Goal: Task Accomplishment & Management: Manage account settings

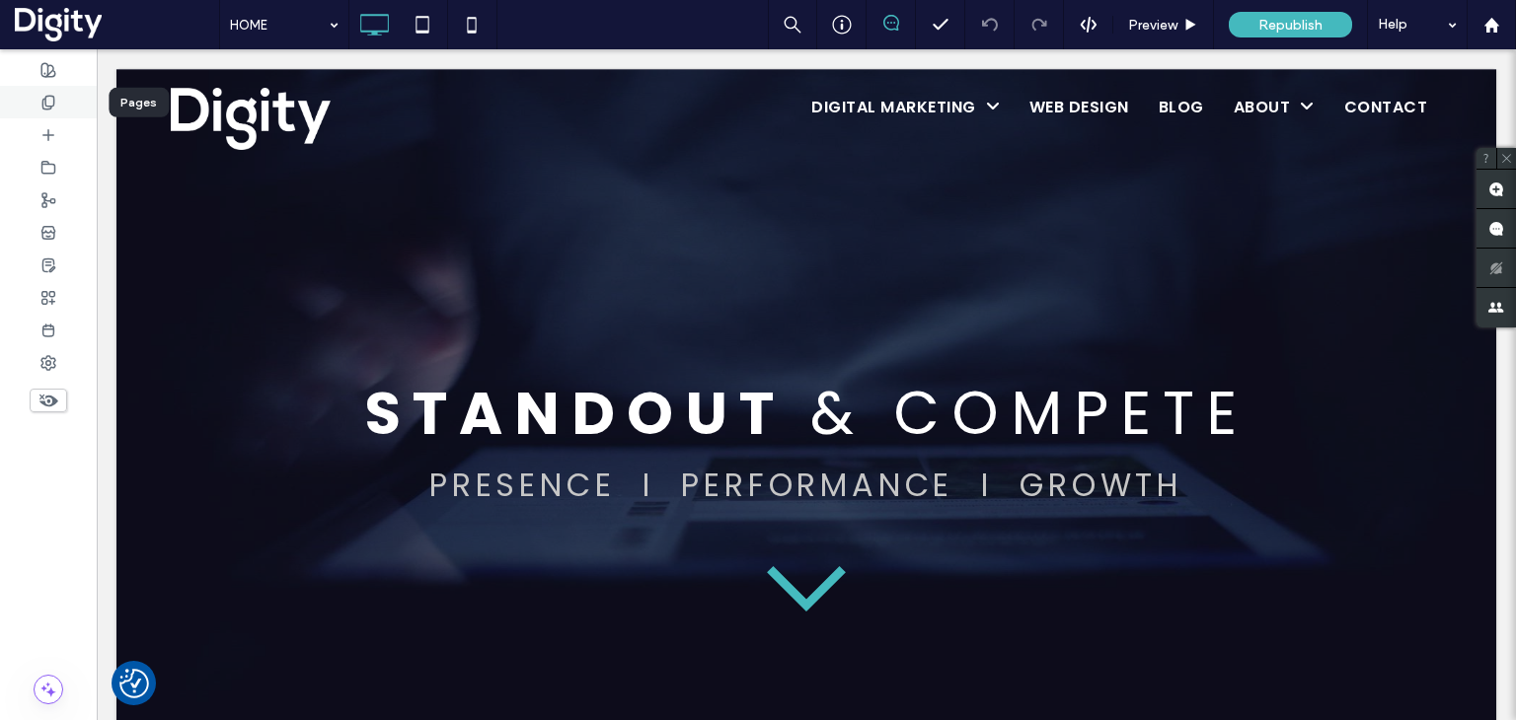
click at [47, 96] on use at bounding box center [47, 102] width 11 height 13
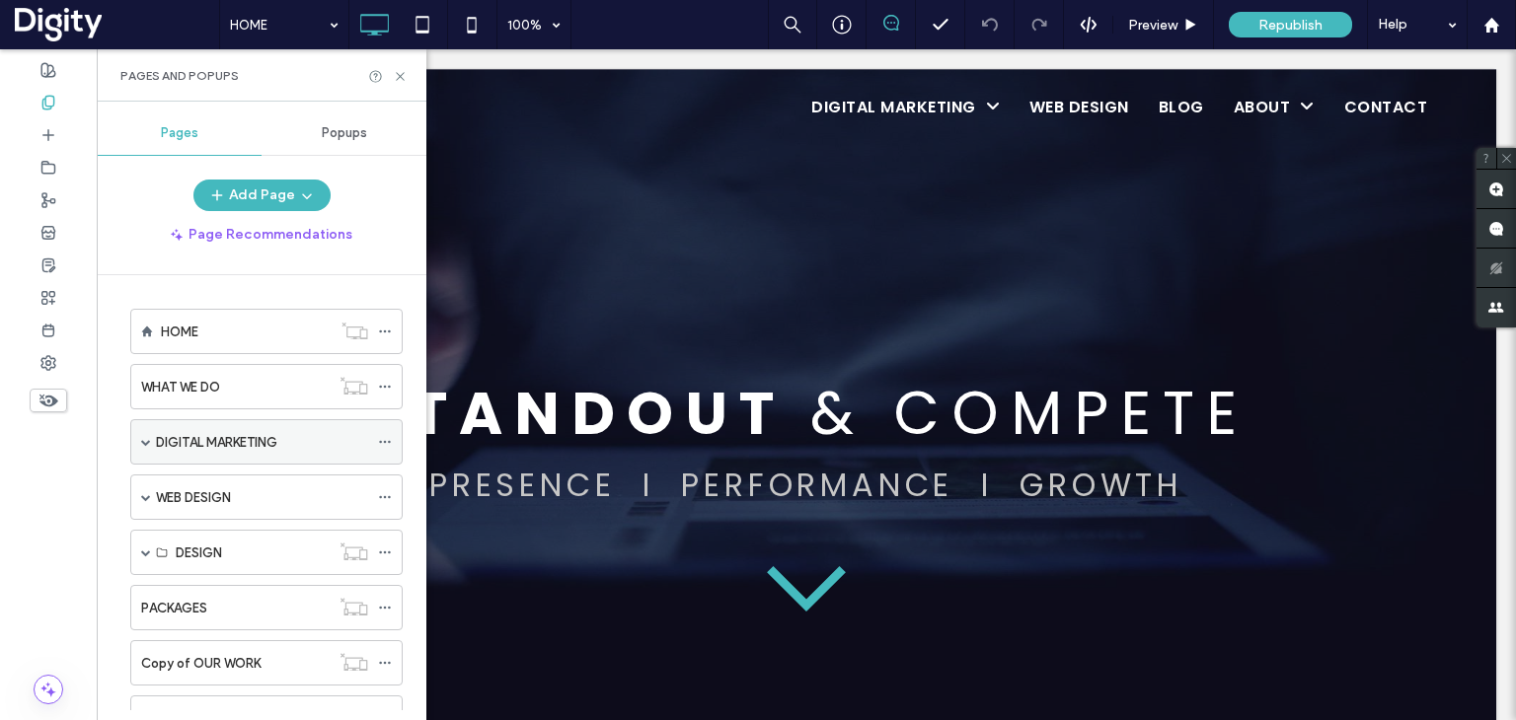
click at [144, 437] on span at bounding box center [146, 442] width 10 height 10
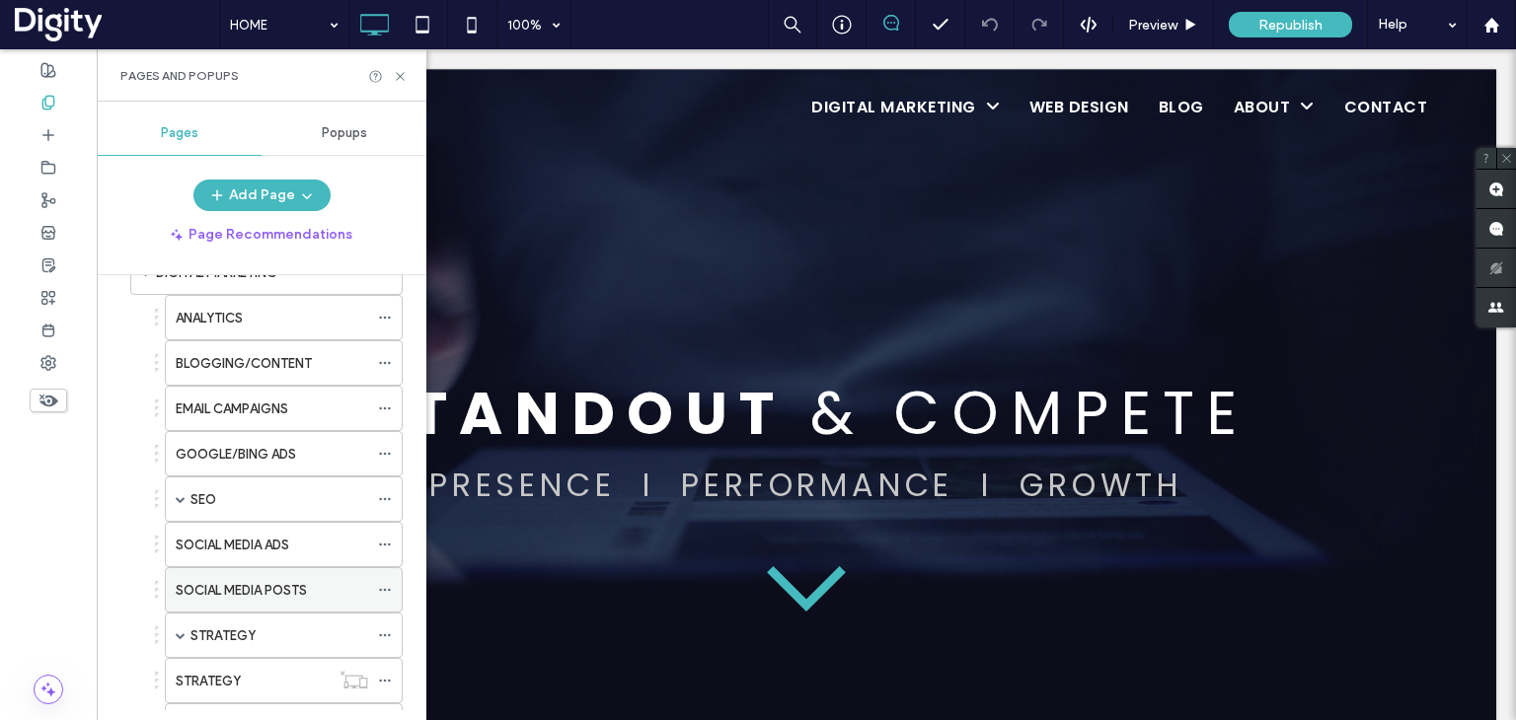
scroll to position [197, 0]
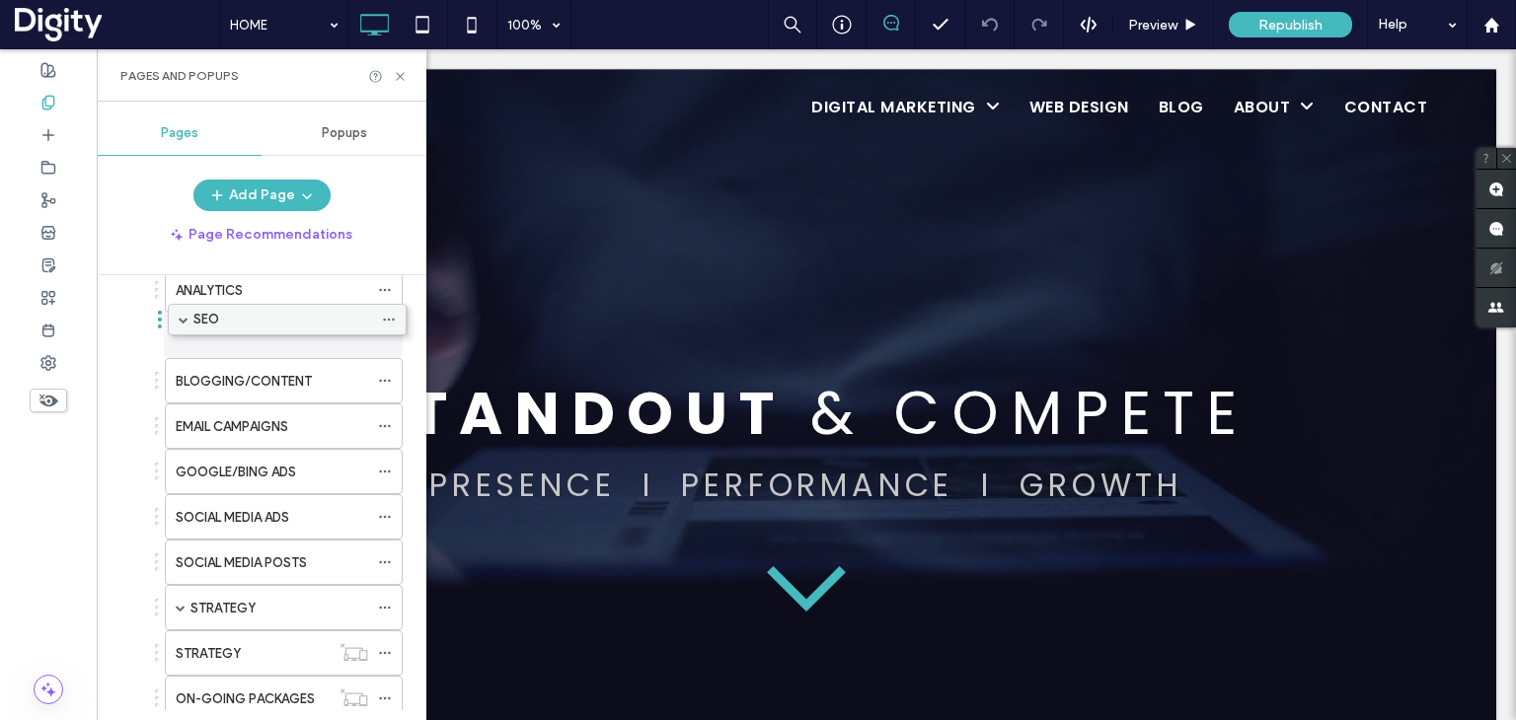
drag, startPoint x: 216, startPoint y: 467, endPoint x: 219, endPoint y: 315, distance: 152.0
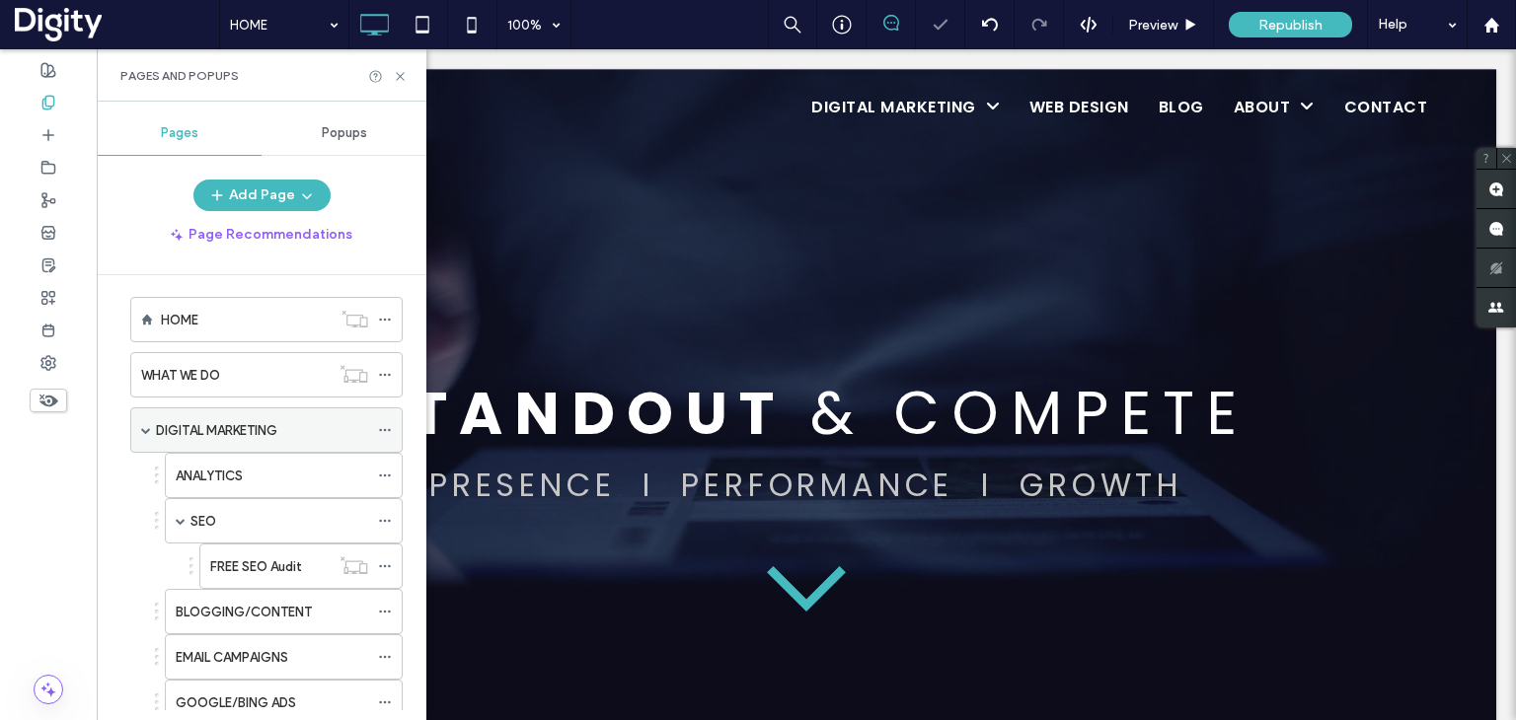
scroll to position [0, 0]
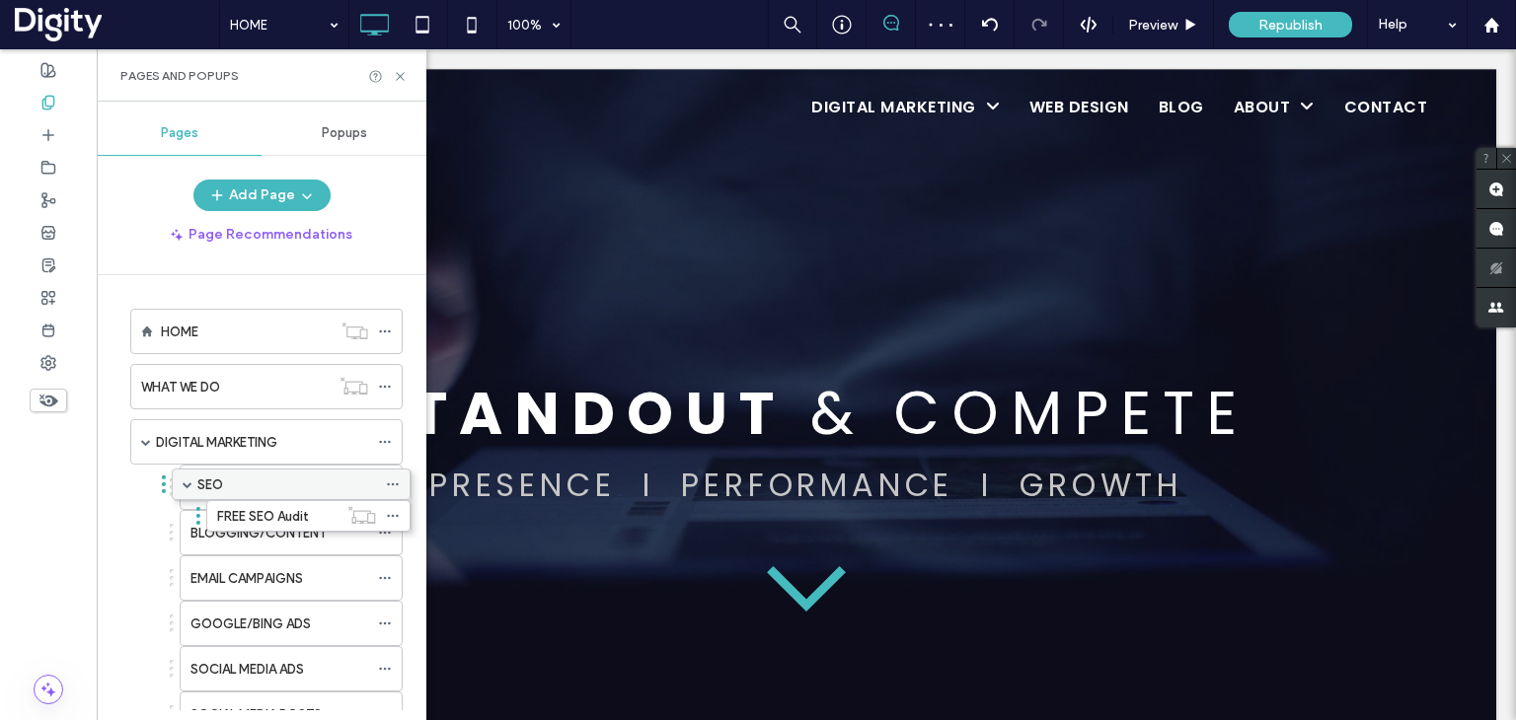
drag, startPoint x: 206, startPoint y: 528, endPoint x: 213, endPoint y: 479, distance: 49.8
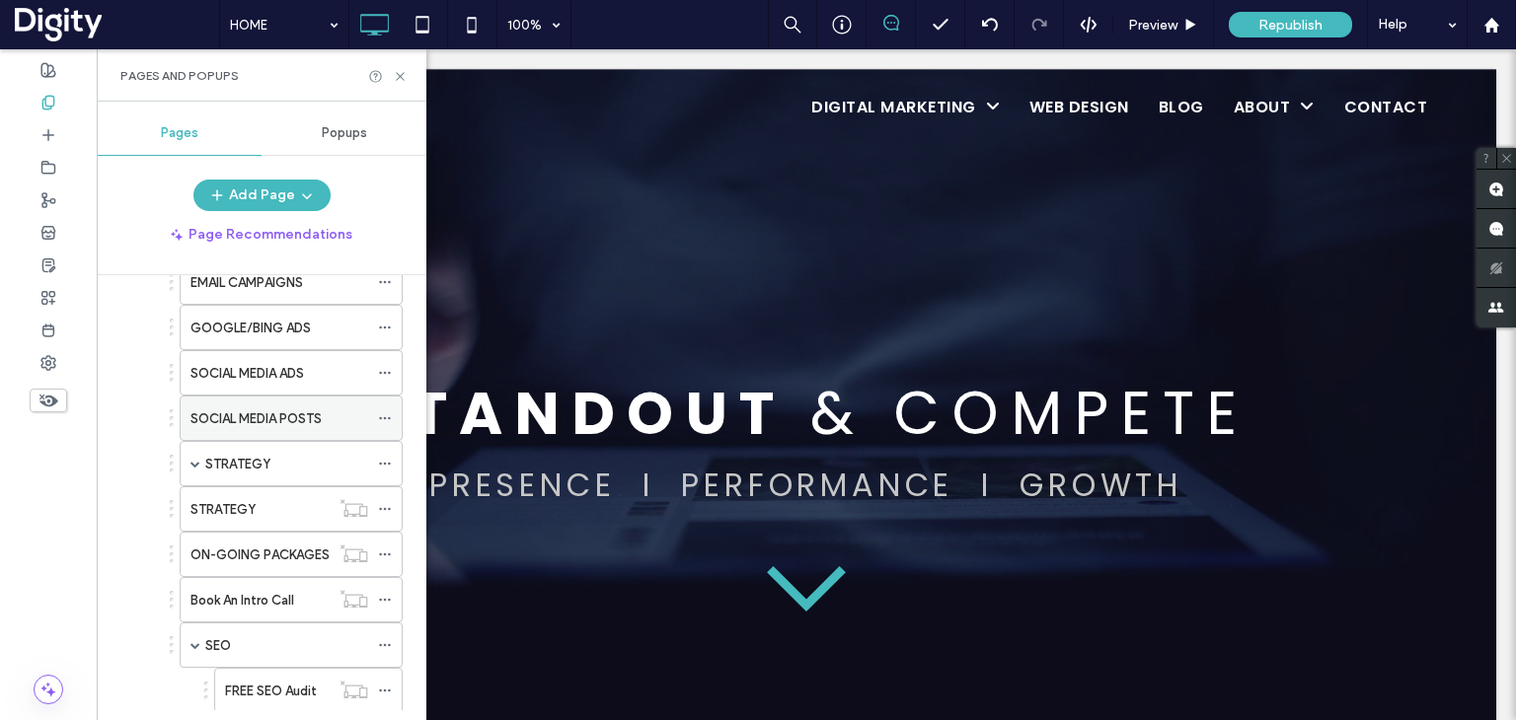
scroll to position [197, 0]
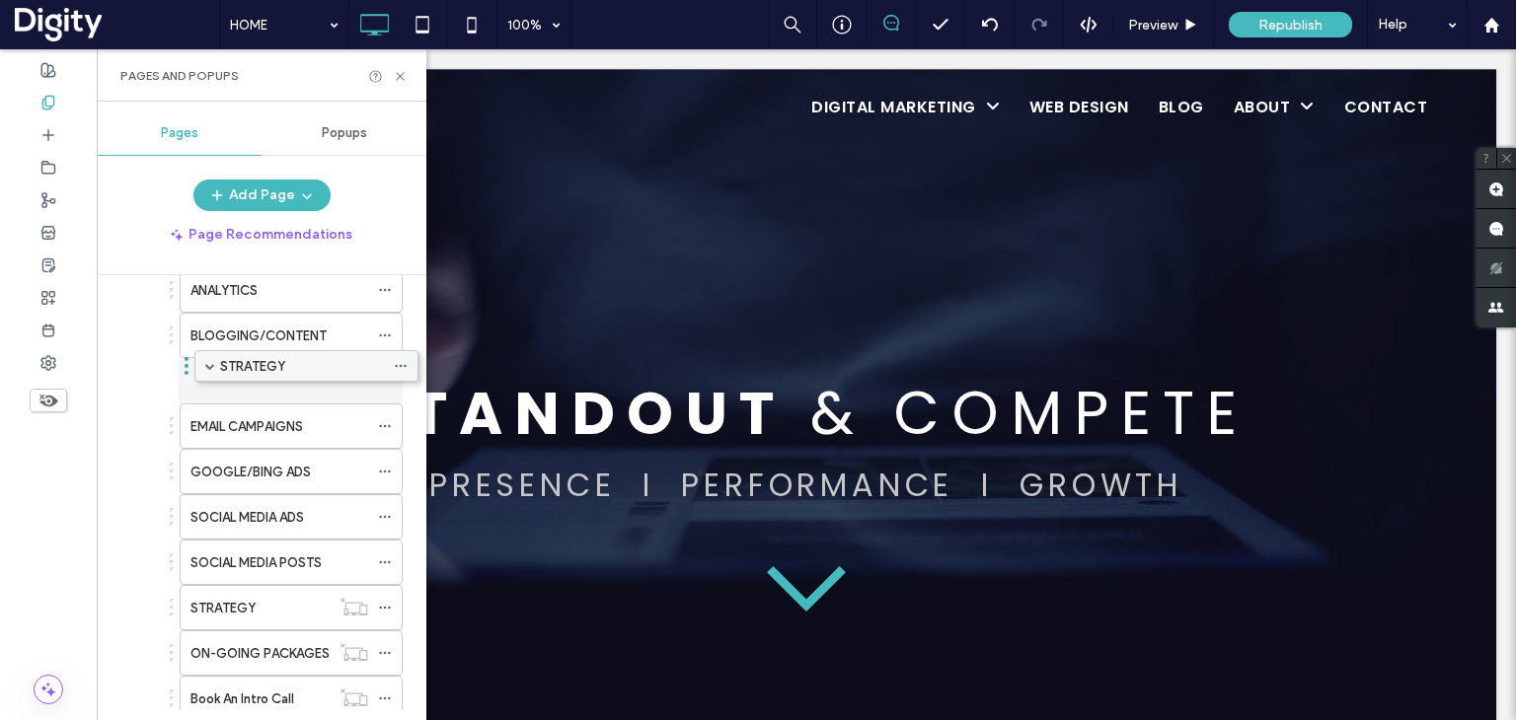
drag, startPoint x: 231, startPoint y: 559, endPoint x: 246, endPoint y: 364, distance: 195.9
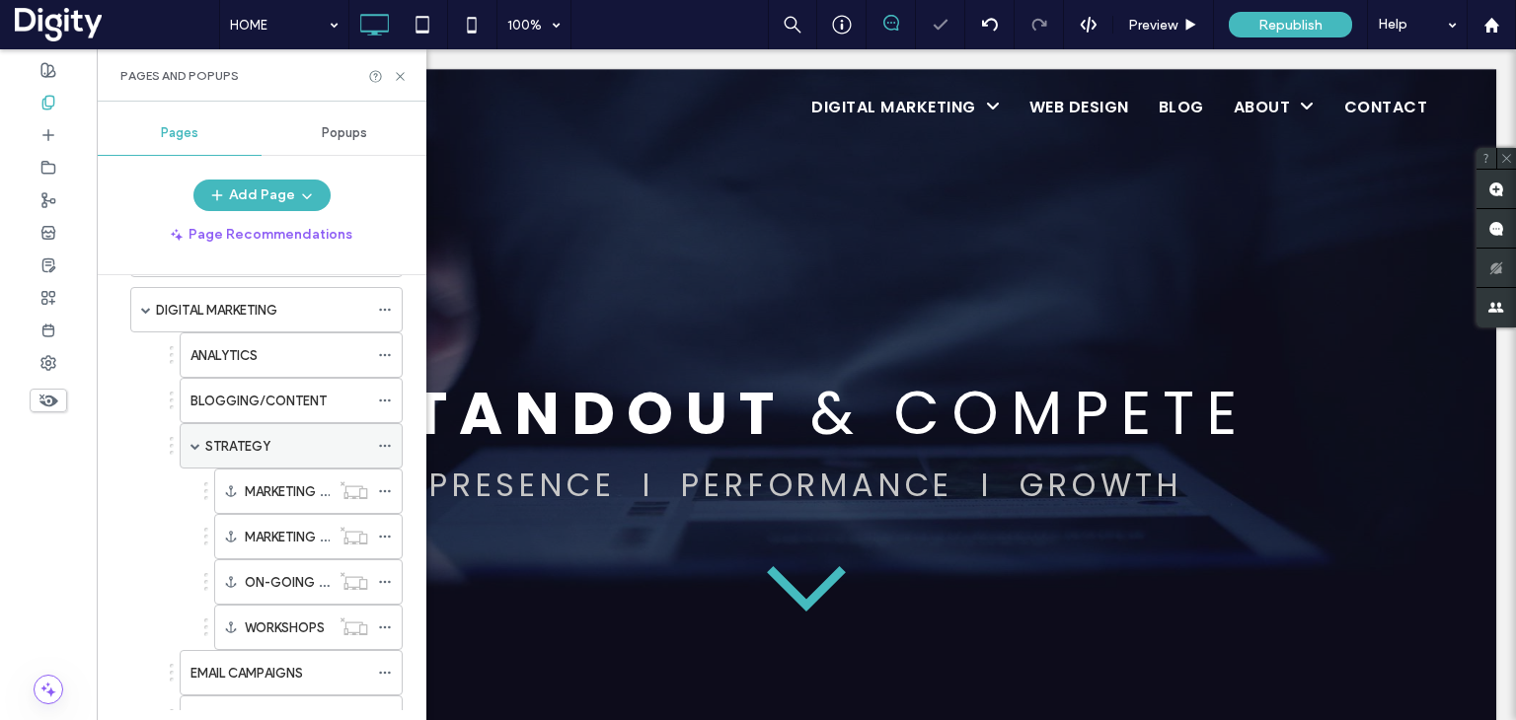
scroll to position [0, 0]
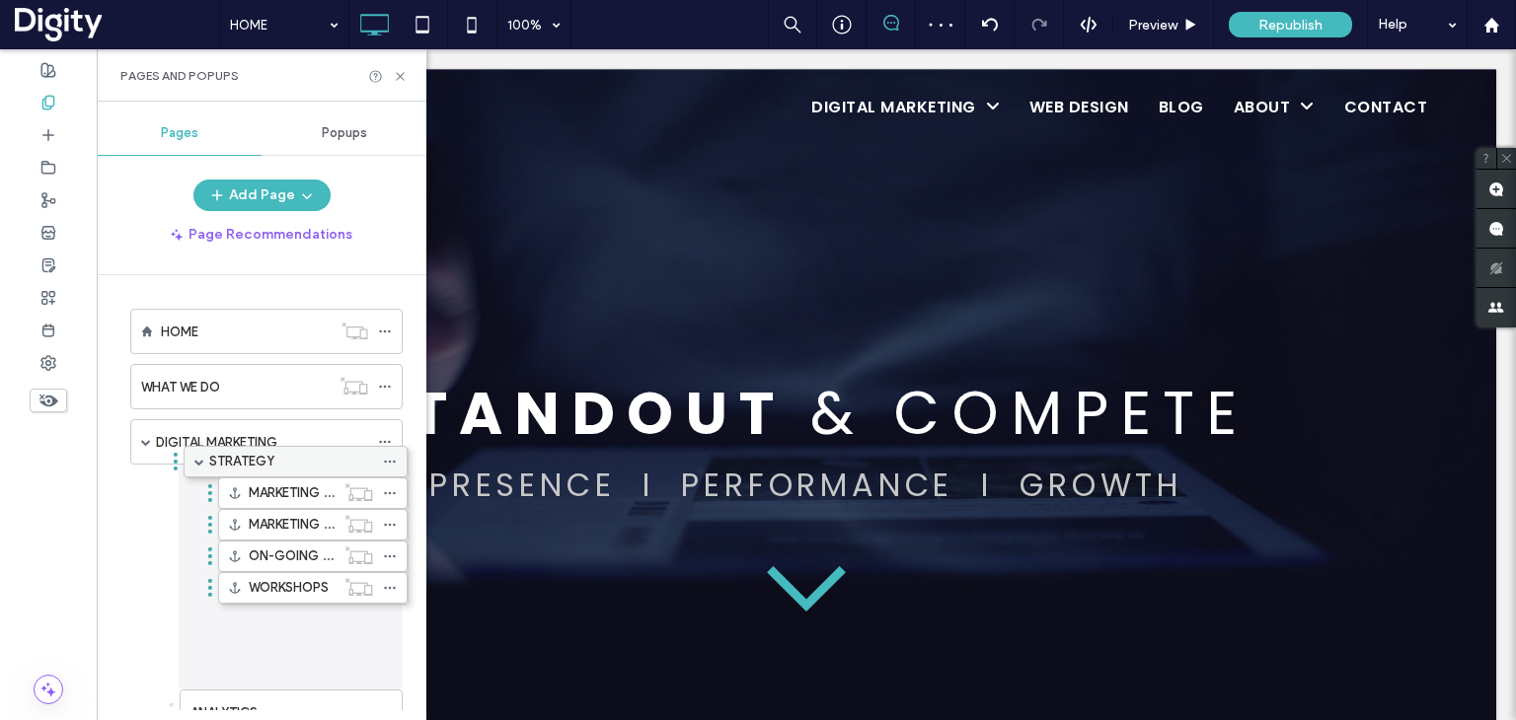
drag, startPoint x: 242, startPoint y: 570, endPoint x: 246, endPoint y: 453, distance: 117.5
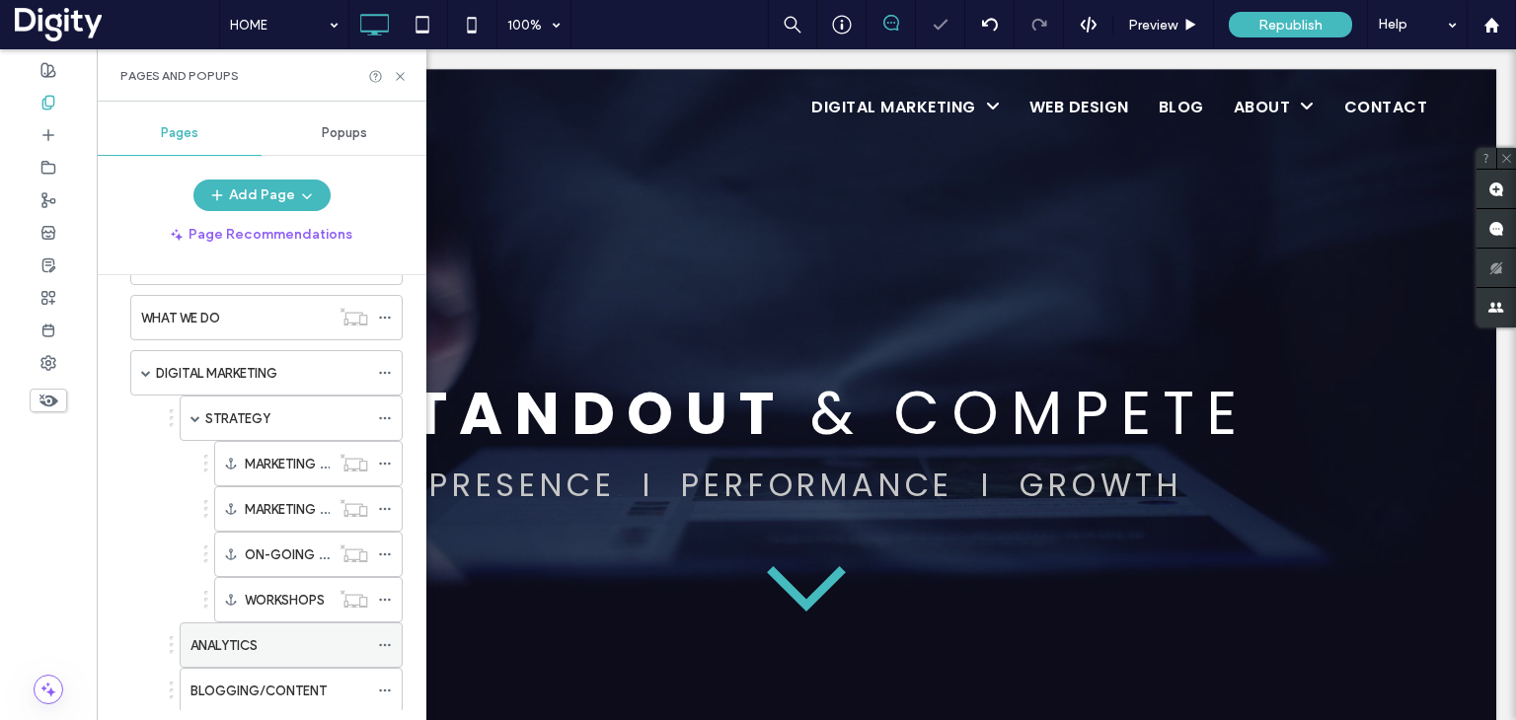
scroll to position [197, 0]
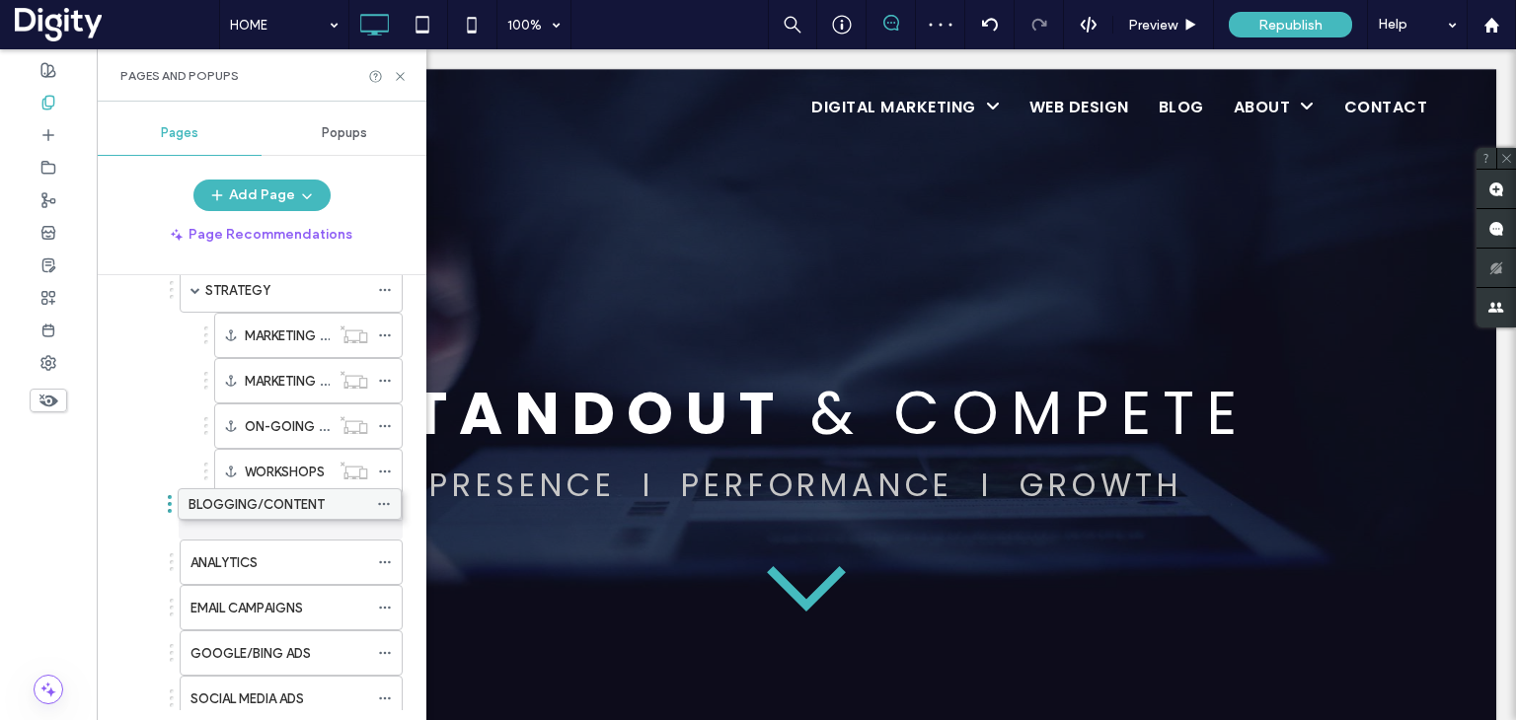
drag, startPoint x: 239, startPoint y: 556, endPoint x: 237, endPoint y: 504, distance: 51.3
click at [382, 510] on icon at bounding box center [385, 517] width 14 height 14
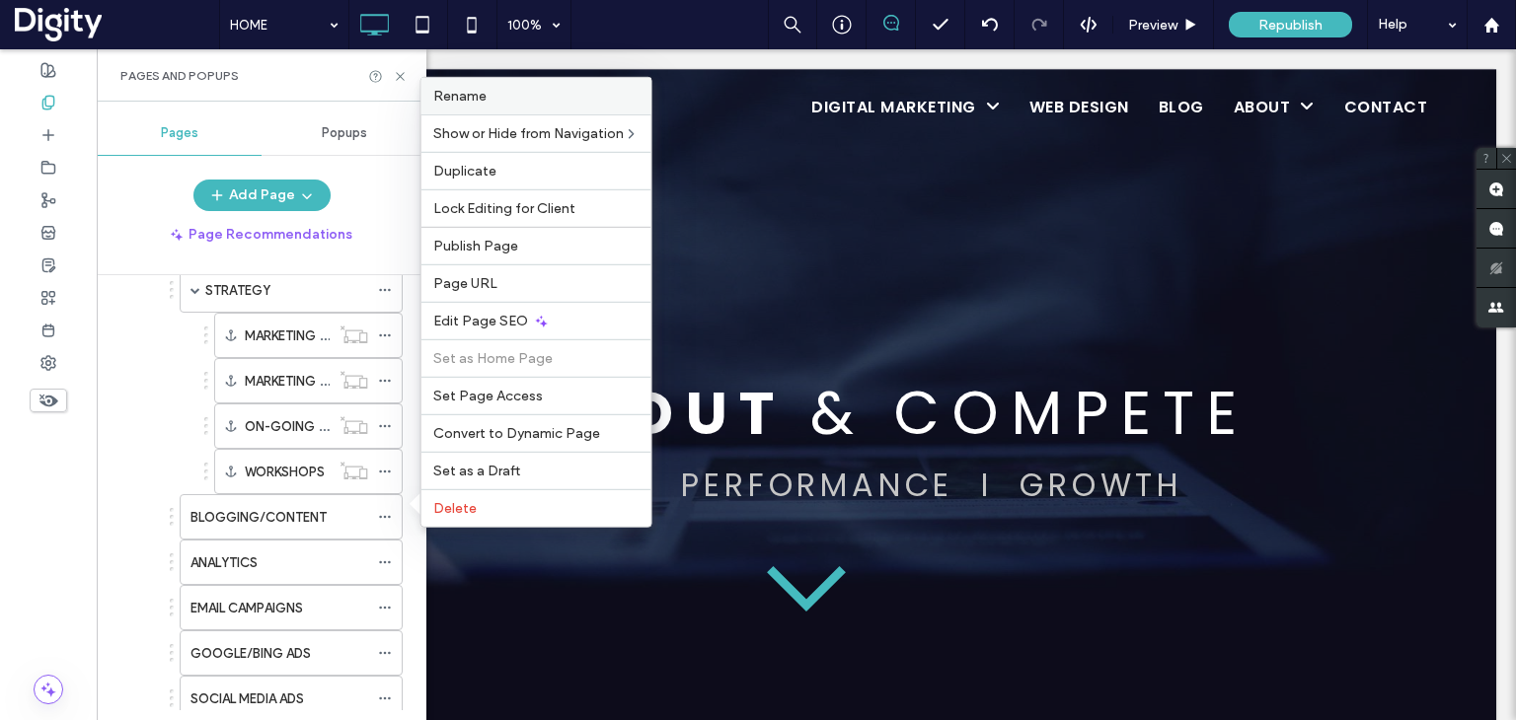
click at [511, 99] on label "Rename" at bounding box center [536, 96] width 206 height 17
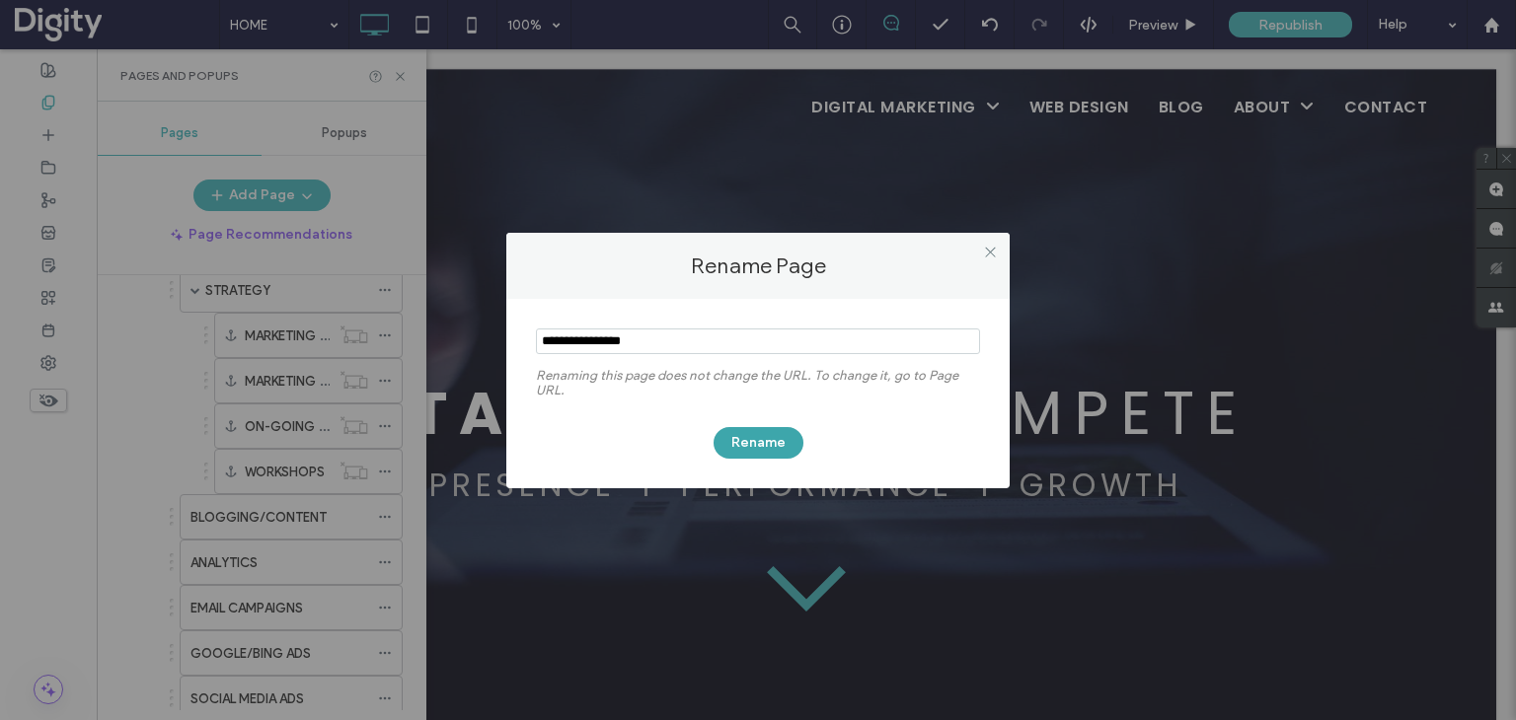
type input "**********"
click at [766, 454] on button "Rename" at bounding box center [758, 443] width 90 height 32
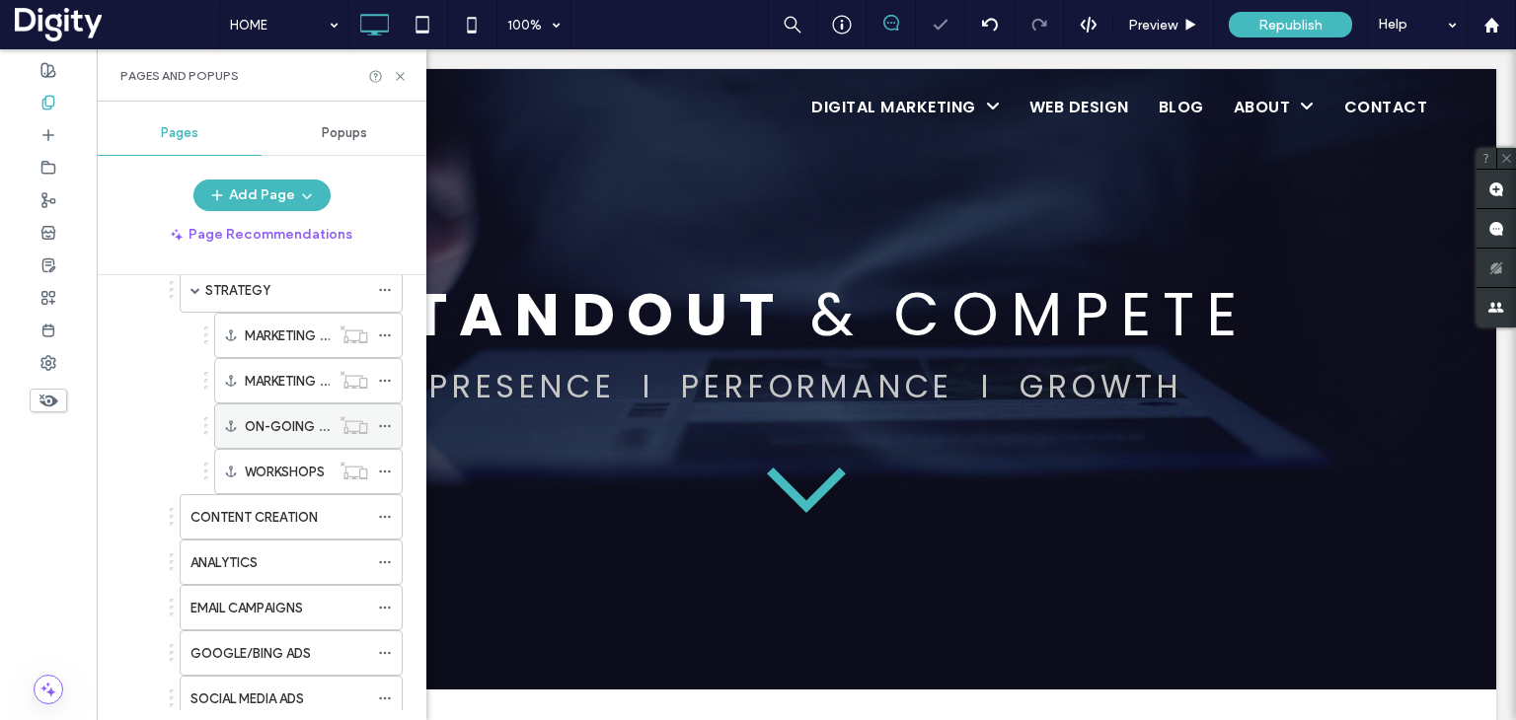
scroll to position [296, 0]
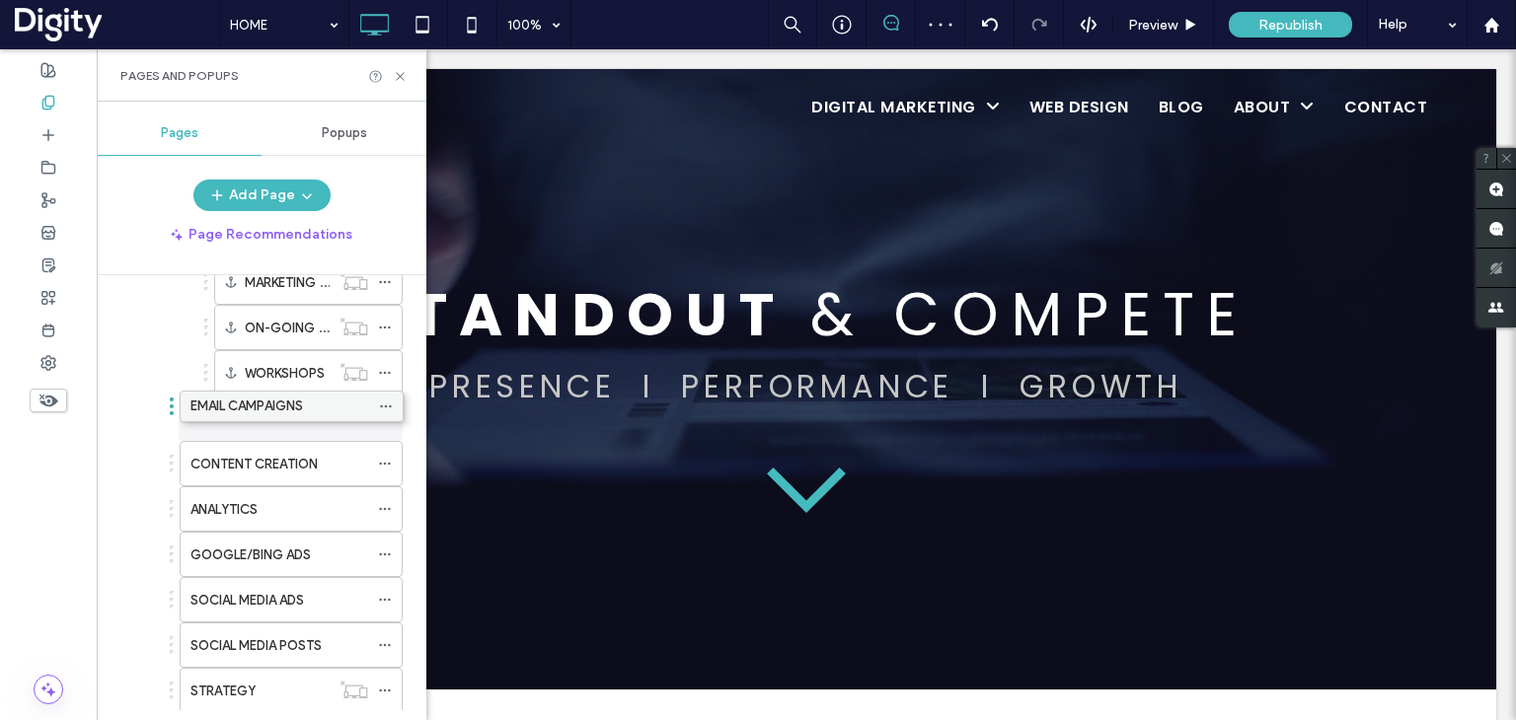
drag, startPoint x: 245, startPoint y: 498, endPoint x: 245, endPoint y: 397, distance: 101.6
drag, startPoint x: 243, startPoint y: 636, endPoint x: 244, endPoint y: 401, distance: 235.8
drag, startPoint x: 239, startPoint y: 597, endPoint x: 241, endPoint y: 409, distance: 188.5
drag, startPoint x: 260, startPoint y: 411, endPoint x: 212, endPoint y: 437, distance: 54.7
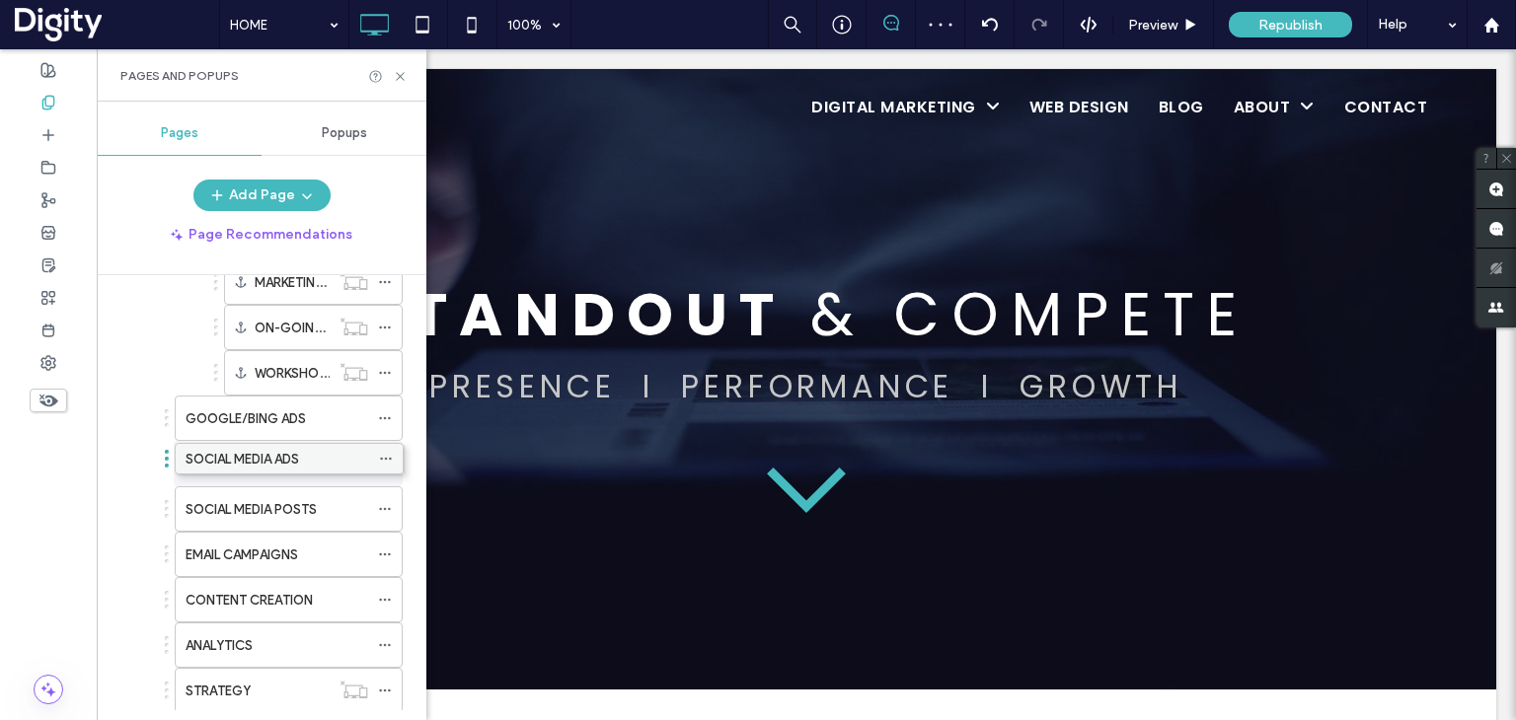
drag, startPoint x: 213, startPoint y: 636, endPoint x: 213, endPoint y: 453, distance: 183.5
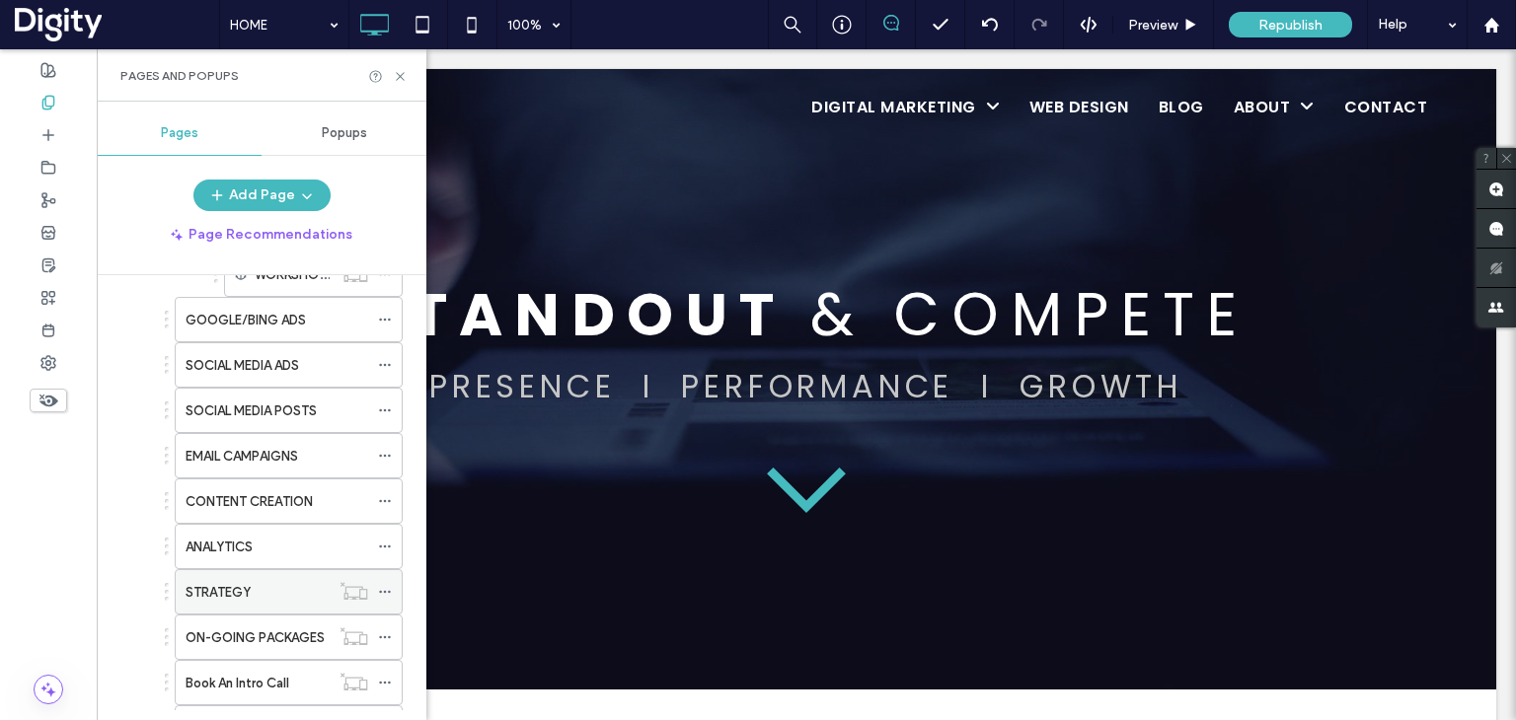
scroll to position [493, 0]
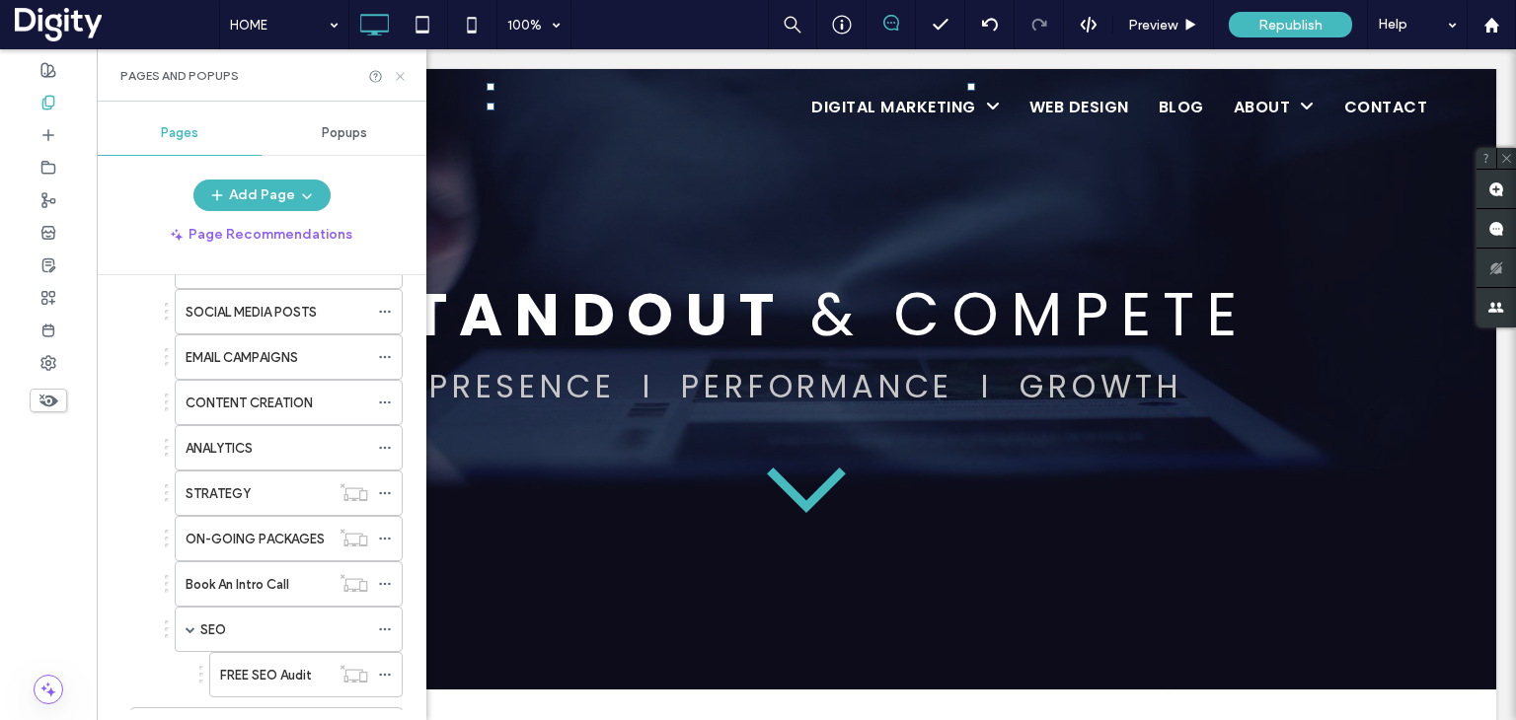
click at [405, 75] on icon at bounding box center [400, 76] width 15 height 15
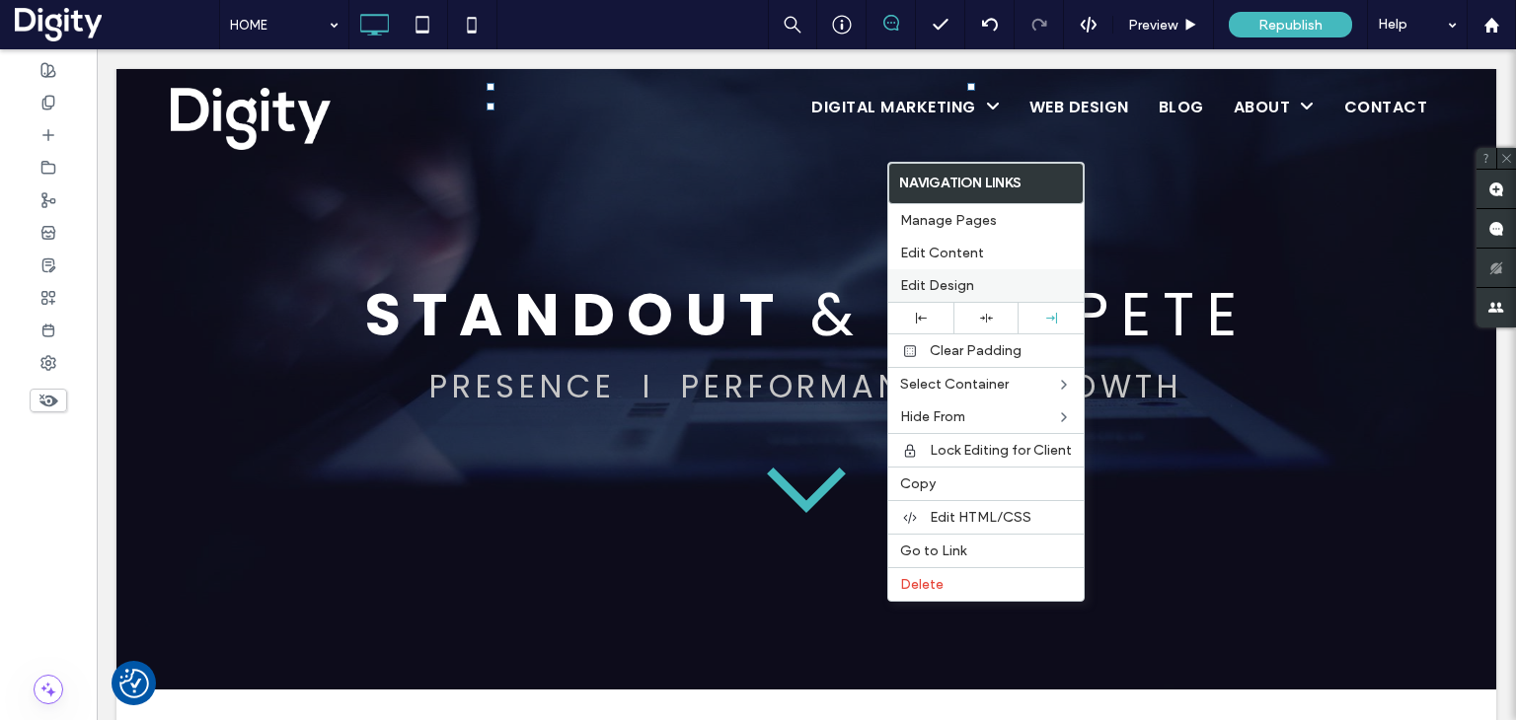
click at [940, 284] on span "Edit Design" at bounding box center [937, 285] width 74 height 17
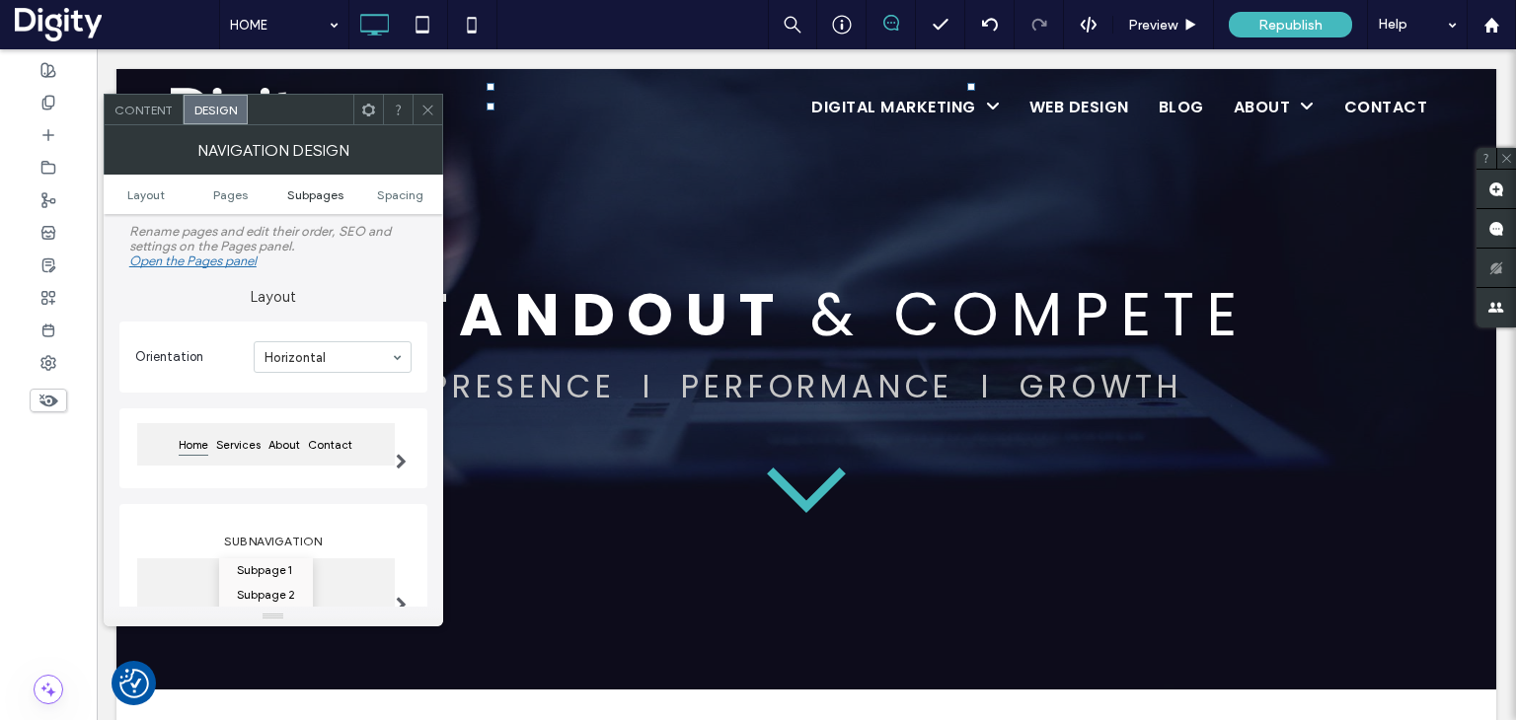
click at [319, 197] on span "Subpages" at bounding box center [315, 194] width 56 height 15
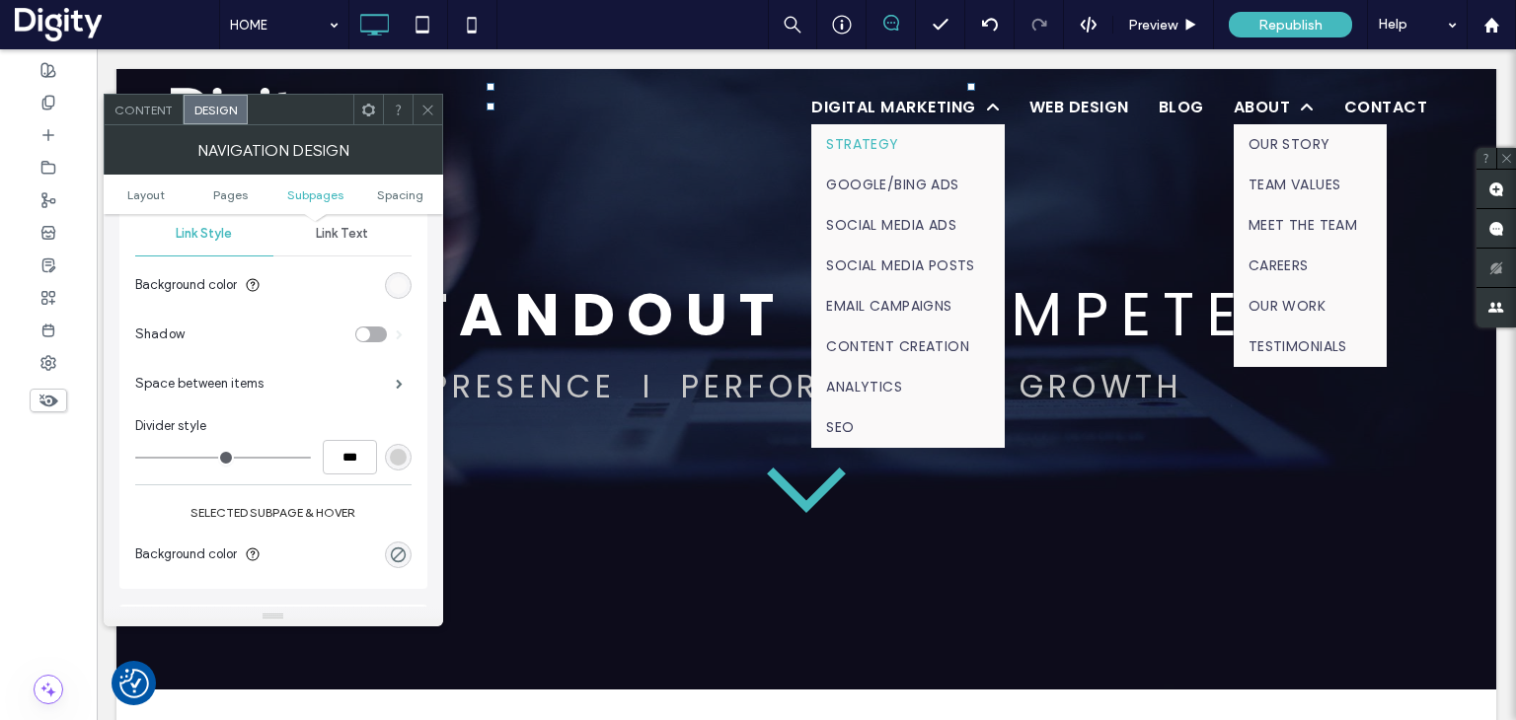
scroll to position [827, 0]
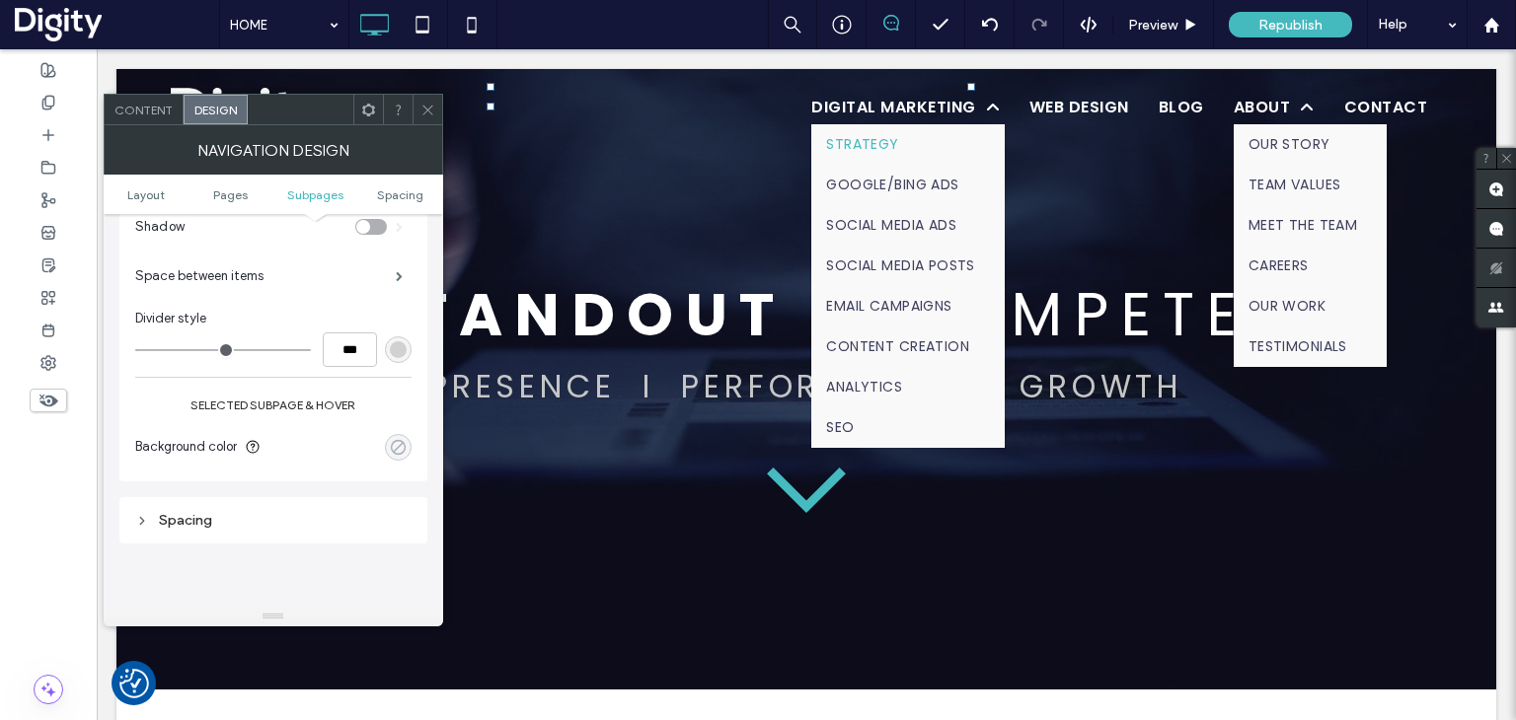
click at [399, 444] on div "rgba(0, 0, 0, 0)" at bounding box center [398, 447] width 17 height 17
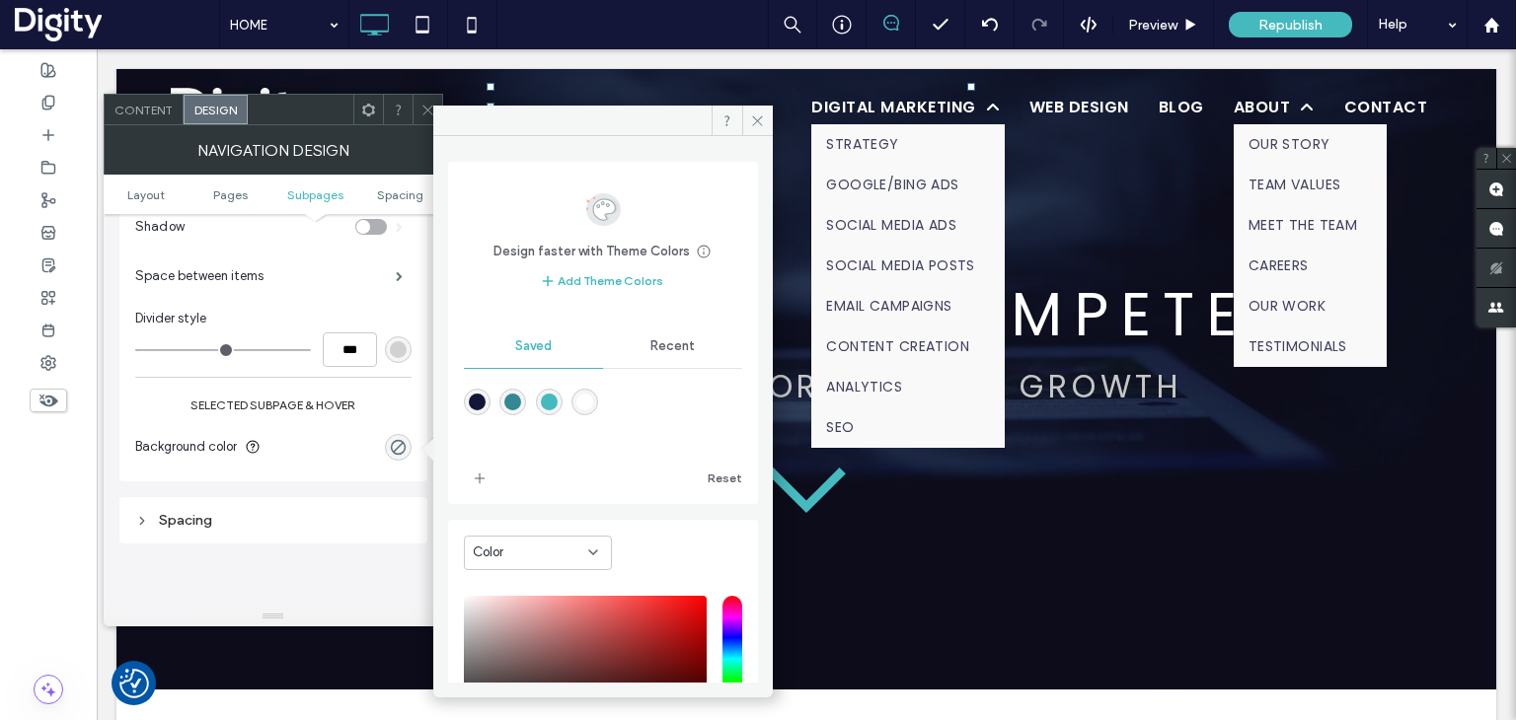
click at [478, 407] on div "rgba(19,21,57,1)" at bounding box center [477, 402] width 17 height 17
type input "*******"
type input "***"
type input "****"
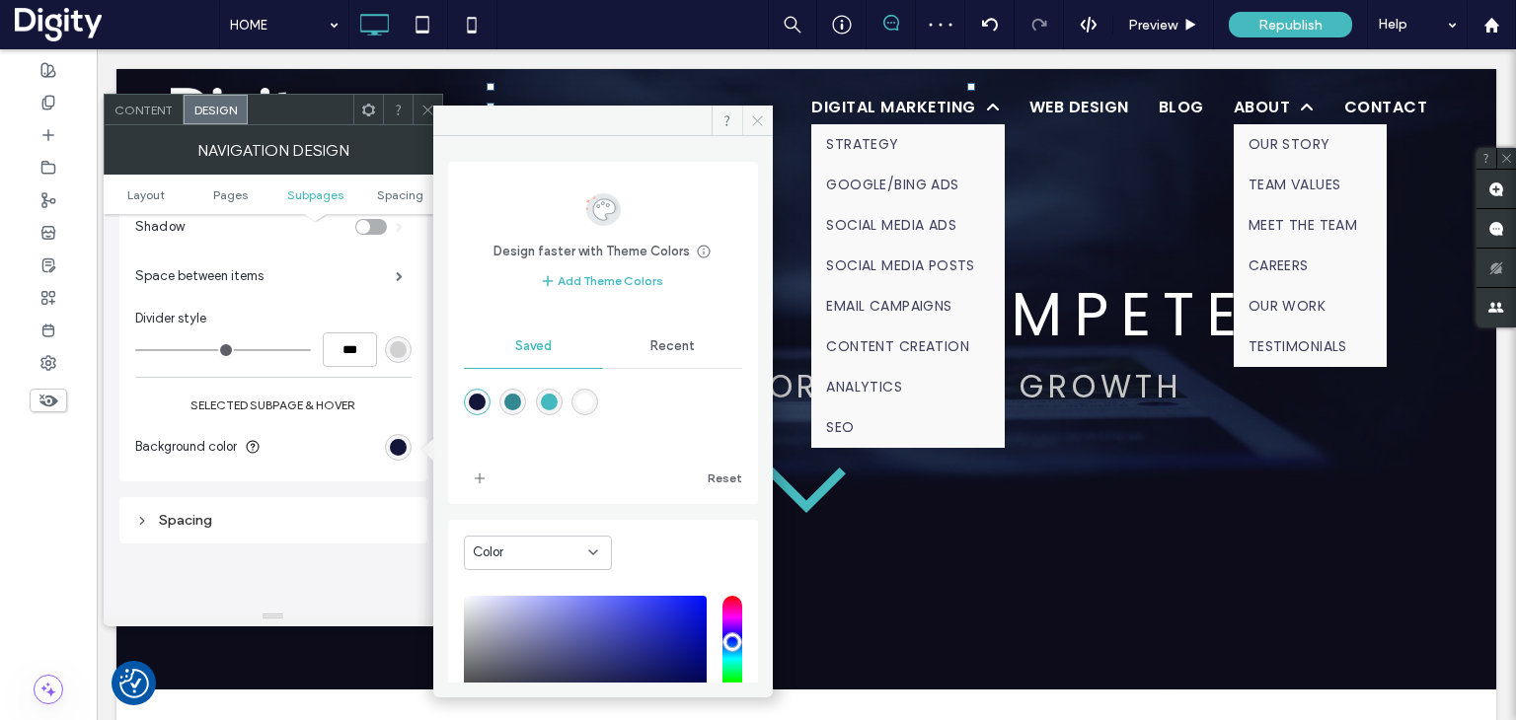
click at [759, 123] on icon at bounding box center [757, 120] width 15 height 15
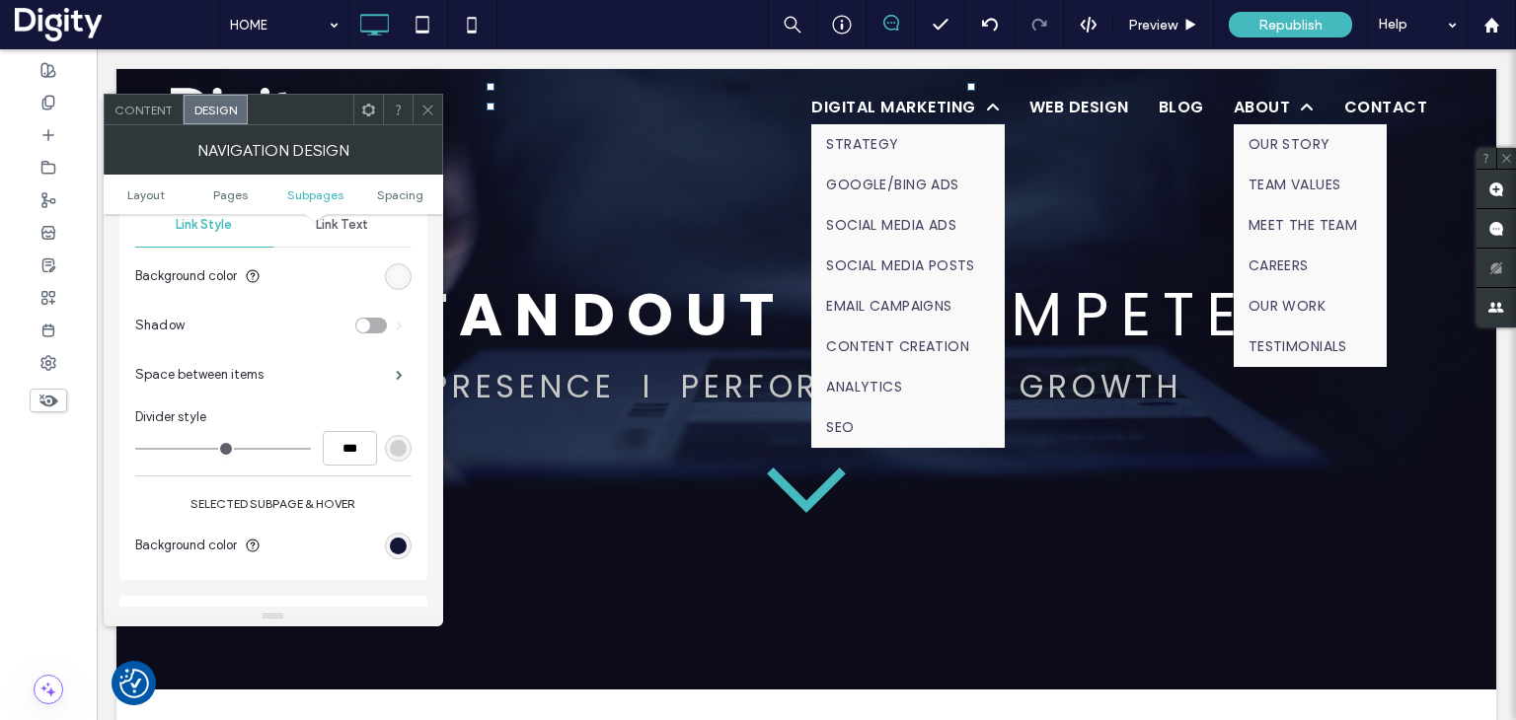
scroll to position [630, 0]
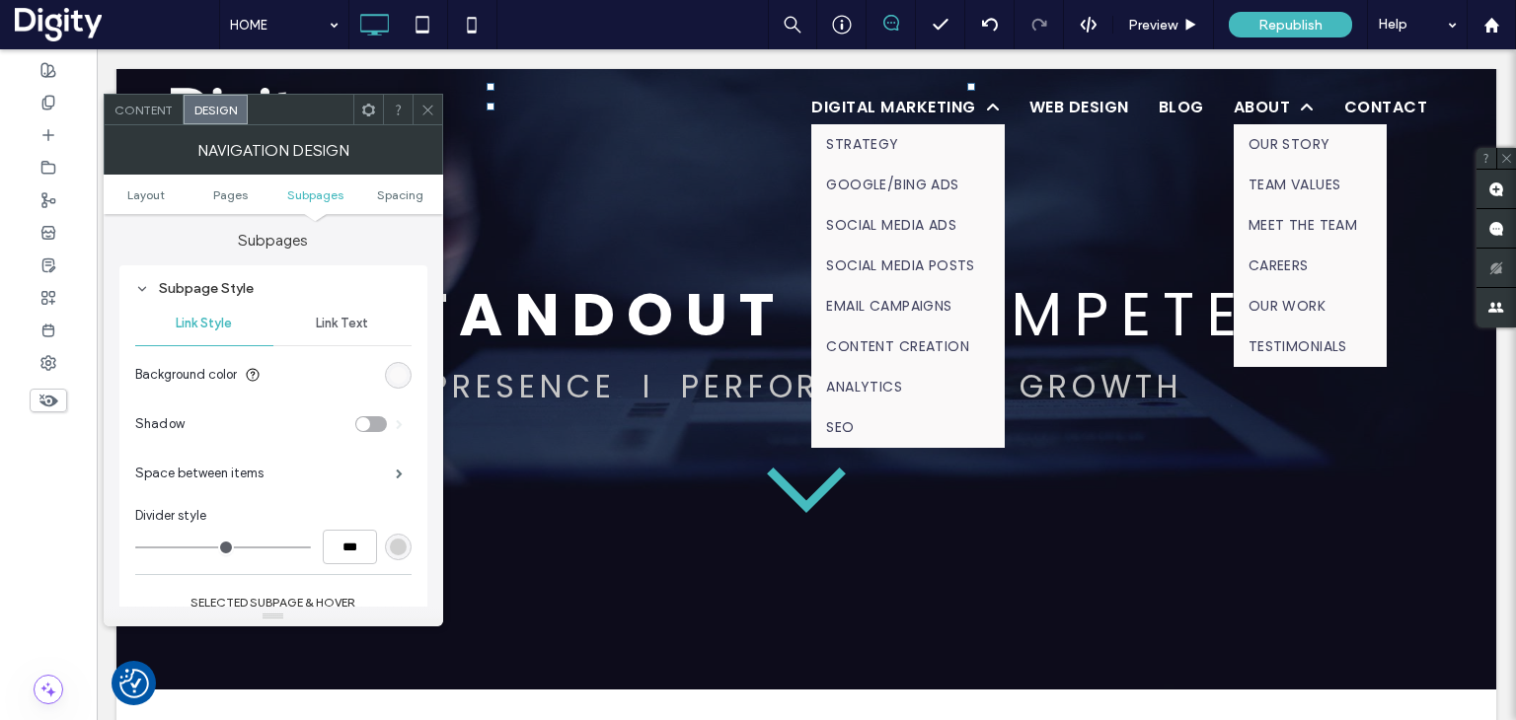
click at [332, 323] on span "Link Text" at bounding box center [342, 324] width 52 height 16
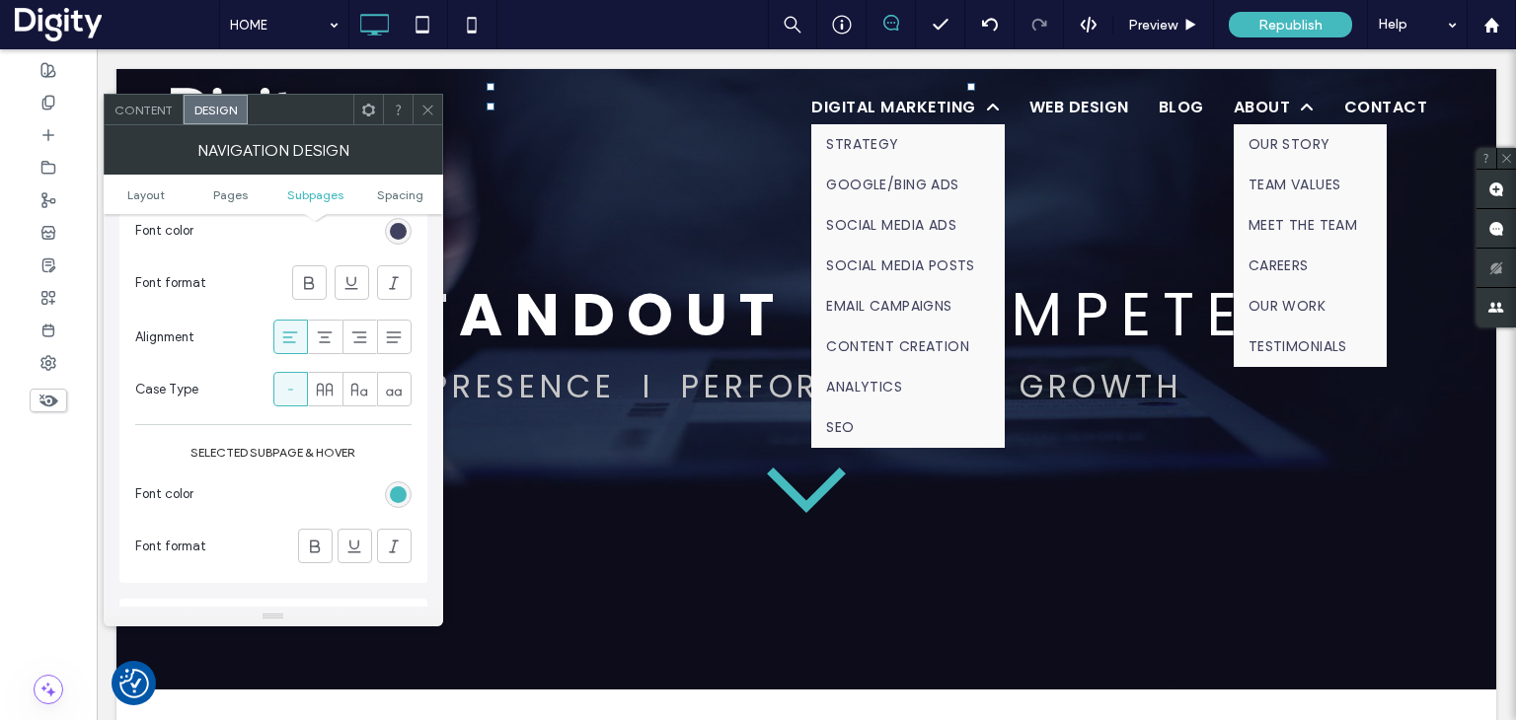
scroll to position [1123, 0]
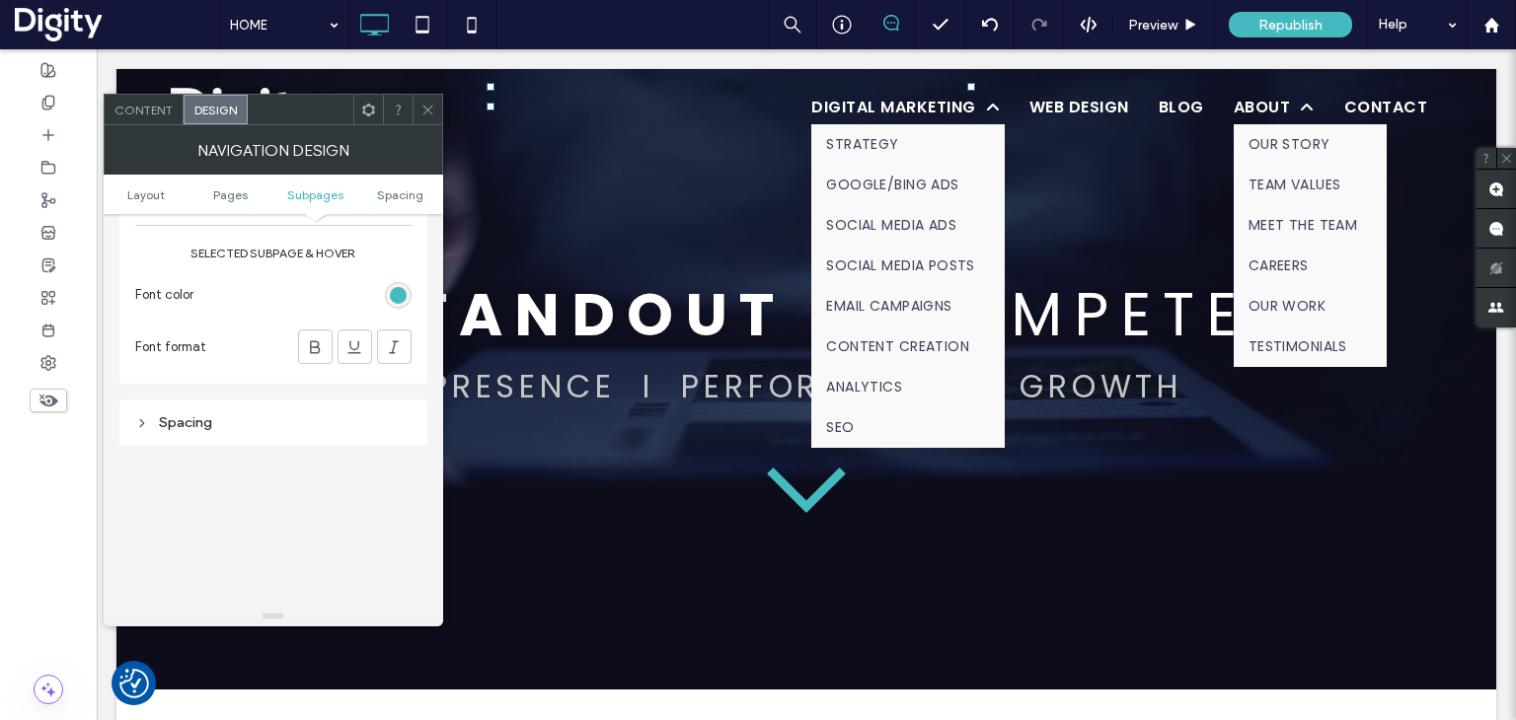
drag, startPoint x: 395, startPoint y: 293, endPoint x: 408, endPoint y: 293, distance: 12.8
click at [396, 293] on div "rgb(69, 187, 191)" at bounding box center [398, 295] width 17 height 17
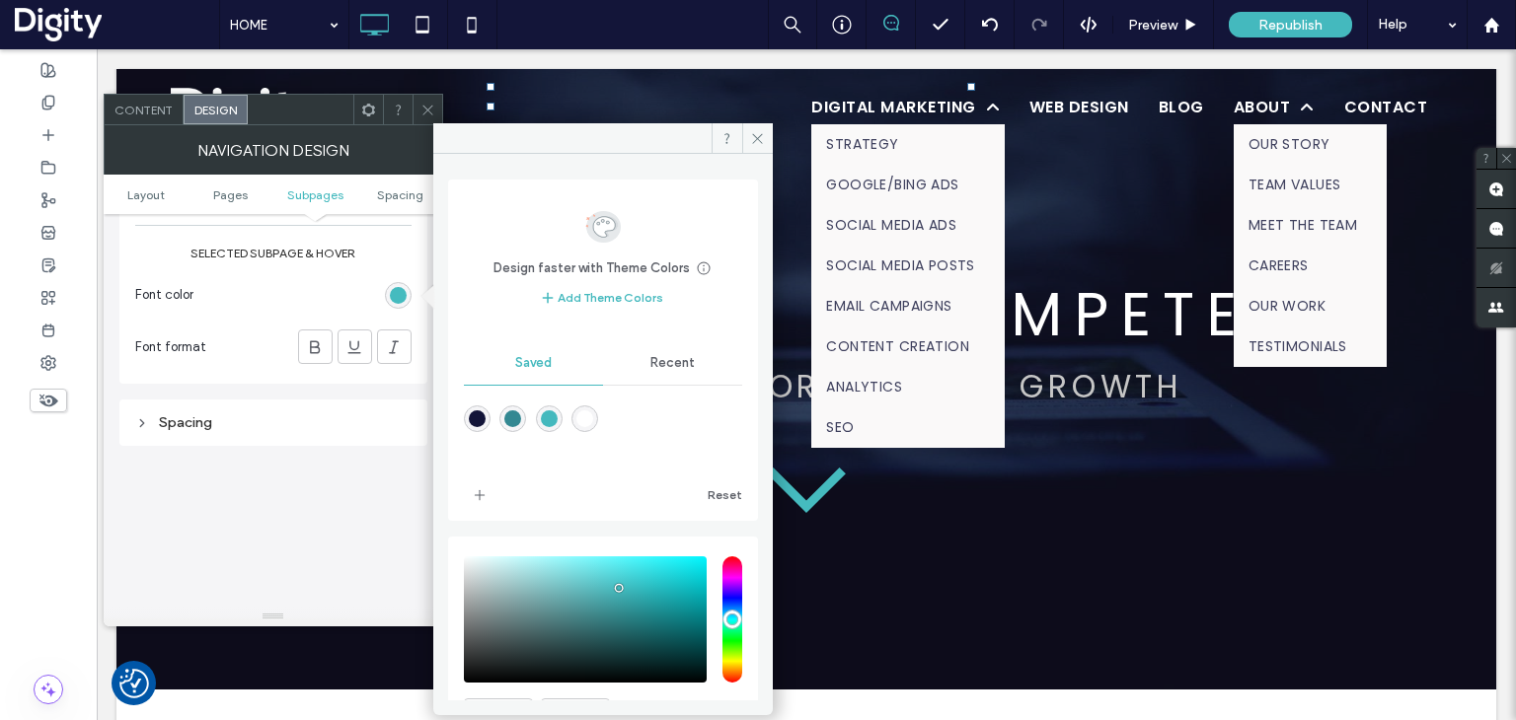
click at [593, 416] on div "rgba(255,255,255,1)" at bounding box center [584, 418] width 17 height 17
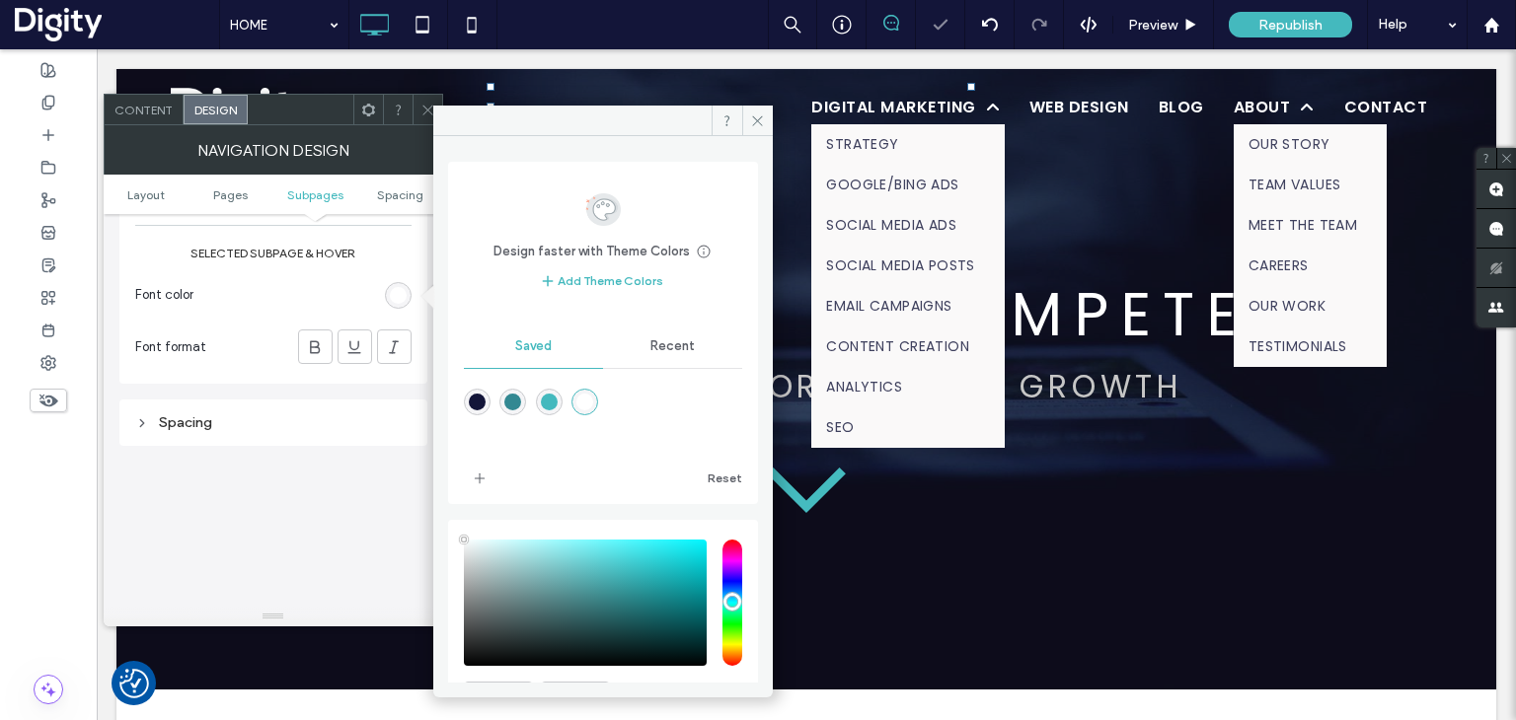
type input "*******"
click at [758, 121] on icon at bounding box center [757, 120] width 15 height 15
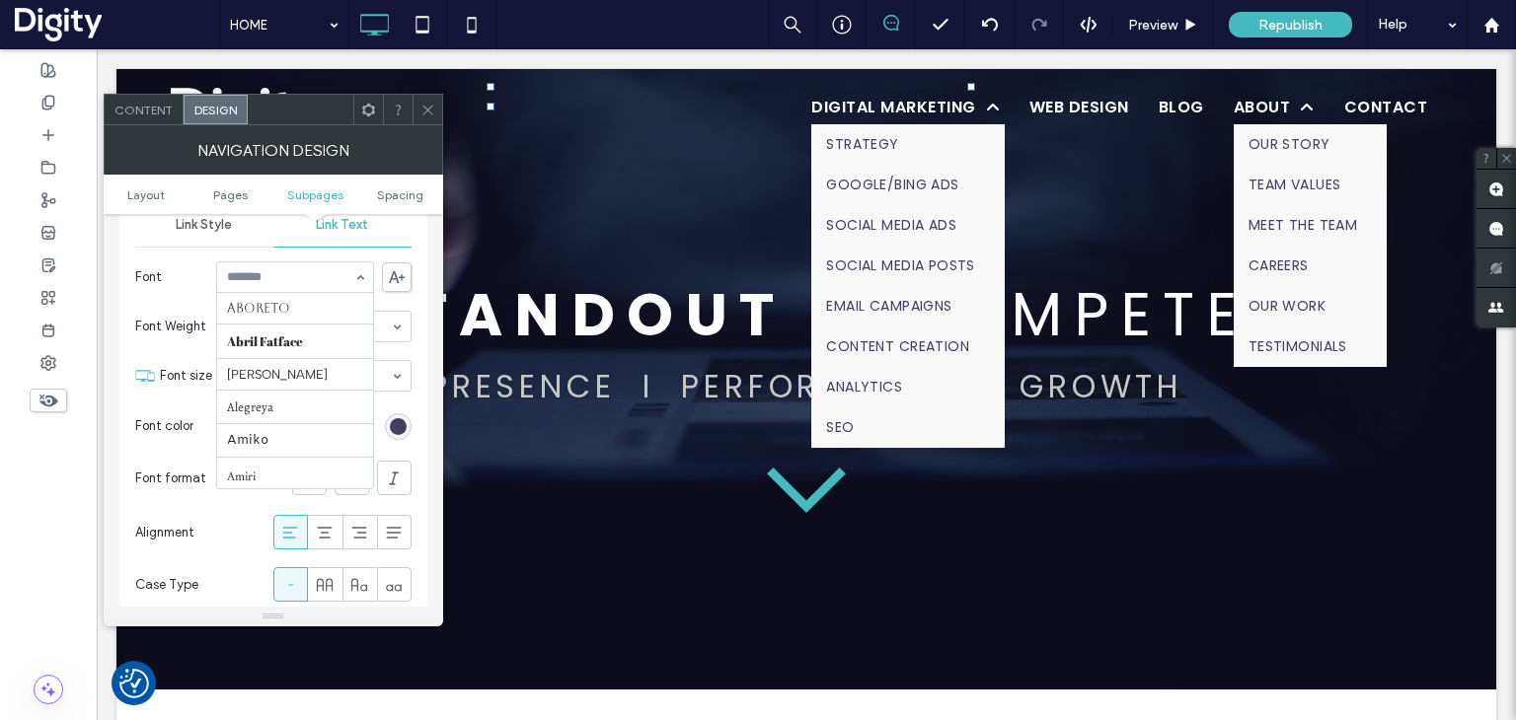
scroll to position [1460, 0]
click at [192, 268] on span "Font" at bounding box center [171, 277] width 73 height 20
click at [430, 112] on use at bounding box center [427, 110] width 10 height 10
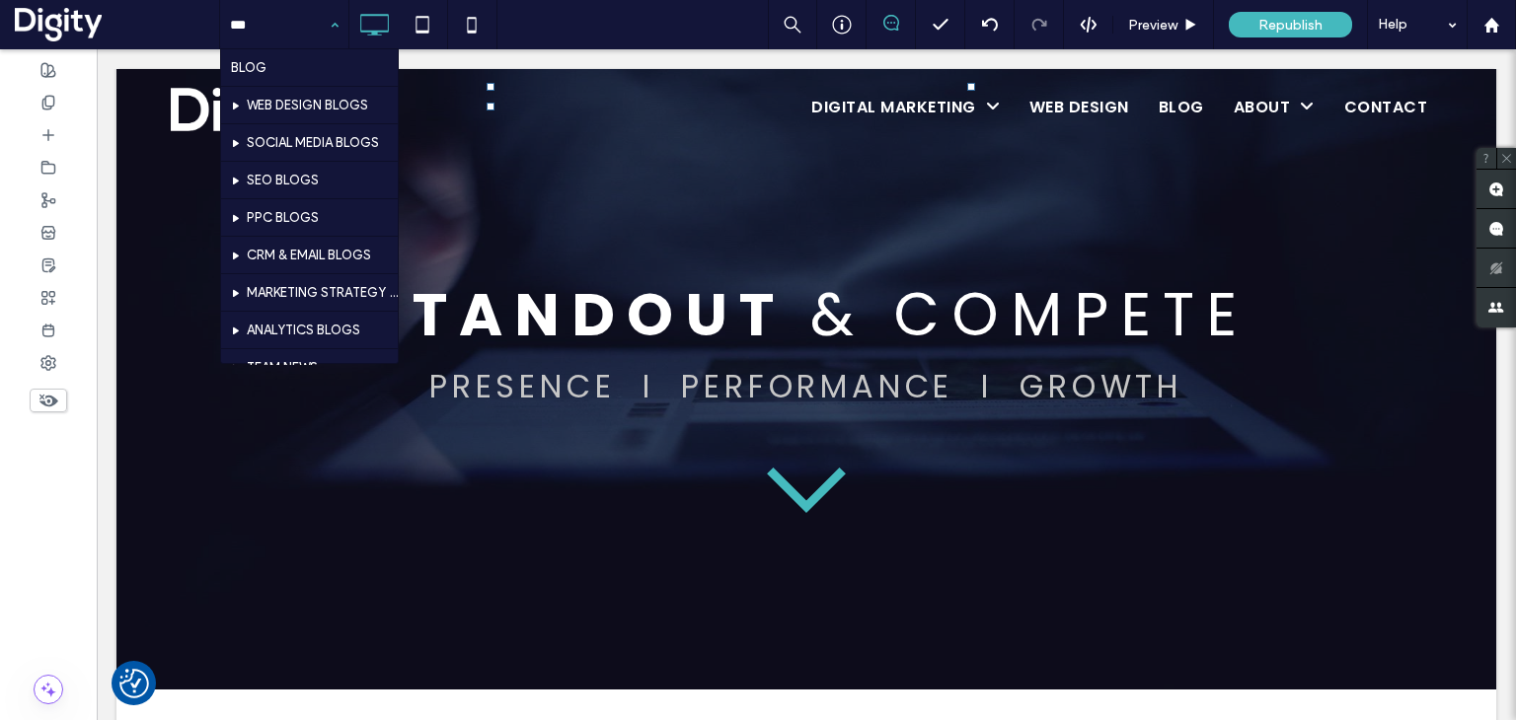
type input "****"
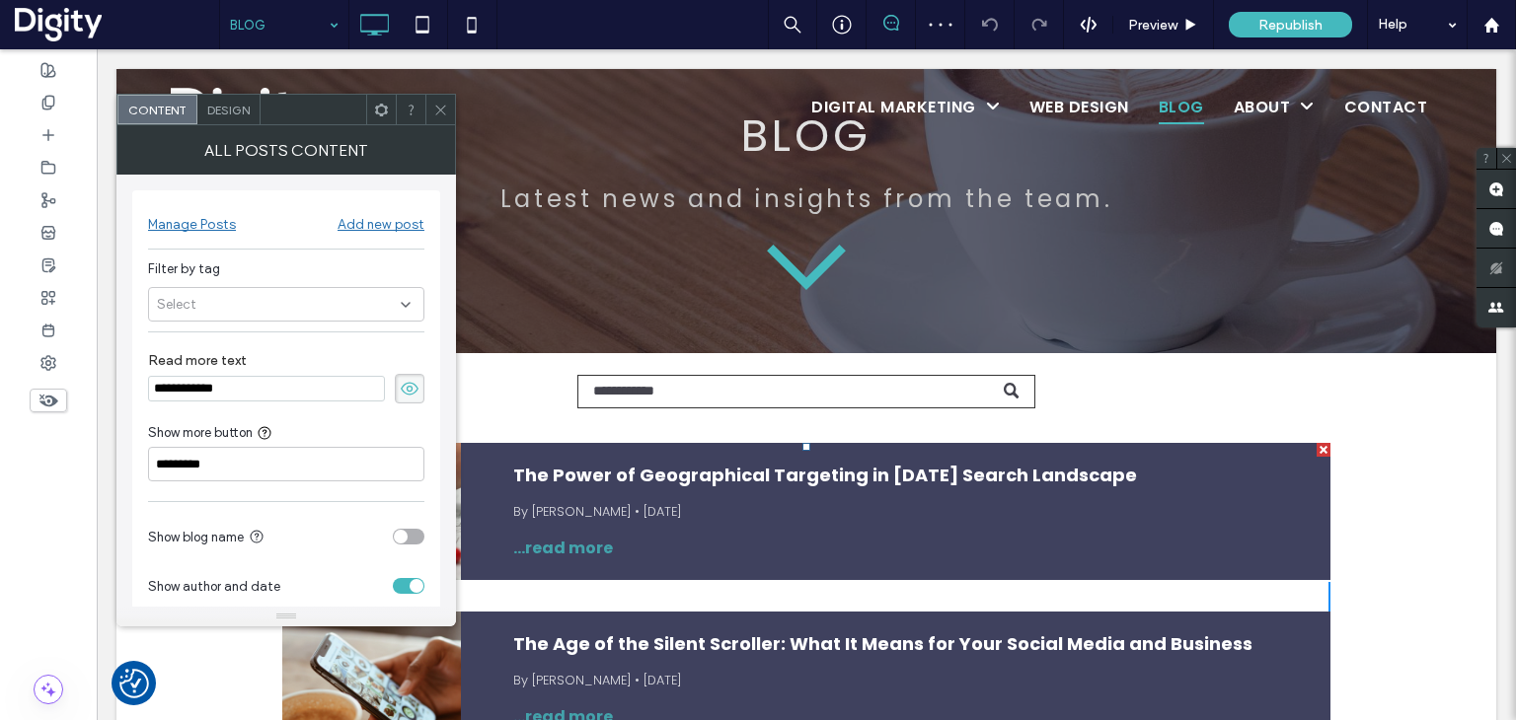
scroll to position [99, 0]
click at [225, 104] on span "Design" at bounding box center [228, 110] width 42 height 15
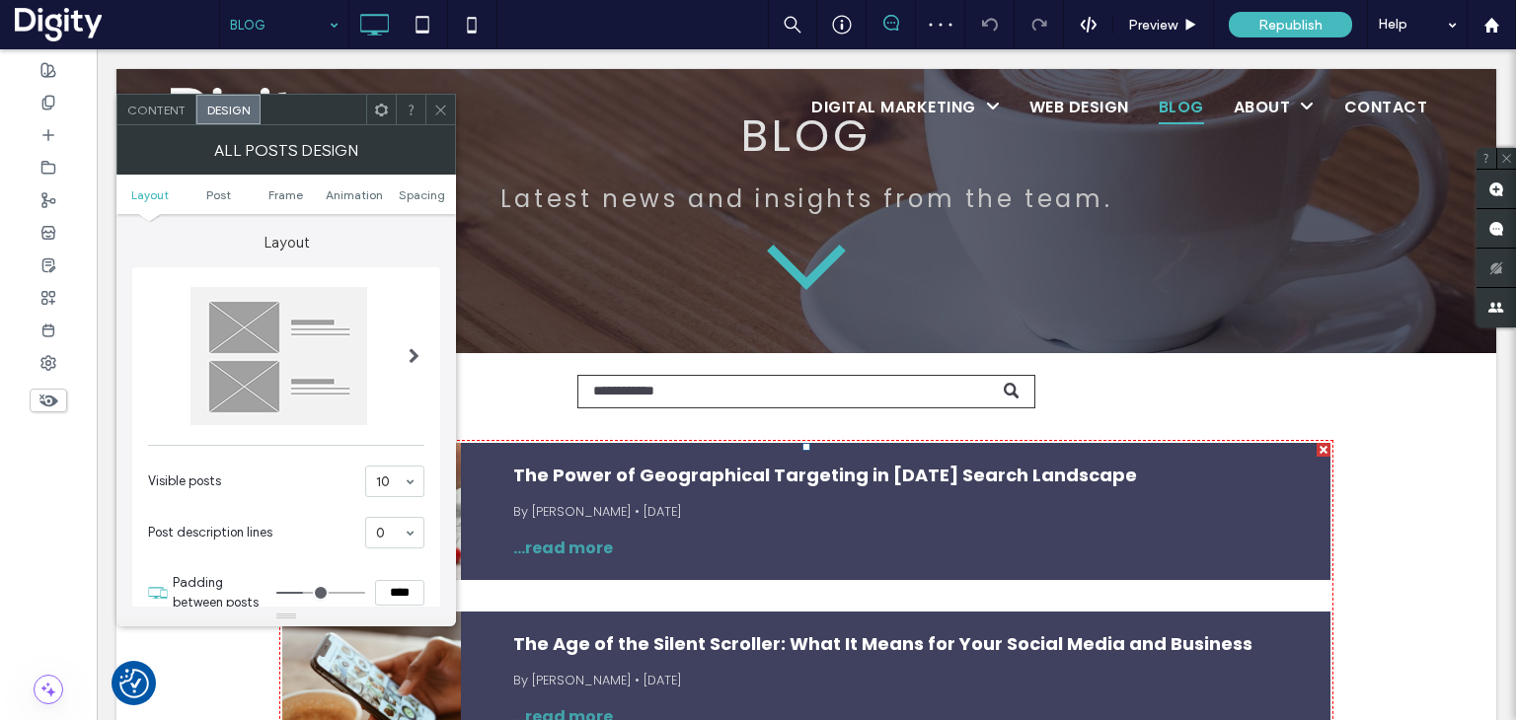
click at [409, 351] on span at bounding box center [414, 356] width 11 height 16
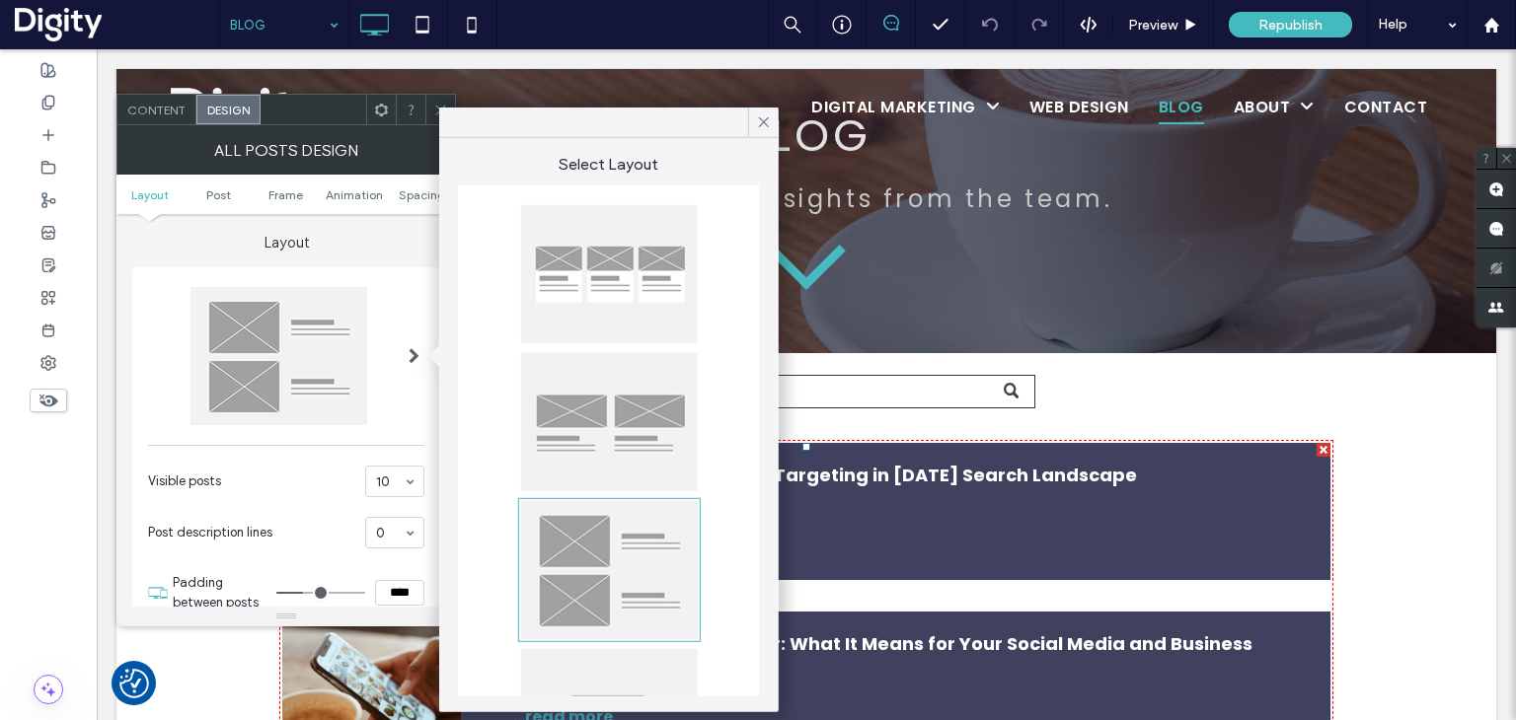
click at [589, 431] on div at bounding box center [608, 422] width 177 height 138
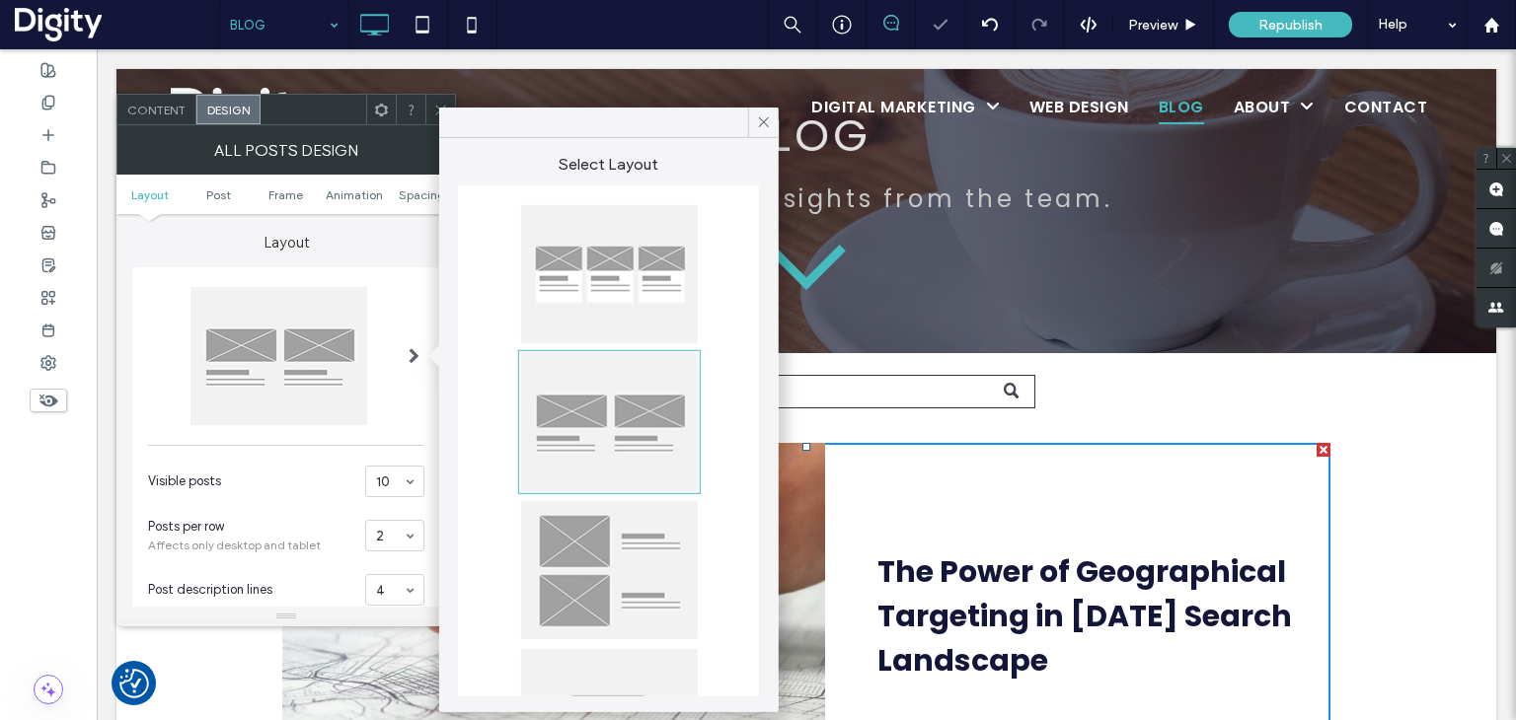
type input "*"
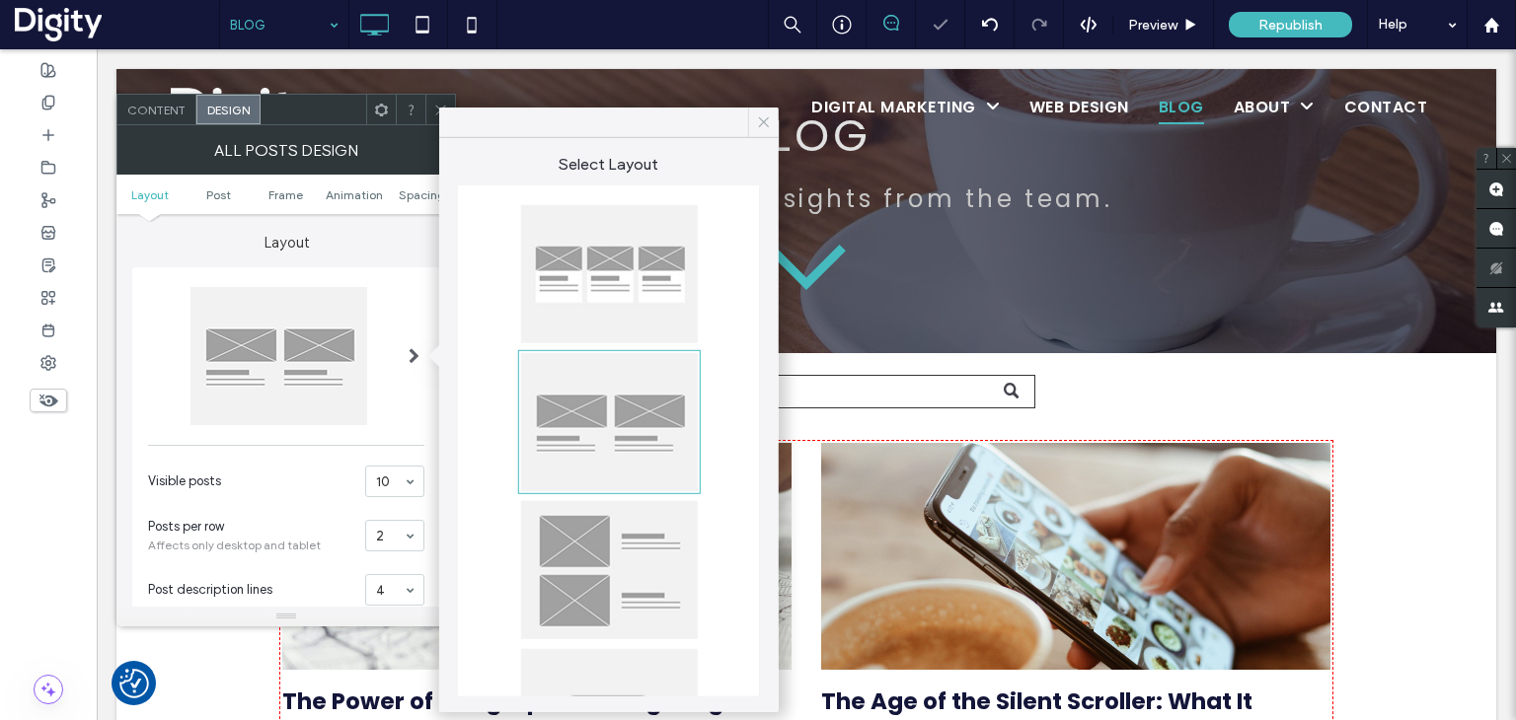
click at [761, 117] on icon at bounding box center [764, 122] width 18 height 18
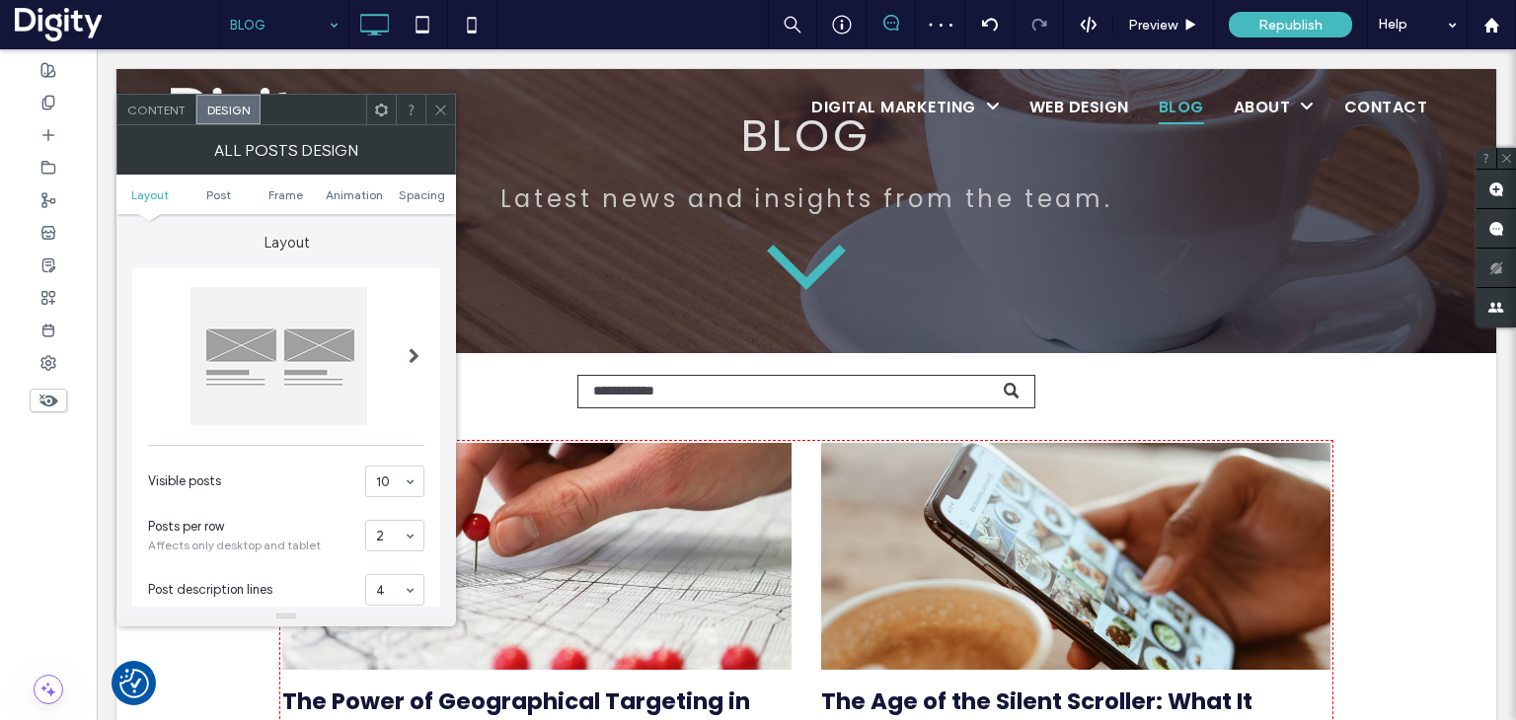
click at [431, 109] on div at bounding box center [440, 110] width 30 height 30
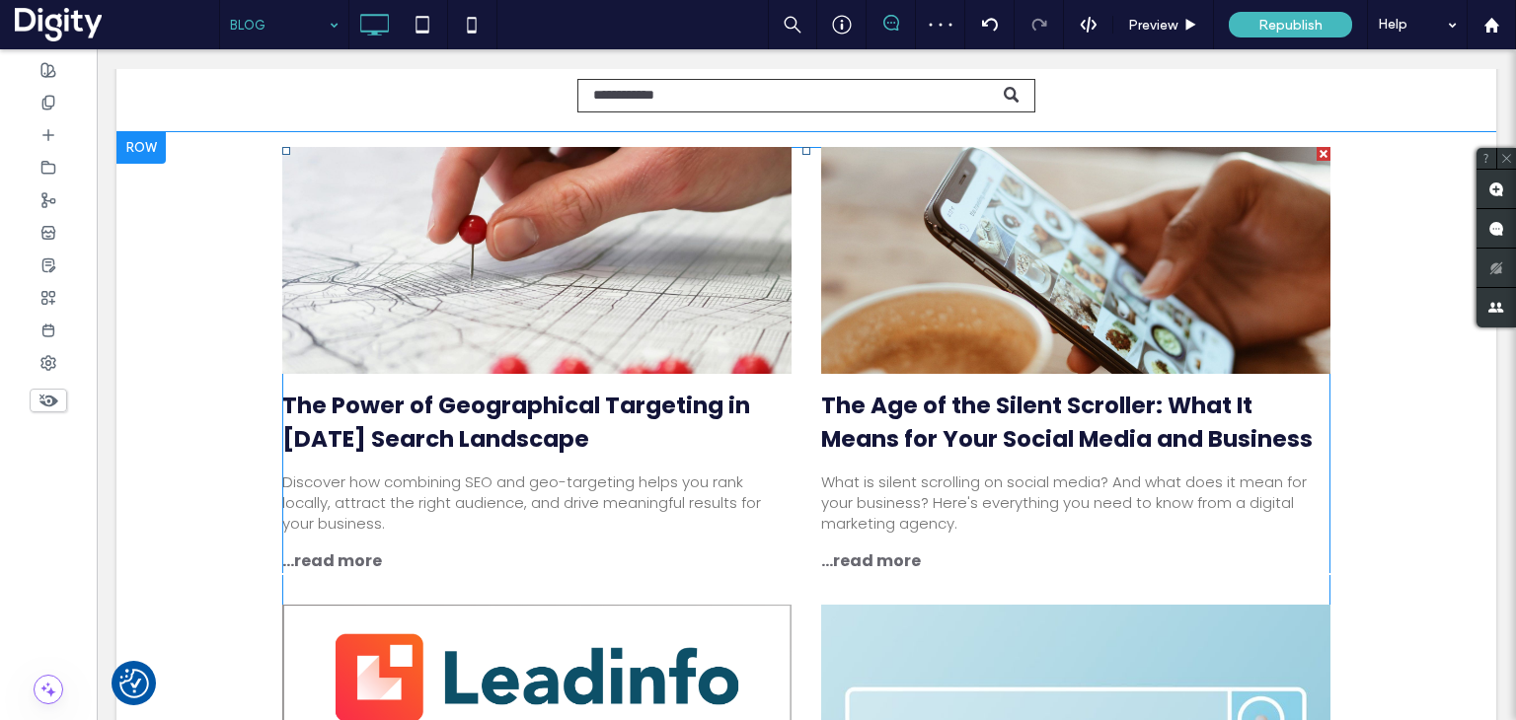
scroll to position [493, 0]
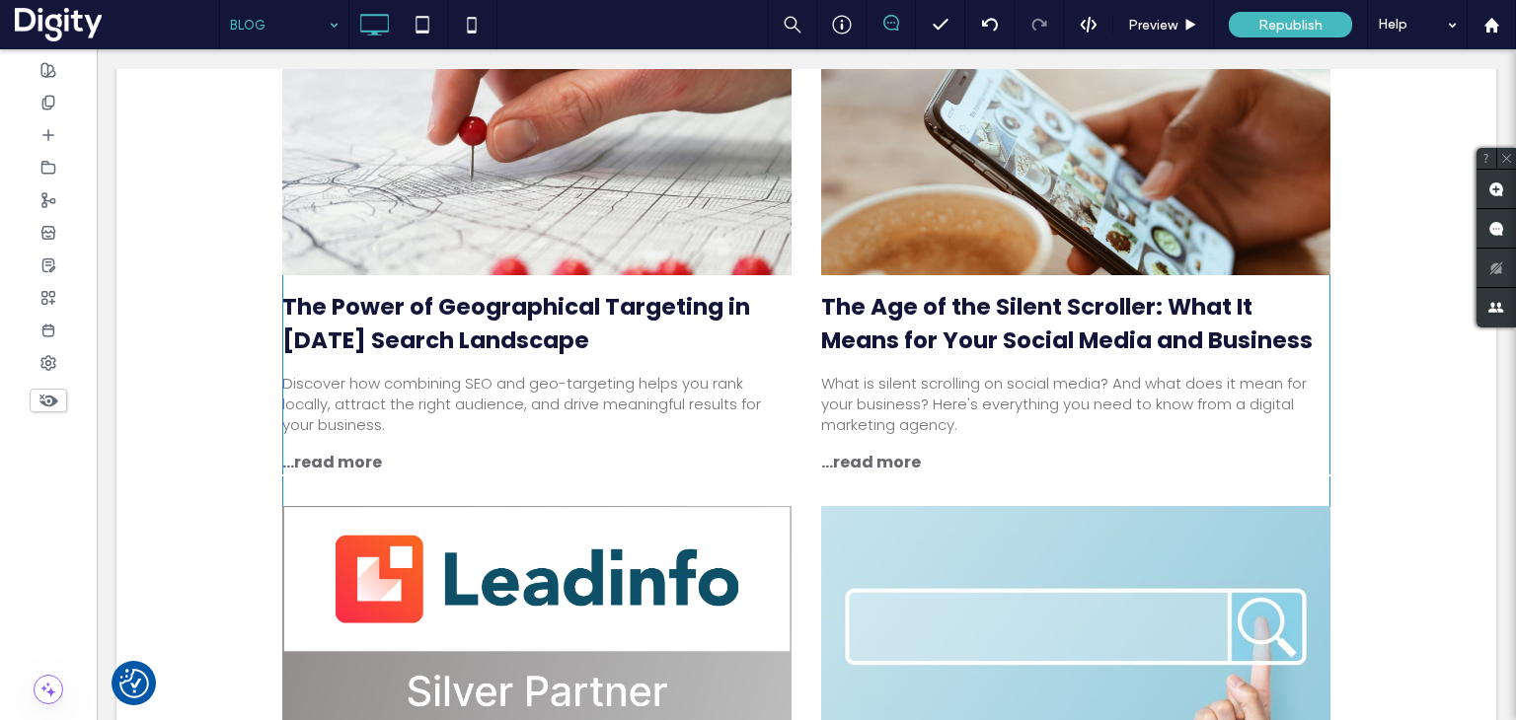
click at [597, 244] on div at bounding box center [537, 161] width 540 height 241
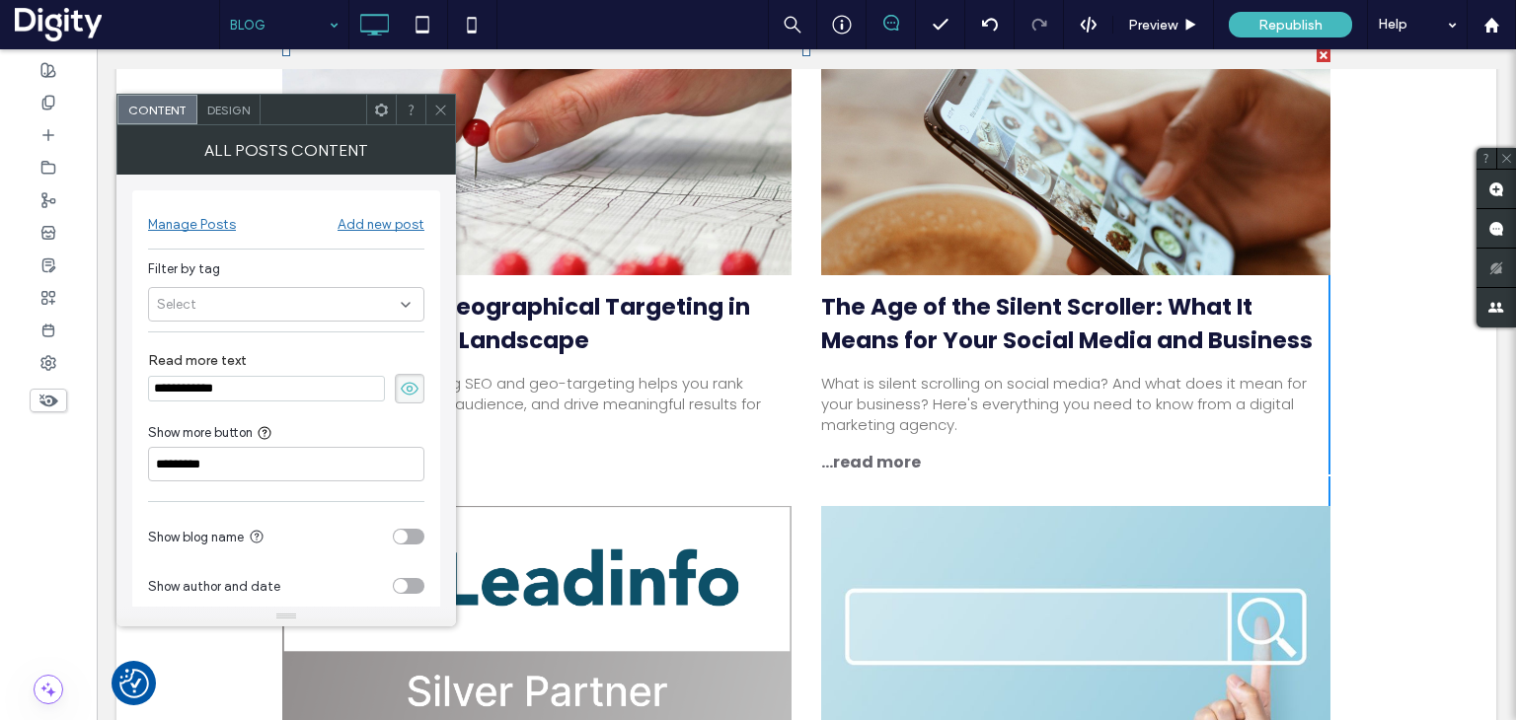
click at [227, 107] on span "Design" at bounding box center [228, 110] width 42 height 15
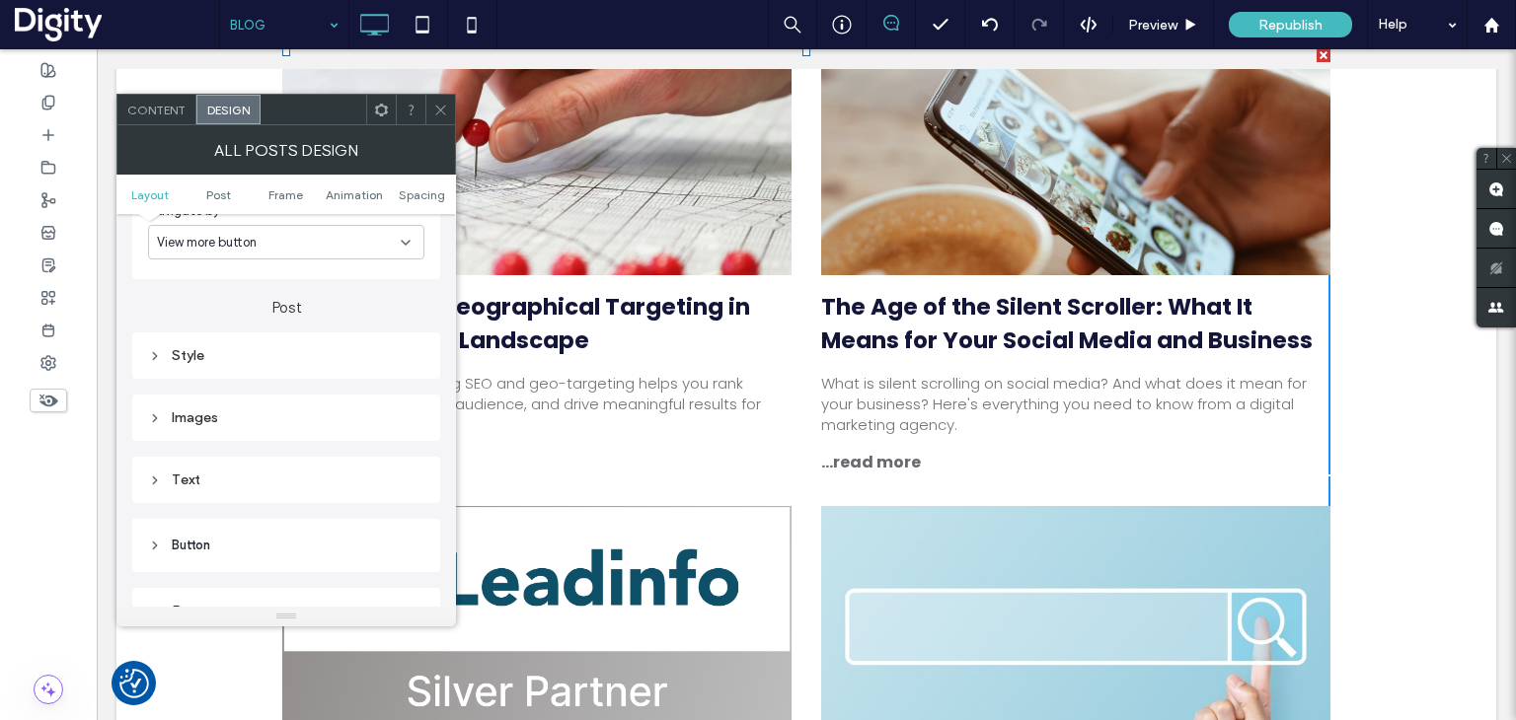
click at [234, 479] on div "Text" at bounding box center [286, 480] width 276 height 17
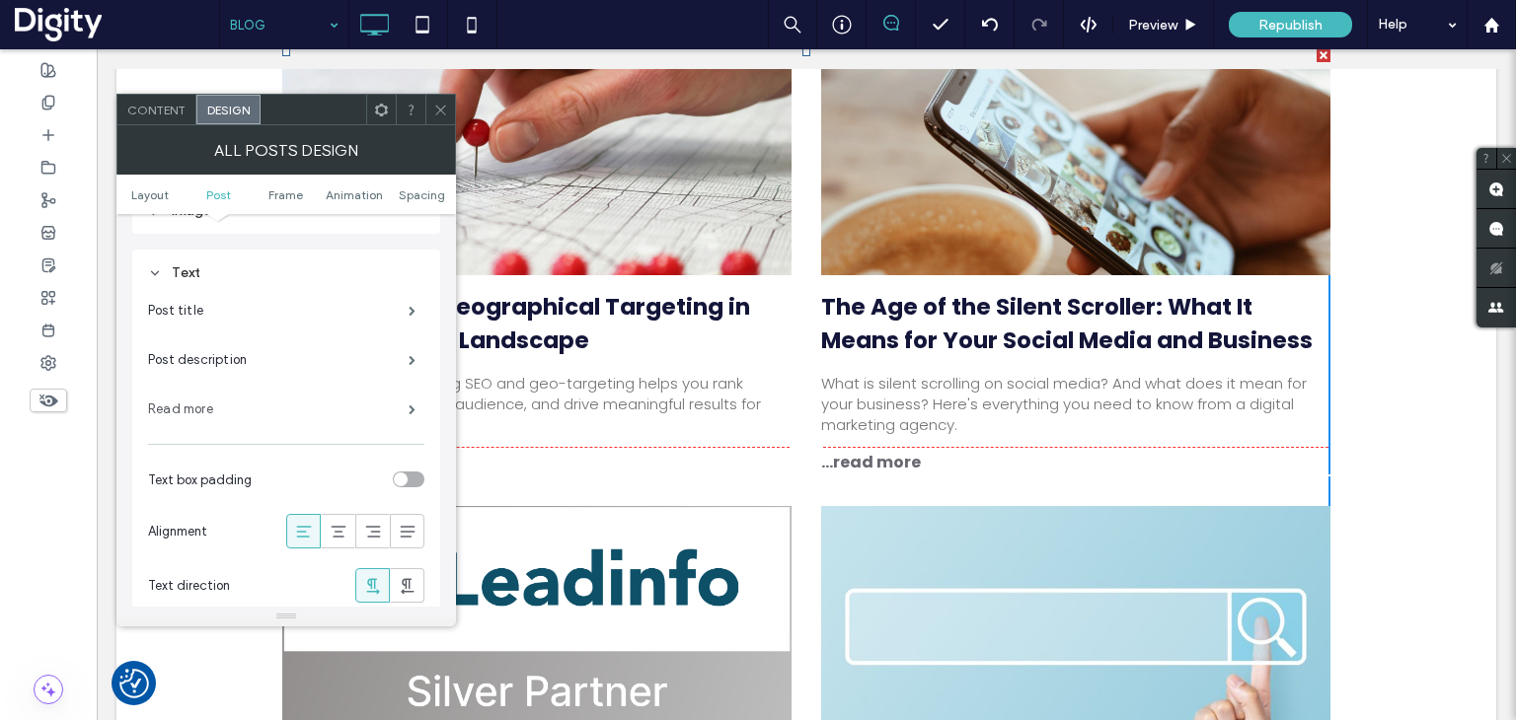
scroll to position [691, 0]
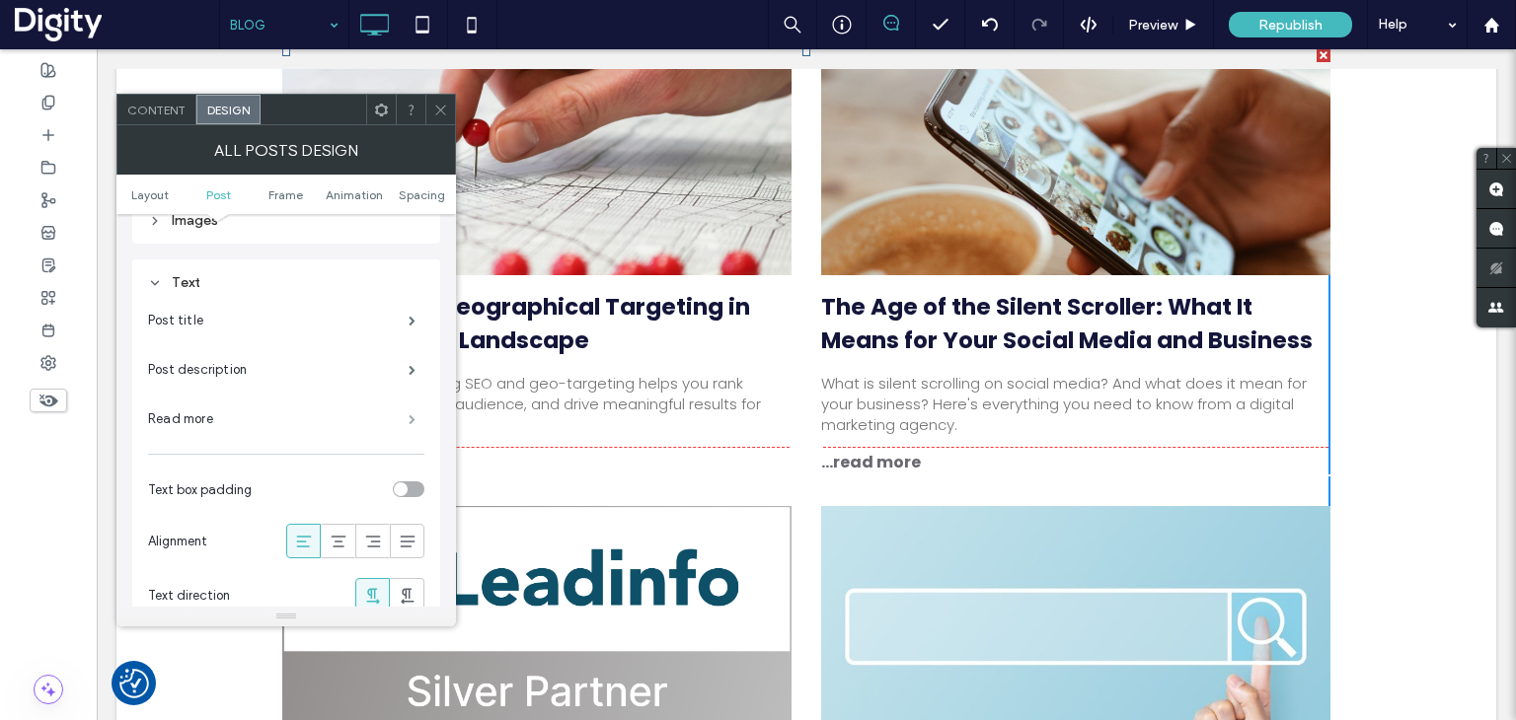
click at [409, 420] on span at bounding box center [412, 419] width 7 height 10
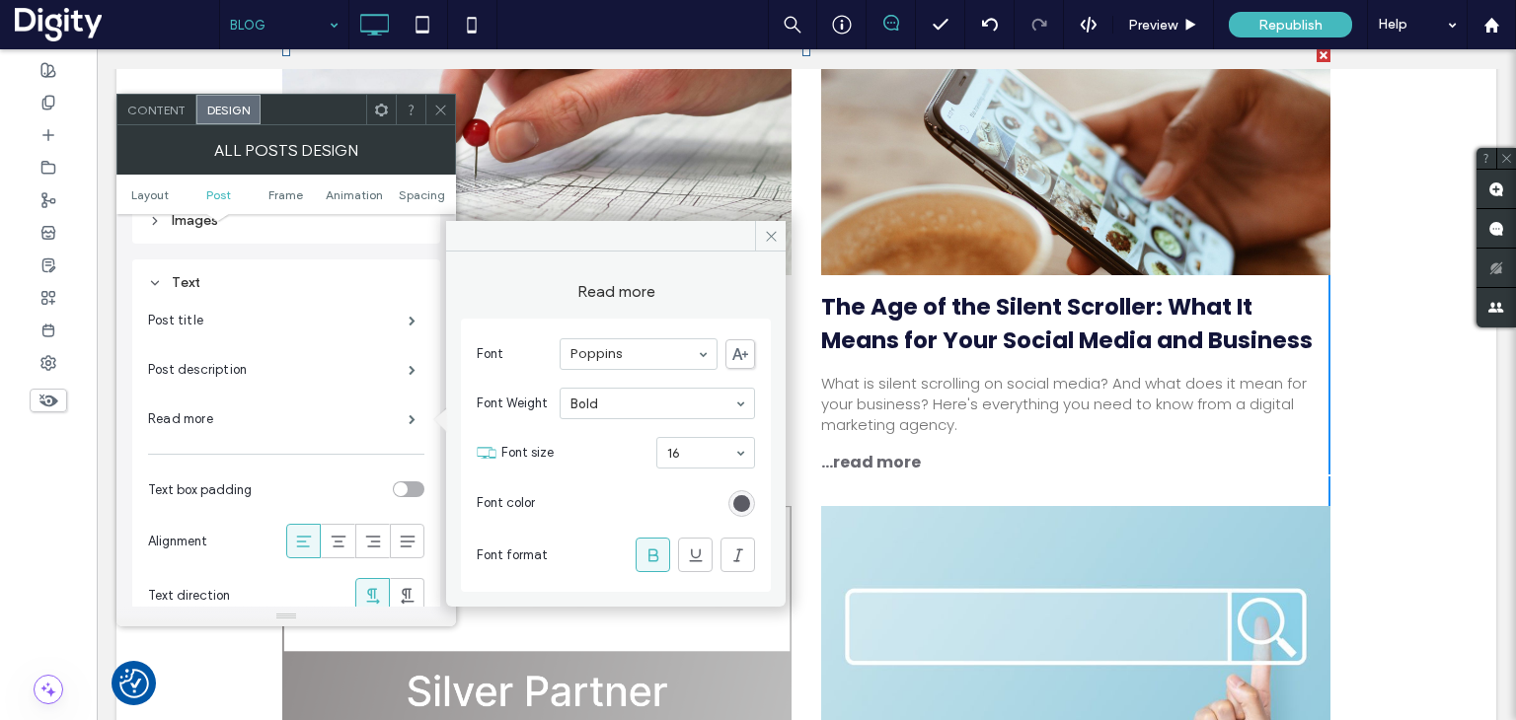
click at [744, 498] on div "rgb(67, 67, 77)" at bounding box center [741, 503] width 17 height 17
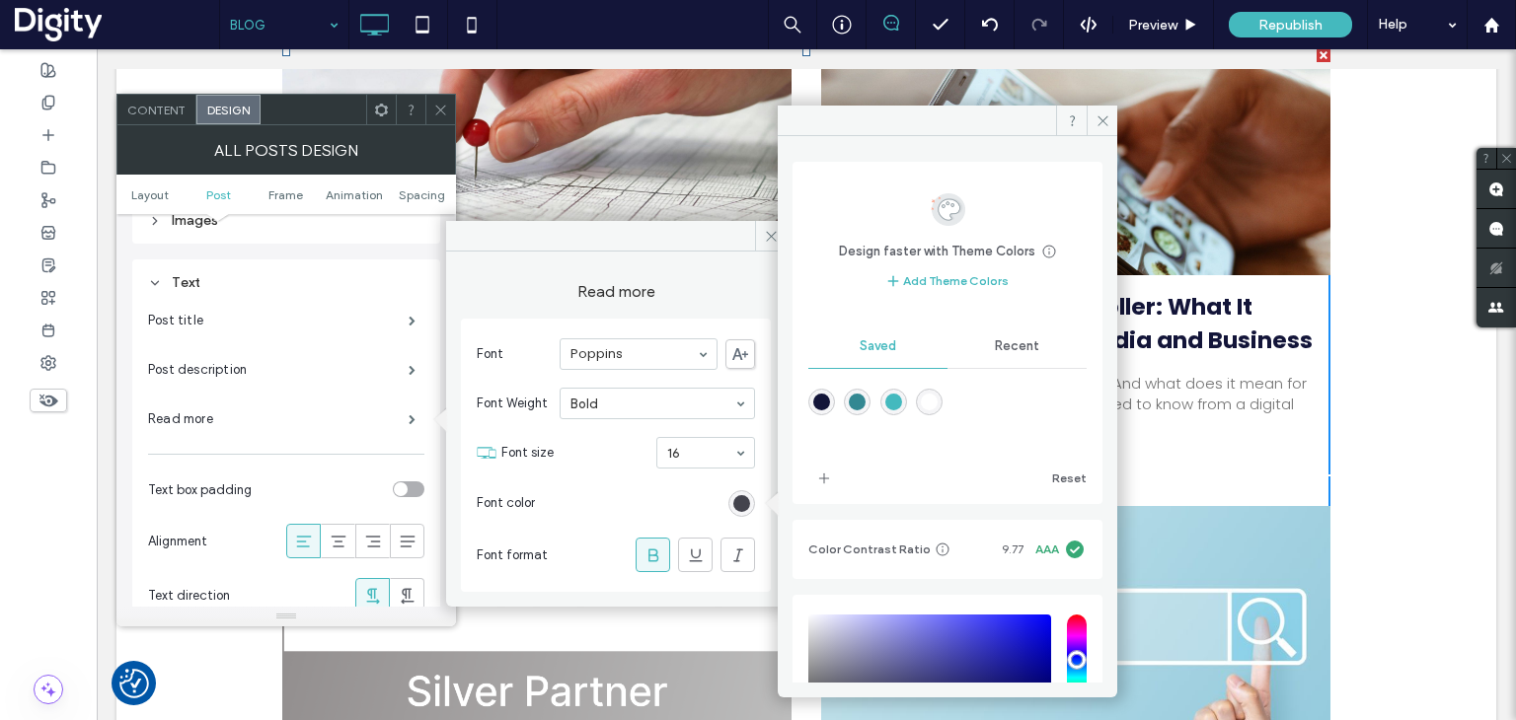
click at [902, 398] on div "rgba(68,185,190,1)" at bounding box center [893, 402] width 17 height 17
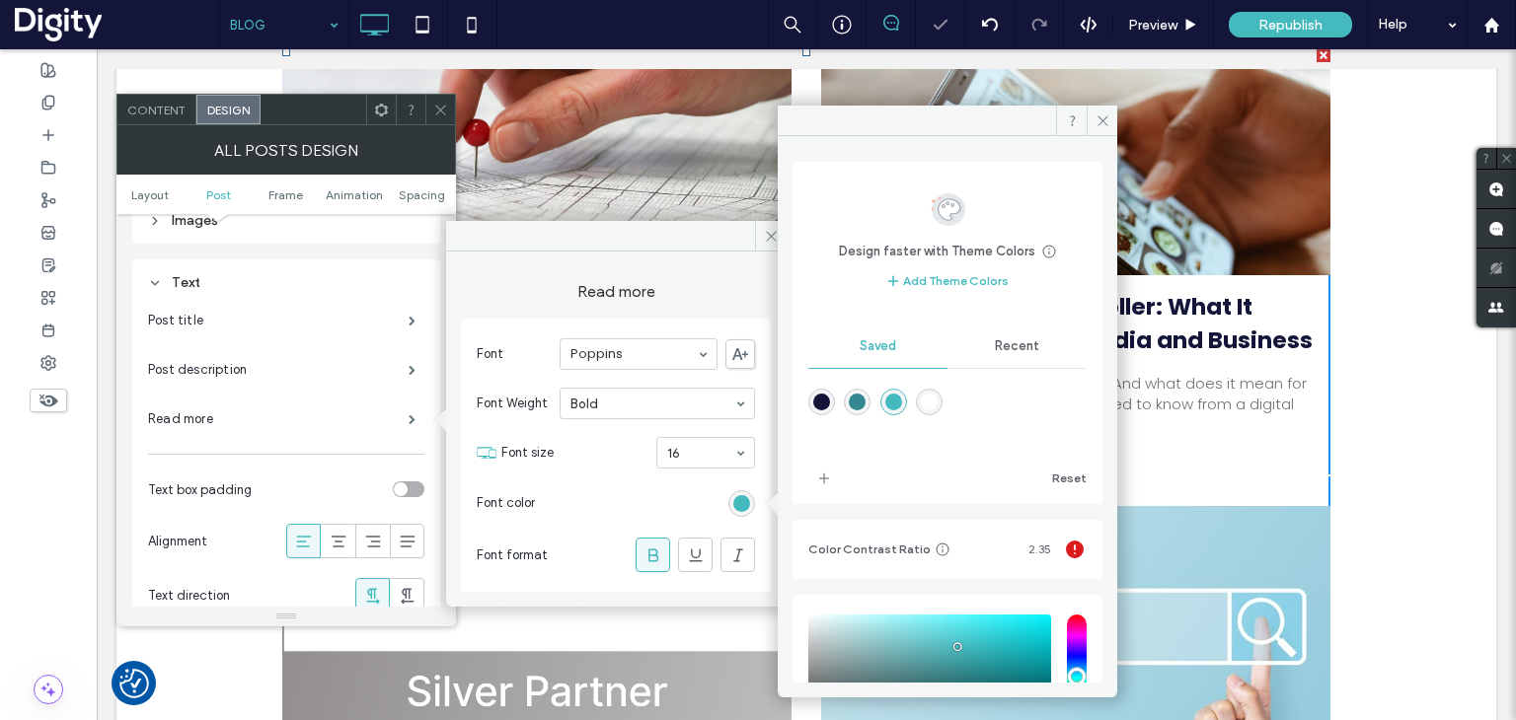
type input "*******"
click at [1110, 119] on span at bounding box center [1101, 121] width 31 height 30
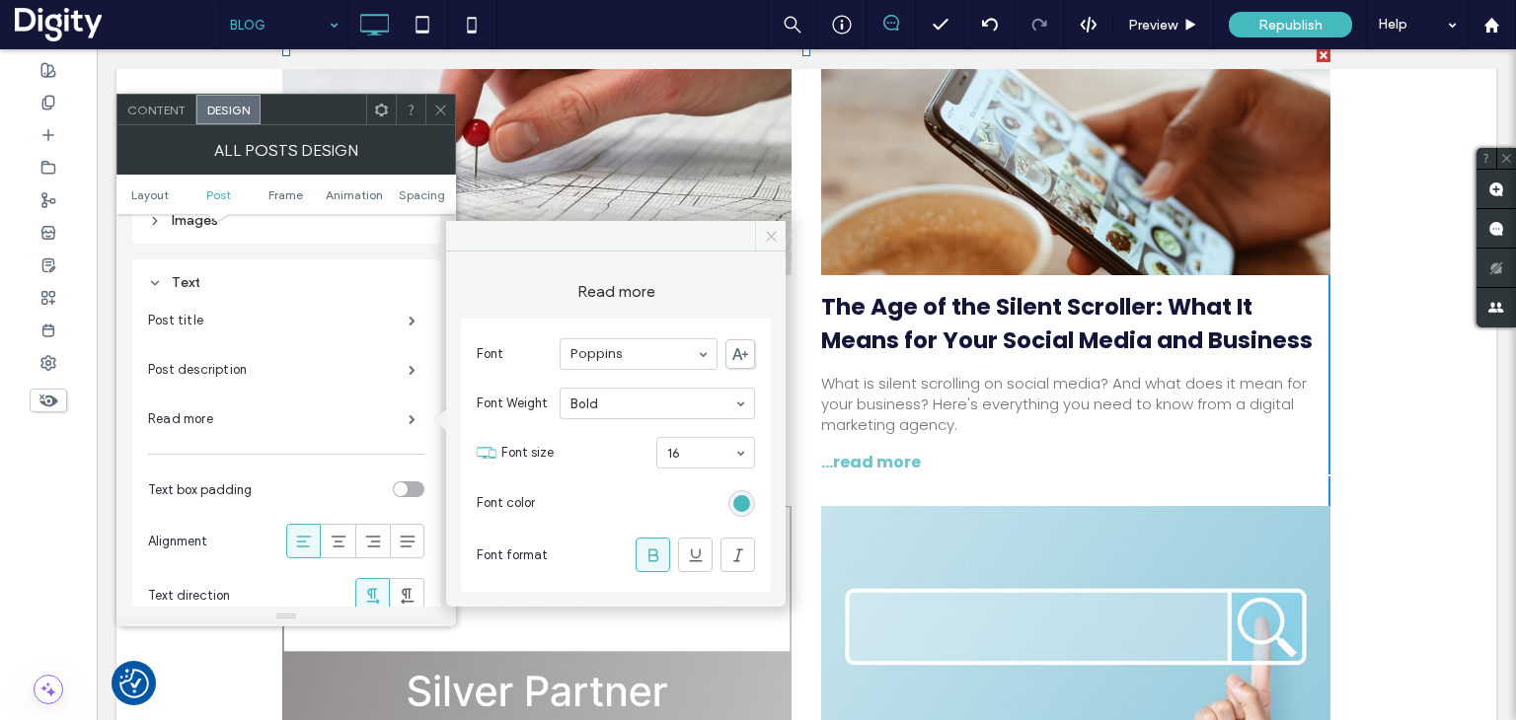
click at [774, 234] on icon at bounding box center [771, 236] width 15 height 15
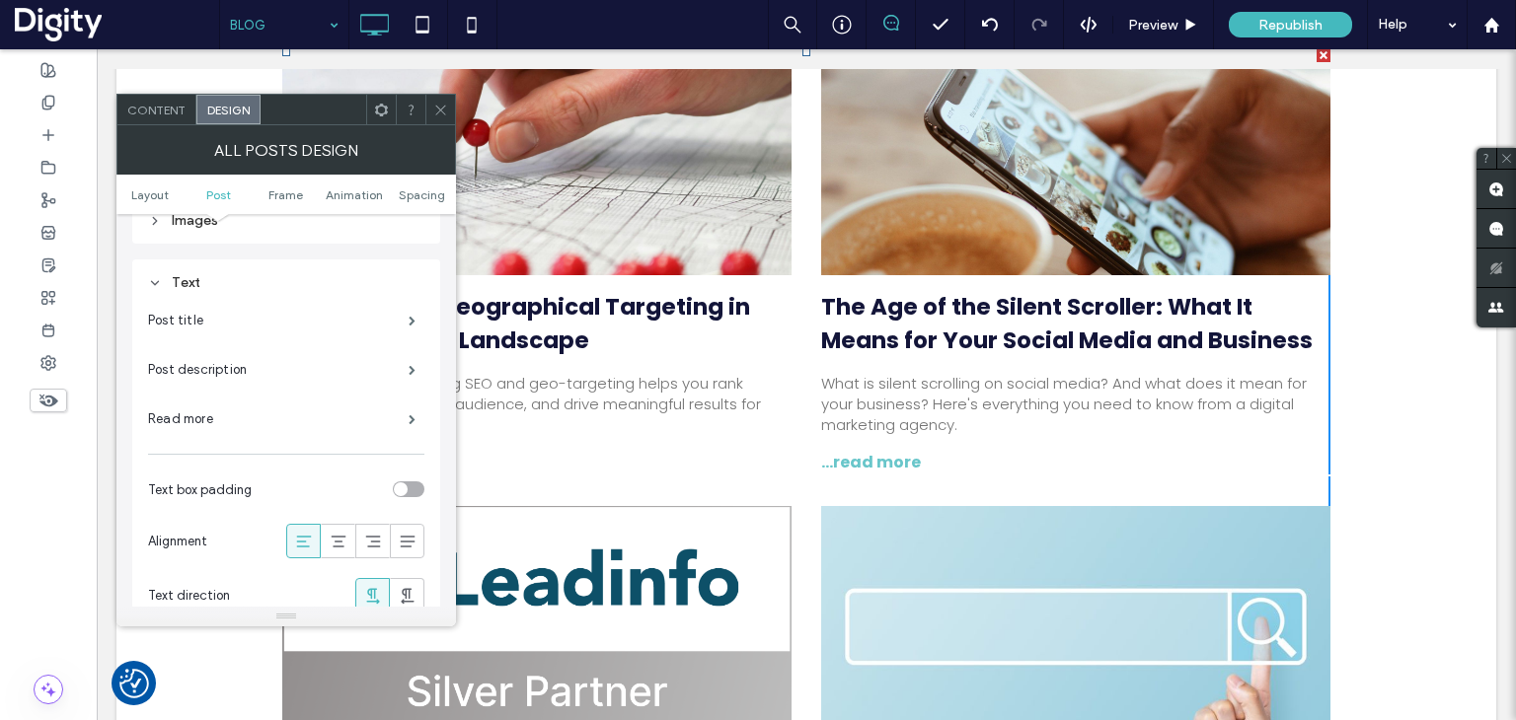
click at [444, 115] on icon at bounding box center [440, 110] width 15 height 15
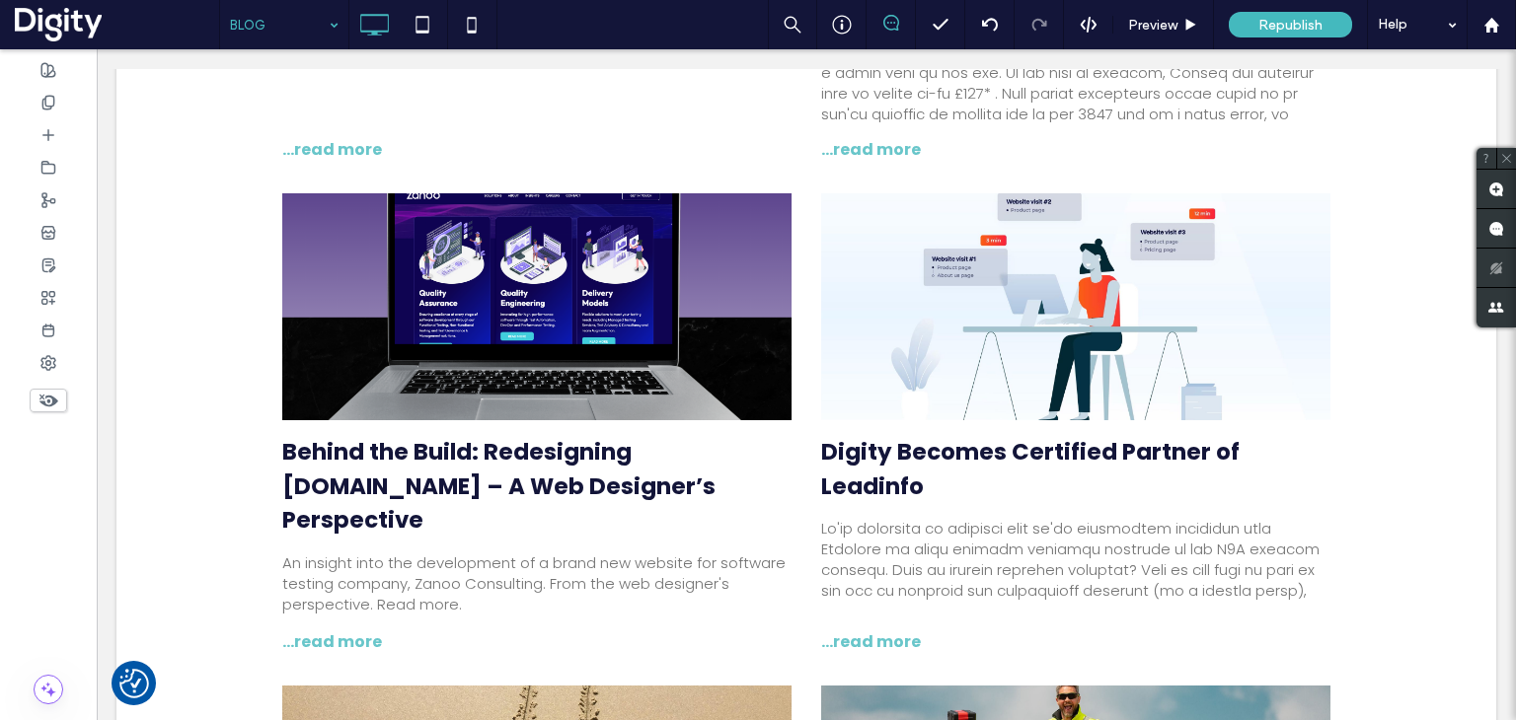
scroll to position [1381, 0]
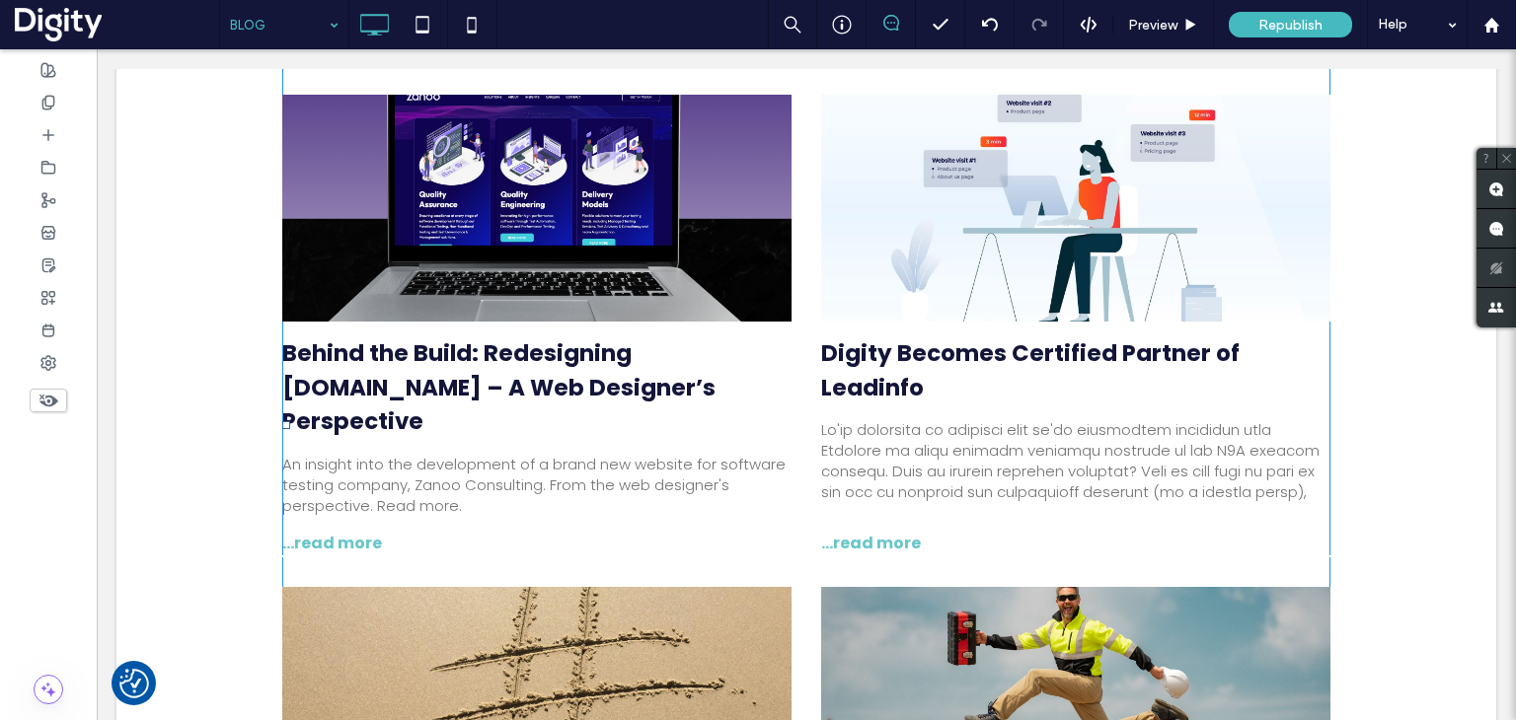
click at [800, 308] on div "The Power of Geographical Targeting in Today’s Search Landscape By Leanne Gress…" at bounding box center [806, 353] width 1048 height 2386
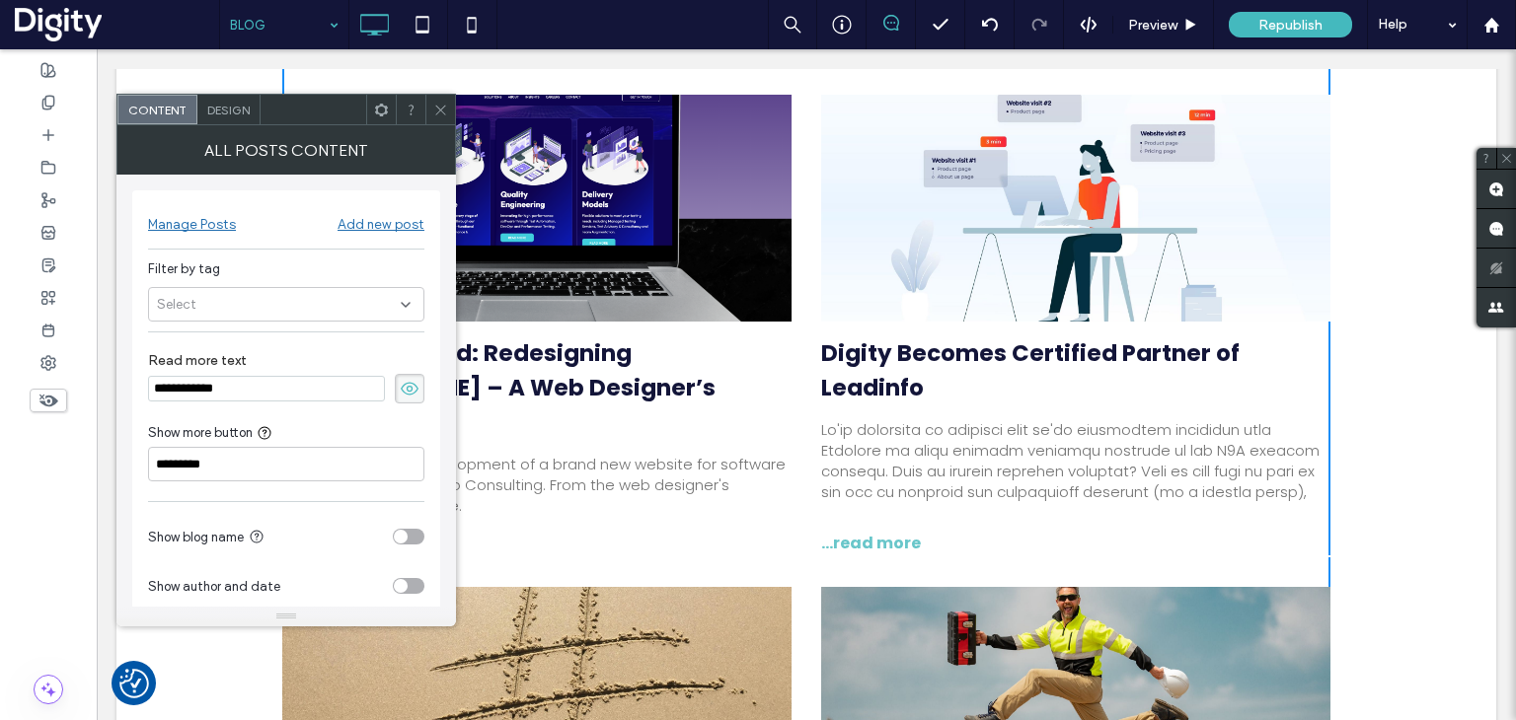
click at [404, 586] on div "toggle" at bounding box center [401, 586] width 14 height 14
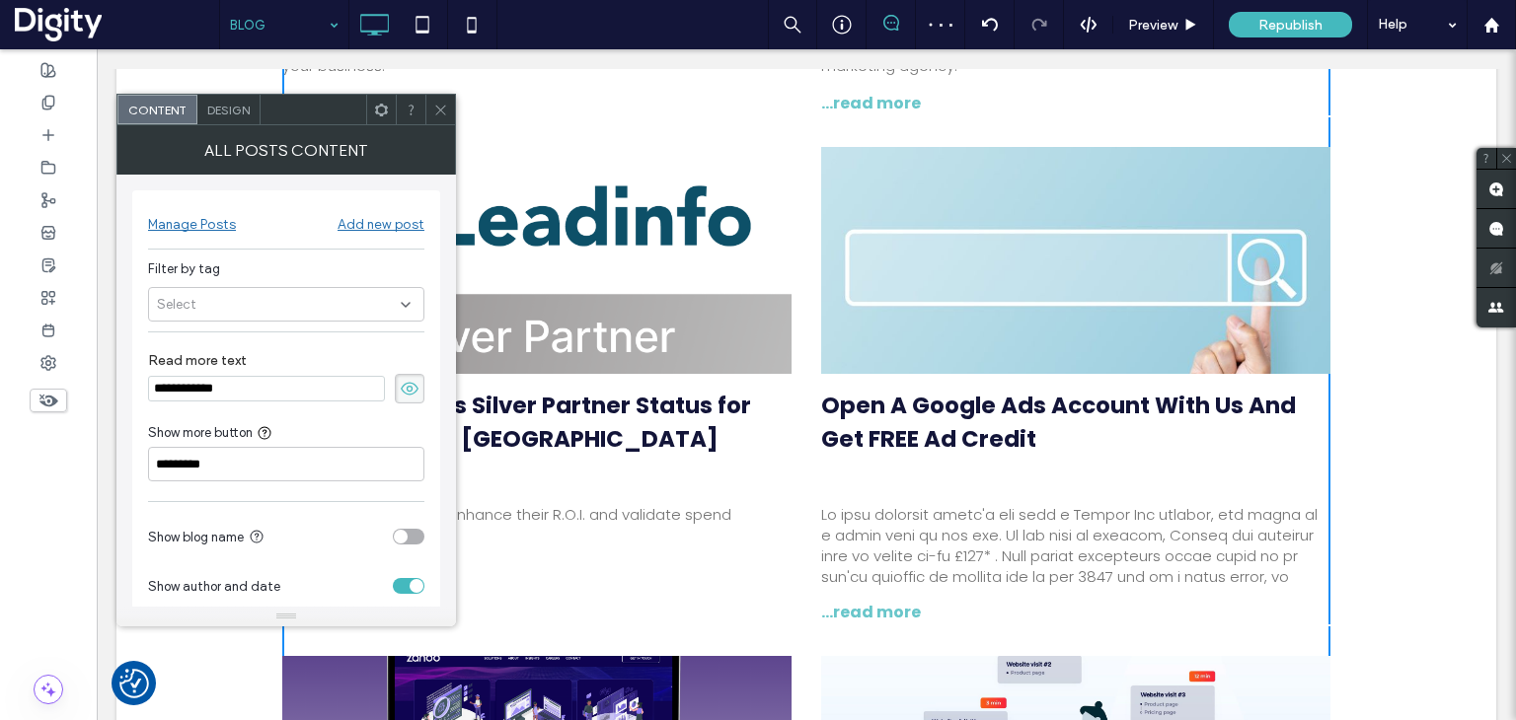
scroll to position [789, 0]
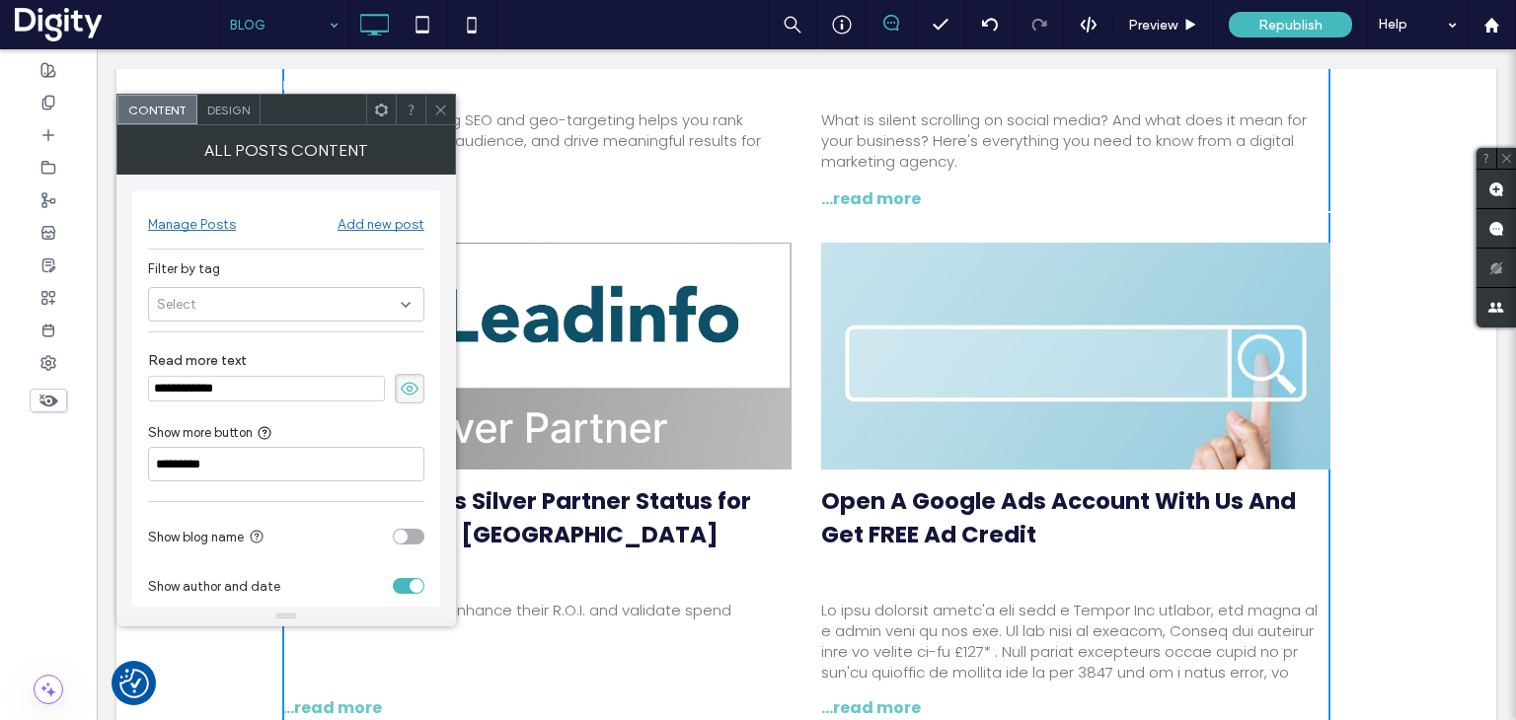
click at [230, 110] on span "Design" at bounding box center [228, 110] width 42 height 15
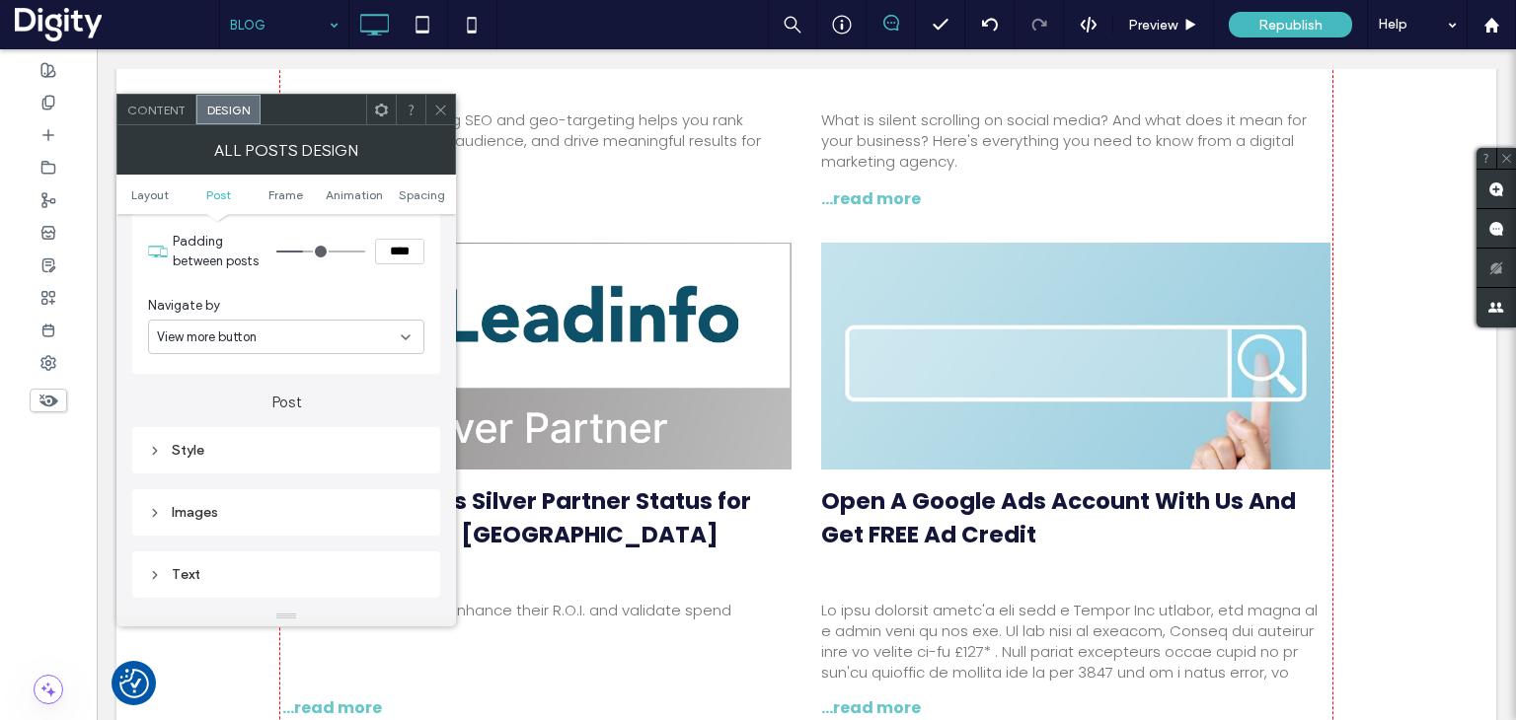
scroll to position [592, 0]
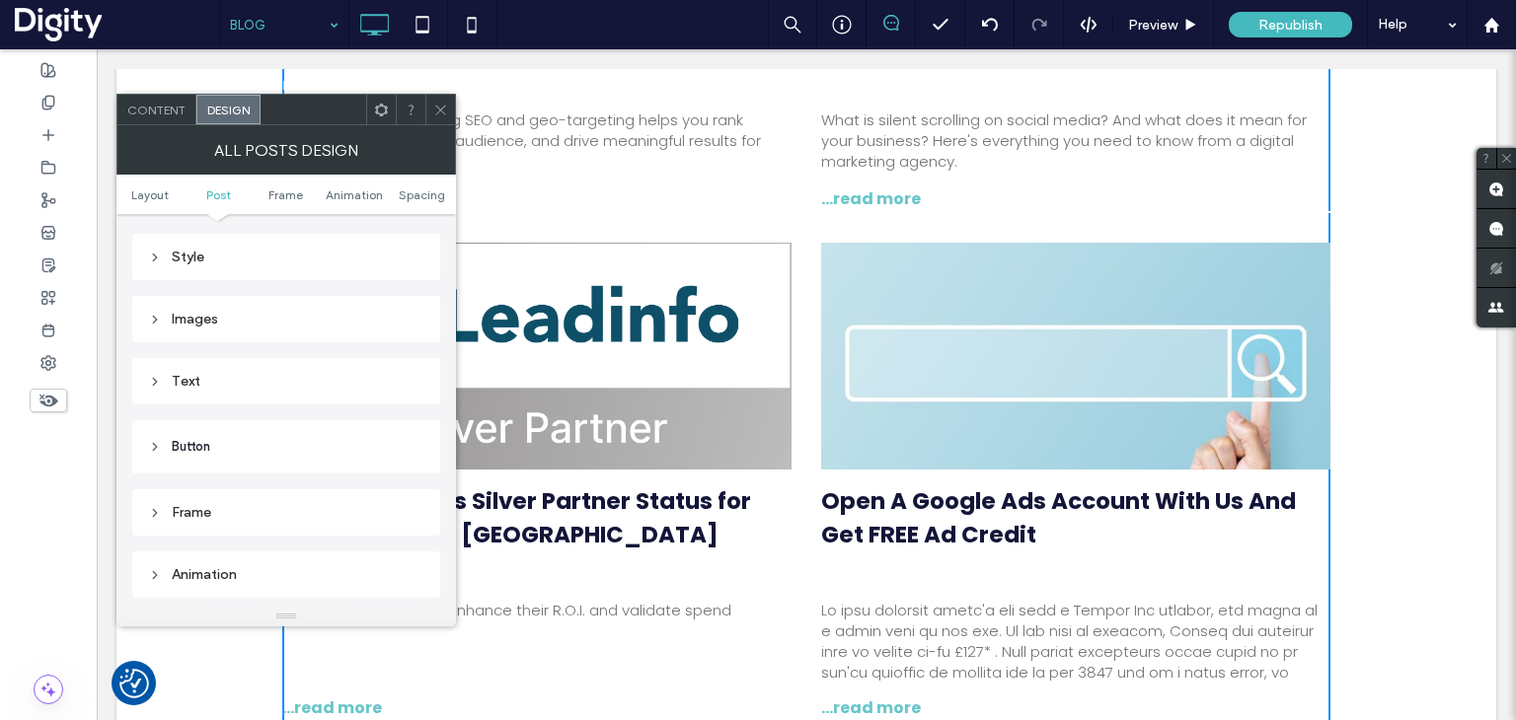
click at [237, 388] on div "Text" at bounding box center [286, 381] width 276 height 27
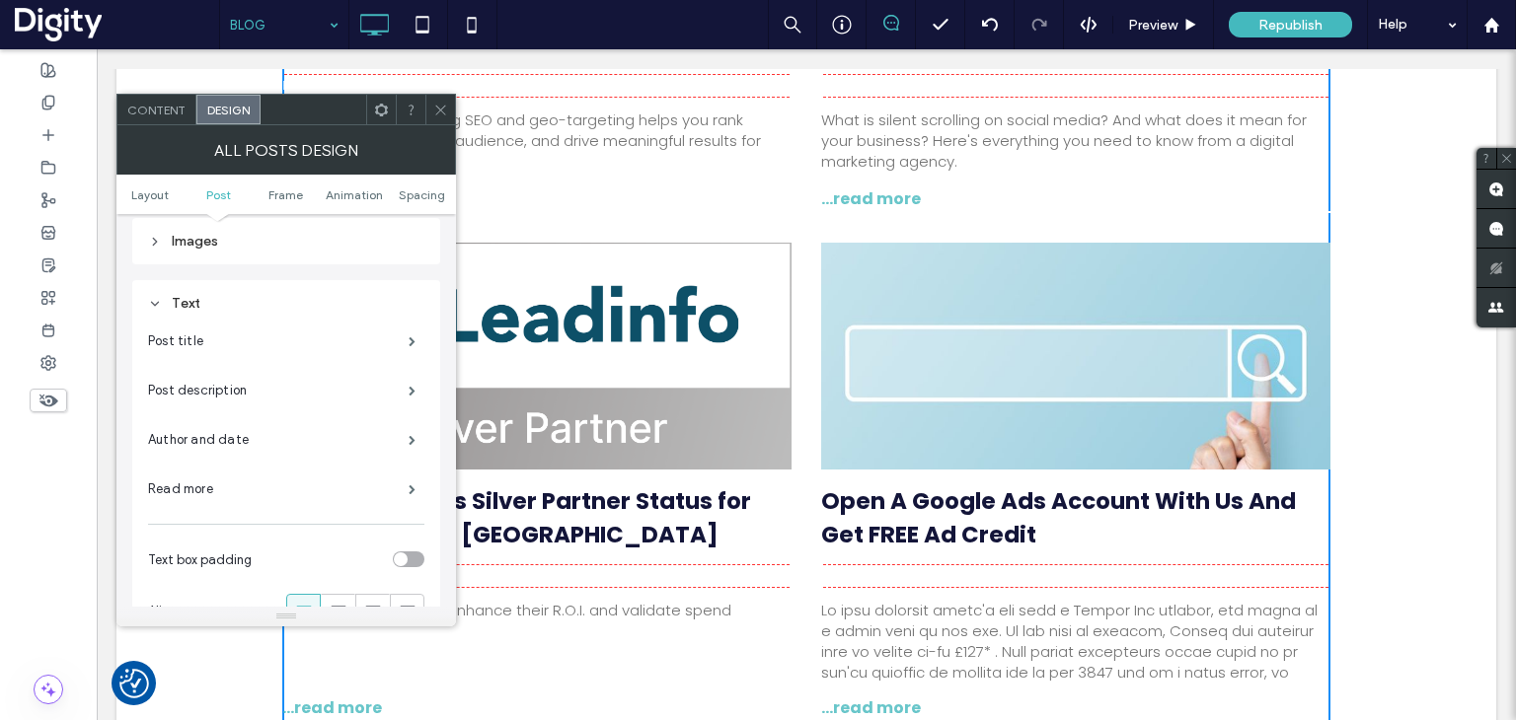
scroll to position [691, 0]
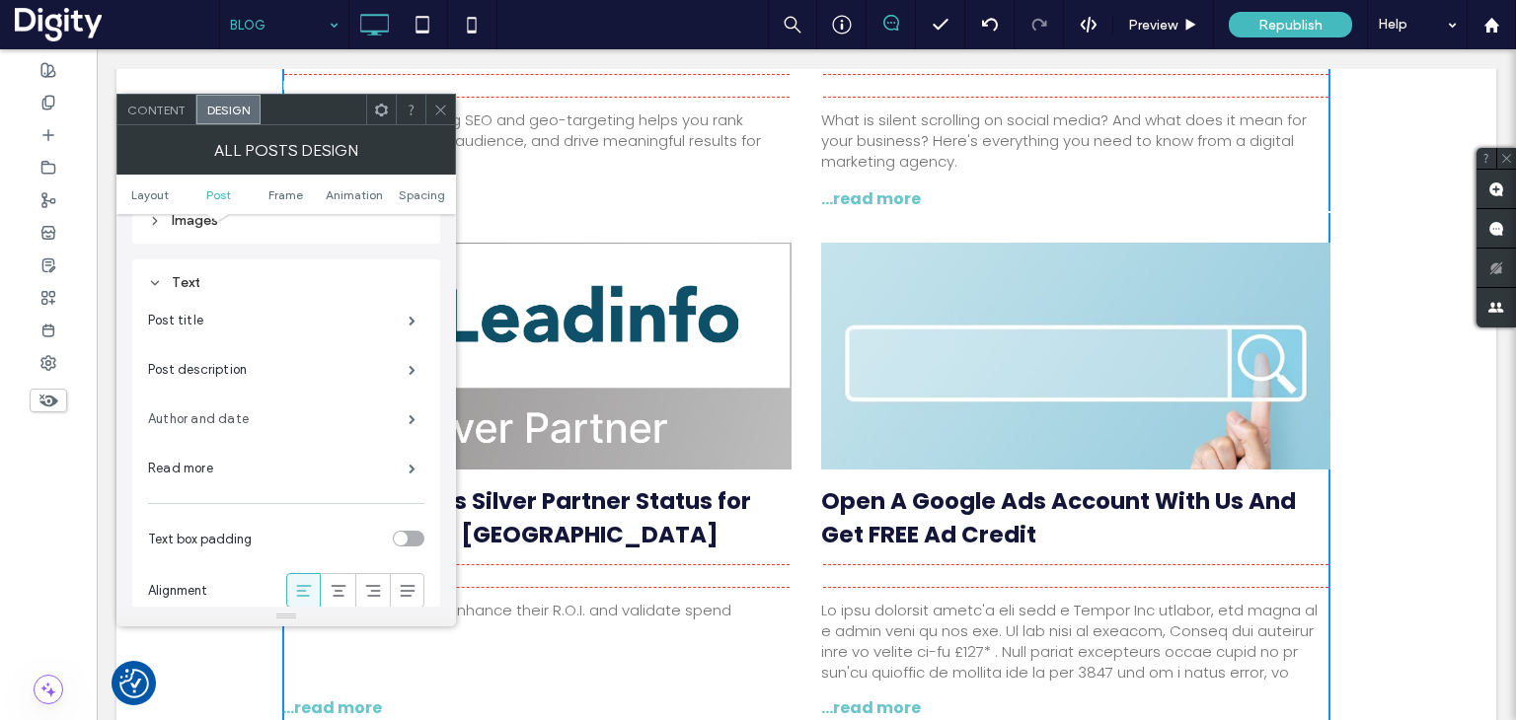
click at [287, 419] on label "Author and date" at bounding box center [278, 419] width 260 height 39
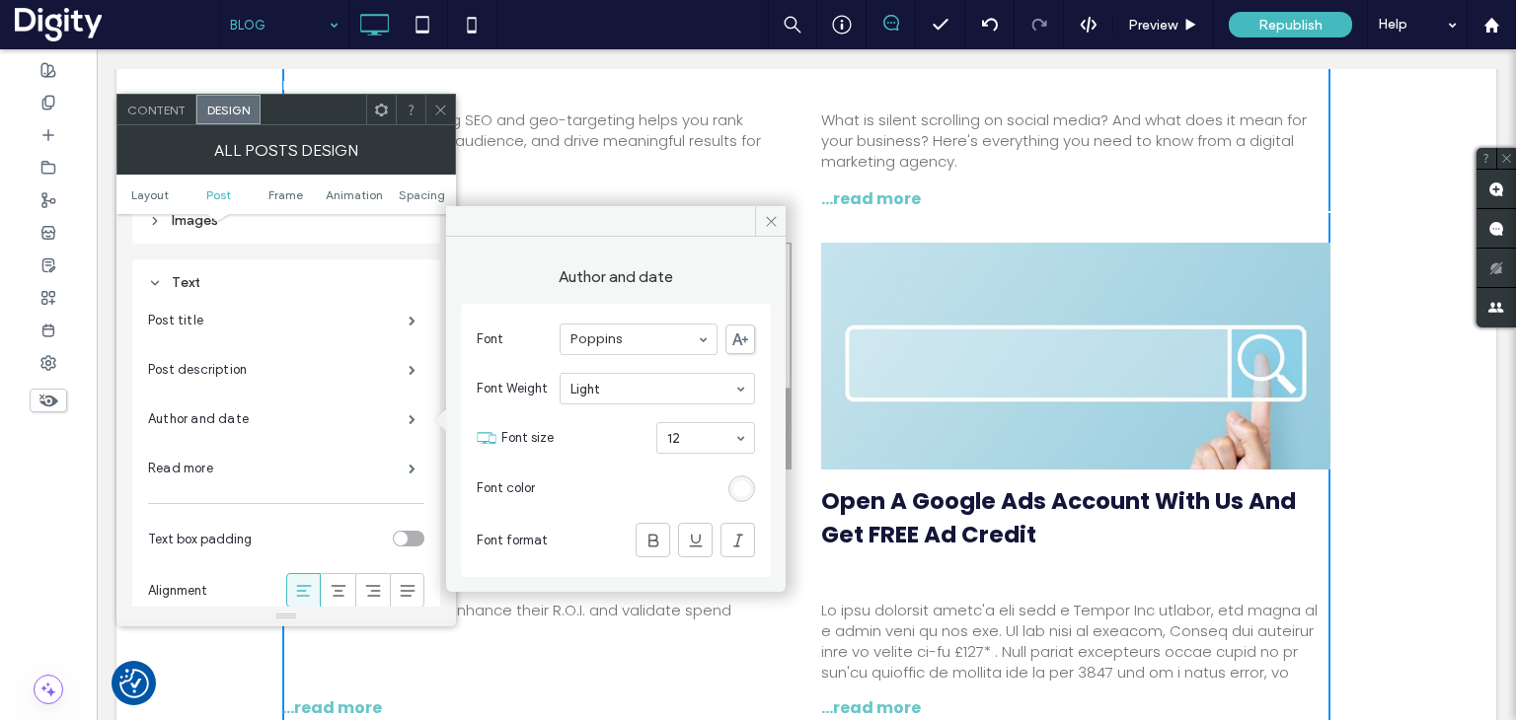
click at [745, 483] on div "rgb(255, 255, 255)" at bounding box center [741, 489] width 17 height 17
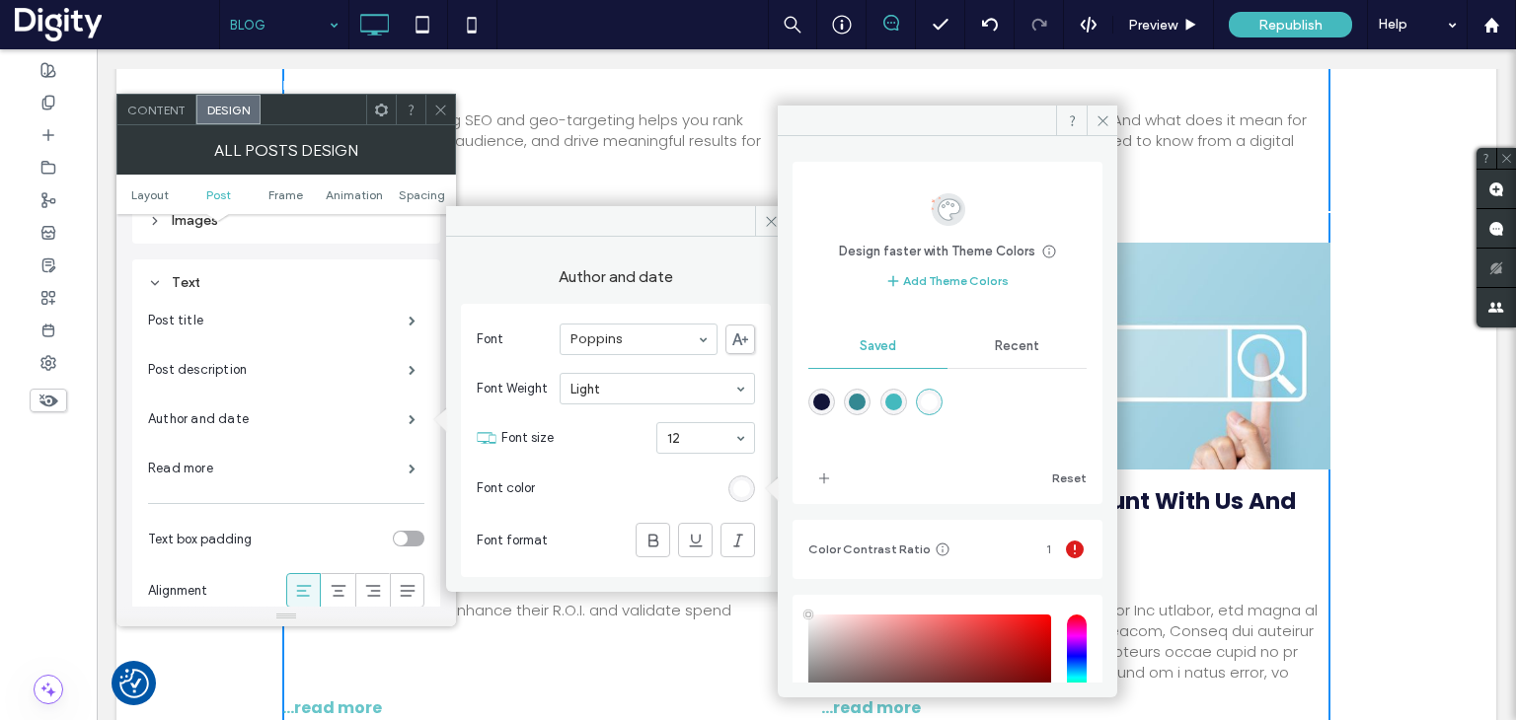
click at [821, 399] on div "rgba(19,21,57,1)" at bounding box center [821, 402] width 17 height 17
type input "*******"
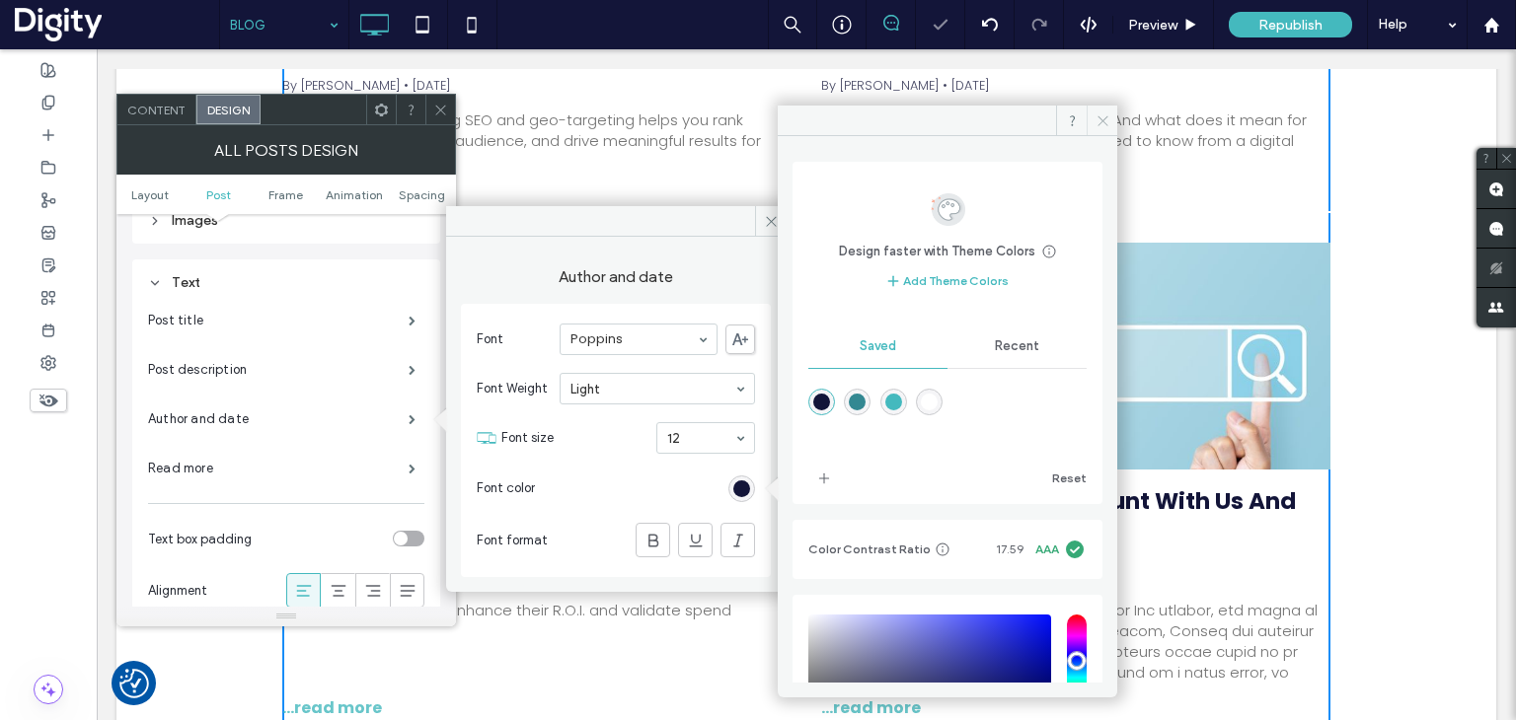
click at [1106, 118] on icon at bounding box center [1102, 120] width 15 height 15
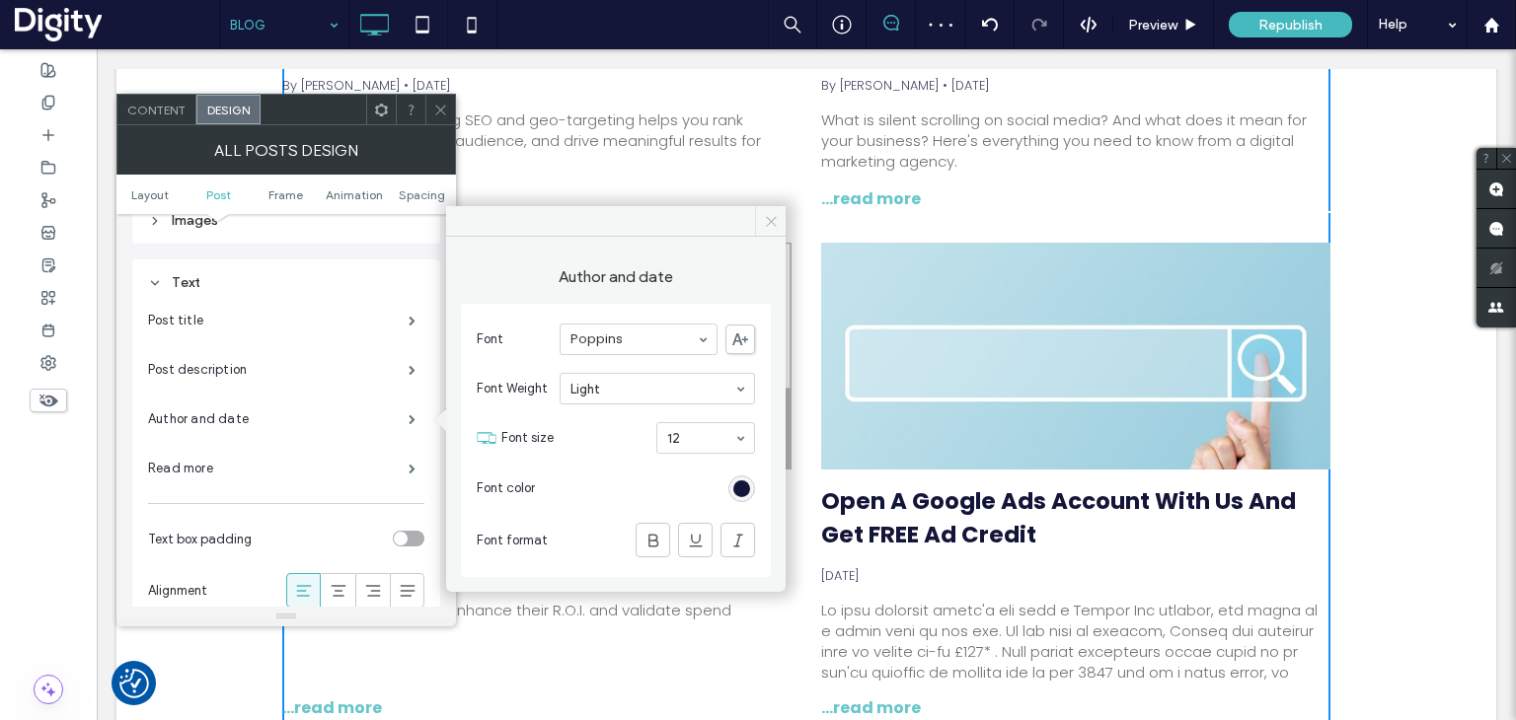
drag, startPoint x: 774, startPoint y: 218, endPoint x: 468, endPoint y: 116, distance: 322.3
click at [774, 218] on use at bounding box center [771, 221] width 10 height 10
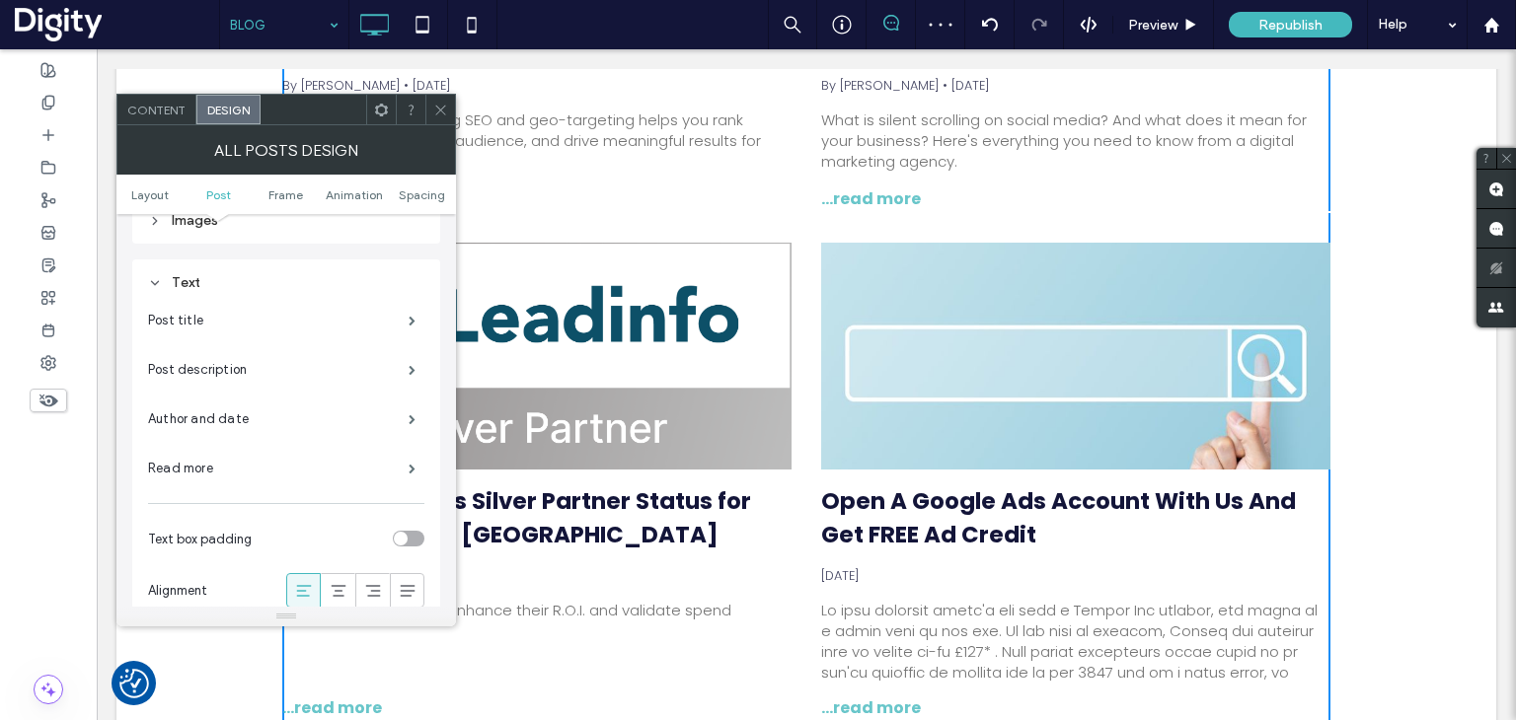
click at [450, 112] on div at bounding box center [440, 110] width 30 height 30
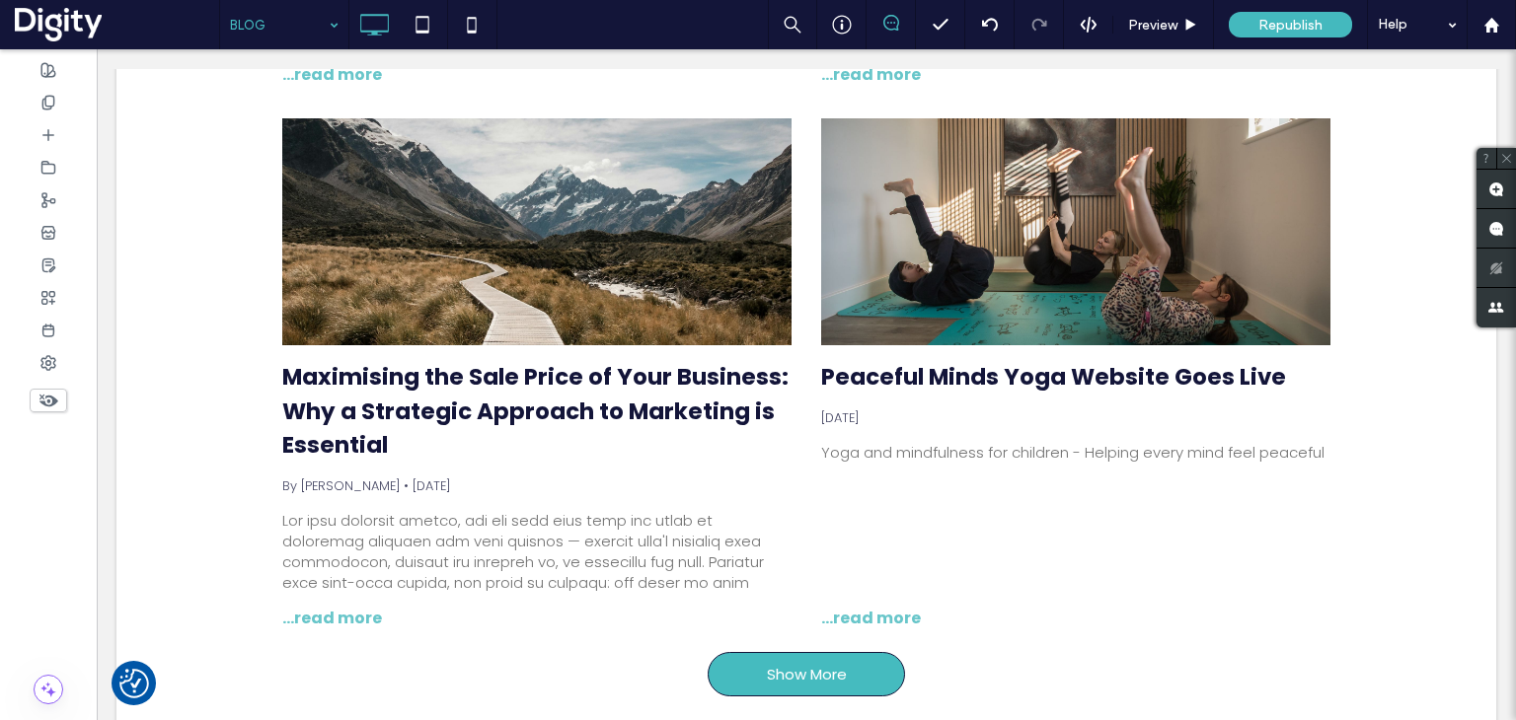
scroll to position [2467, 0]
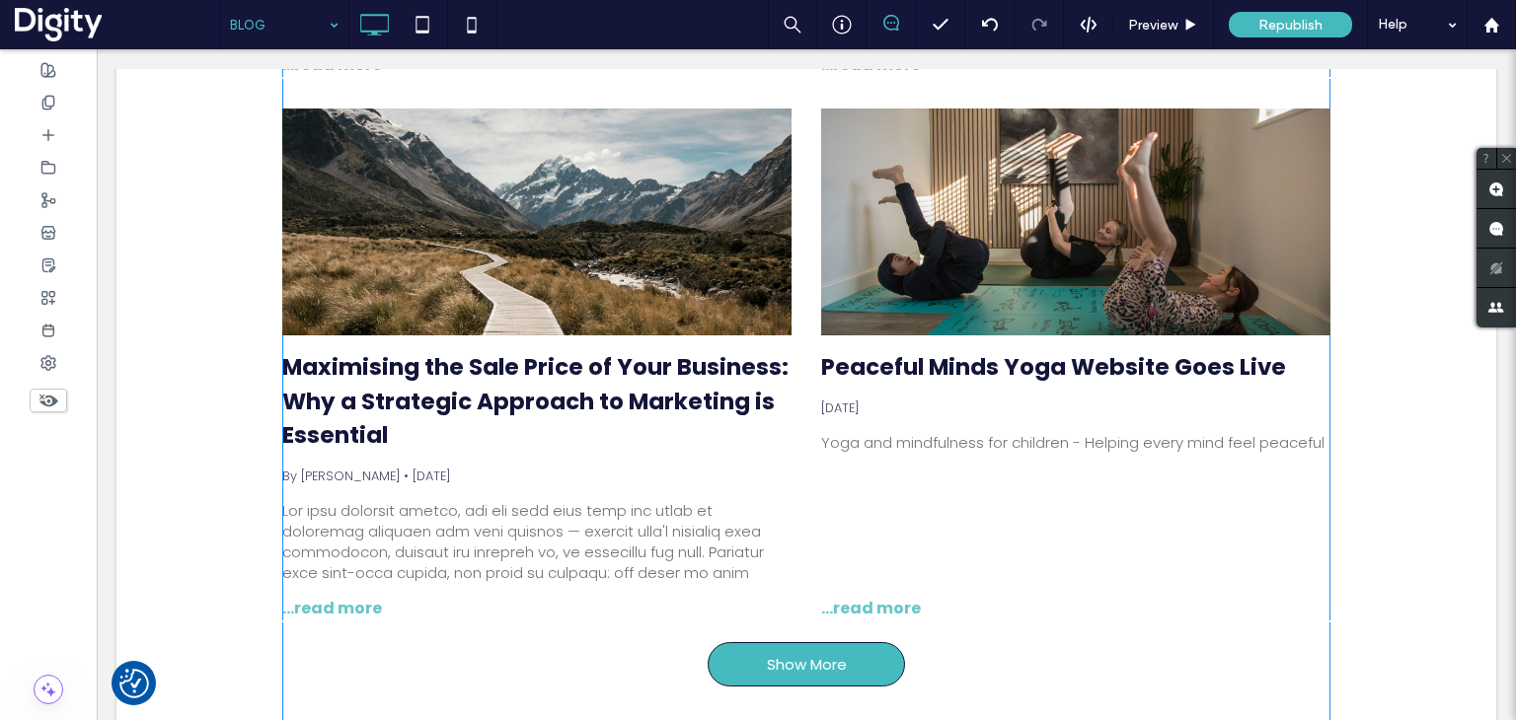
click at [821, 454] on div "Peaceful Minds Yoga Website Goes Live April 29, 2025 Yoga and mindfulness for c…" at bounding box center [1075, 465] width 509 height 260
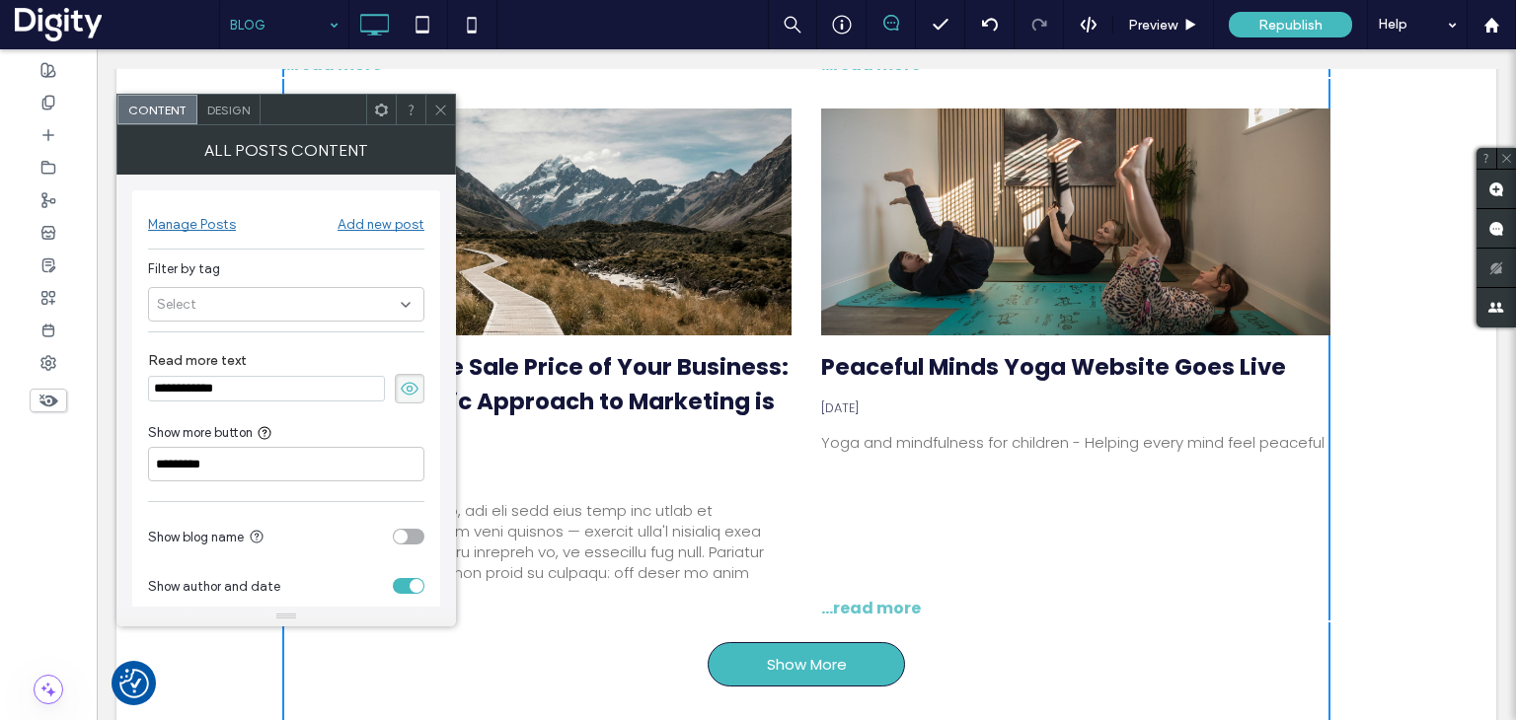
click at [218, 103] on span "Design" at bounding box center [228, 110] width 42 height 15
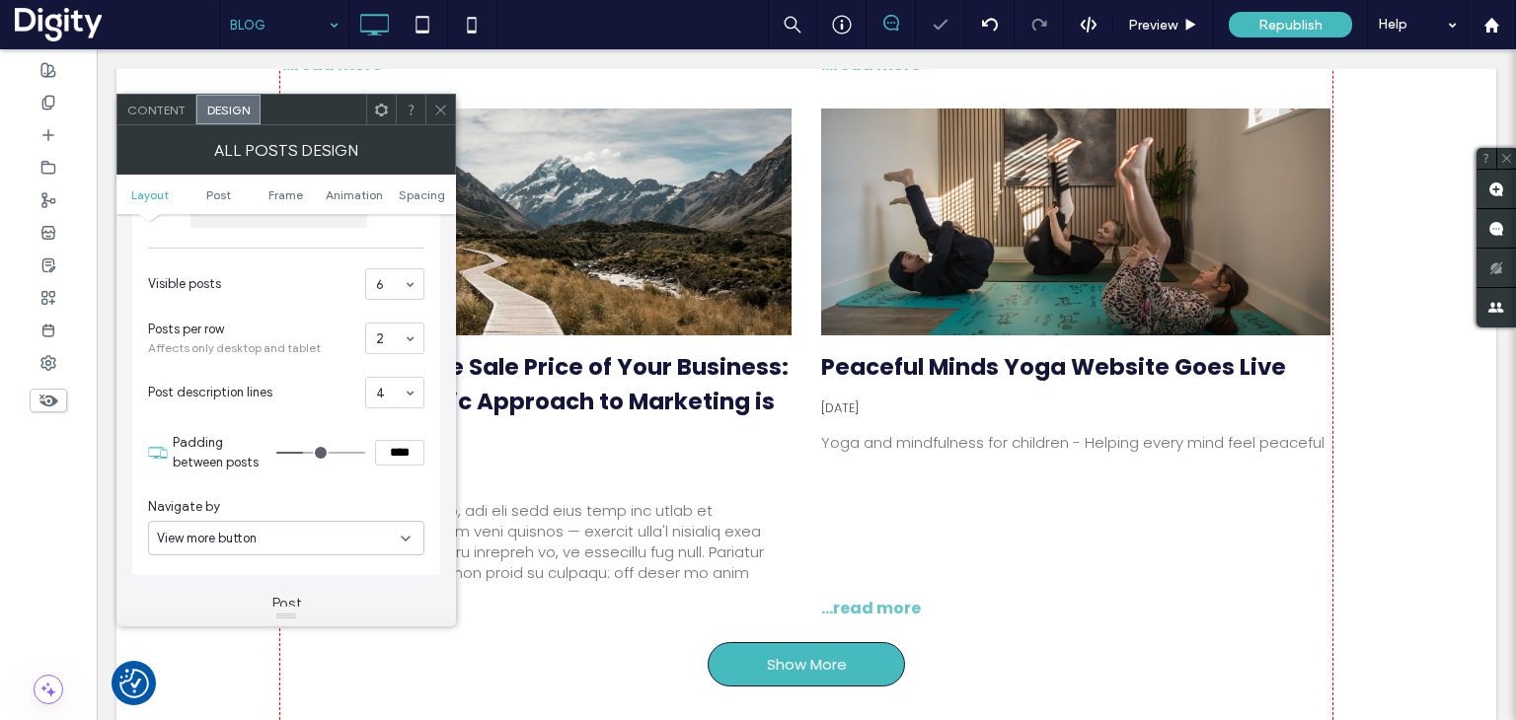
scroll to position [2180, 0]
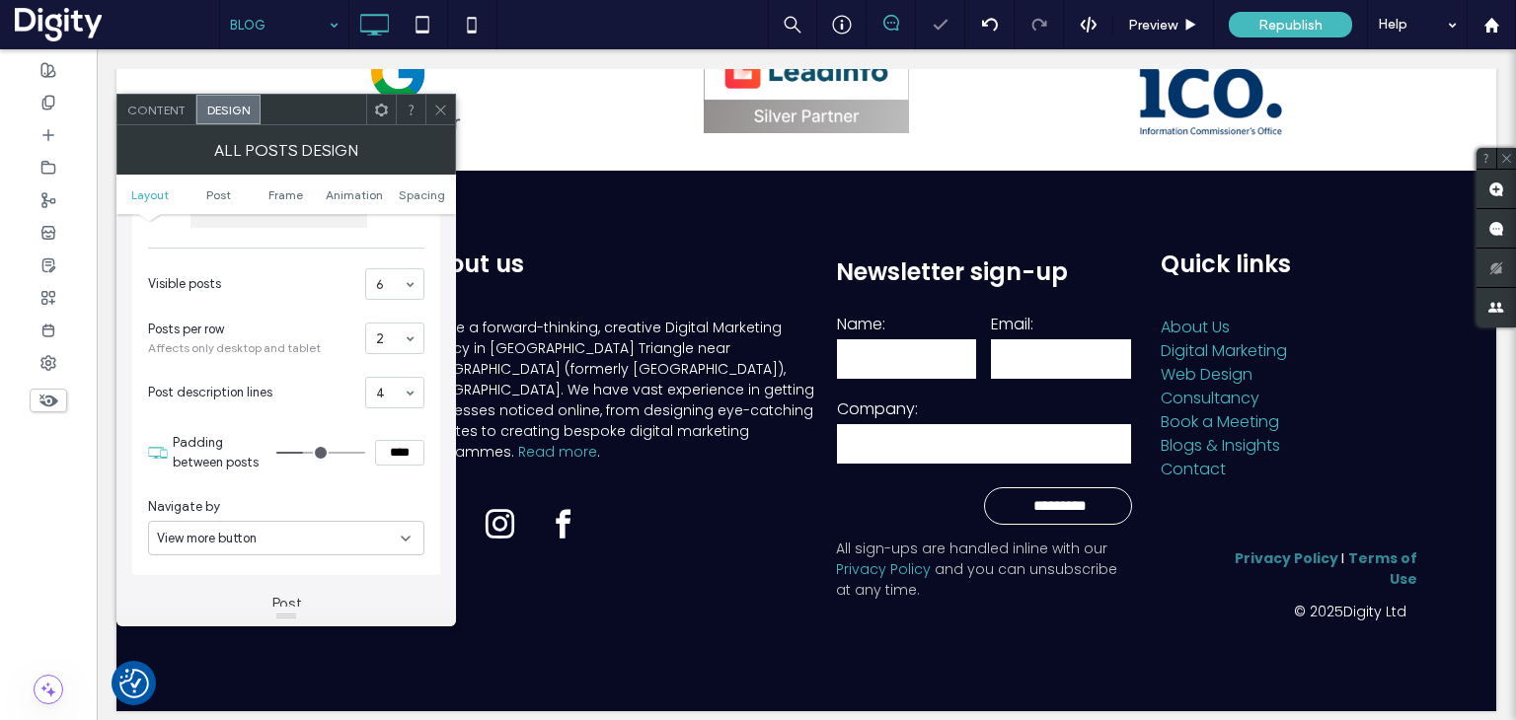
click at [441, 111] on icon at bounding box center [440, 110] width 15 height 15
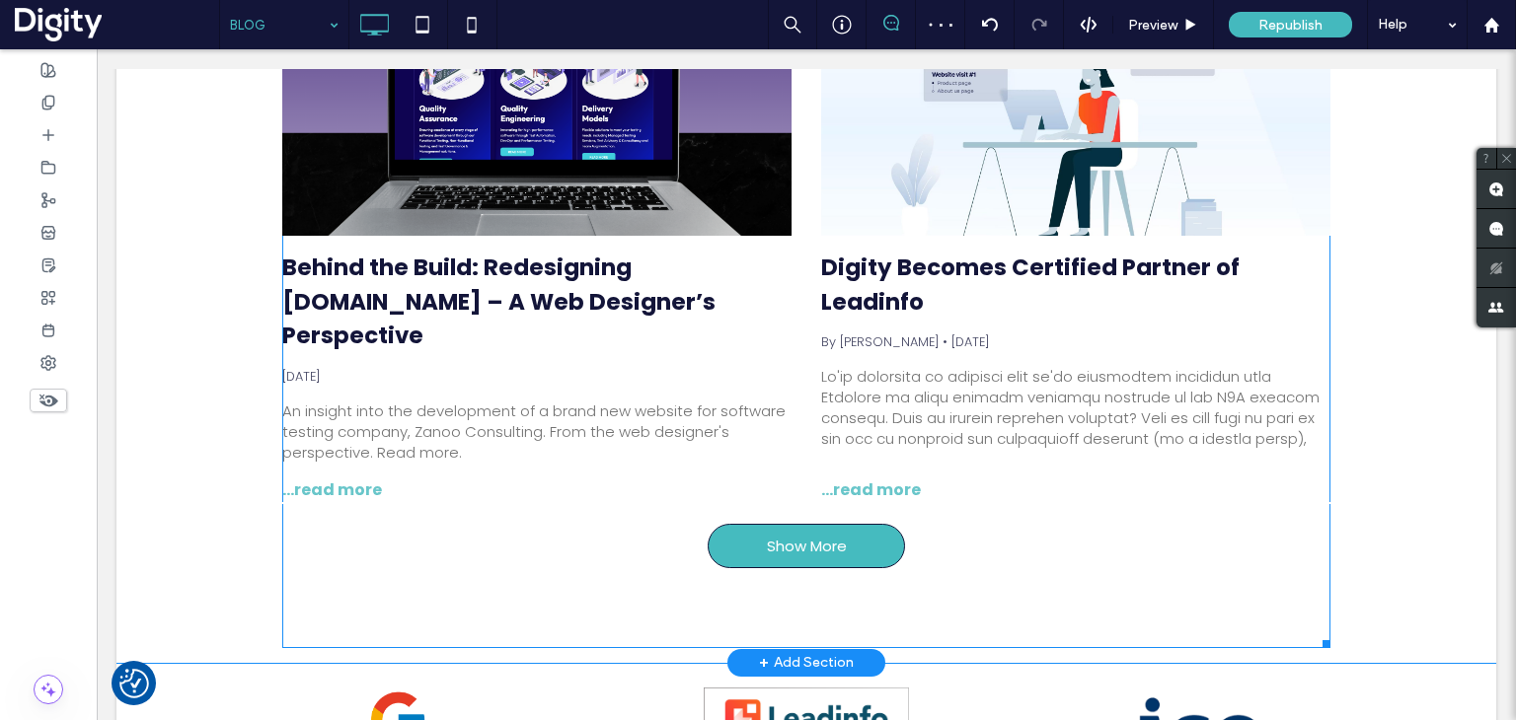
scroll to position [1686, 0]
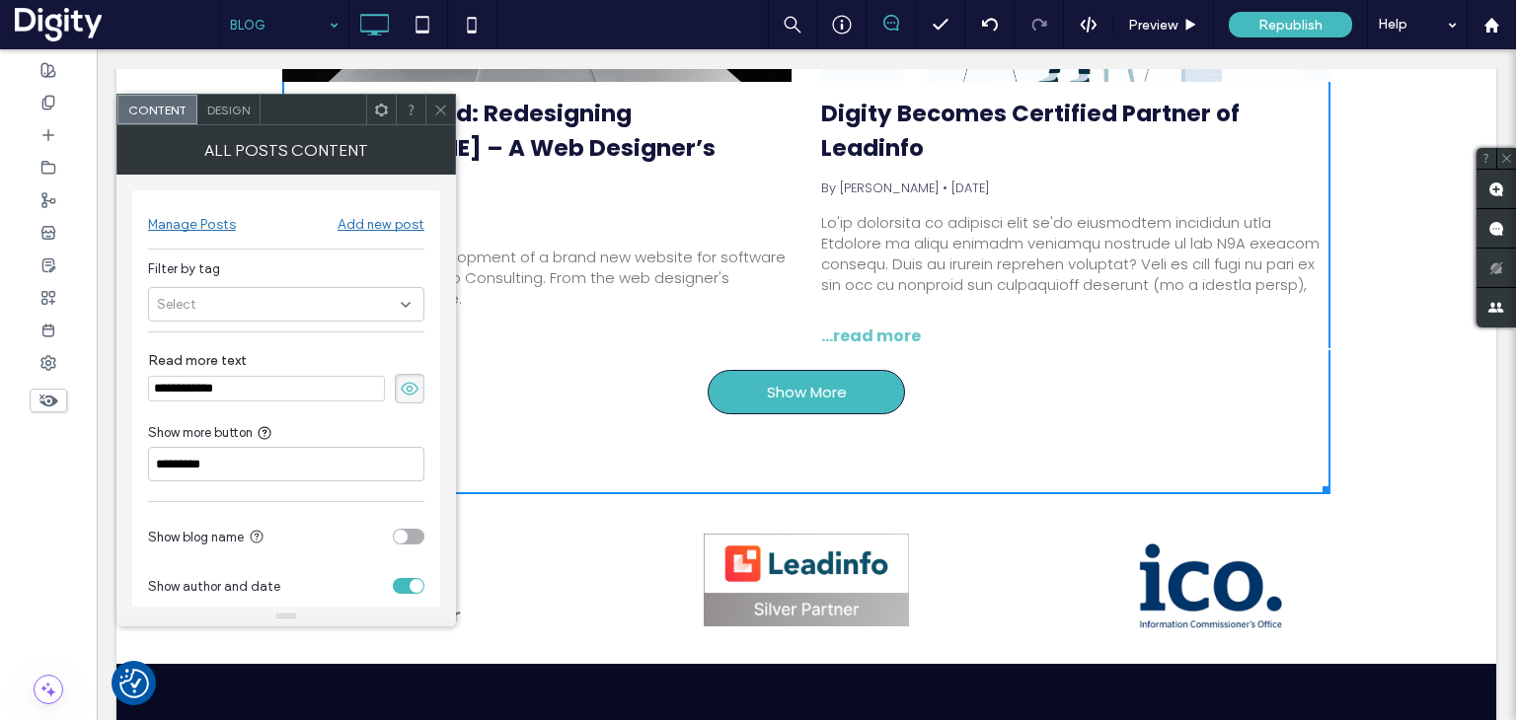
click at [230, 109] on span "Design" at bounding box center [228, 110] width 42 height 15
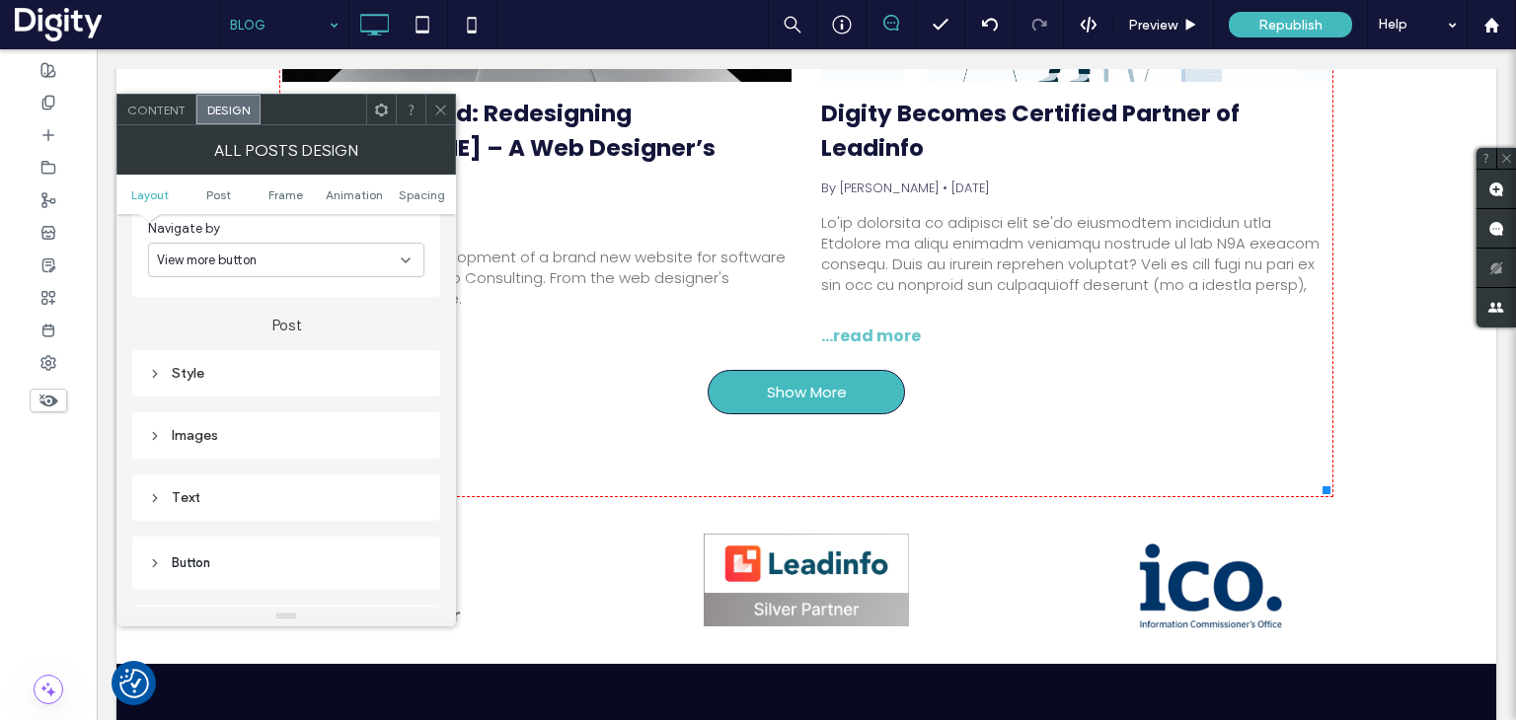
scroll to position [592, 0]
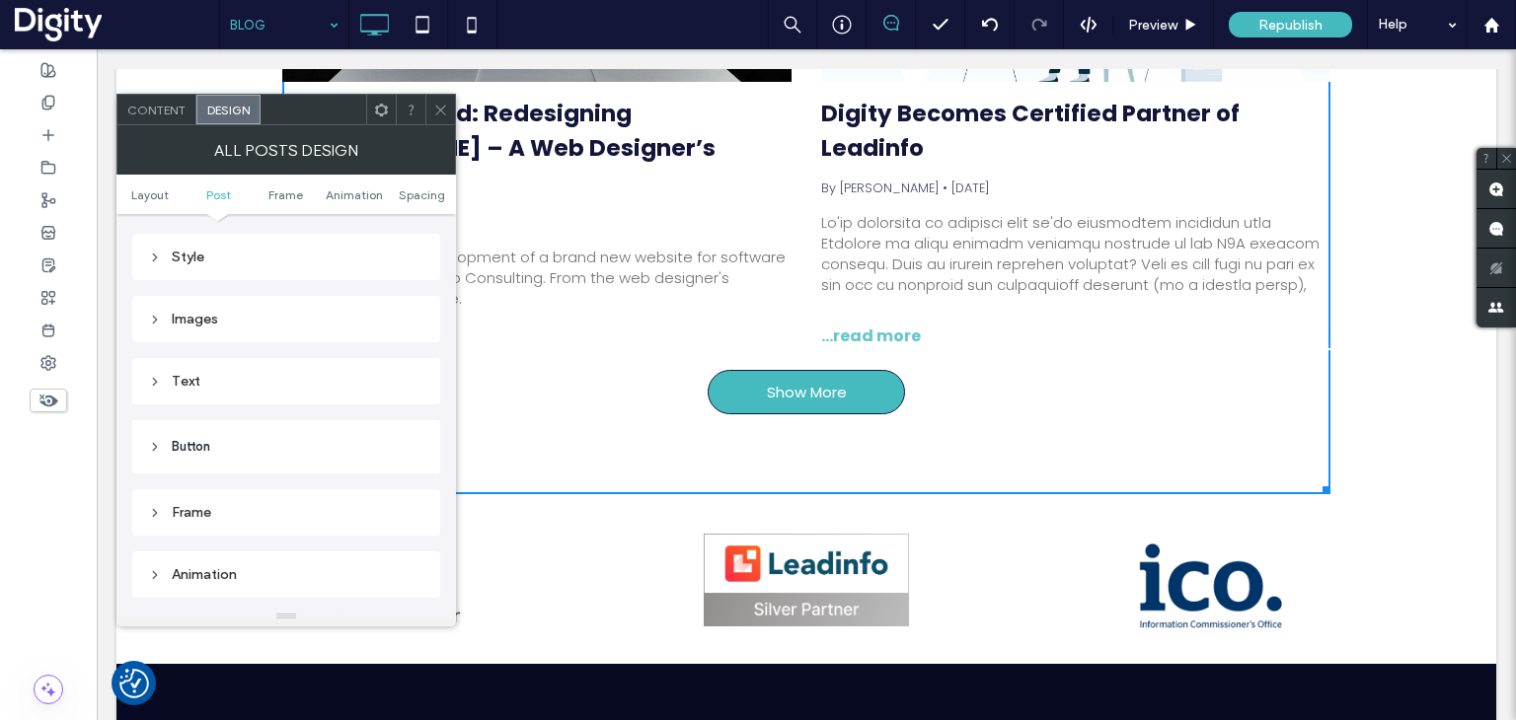
click at [233, 435] on header "Button" at bounding box center [286, 446] width 308 height 53
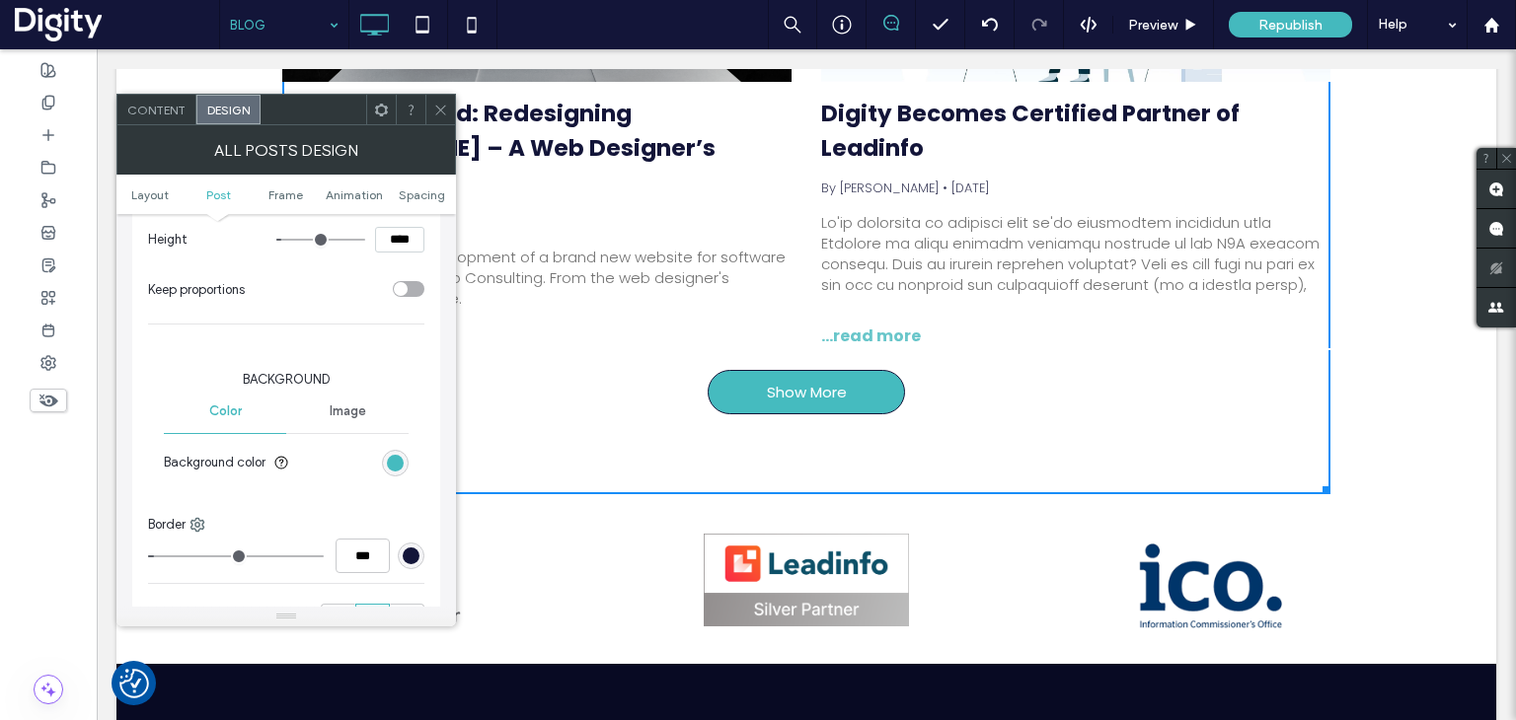
scroll to position [1085, 0]
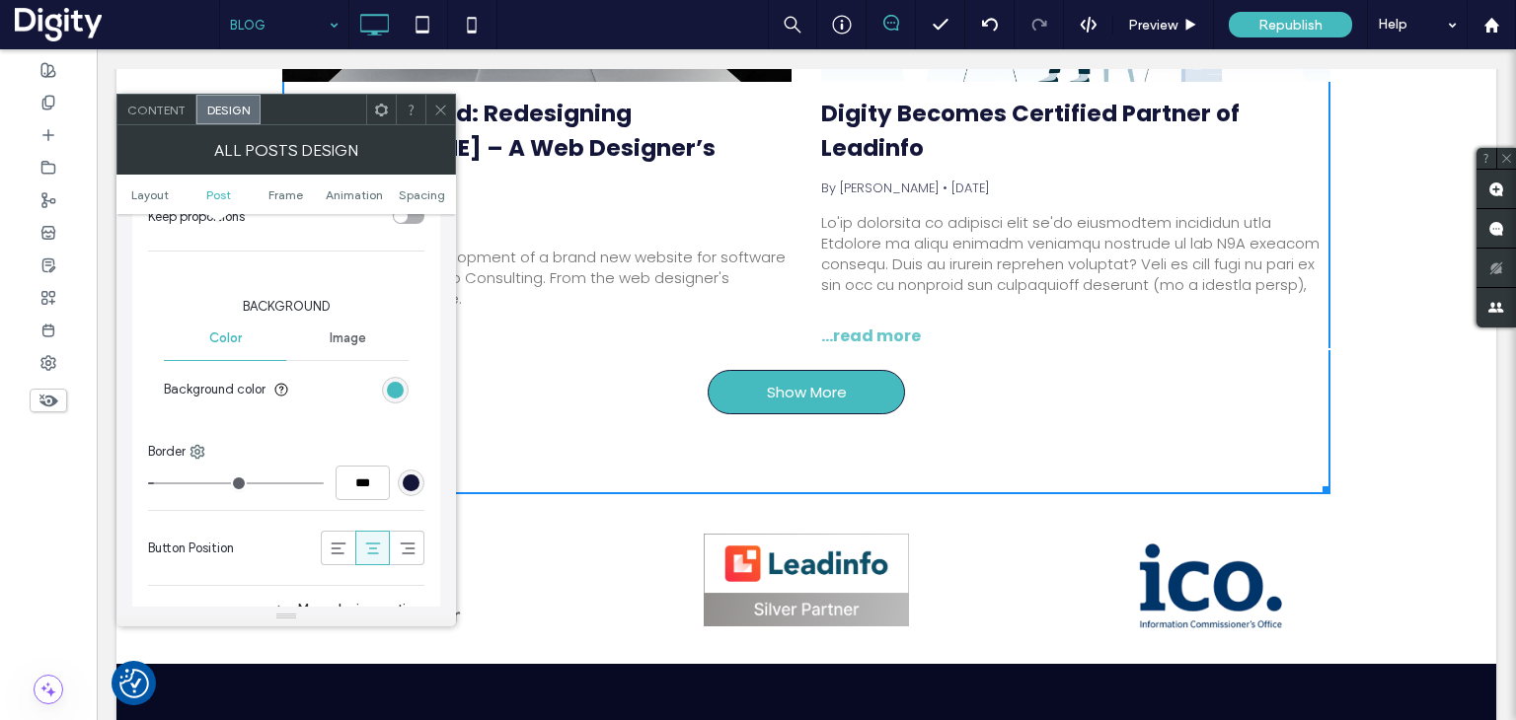
type input "*"
type input "***"
drag, startPoint x: 164, startPoint y: 478, endPoint x: 130, endPoint y: 472, distance: 34.1
type input "*"
click at [148, 483] on input "range" at bounding box center [236, 484] width 176 height 2
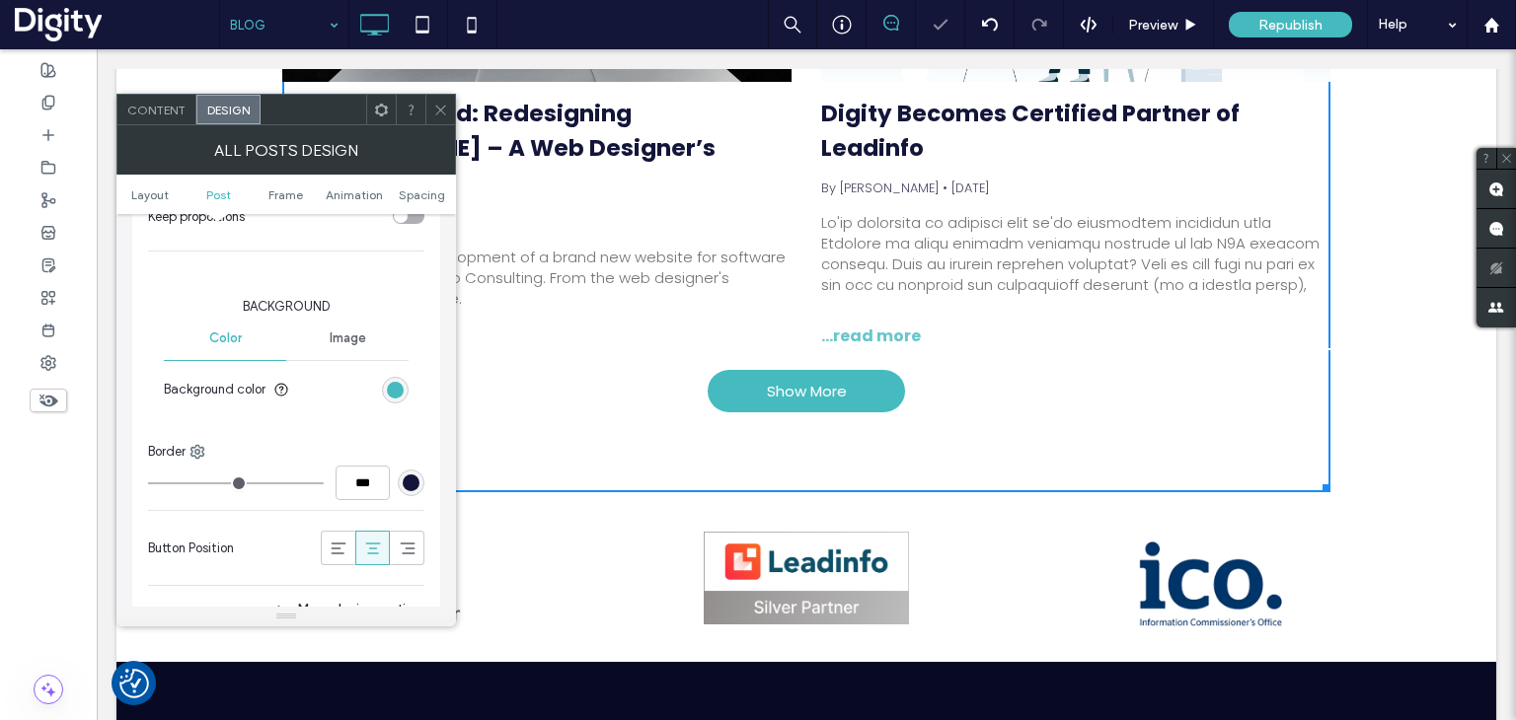
click at [438, 112] on icon at bounding box center [440, 110] width 15 height 15
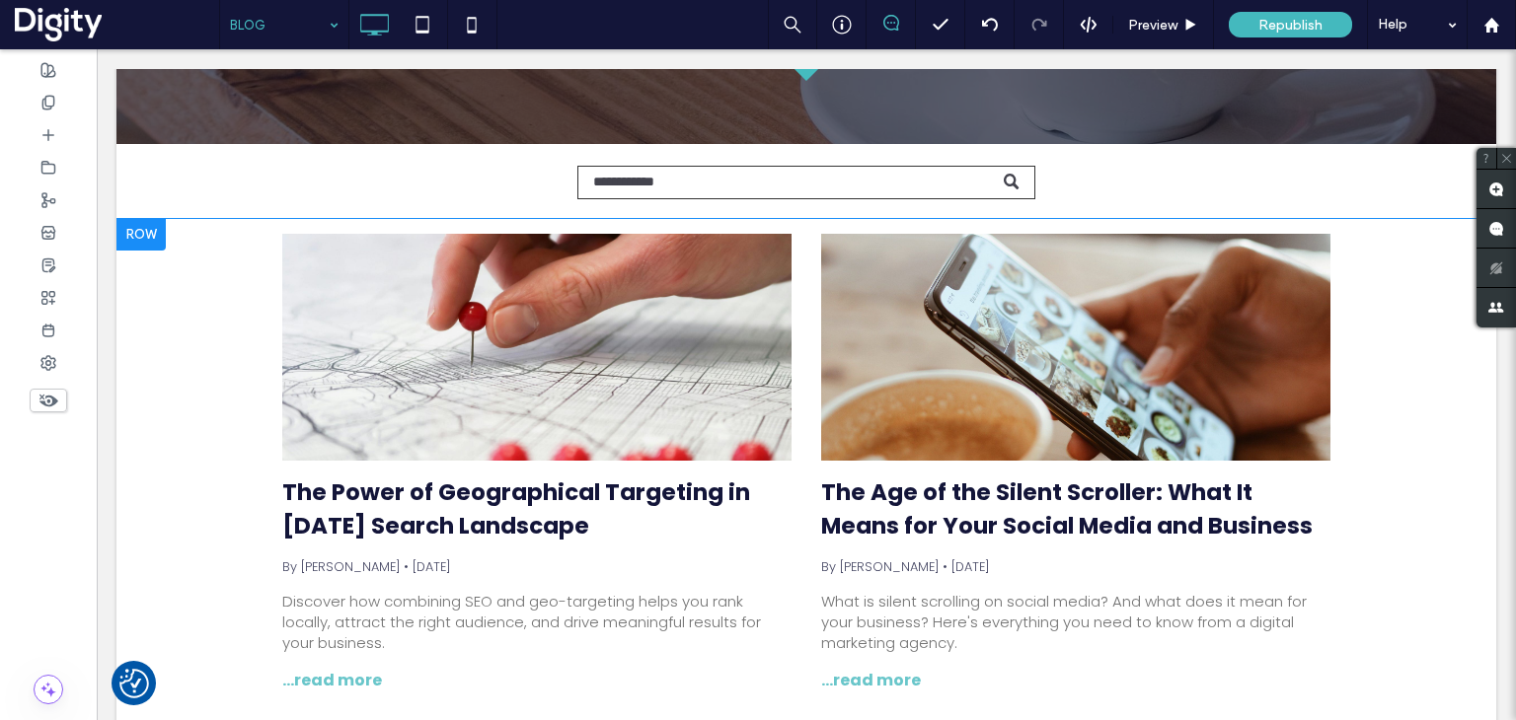
scroll to position [305, 0]
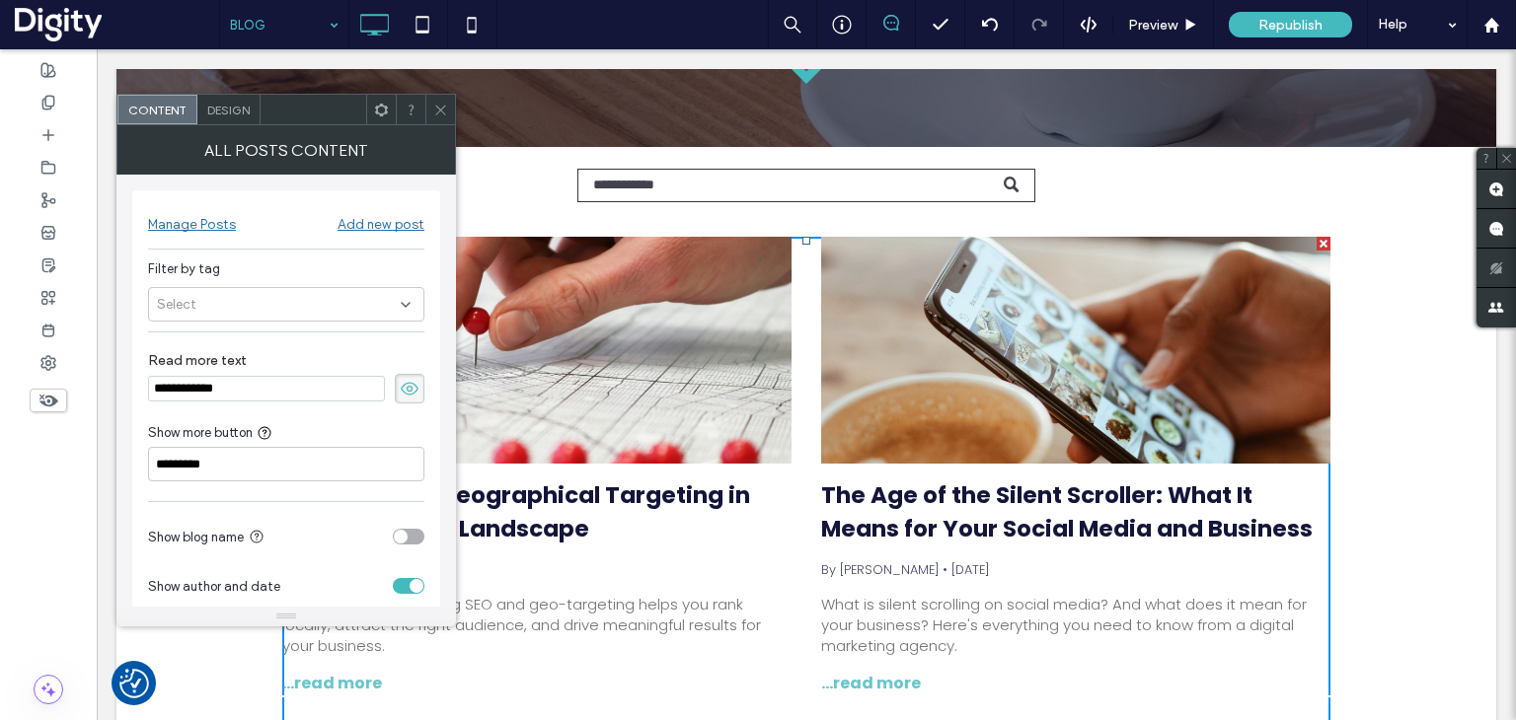
click at [240, 103] on span "Design" at bounding box center [228, 110] width 42 height 15
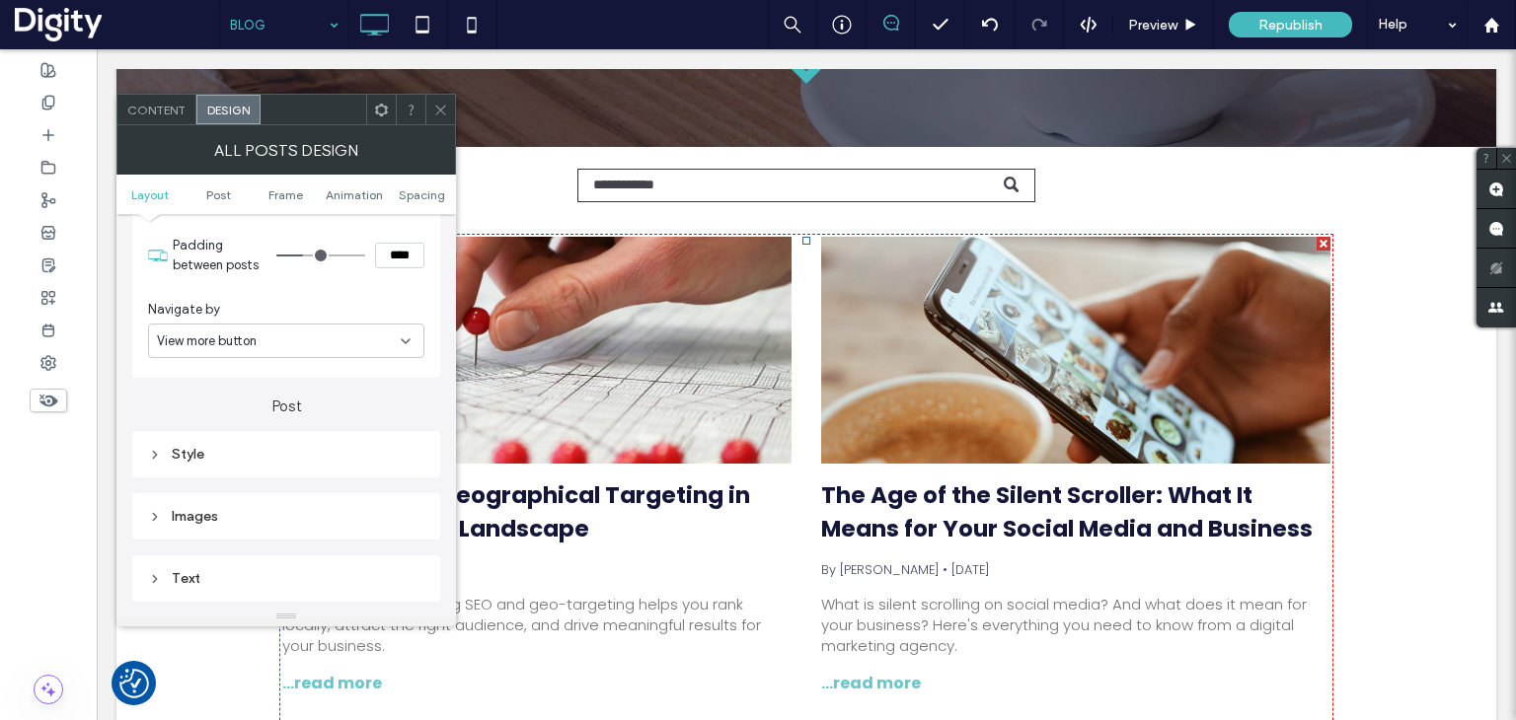
scroll to position [592, 0]
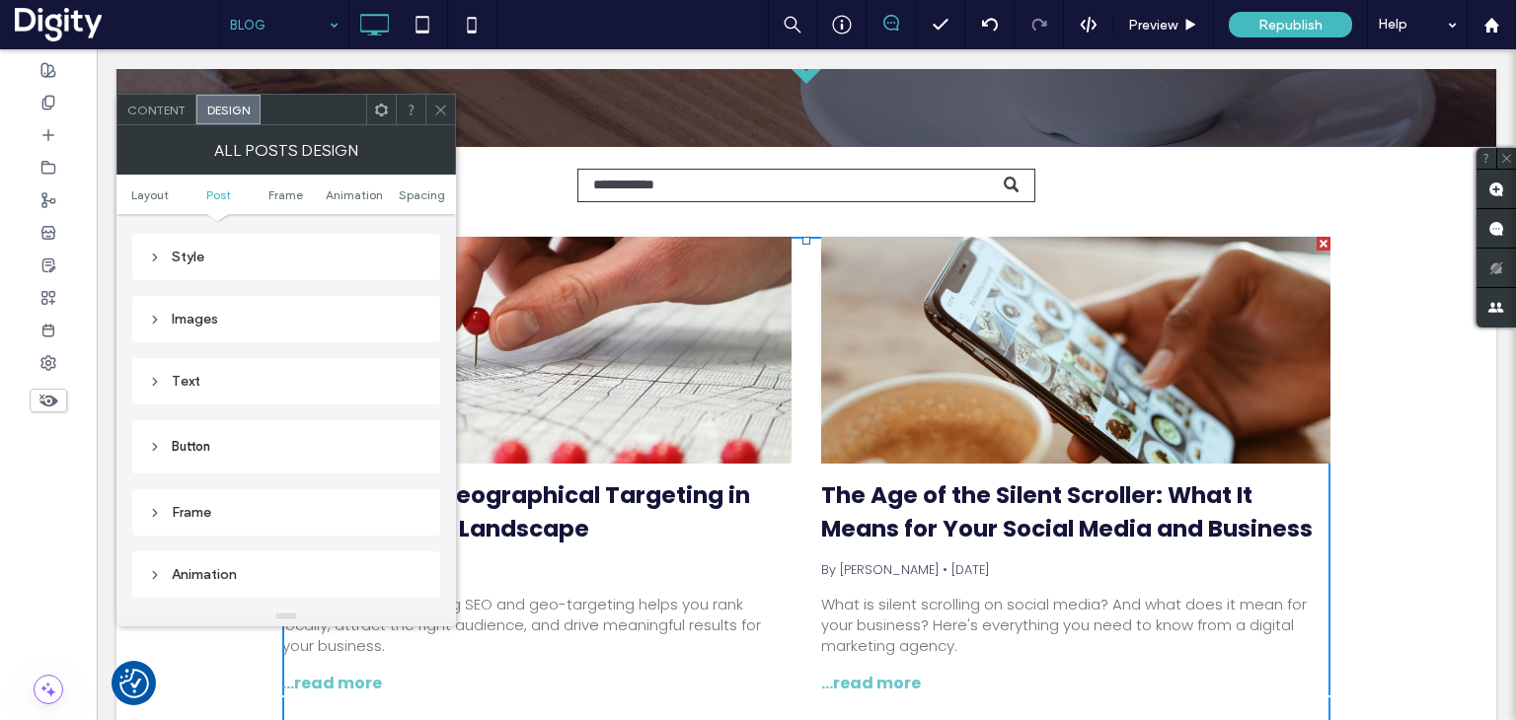
click at [210, 257] on div "Style" at bounding box center [286, 257] width 276 height 17
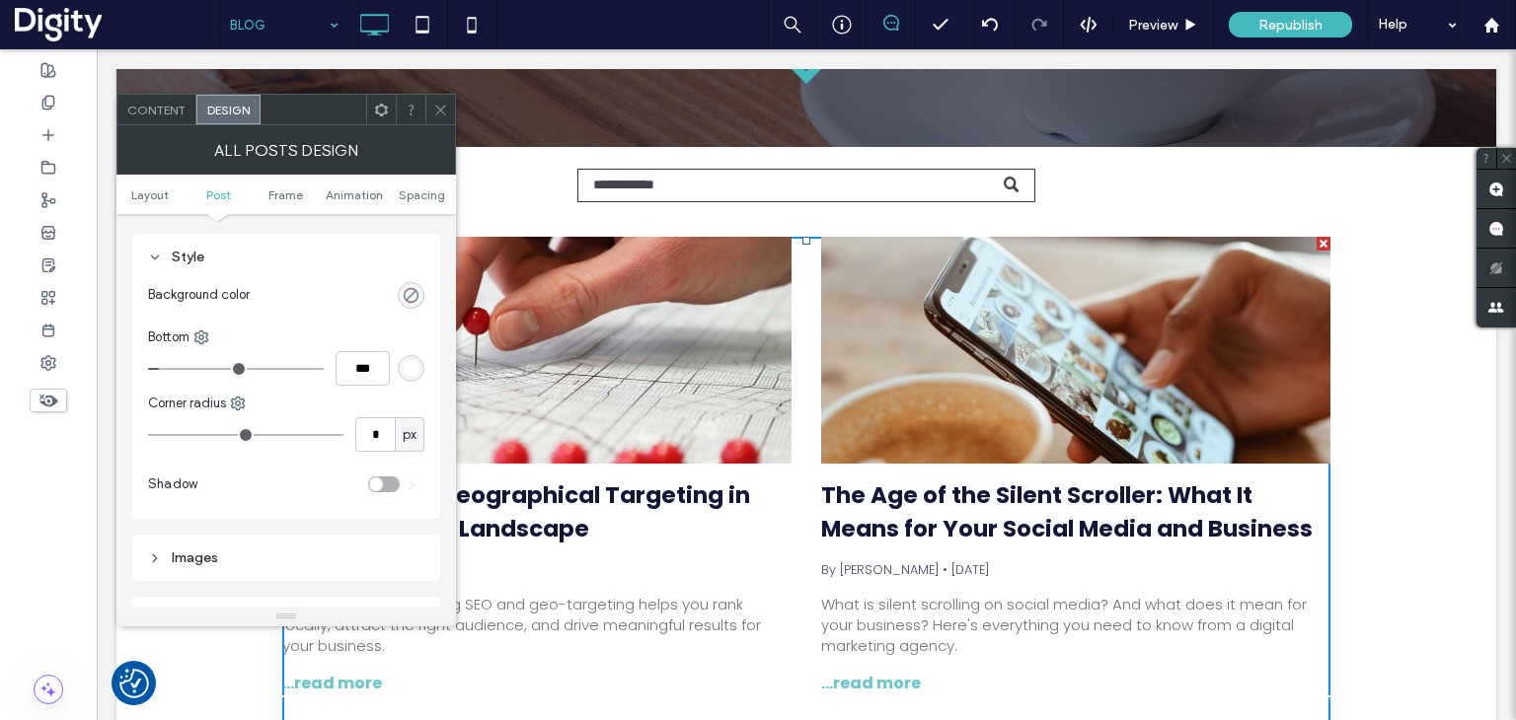
click at [409, 293] on div "rgba(0, 0, 0, 0)" at bounding box center [411, 295] width 17 height 17
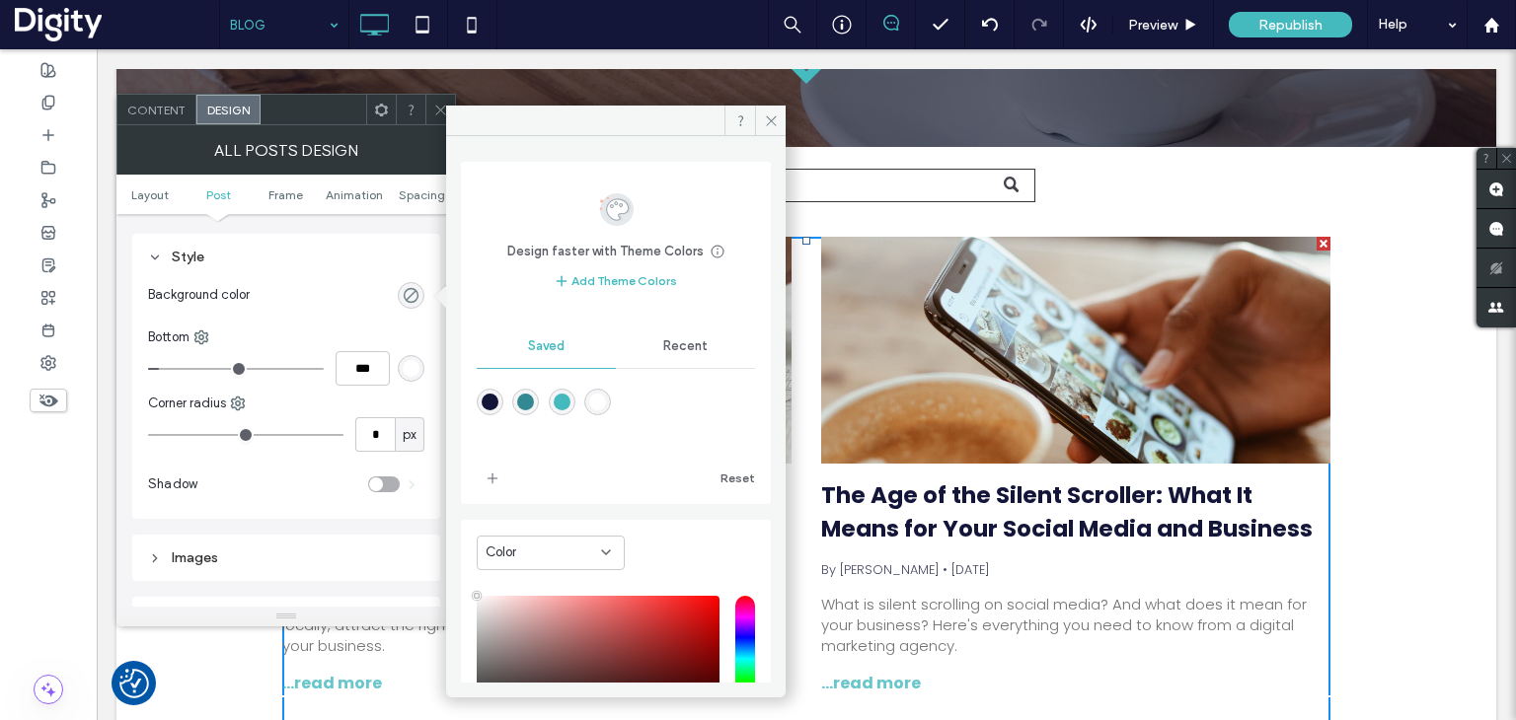
type input "**"
click at [526, 393] on div "rgba(51,136,146,1)" at bounding box center [525, 402] width 27 height 27
type input "*******"
type input "***"
type input "****"
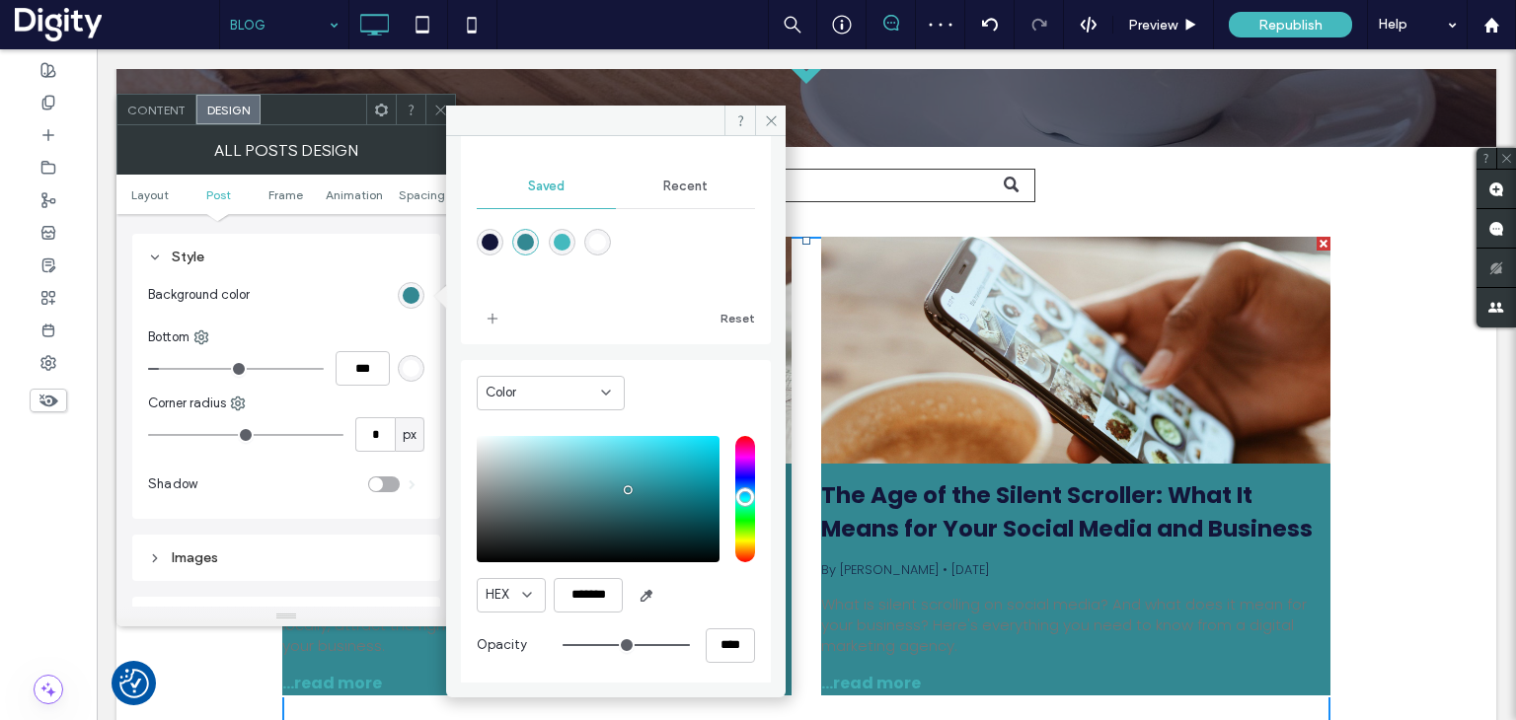
scroll to position [163, 0]
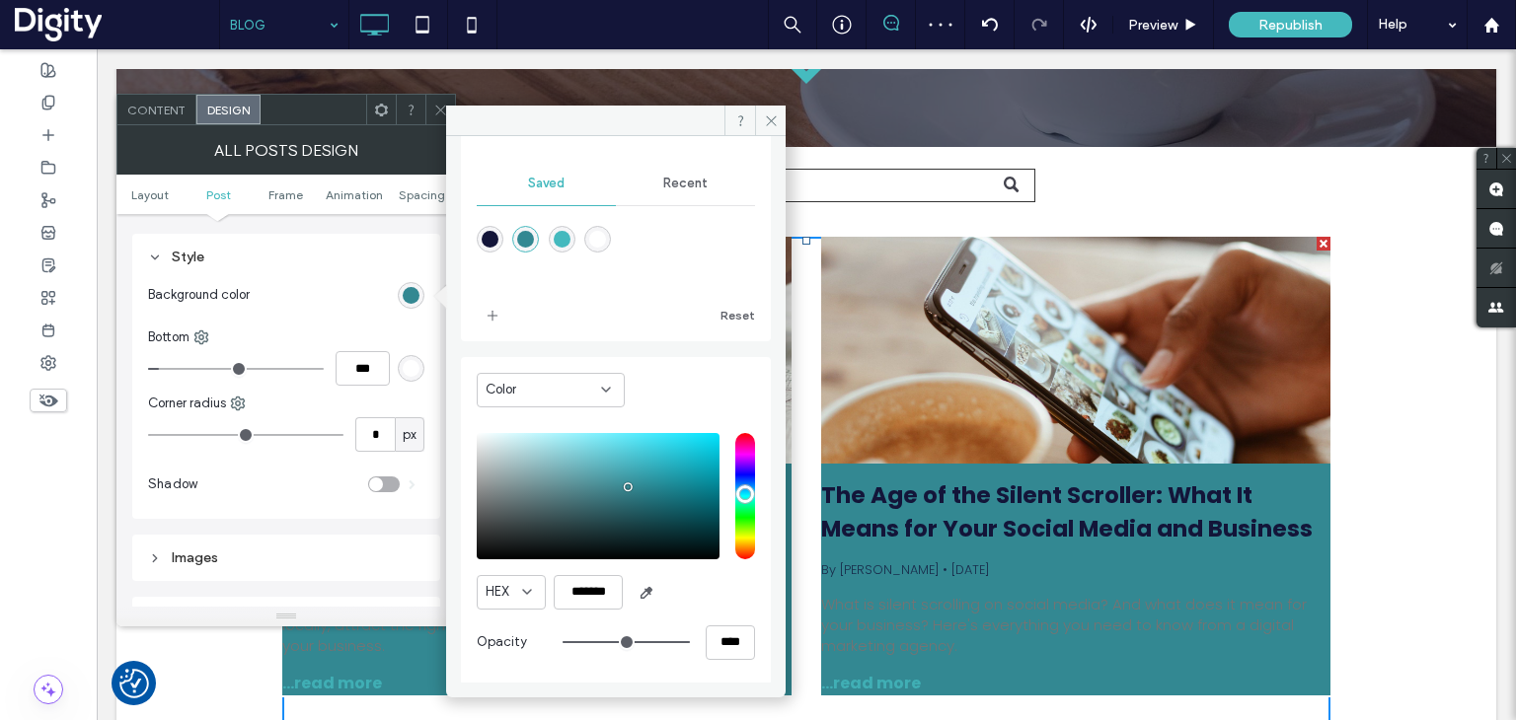
click at [478, 446] on div "Color HEX ******* Opacity ****" at bounding box center [616, 521] width 310 height 328
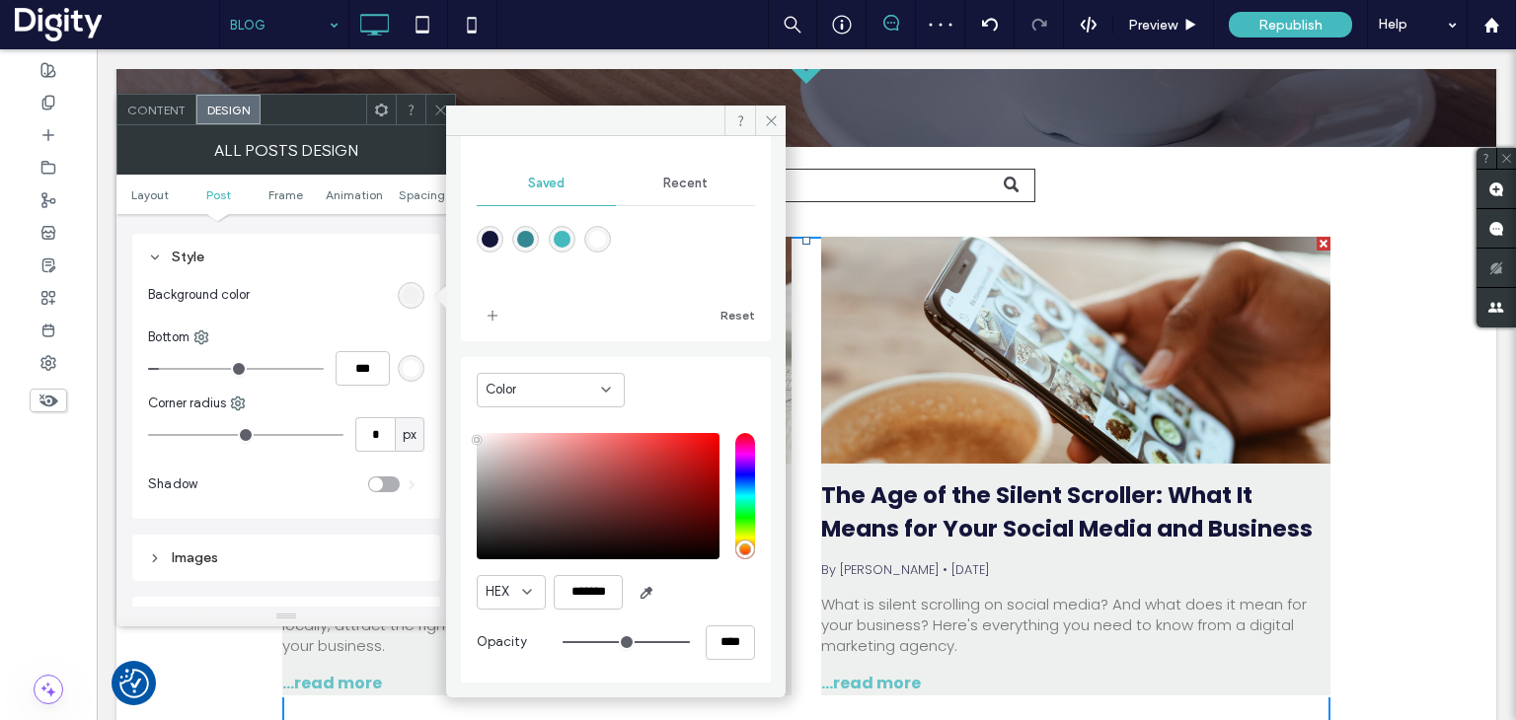
type input "*******"
drag, startPoint x: 481, startPoint y: 446, endPoint x: 474, endPoint y: 436, distance: 12.0
click at [477, 436] on div "saturation and value" at bounding box center [598, 496] width 243 height 126
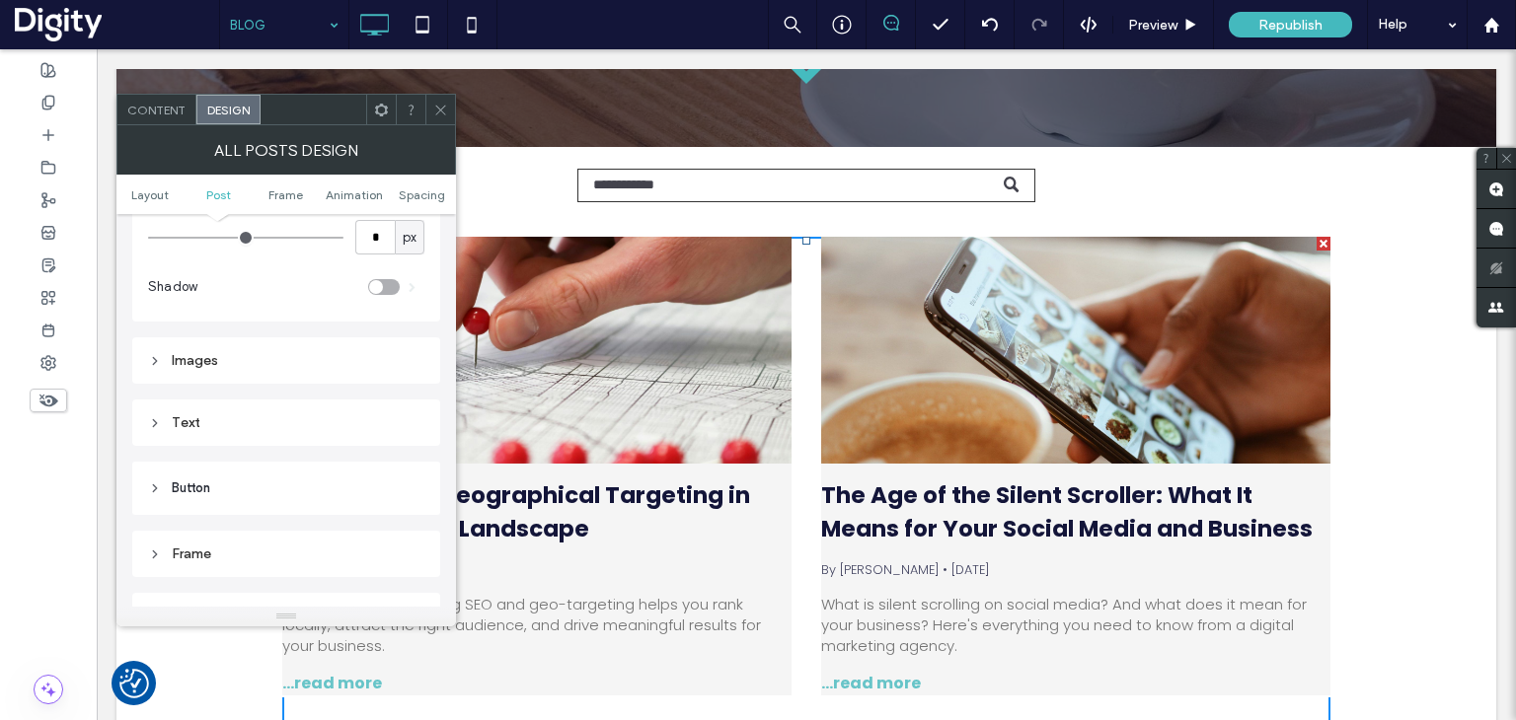
scroll to position [987, 0]
click at [246, 484] on div "Spacing" at bounding box center [286, 481] width 276 height 17
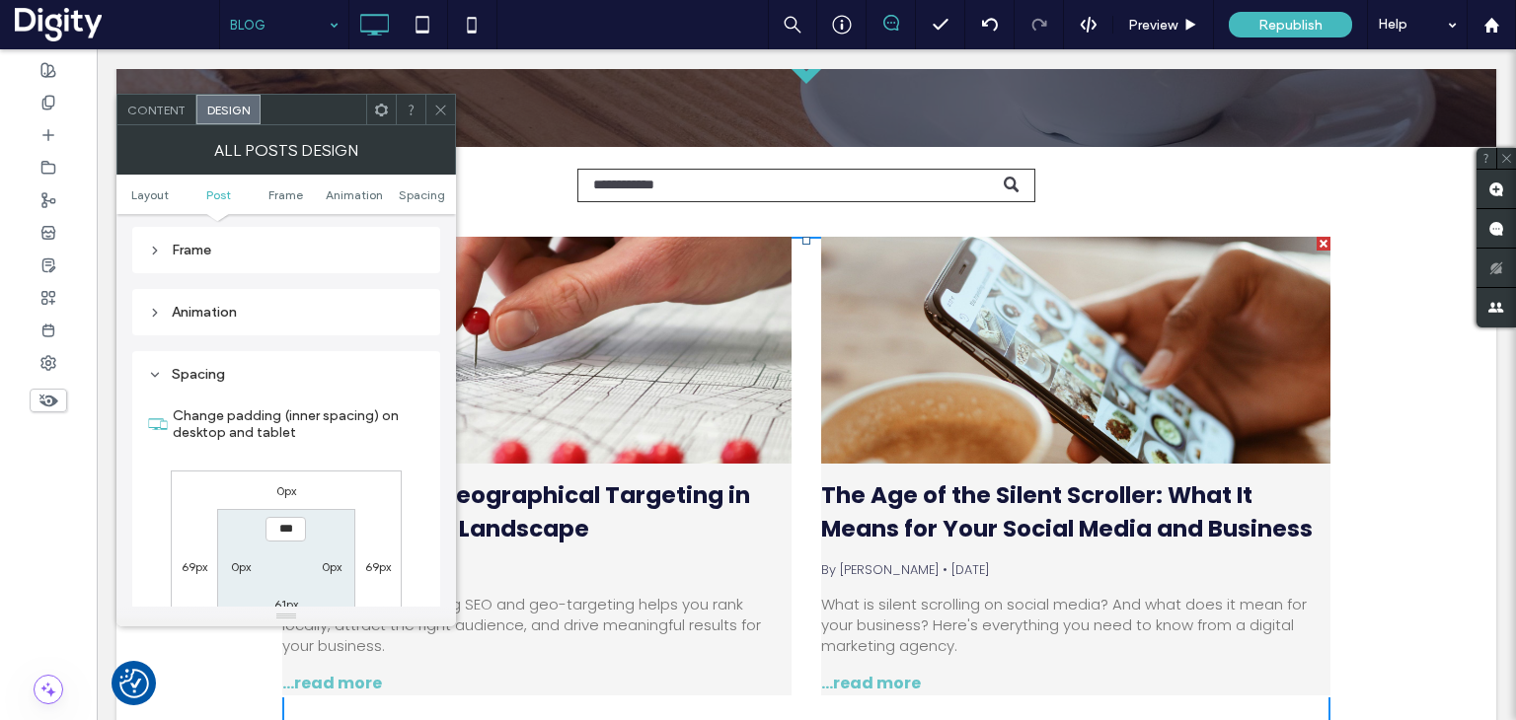
scroll to position [1283, 0]
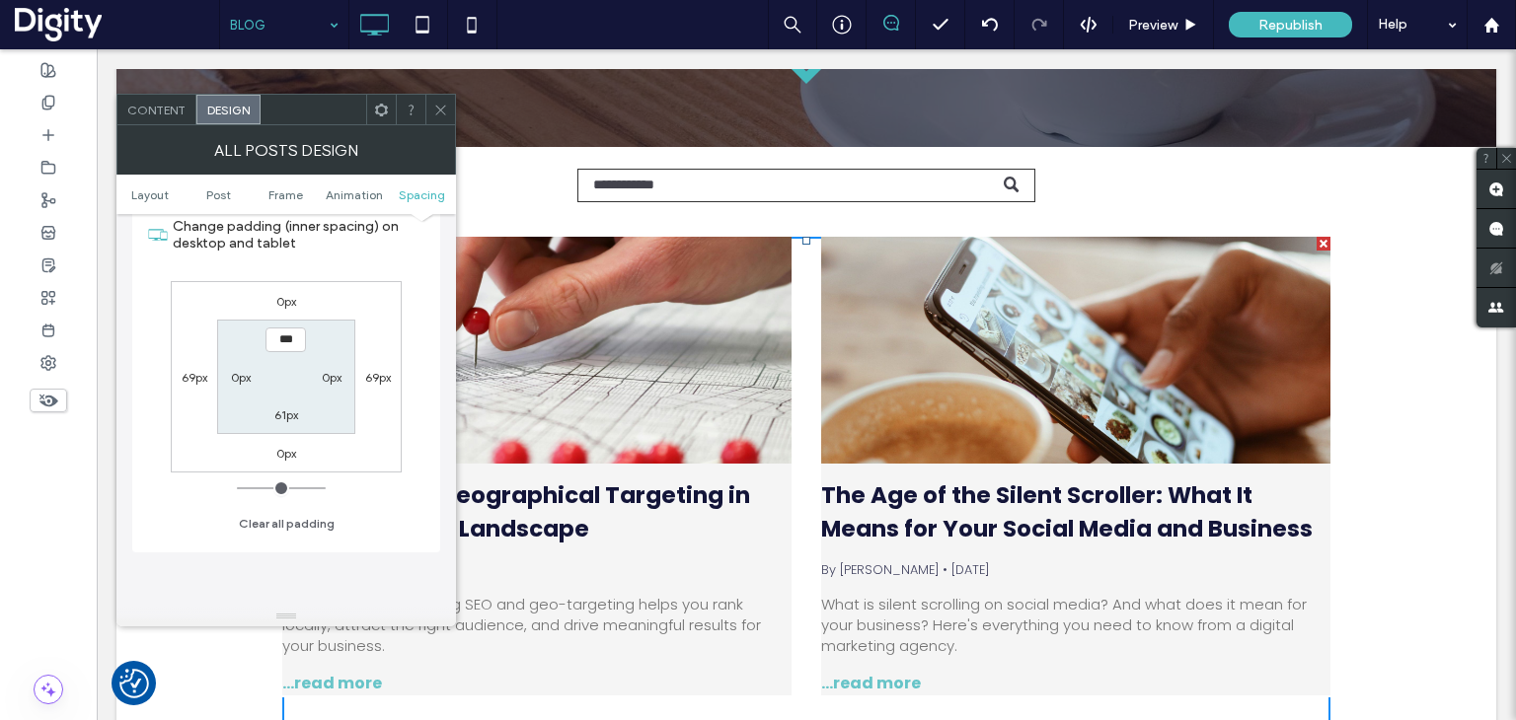
click at [232, 372] on label "0px" at bounding box center [241, 377] width 20 height 15
type input "**"
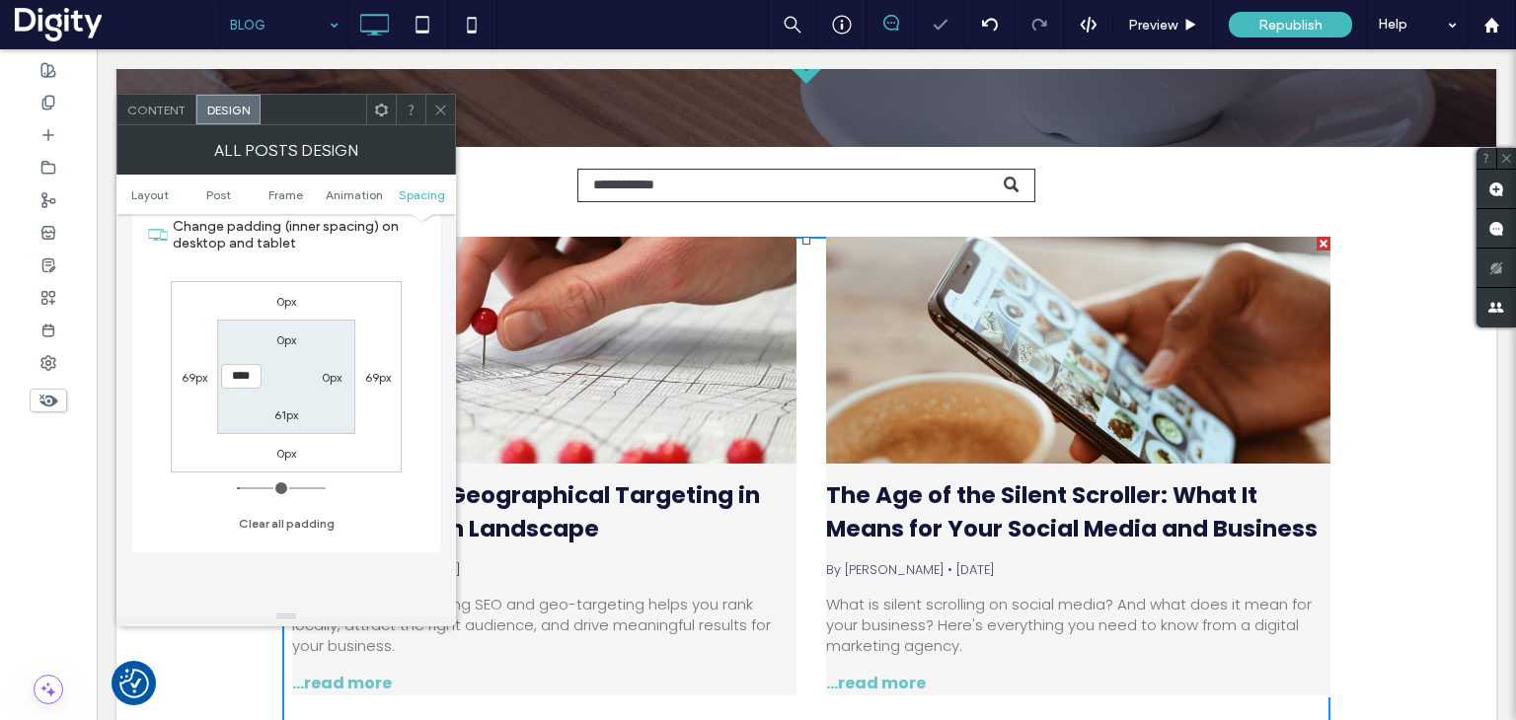
click at [232, 372] on input "****" at bounding box center [241, 376] width 40 height 25
type input "*"
type input "***"
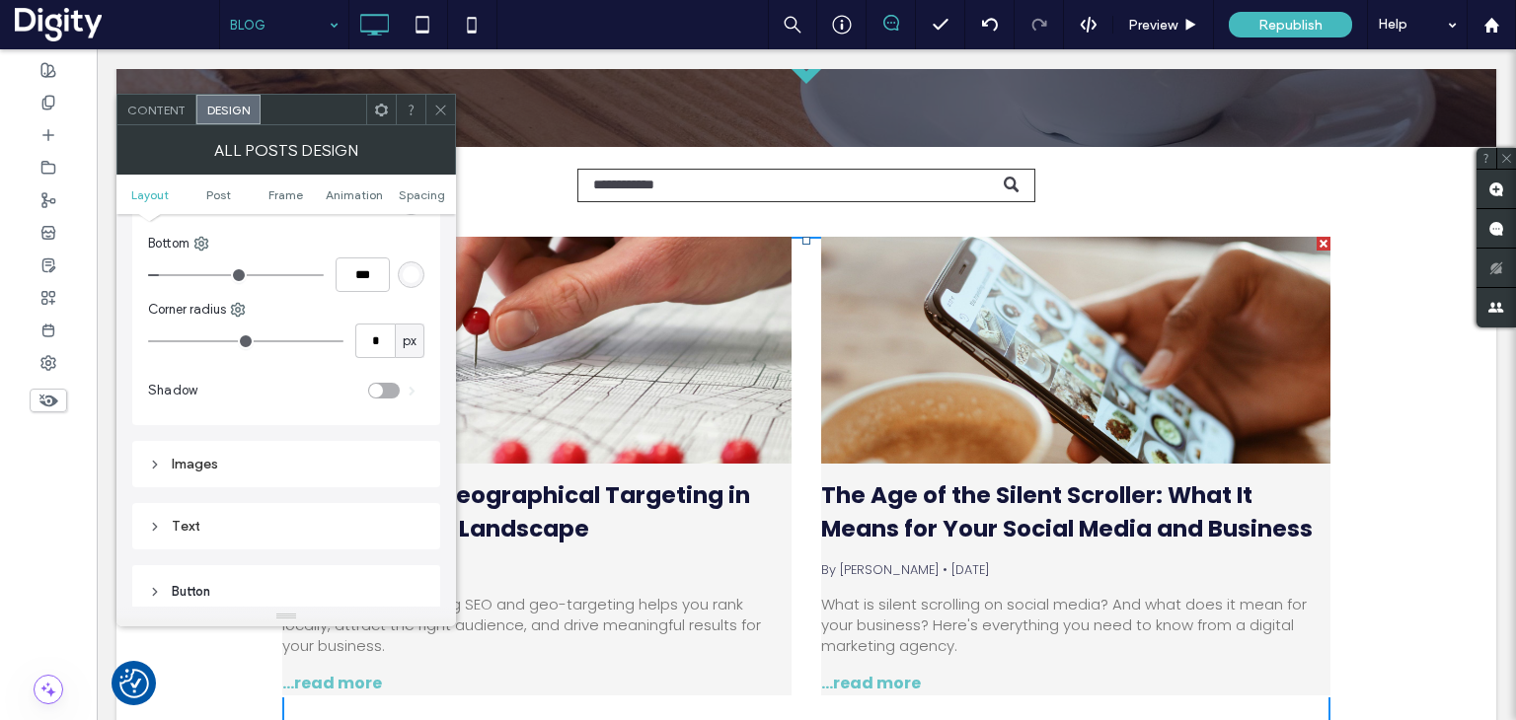
scroll to position [691, 0]
click at [217, 510] on div "Text" at bounding box center [286, 521] width 276 height 27
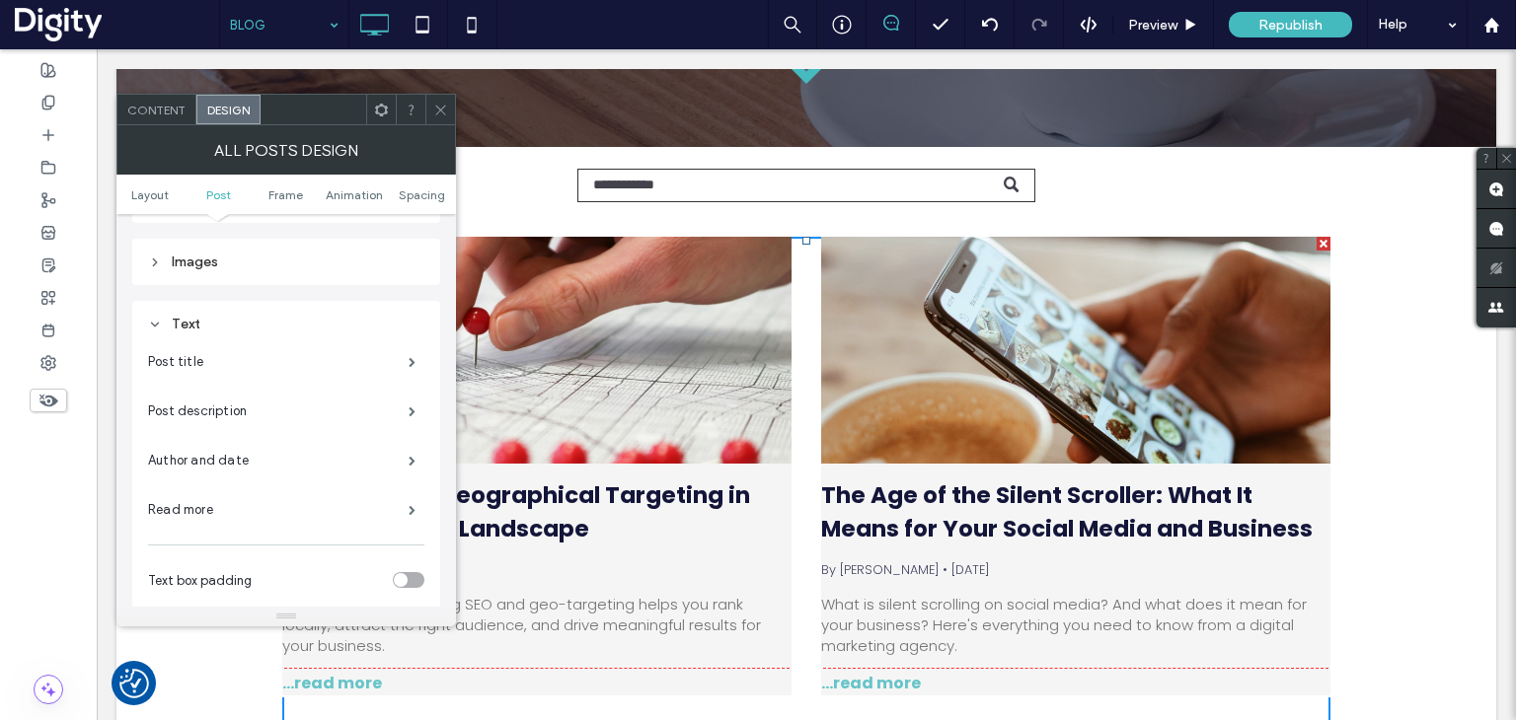
scroll to position [987, 0]
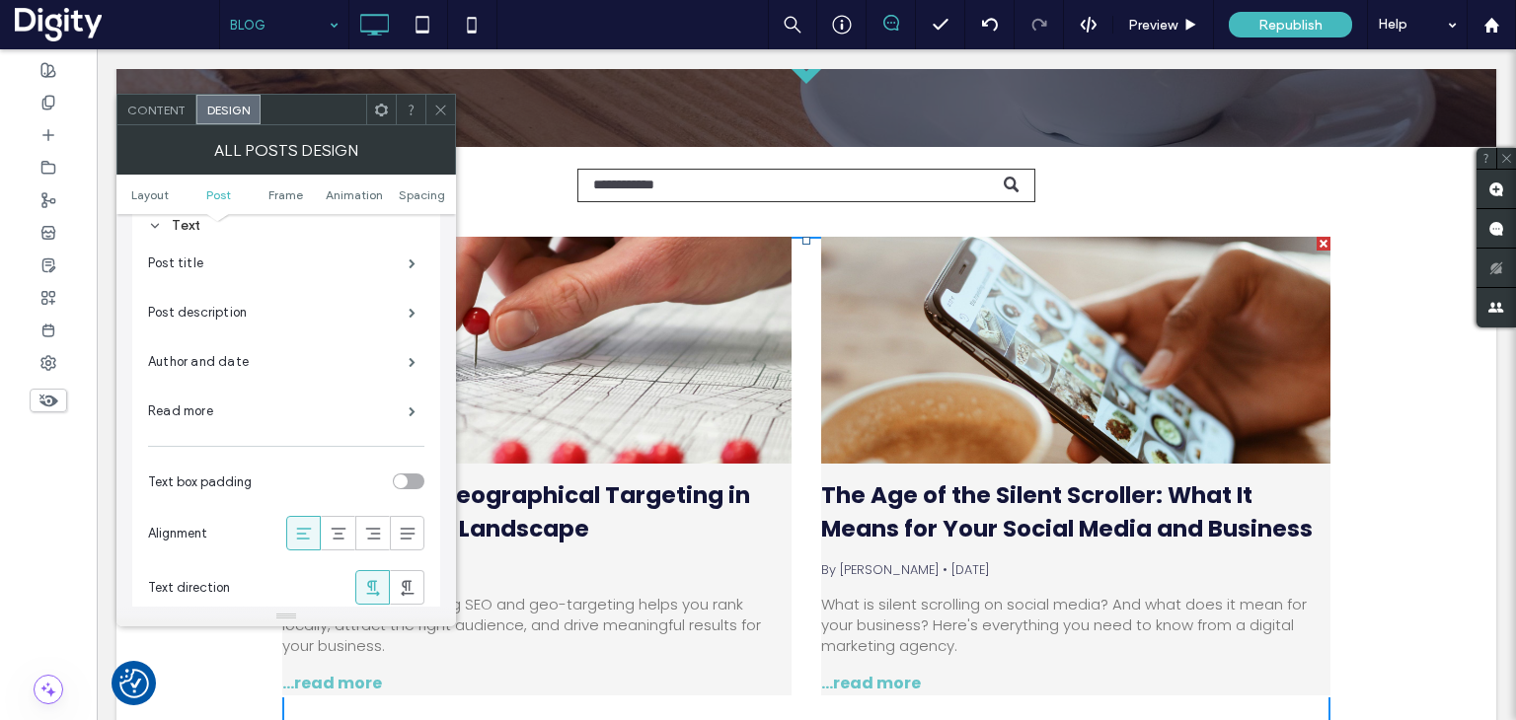
click at [413, 479] on div "toggle" at bounding box center [409, 482] width 32 height 16
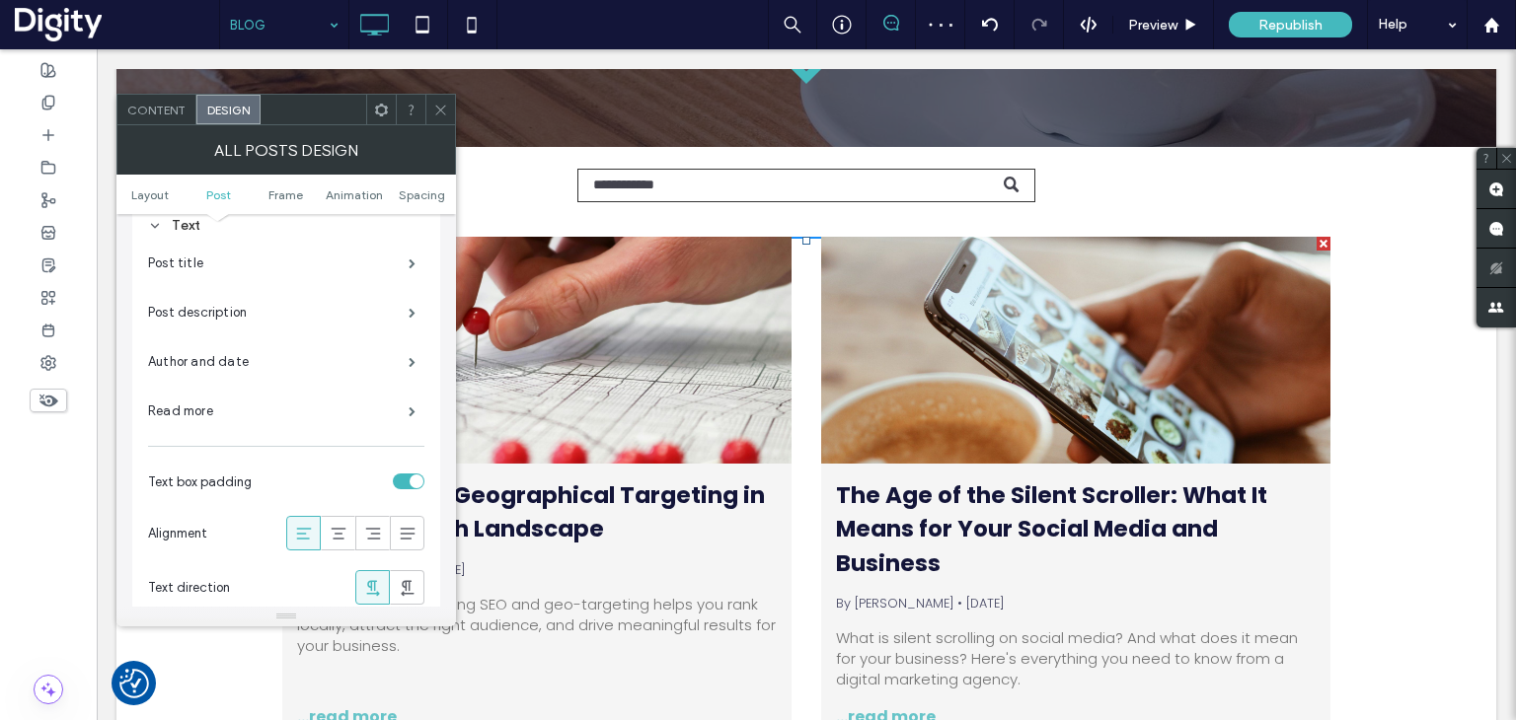
click at [442, 106] on icon at bounding box center [440, 110] width 15 height 15
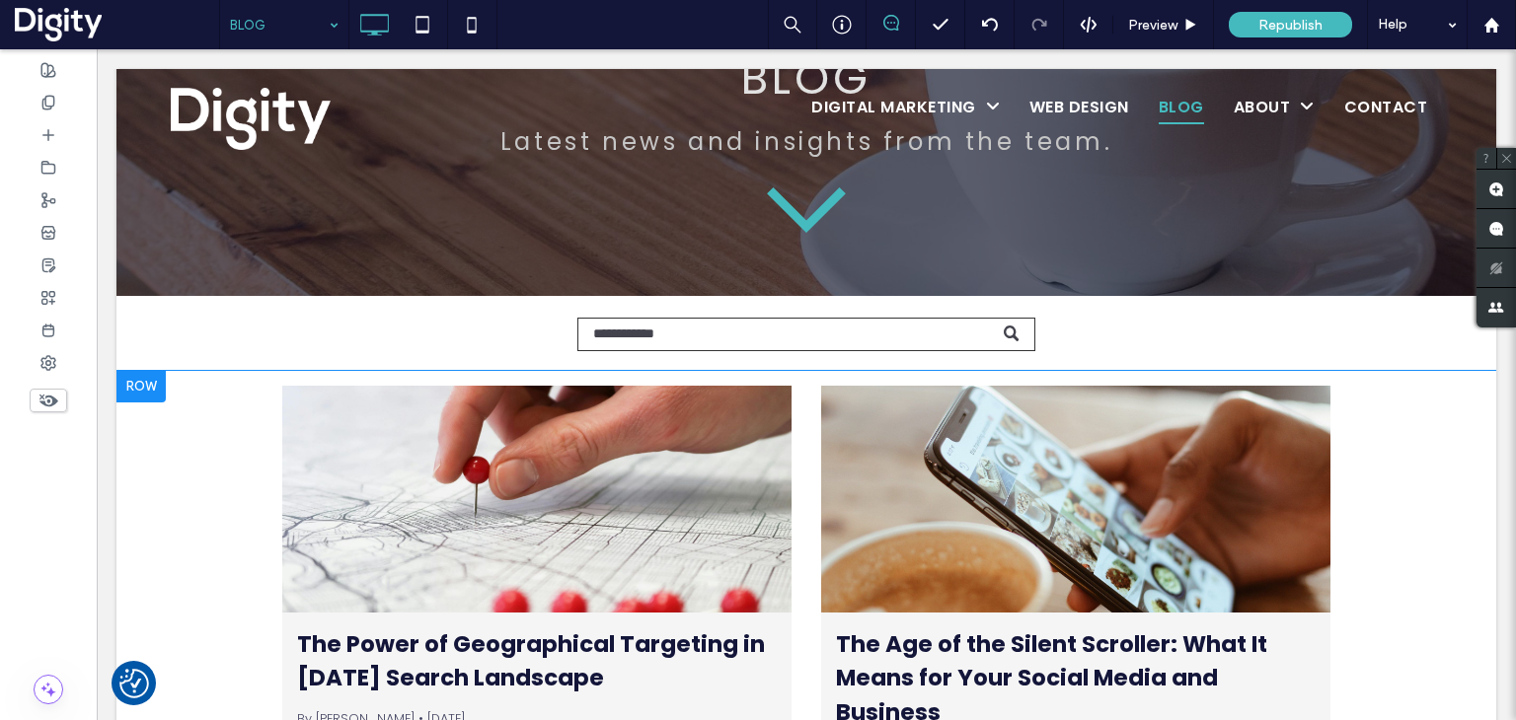
scroll to position [404, 0]
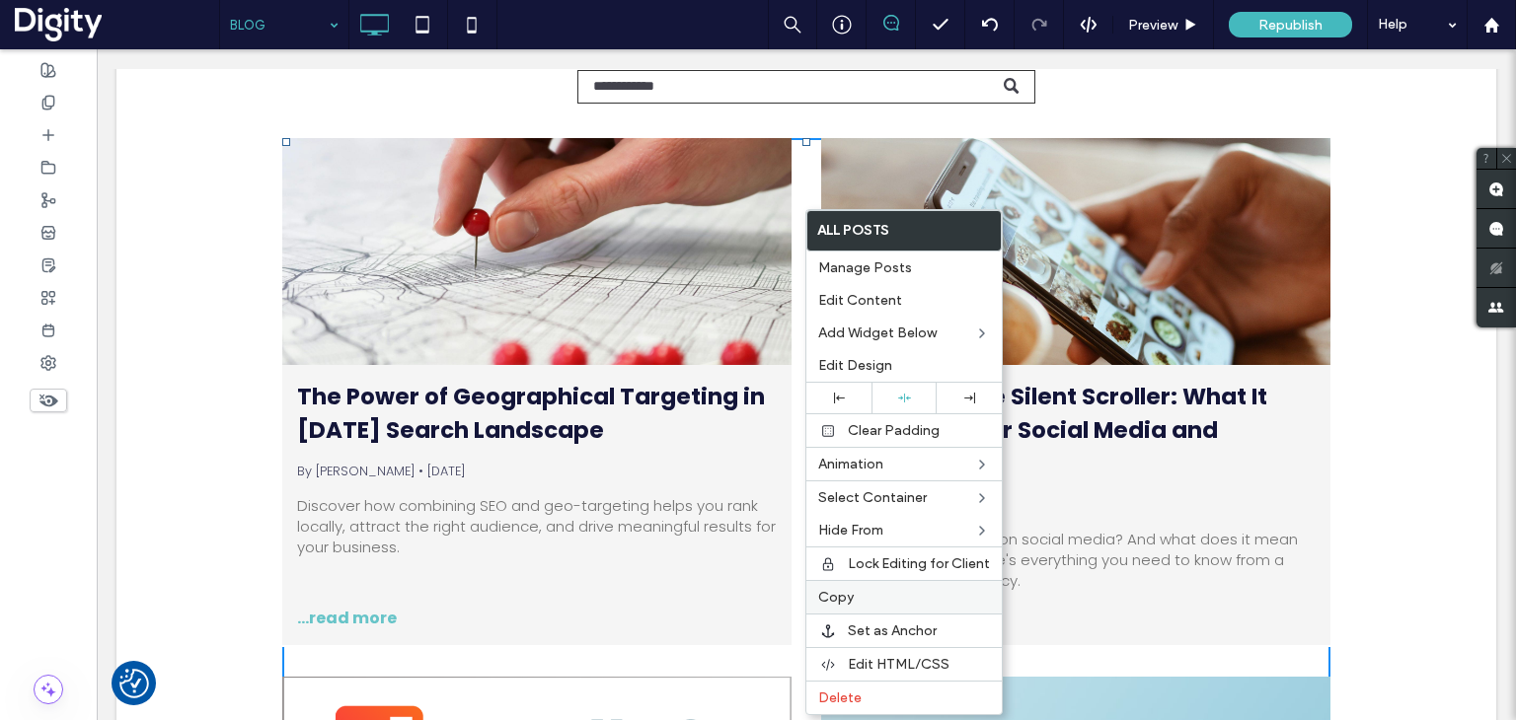
click at [854, 591] on label "Copy" at bounding box center [904, 597] width 172 height 17
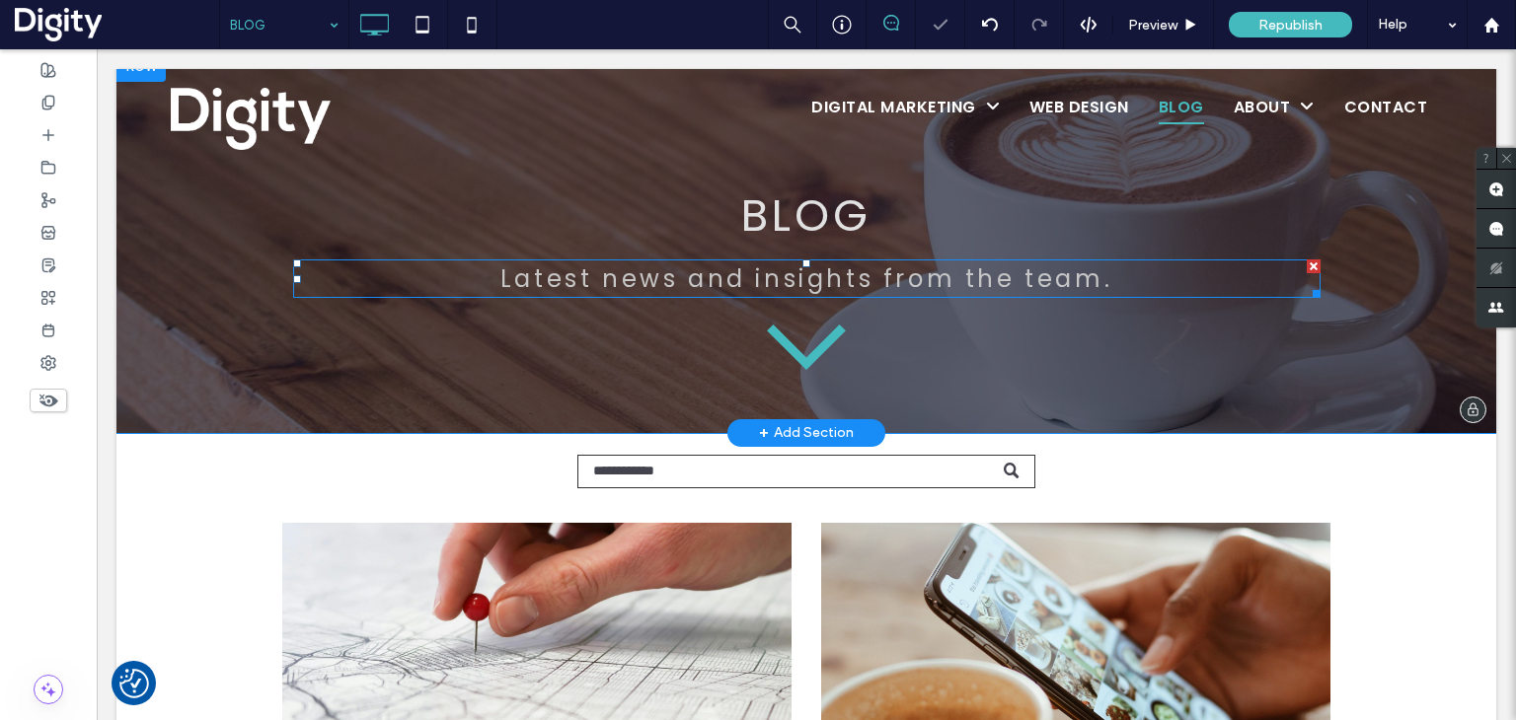
scroll to position [0, 0]
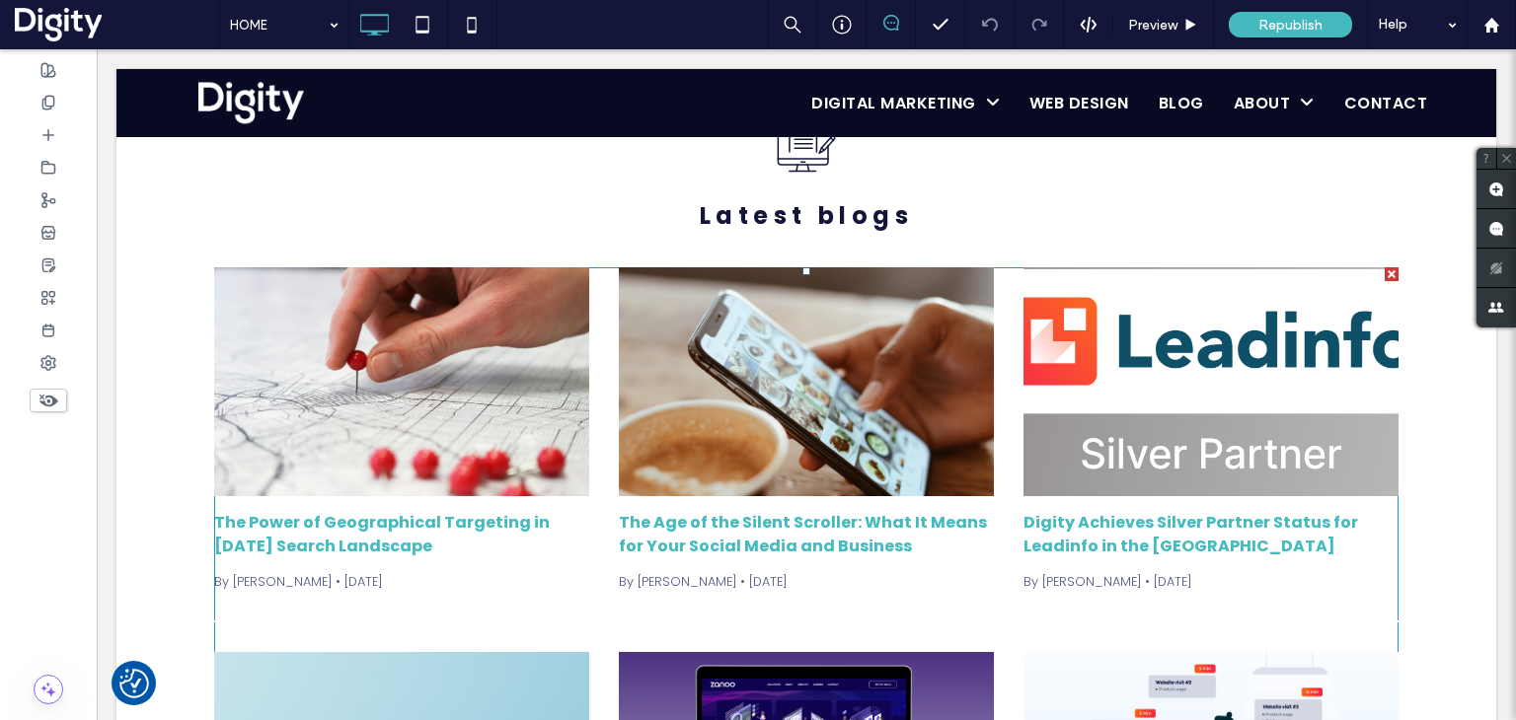
scroll to position [6019, 0]
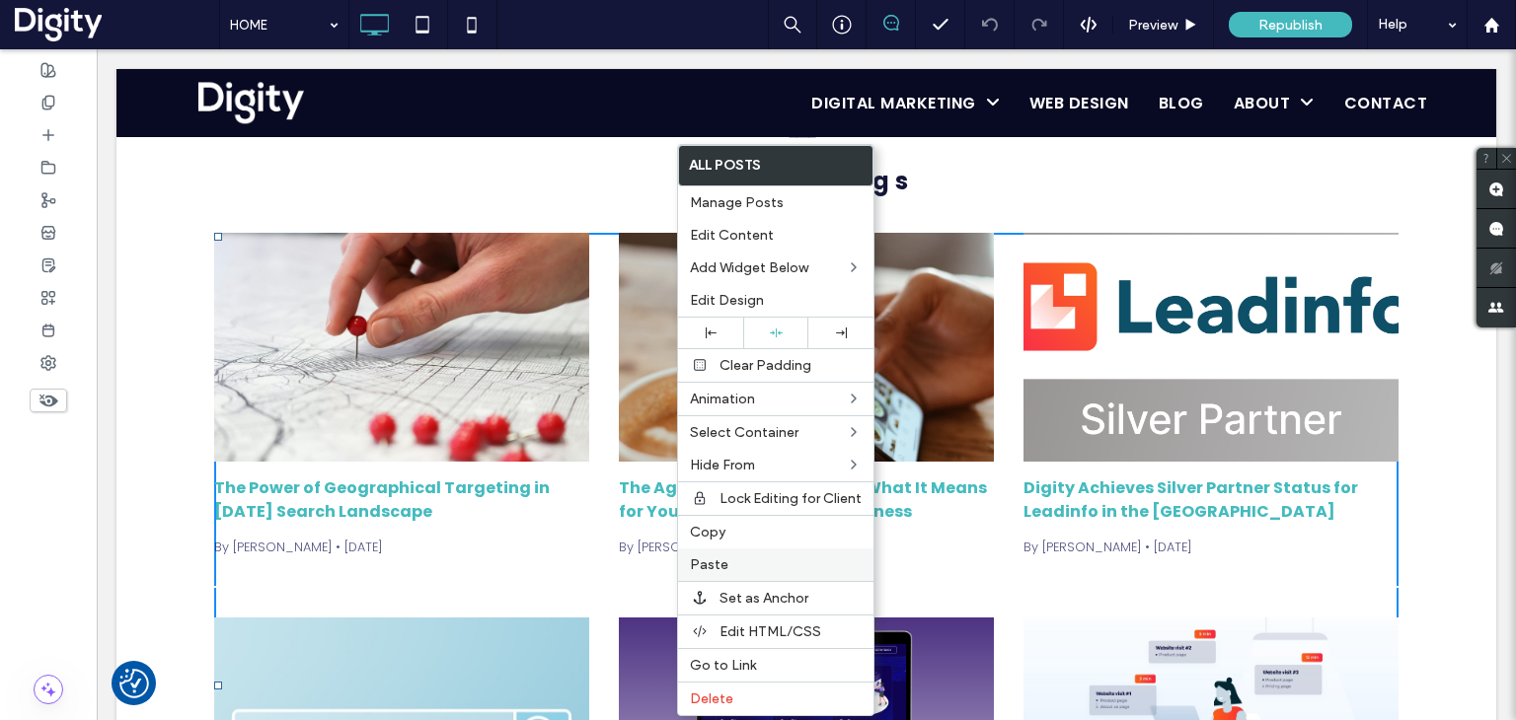
click at [734, 561] on label "Paste" at bounding box center [776, 565] width 172 height 17
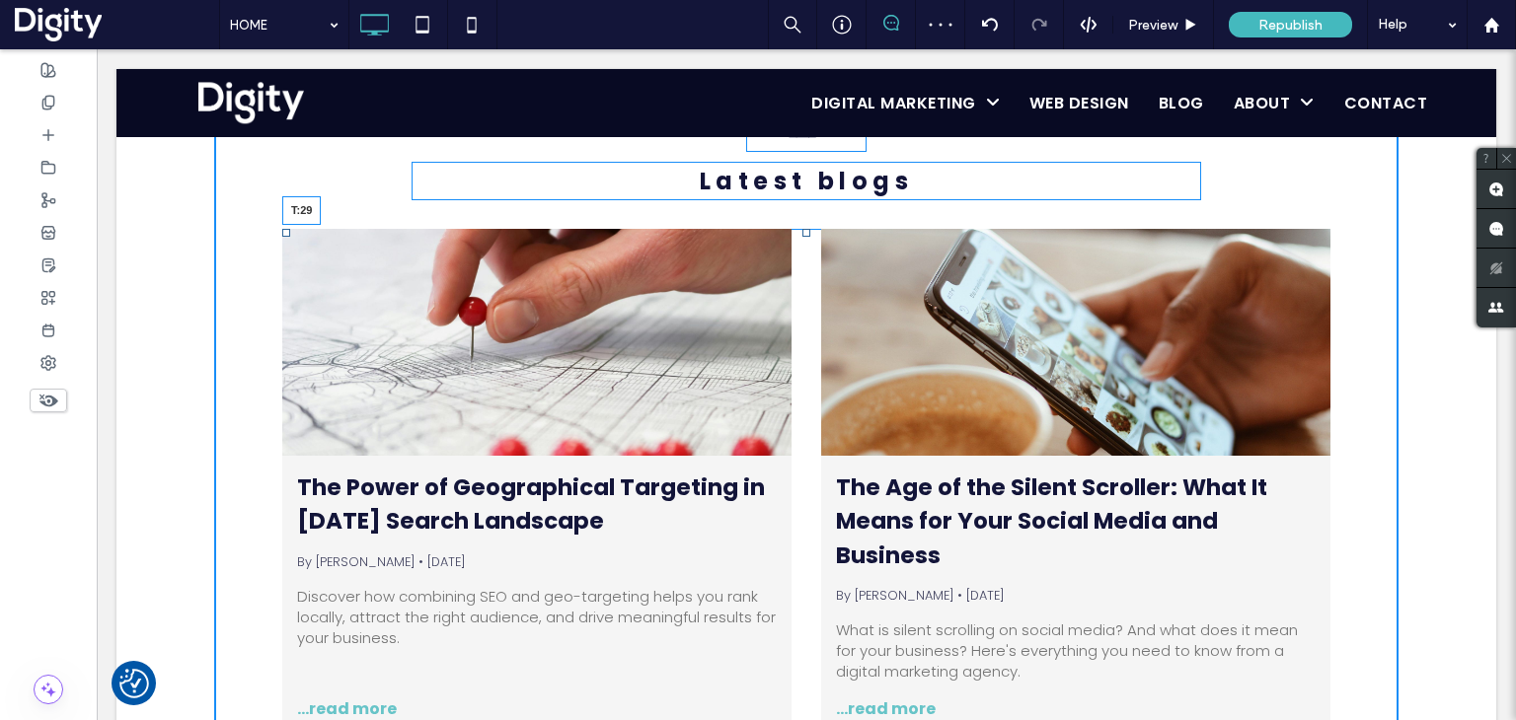
drag, startPoint x: 729, startPoint y: 208, endPoint x: 831, endPoint y: 276, distance: 122.3
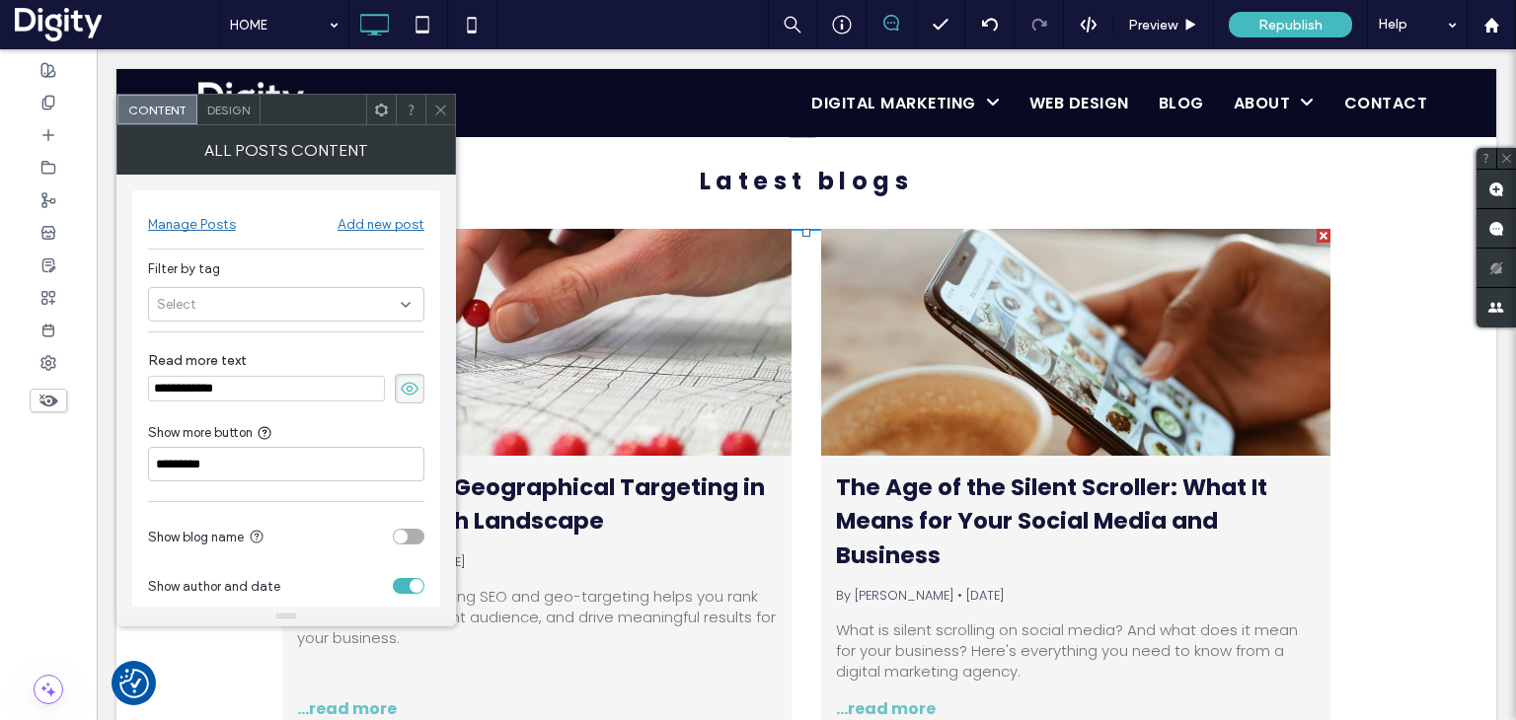
click at [221, 115] on span "Design" at bounding box center [228, 110] width 42 height 15
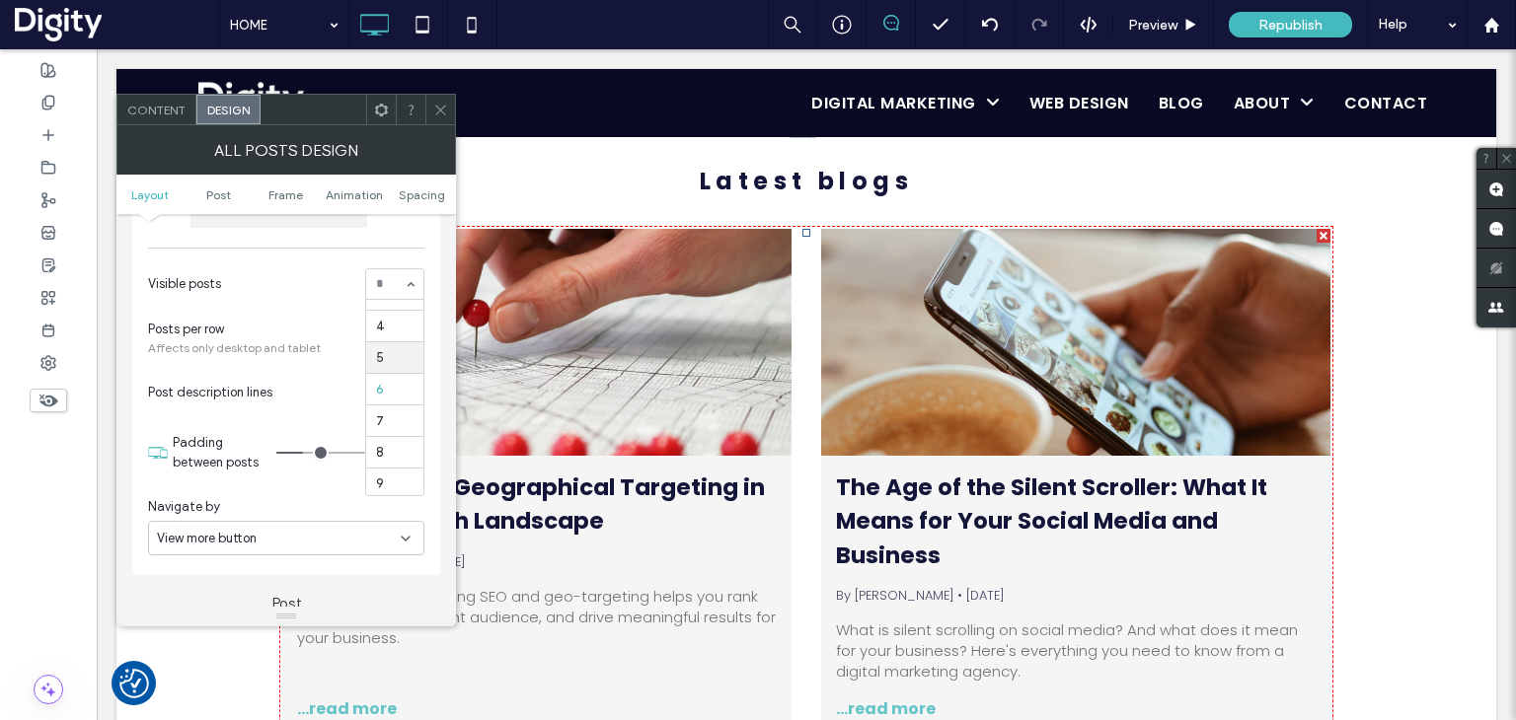
scroll to position [99, 0]
click at [438, 115] on icon at bounding box center [440, 110] width 15 height 15
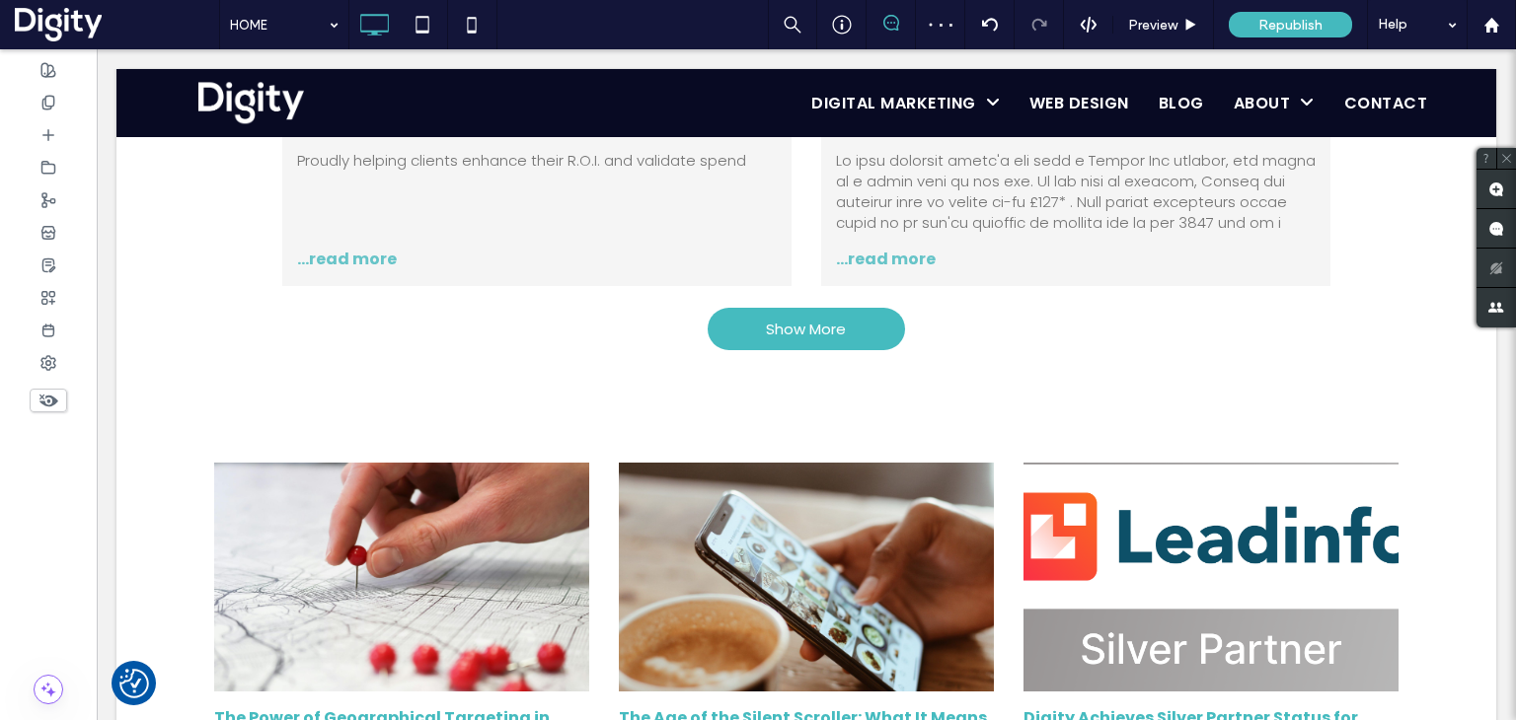
scroll to position [7006, 0]
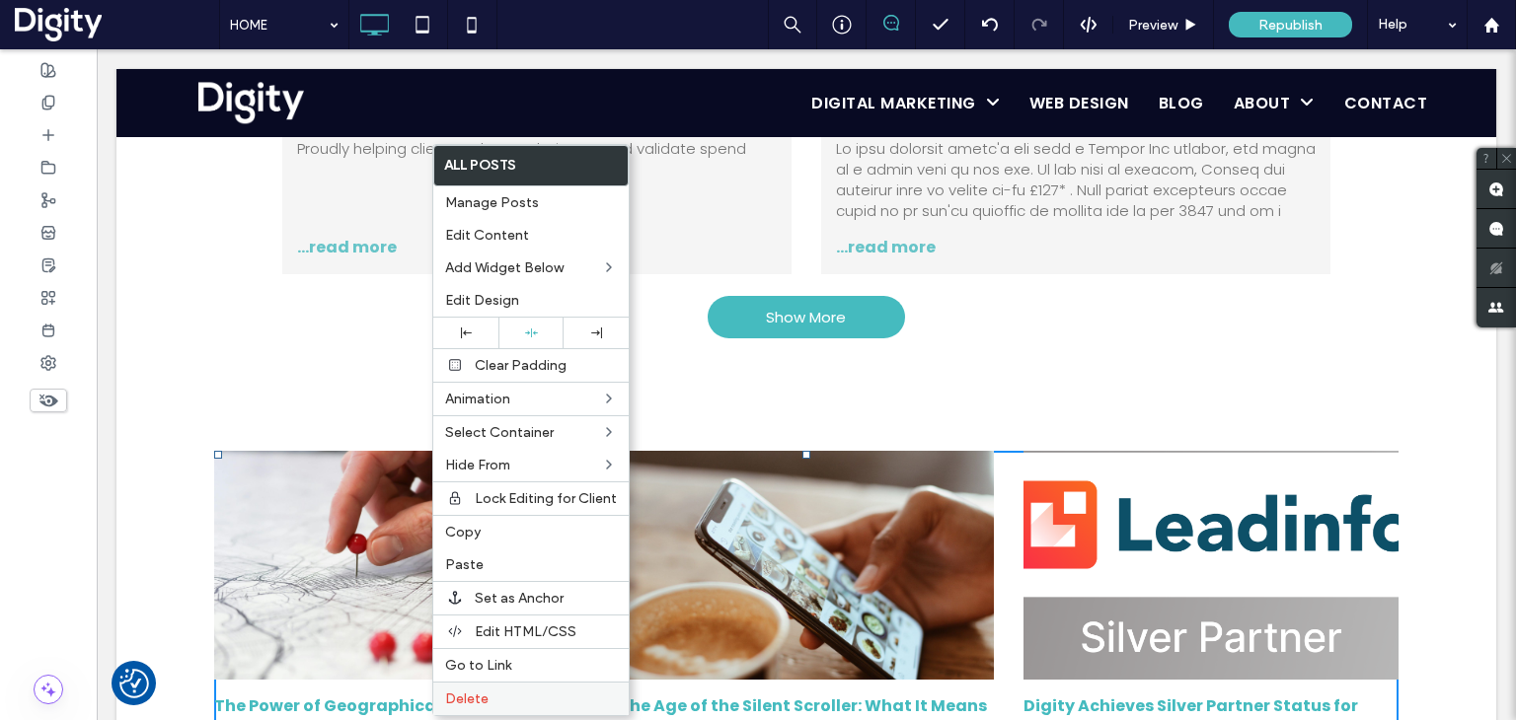
click at [489, 691] on label "Delete" at bounding box center [531, 699] width 172 height 17
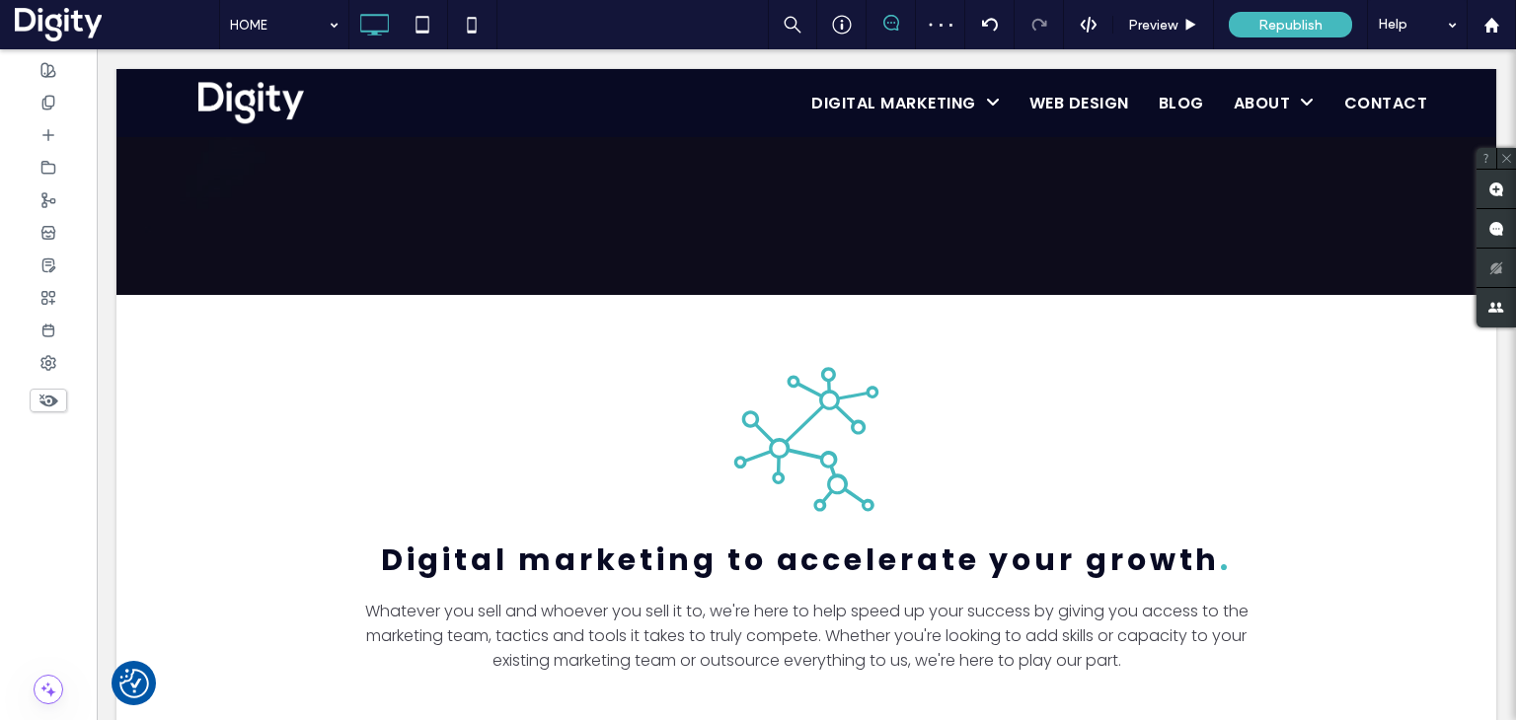
scroll to position [0, 0]
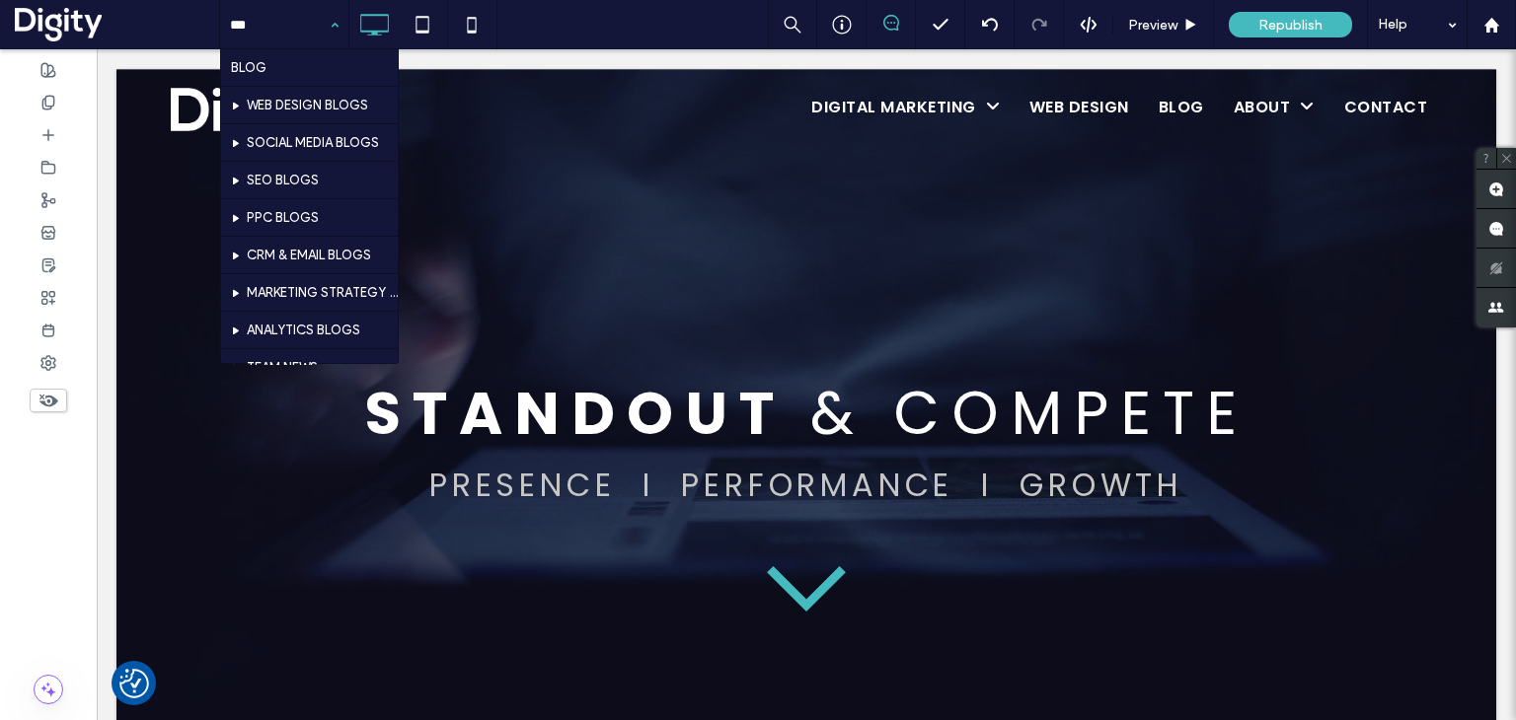
type input "****"
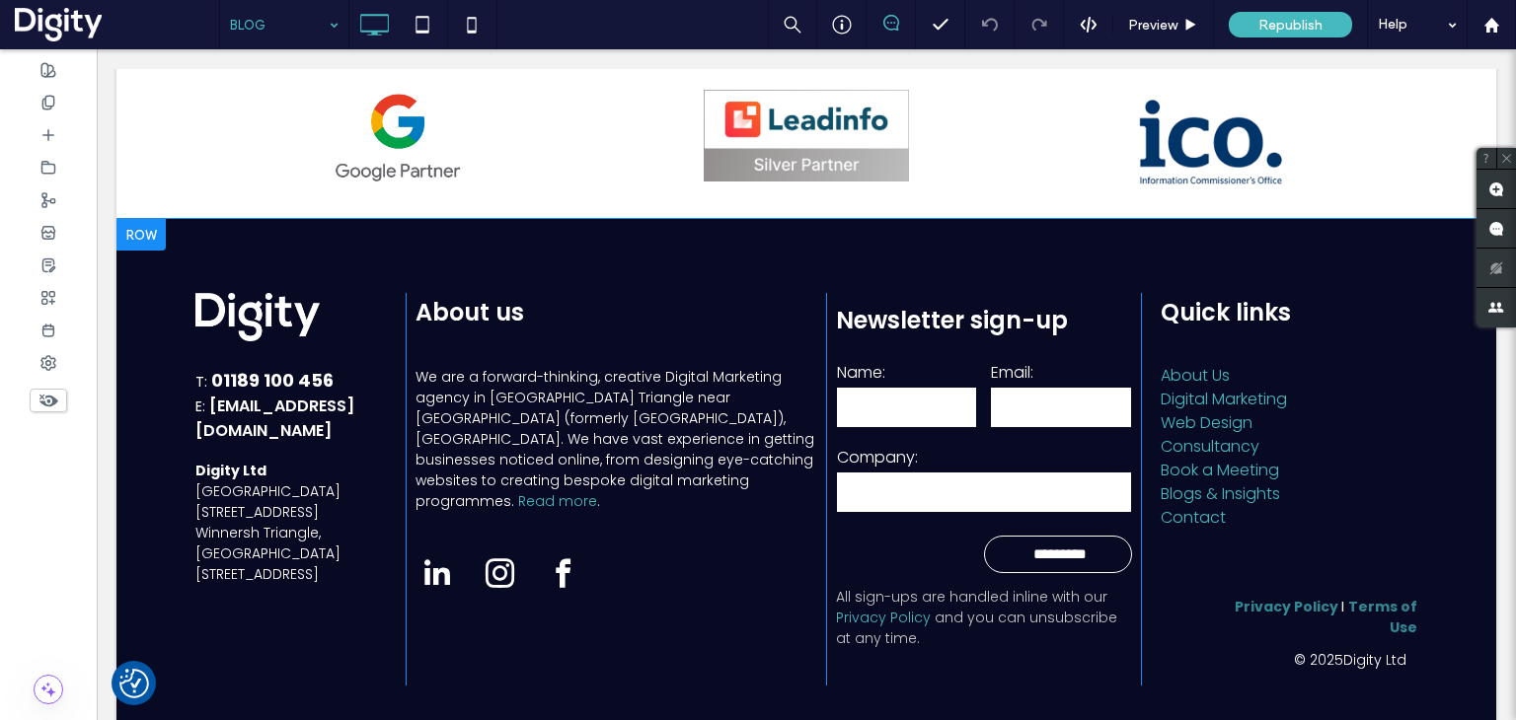
scroll to position [2173, 0]
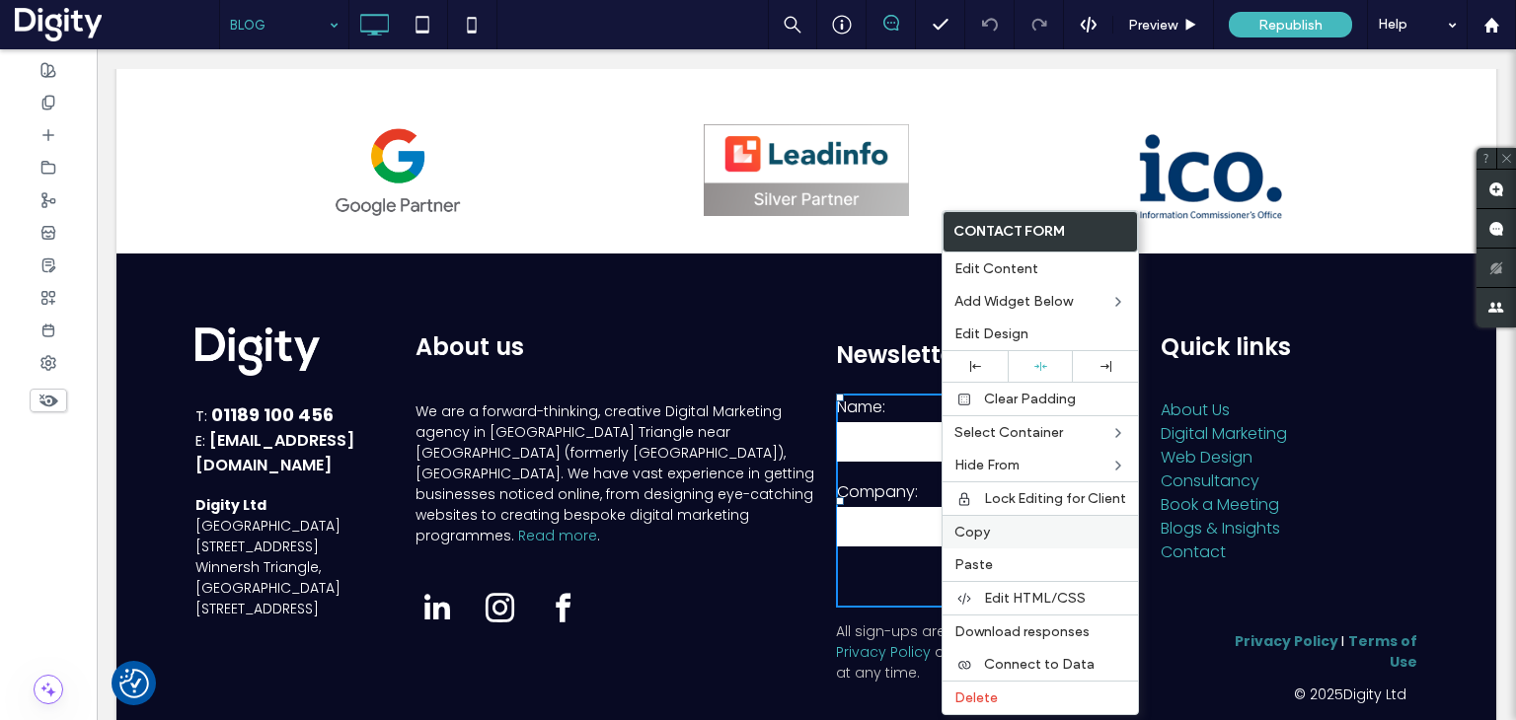
click at [999, 536] on label "Copy" at bounding box center [1040, 532] width 172 height 17
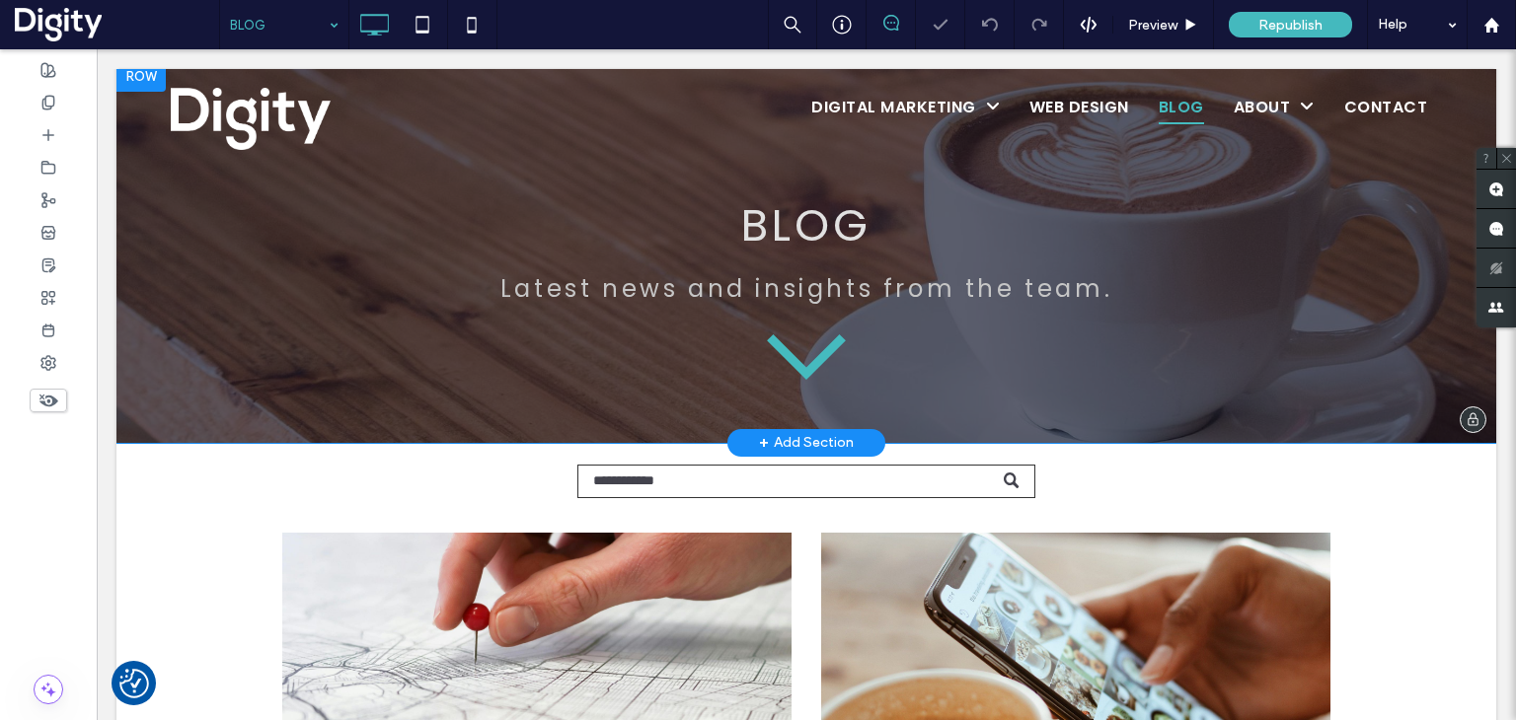
scroll to position [0, 0]
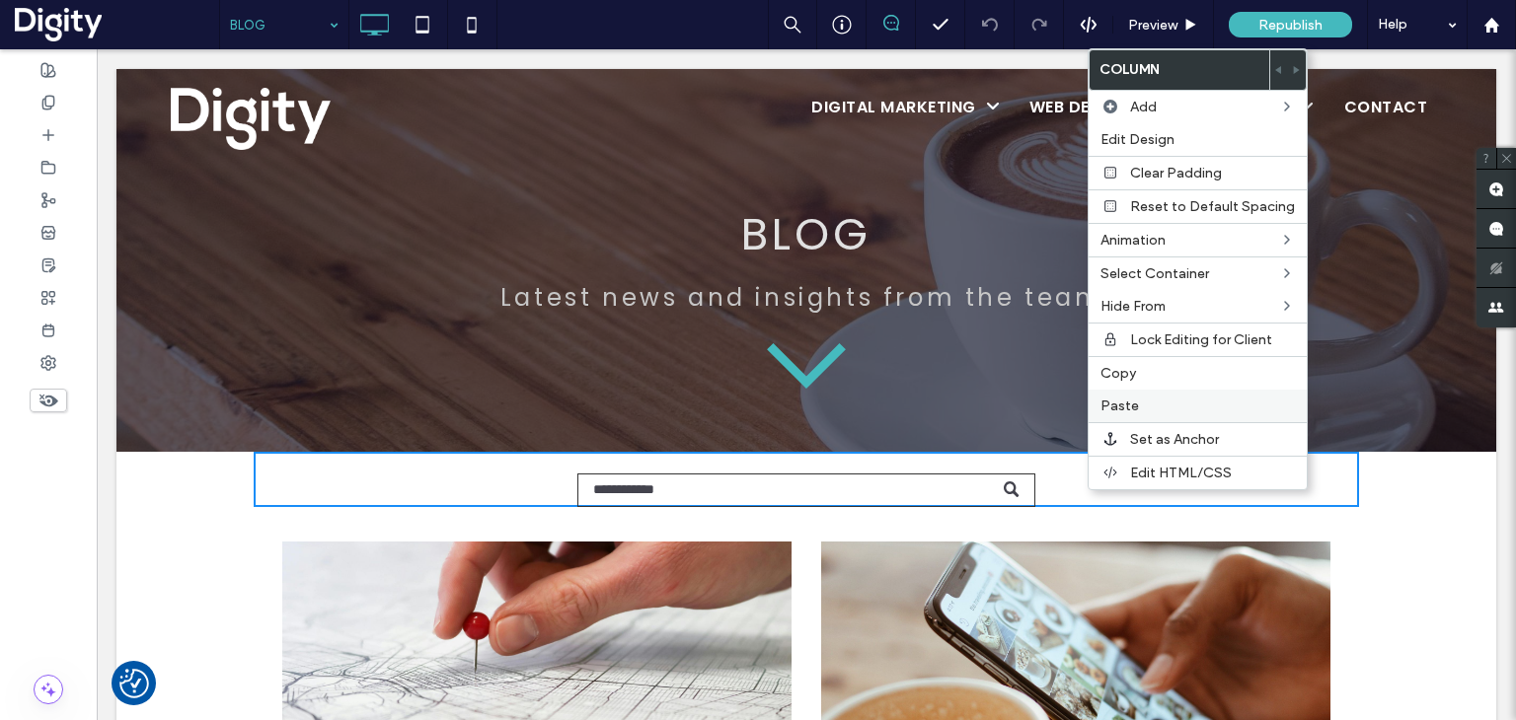
click at [1119, 411] on div "Paste" at bounding box center [1197, 406] width 218 height 33
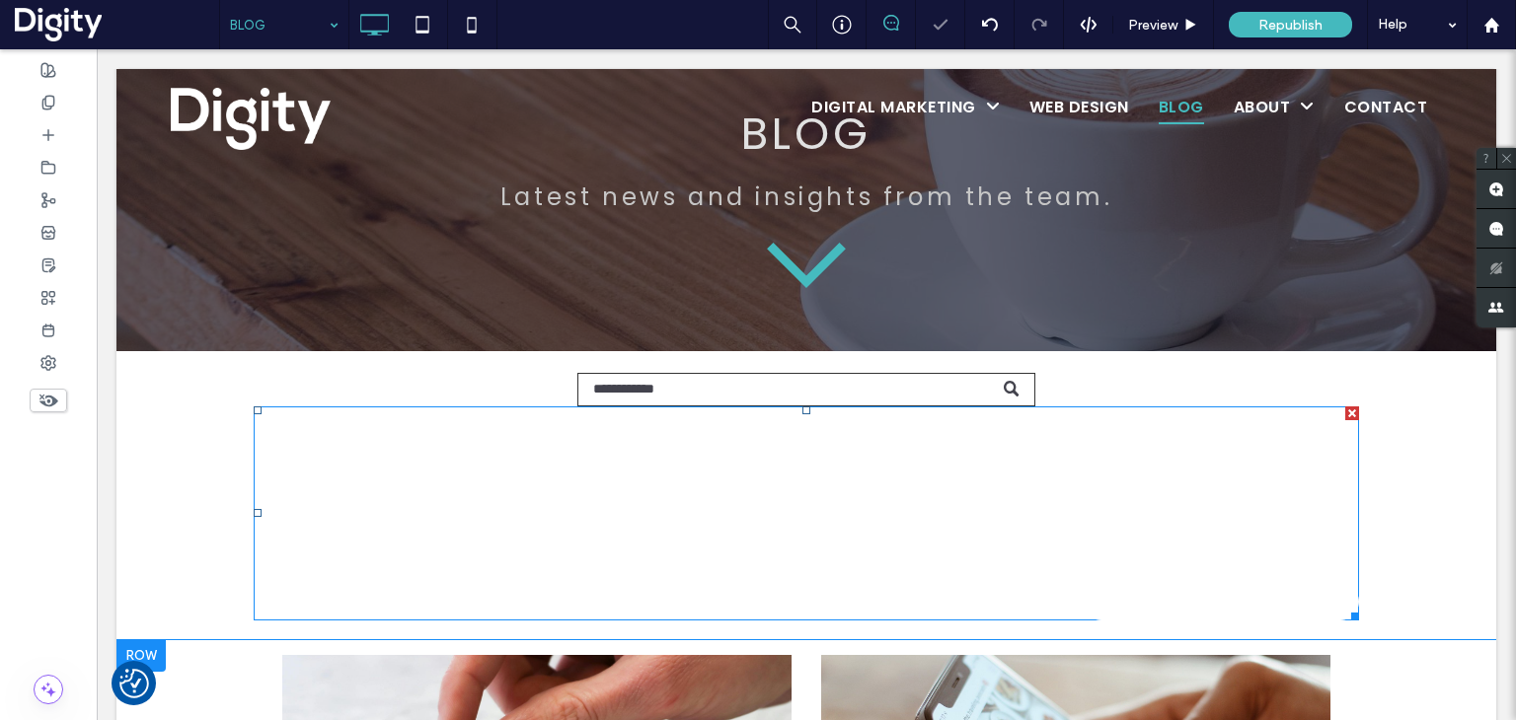
scroll to position [296, 0]
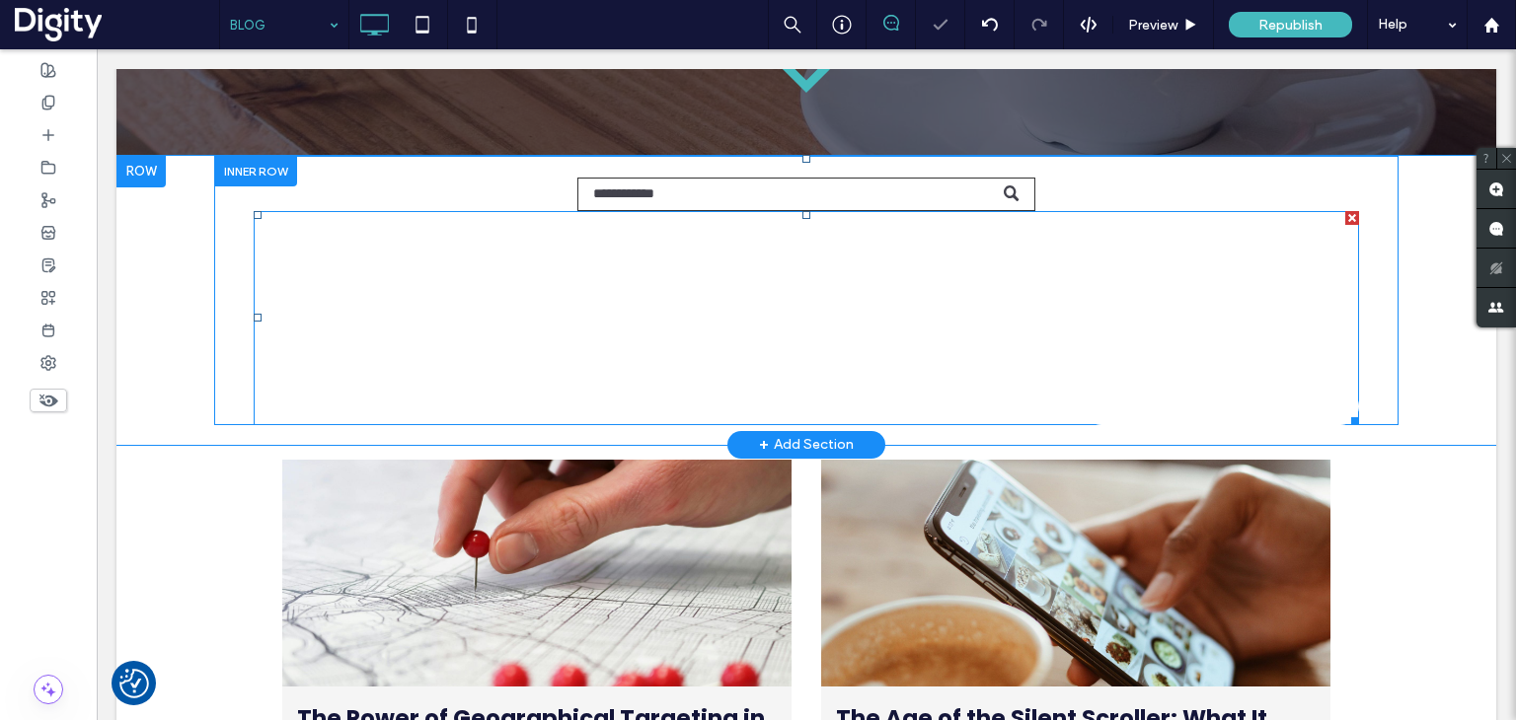
click at [806, 265] on div "Email:" at bounding box center [1085, 246] width 559 height 85
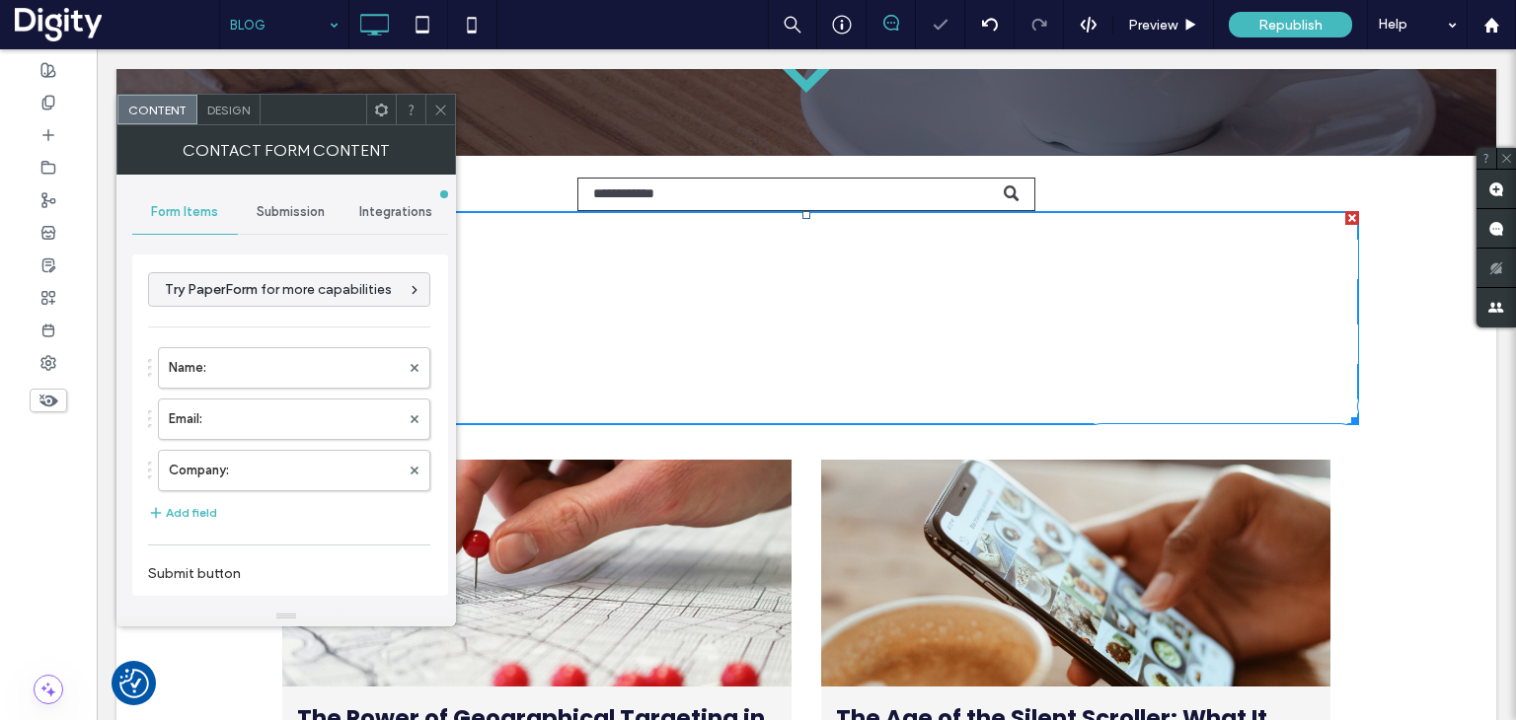
type input "*********"
type input "**********"
click at [219, 107] on span "Design" at bounding box center [228, 110] width 42 height 15
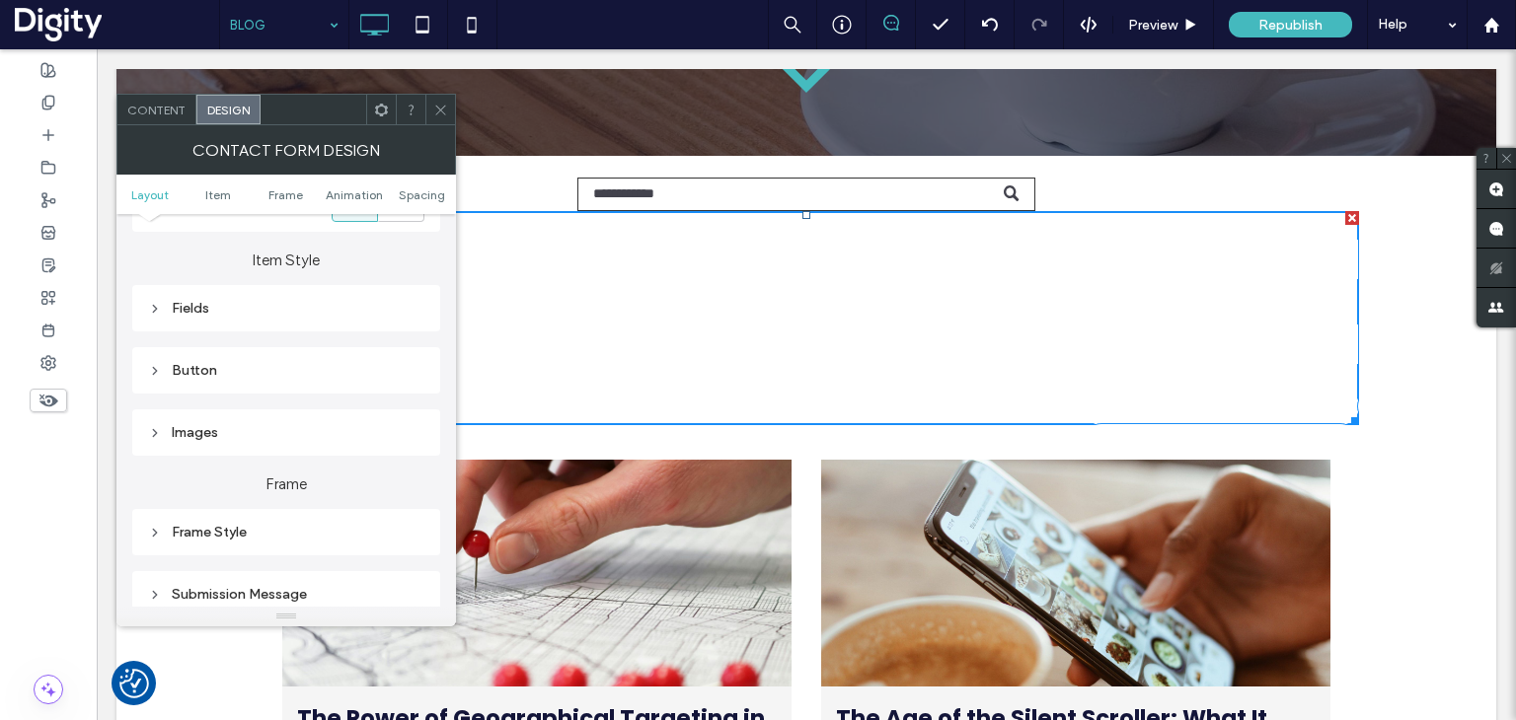
click at [260, 540] on div "Frame Style" at bounding box center [286, 532] width 276 height 17
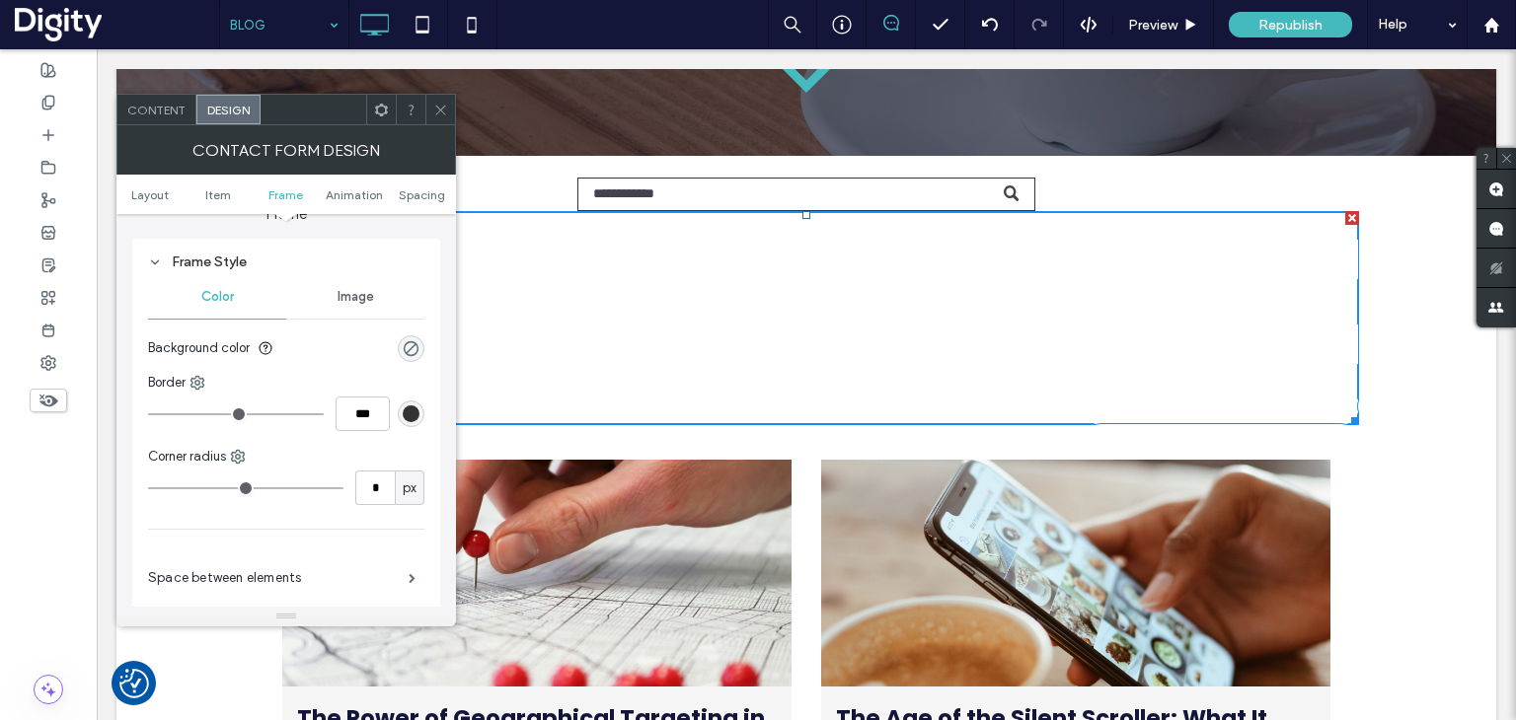
scroll to position [592, 0]
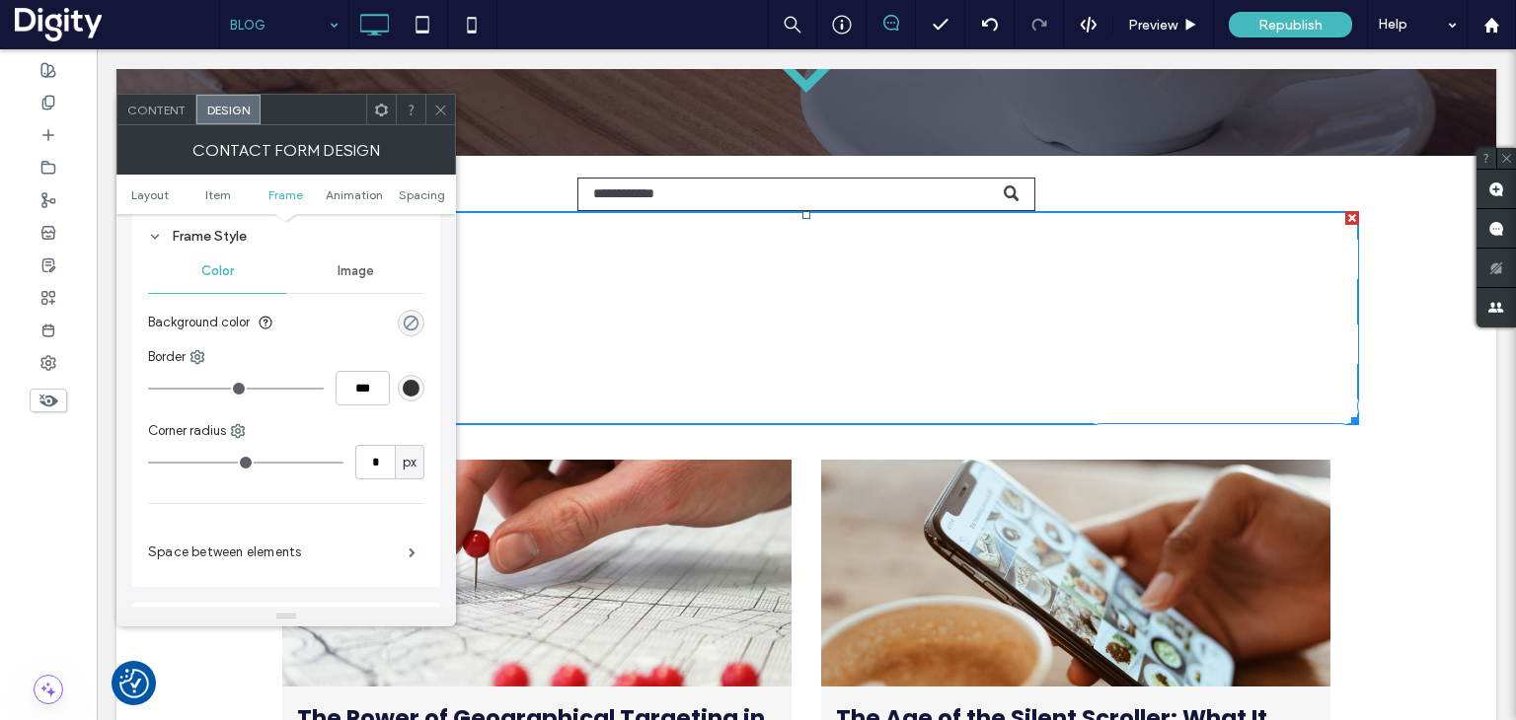
click at [406, 325] on div "rgba(0, 0, 0, 0)" at bounding box center [411, 323] width 17 height 17
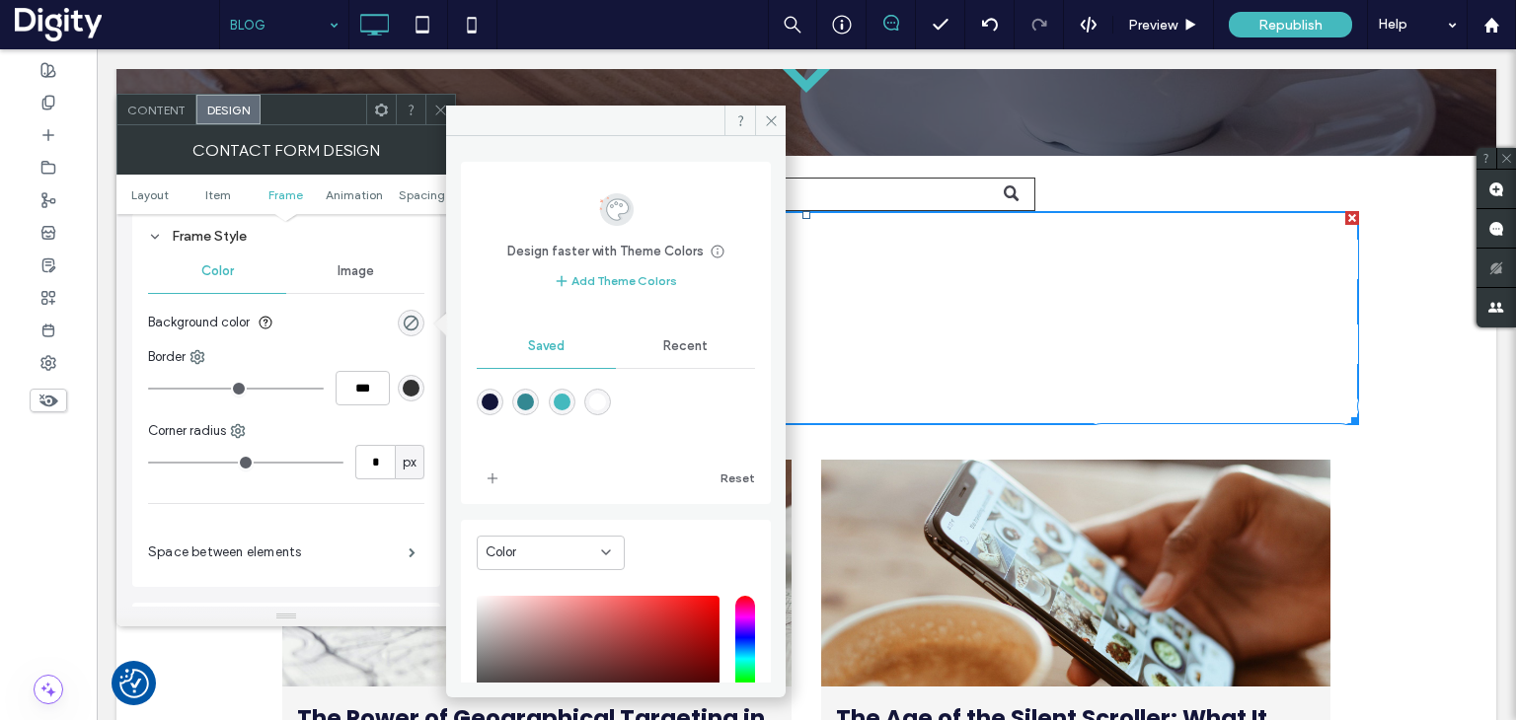
click at [489, 399] on div "rgba(19,21,57,1)" at bounding box center [490, 402] width 17 height 17
type input "*******"
type input "***"
type input "****"
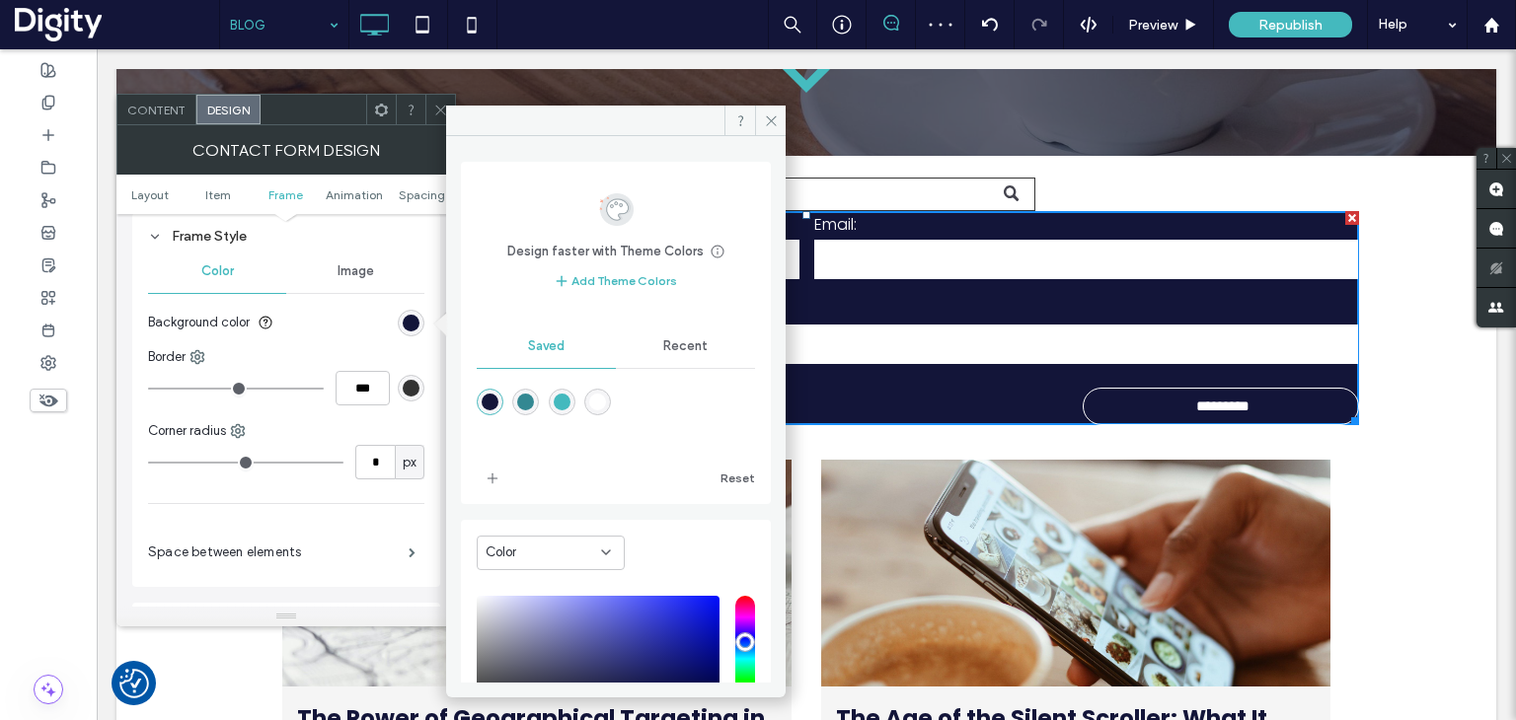
click at [606, 398] on div "rgba(255,255,255,1)" at bounding box center [597, 402] width 17 height 17
type input "*******"
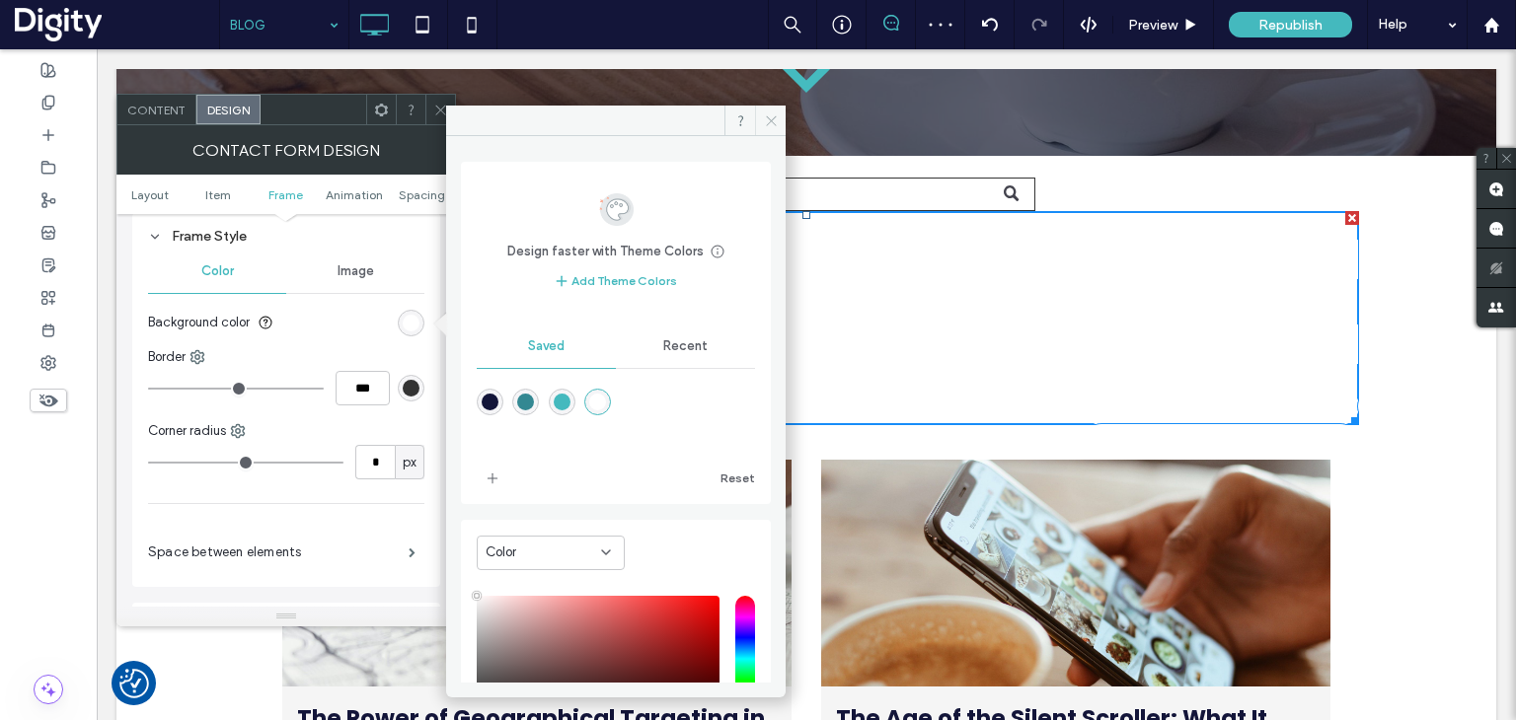
click at [758, 115] on span at bounding box center [770, 121] width 31 height 30
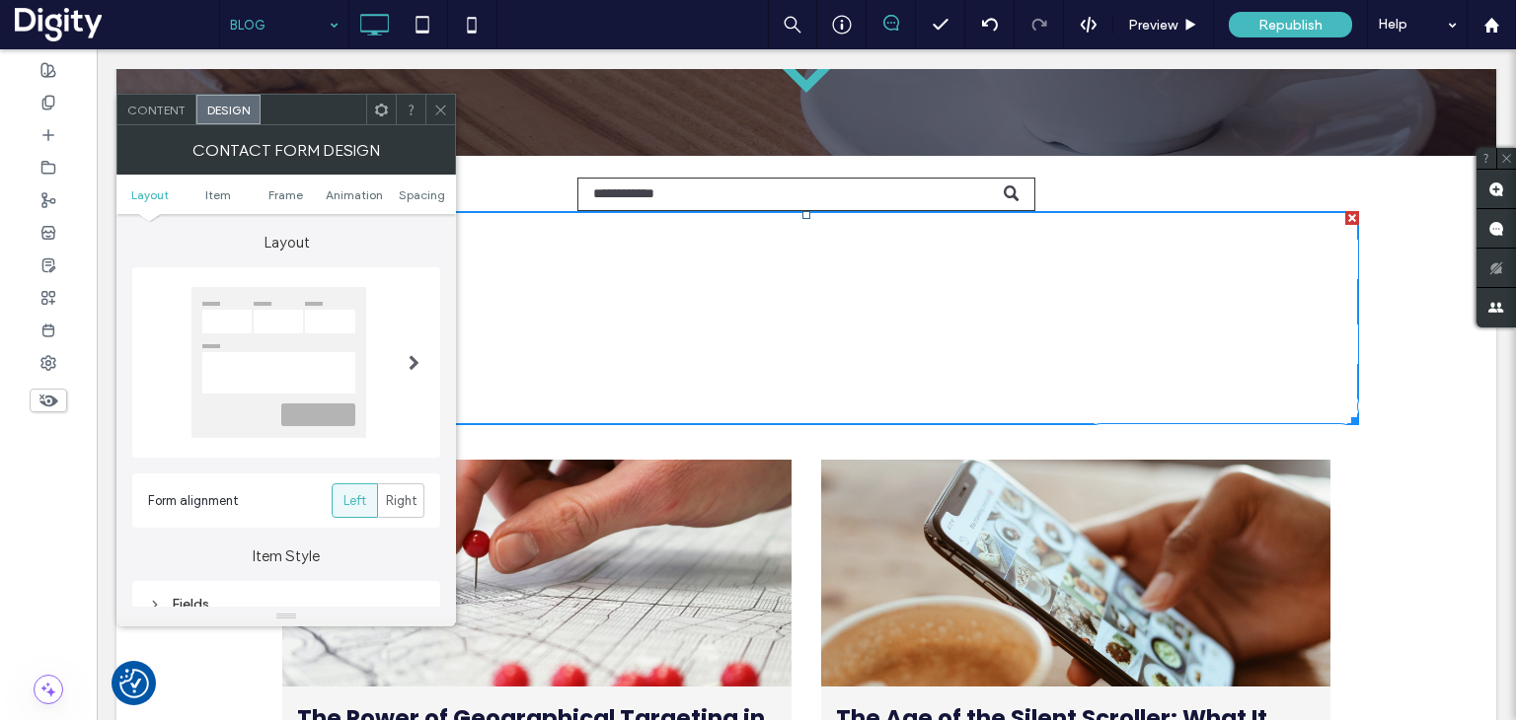
scroll to position [296, 0]
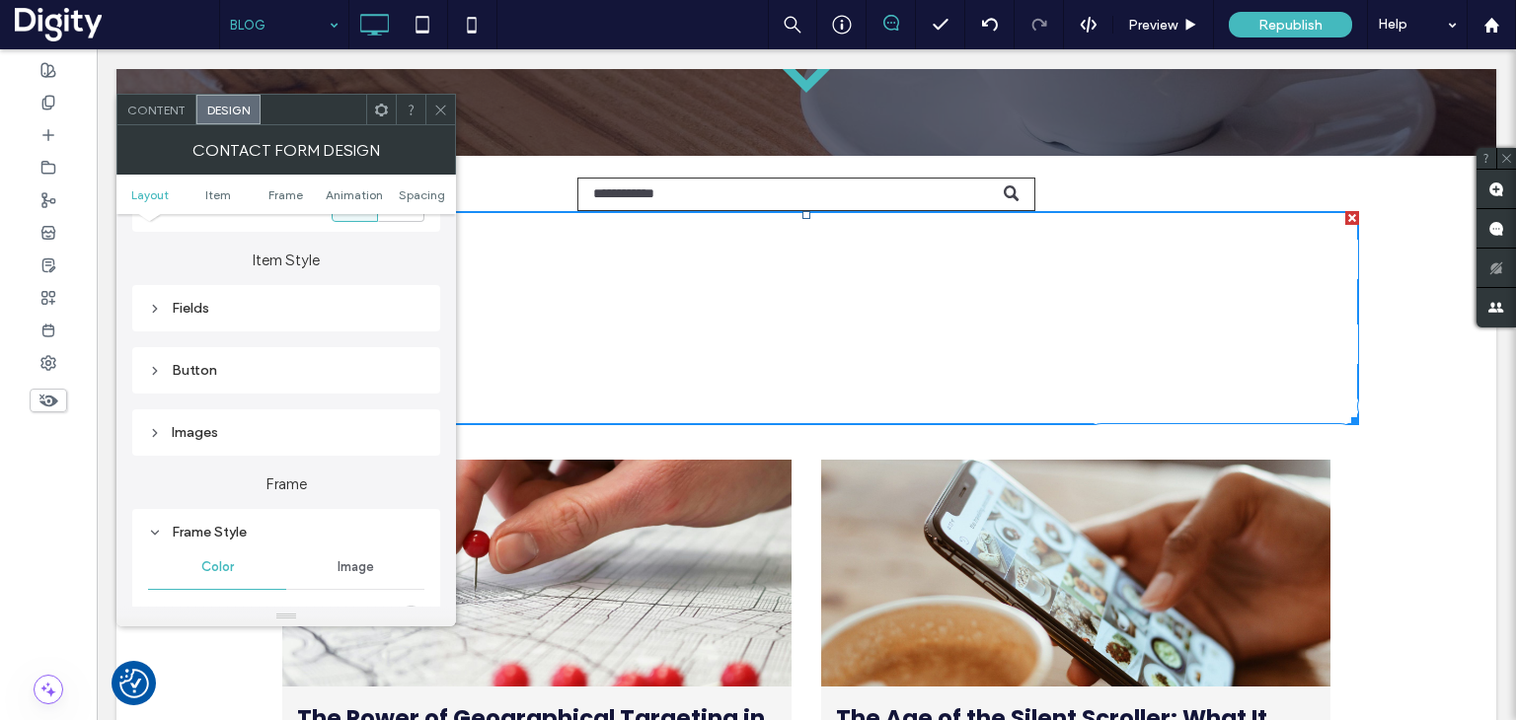
click at [214, 330] on div "Fields" at bounding box center [286, 308] width 308 height 46
click at [217, 303] on div "Fields" at bounding box center [286, 308] width 276 height 17
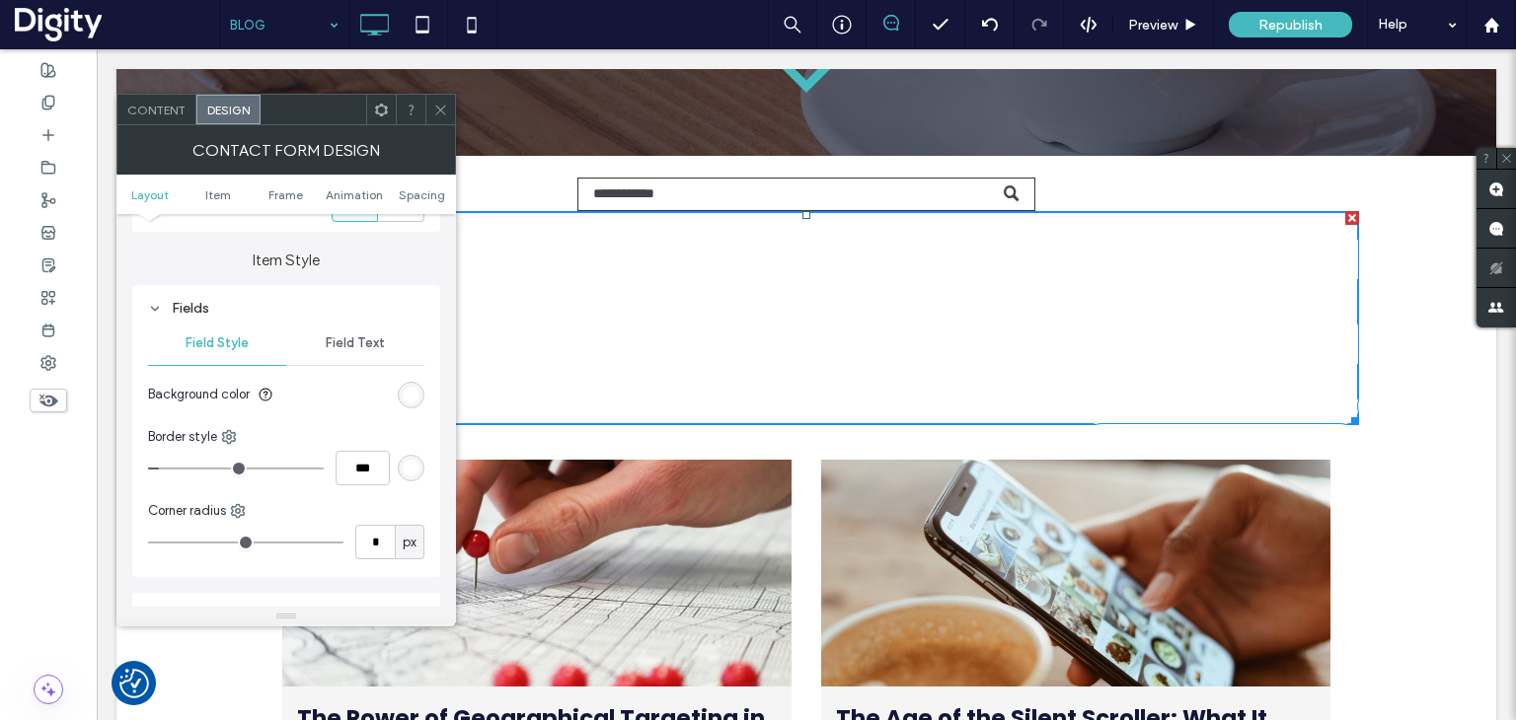
click at [367, 337] on span "Field Text" at bounding box center [355, 343] width 59 height 16
click at [383, 386] on label "Label" at bounding box center [278, 394] width 260 height 39
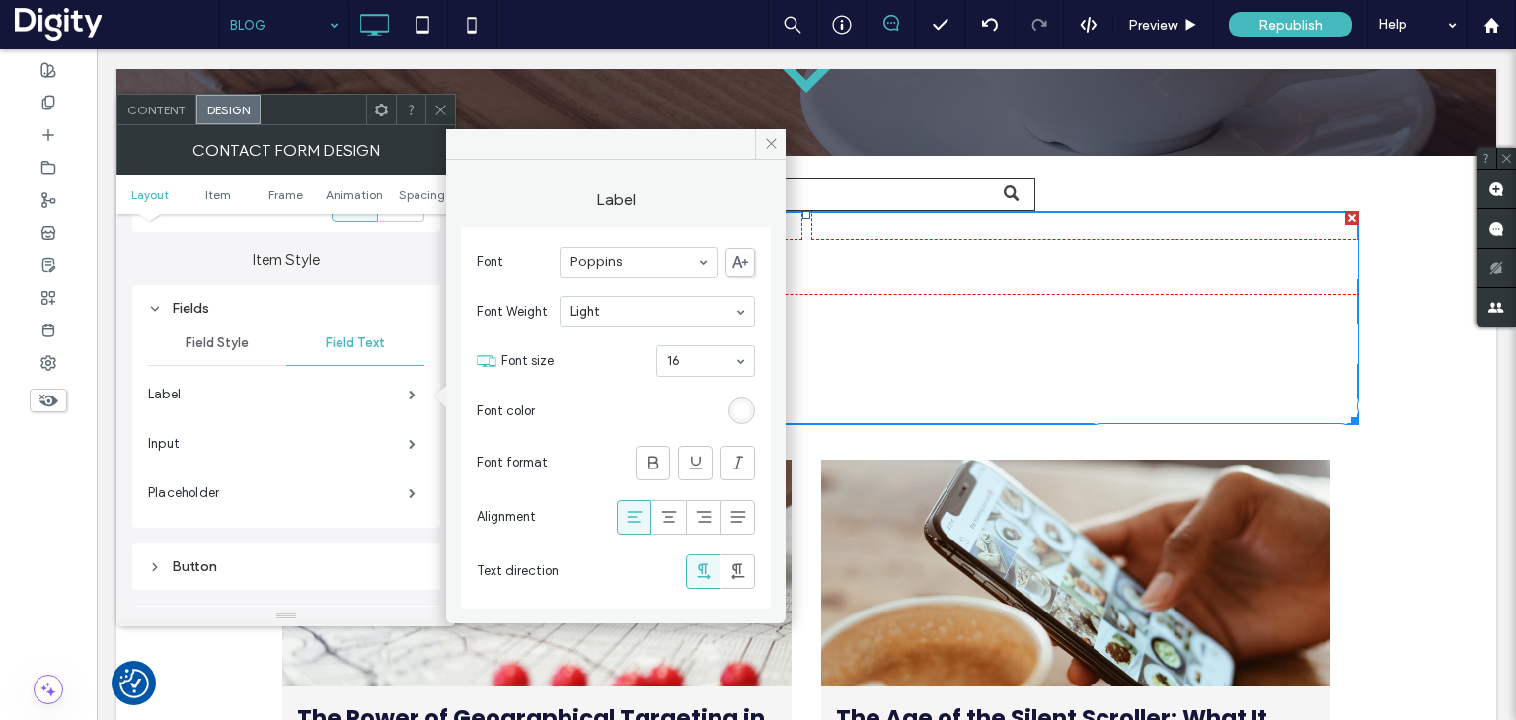
click at [741, 409] on div "rgb(255, 255, 255)" at bounding box center [741, 411] width 17 height 17
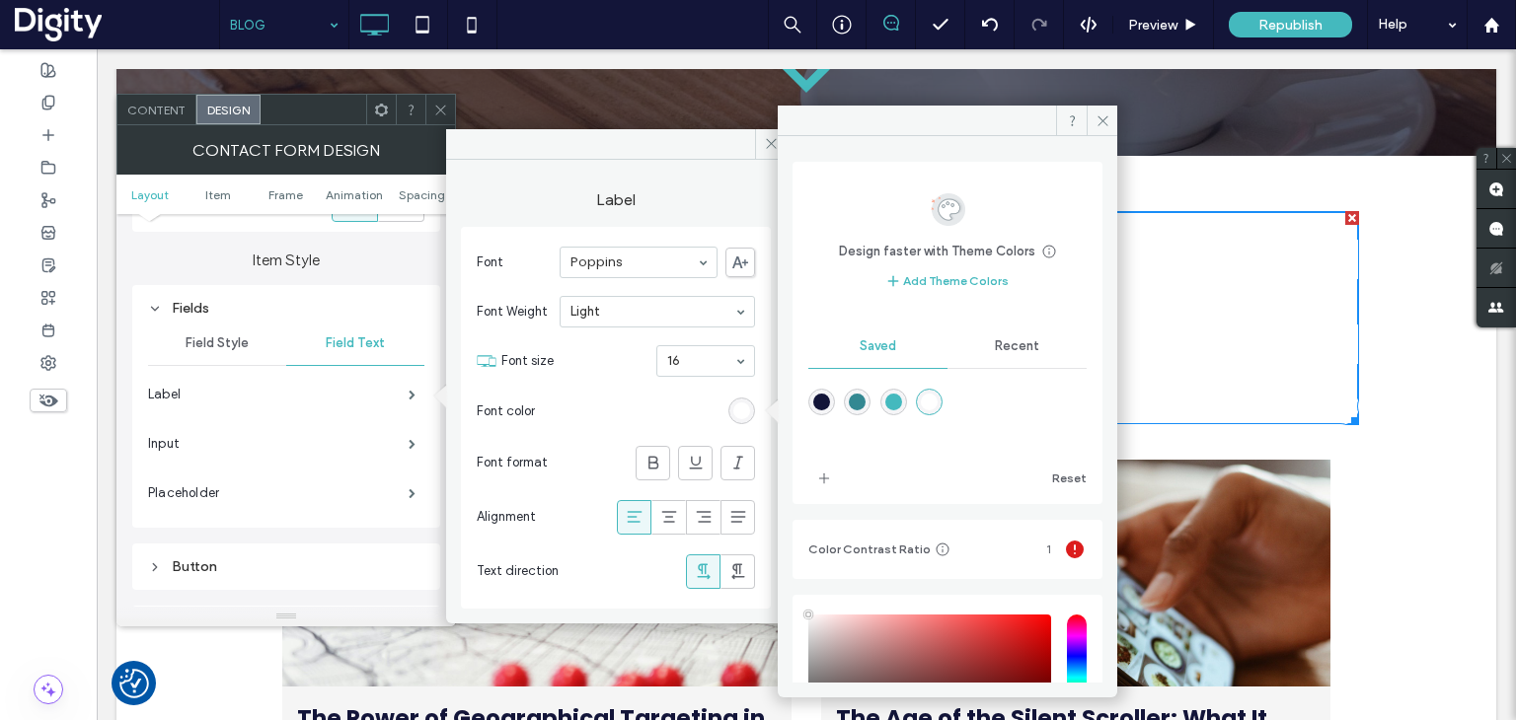
click at [829, 400] on div "rgba(19,21,57,1)" at bounding box center [821, 402] width 27 height 27
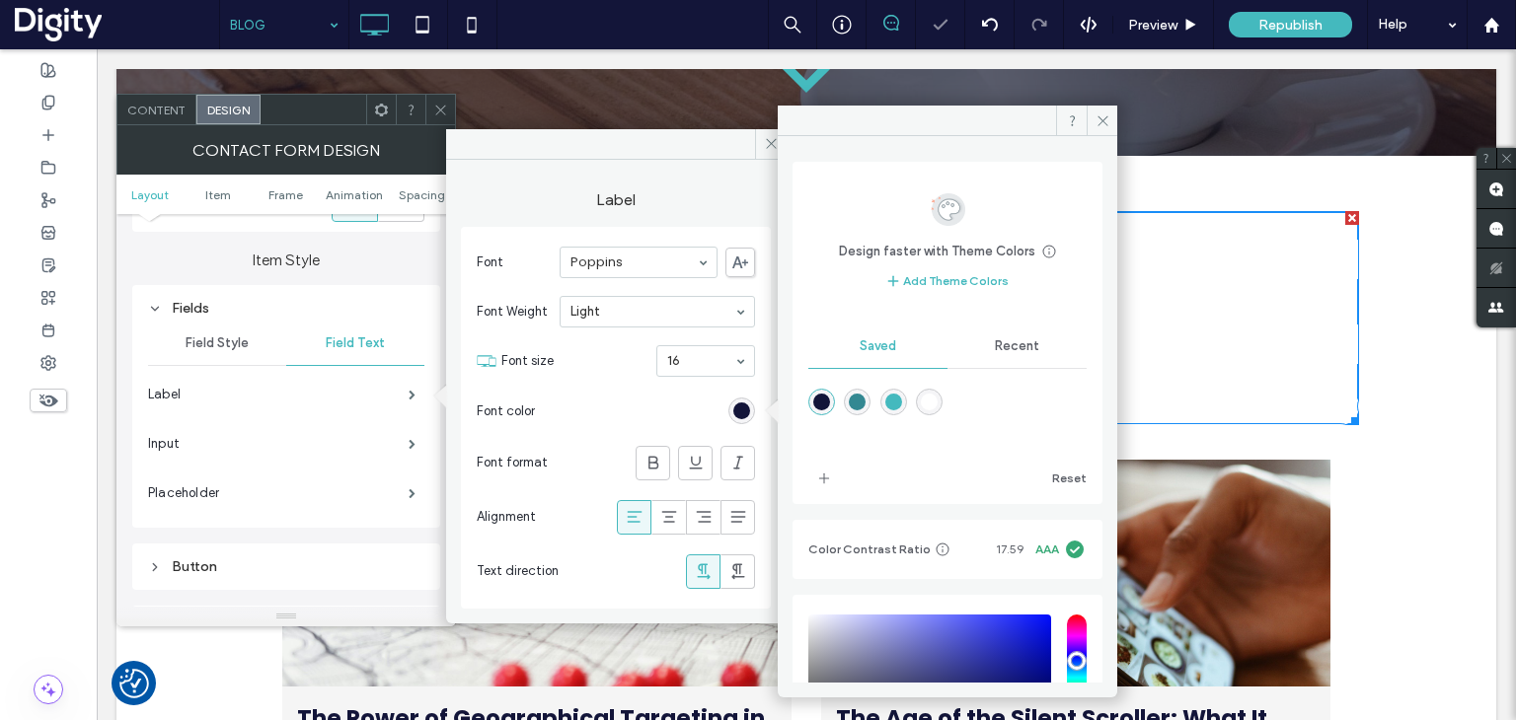
scroll to position [182, 0]
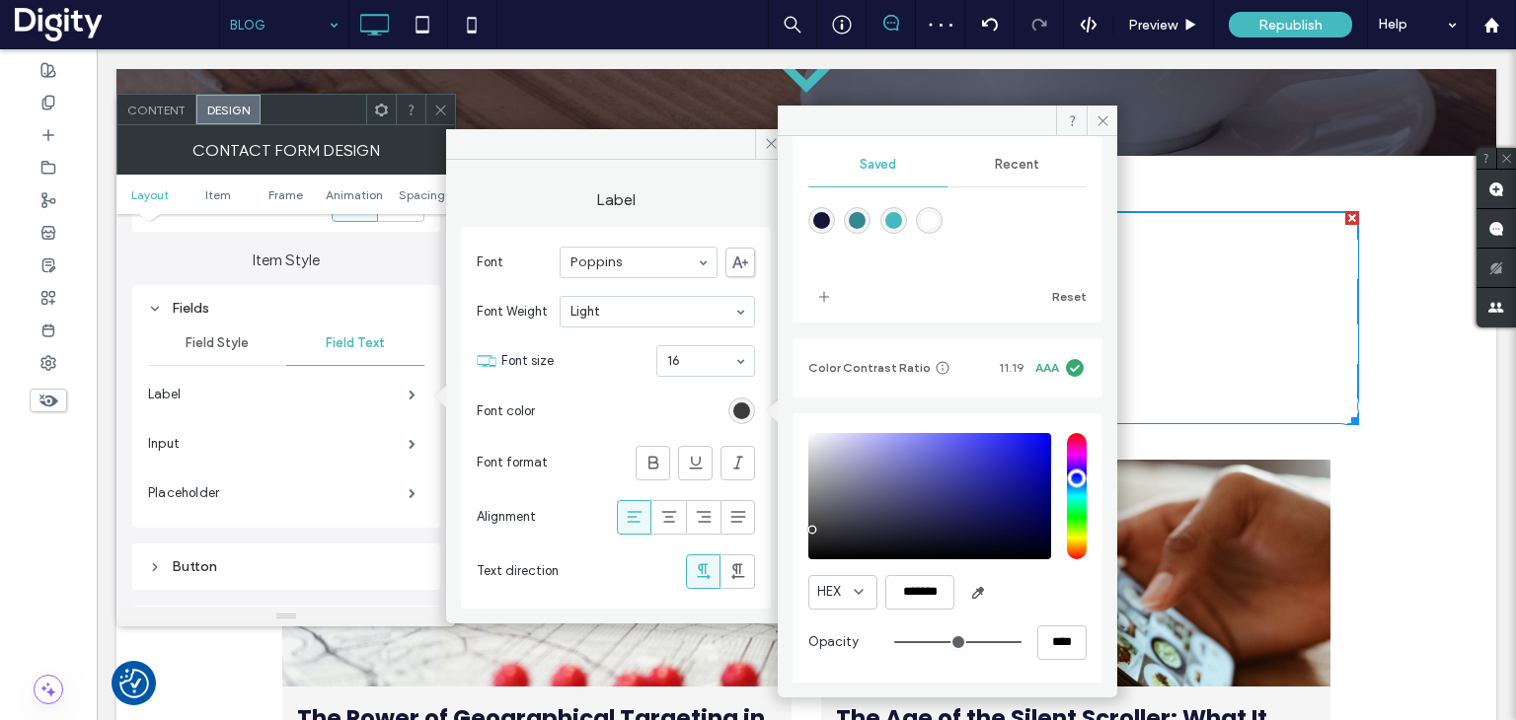
type input "*******"
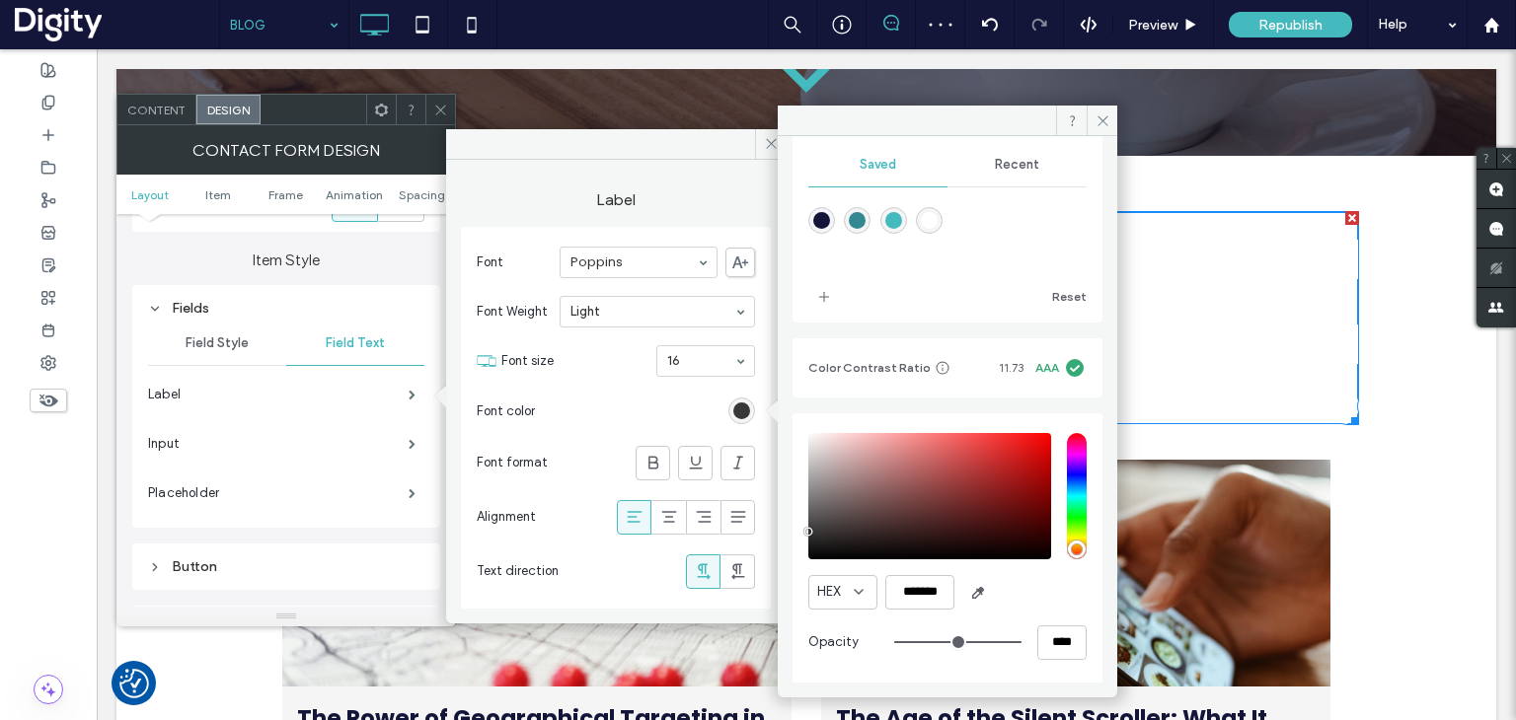
drag, startPoint x: 817, startPoint y: 518, endPoint x: 809, endPoint y: 530, distance: 14.2
click at [809, 530] on div "saturation and value" at bounding box center [929, 496] width 243 height 126
click at [821, 307] on span "add color" at bounding box center [824, 297] width 32 height 32
click at [1098, 119] on icon at bounding box center [1102, 120] width 15 height 15
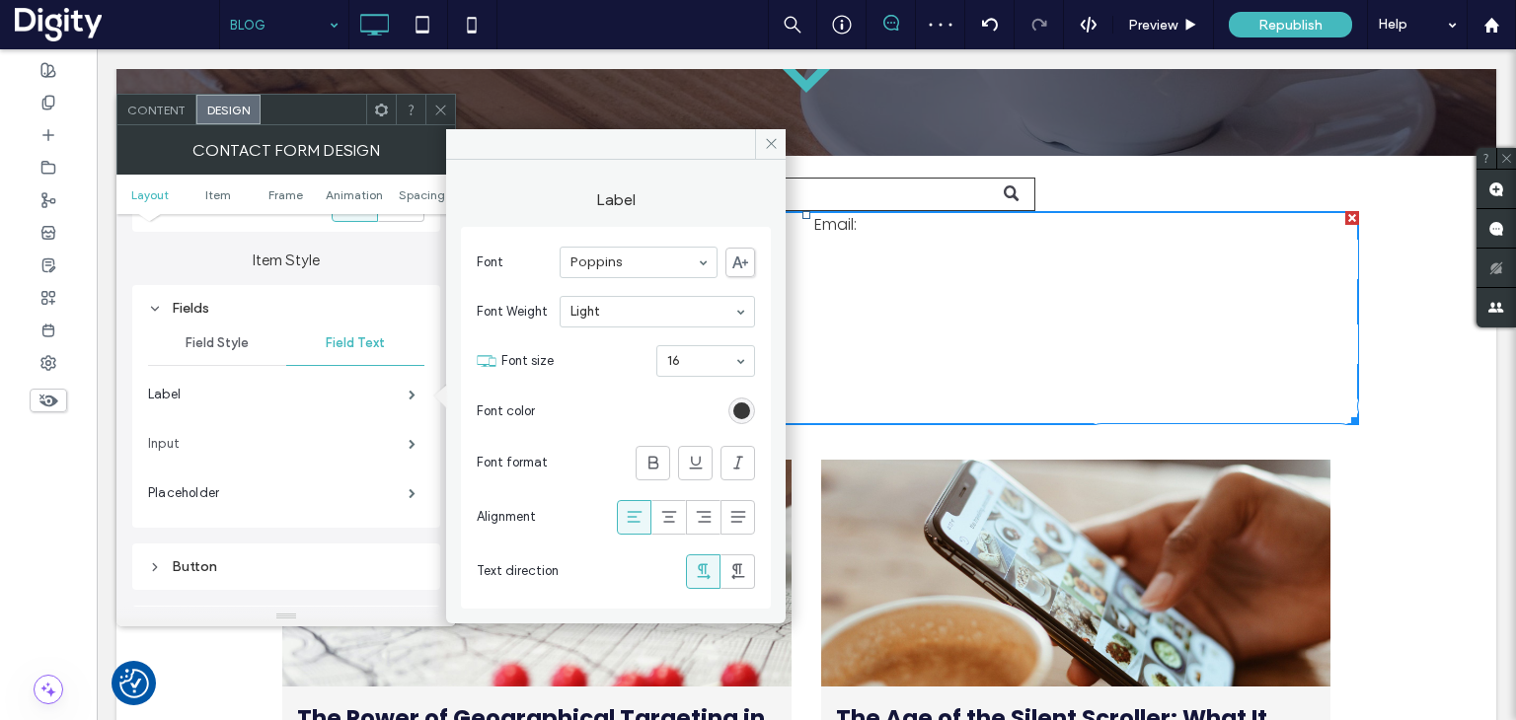
click at [390, 441] on label "Input" at bounding box center [278, 443] width 260 height 39
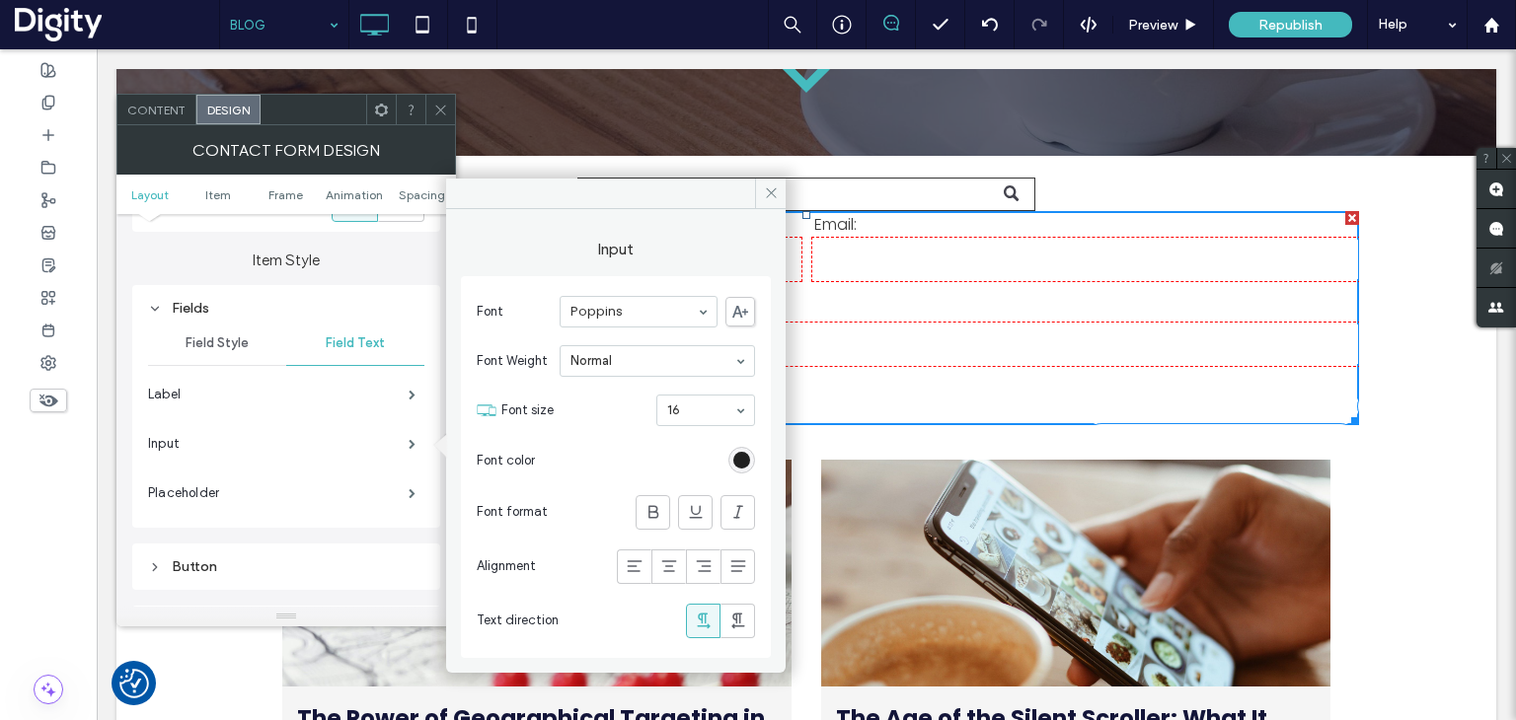
click at [744, 461] on div "rgb(0, 0, 0)" at bounding box center [741, 460] width 17 height 17
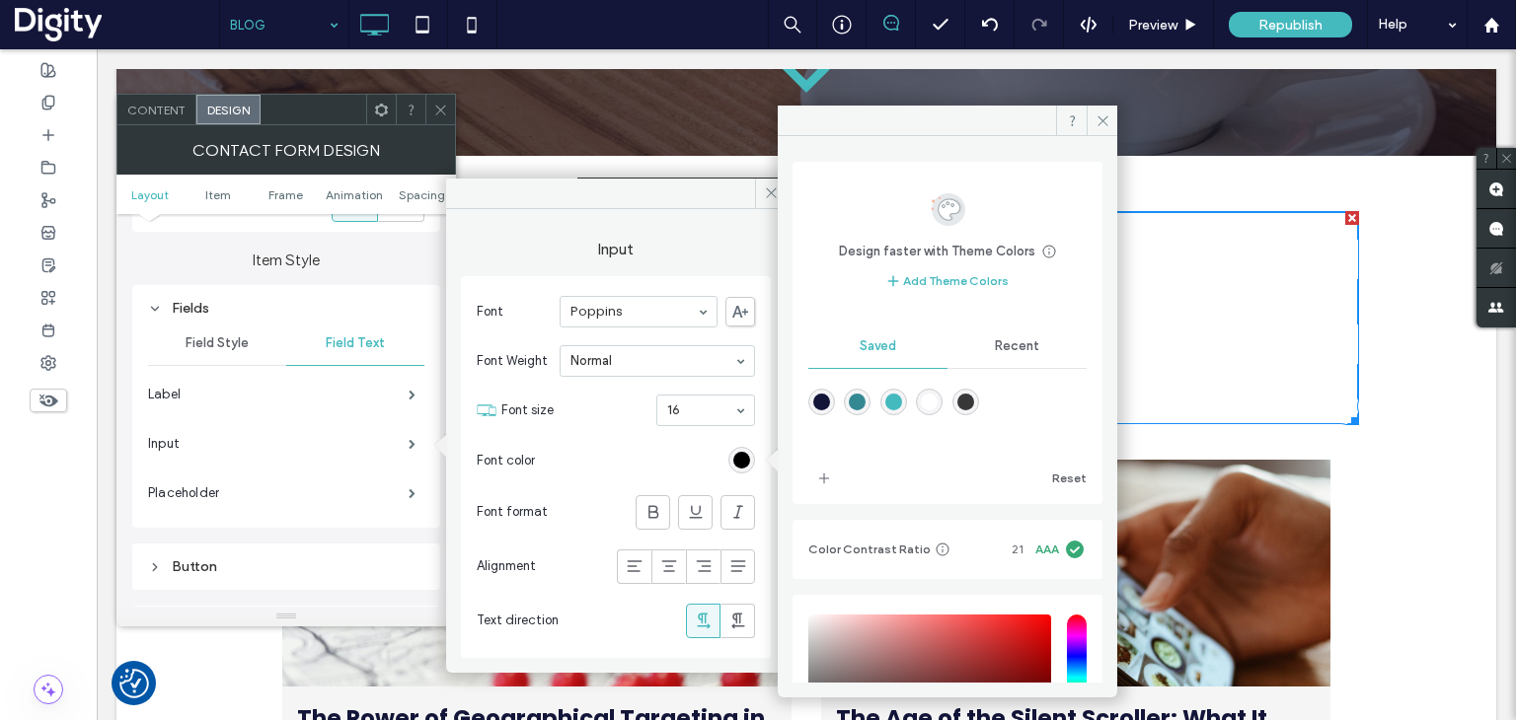
click at [974, 399] on div "rgba(56,56,56,1)" at bounding box center [965, 402] width 17 height 17
type input "*******"
click at [411, 493] on span at bounding box center [412, 493] width 7 height 10
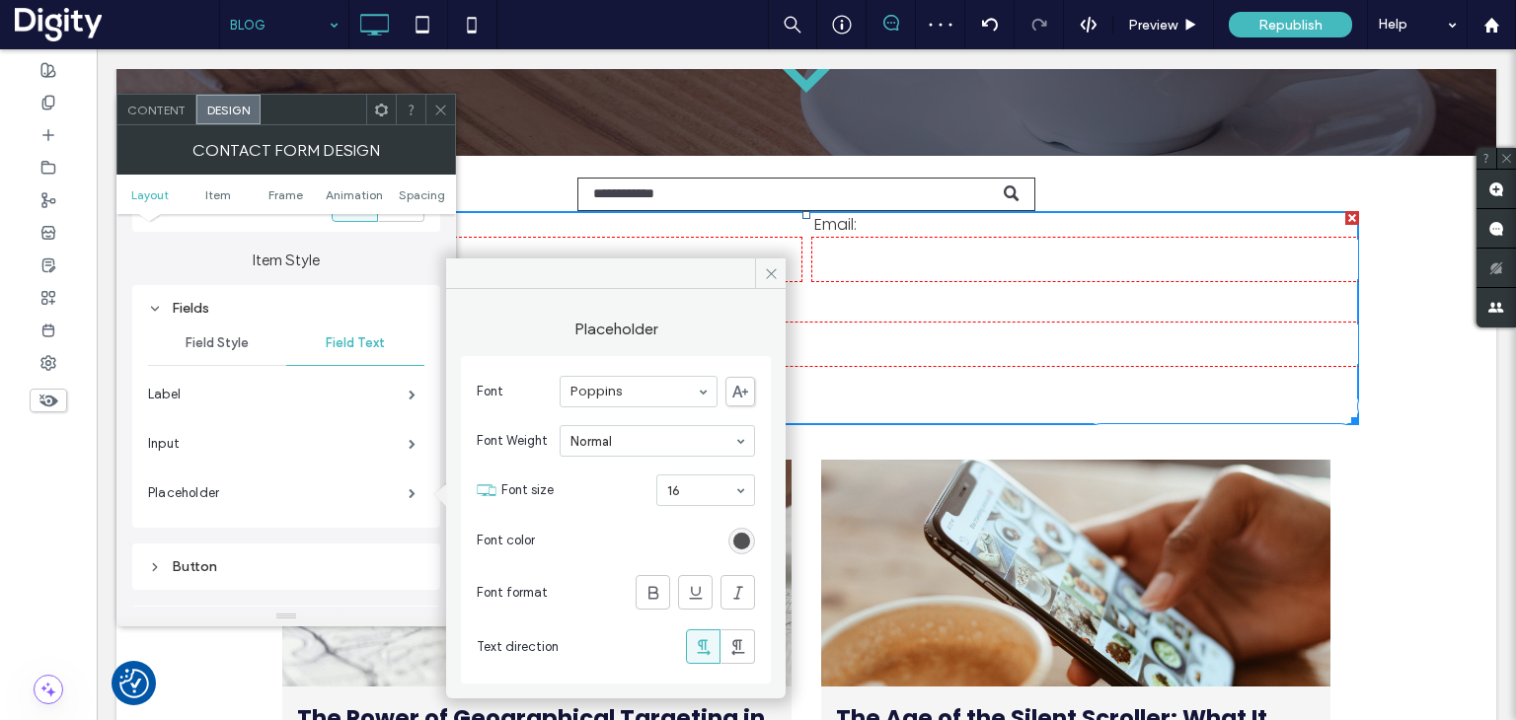
click at [742, 536] on div "rgb(56, 56, 56)" at bounding box center [741, 541] width 17 height 17
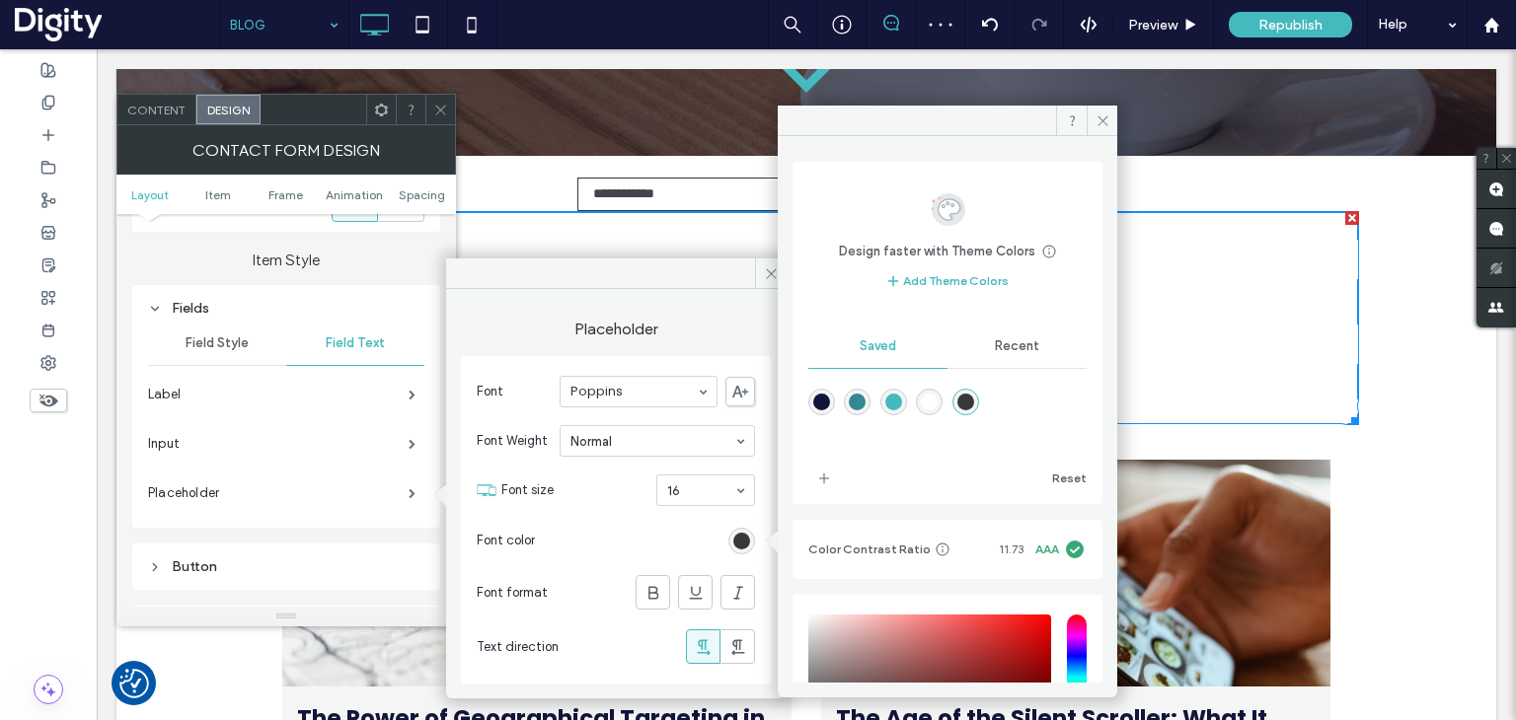
click at [974, 396] on div "rgba(56,56,56,1)" at bounding box center [965, 402] width 17 height 17
click at [1102, 119] on use at bounding box center [1102, 120] width 10 height 10
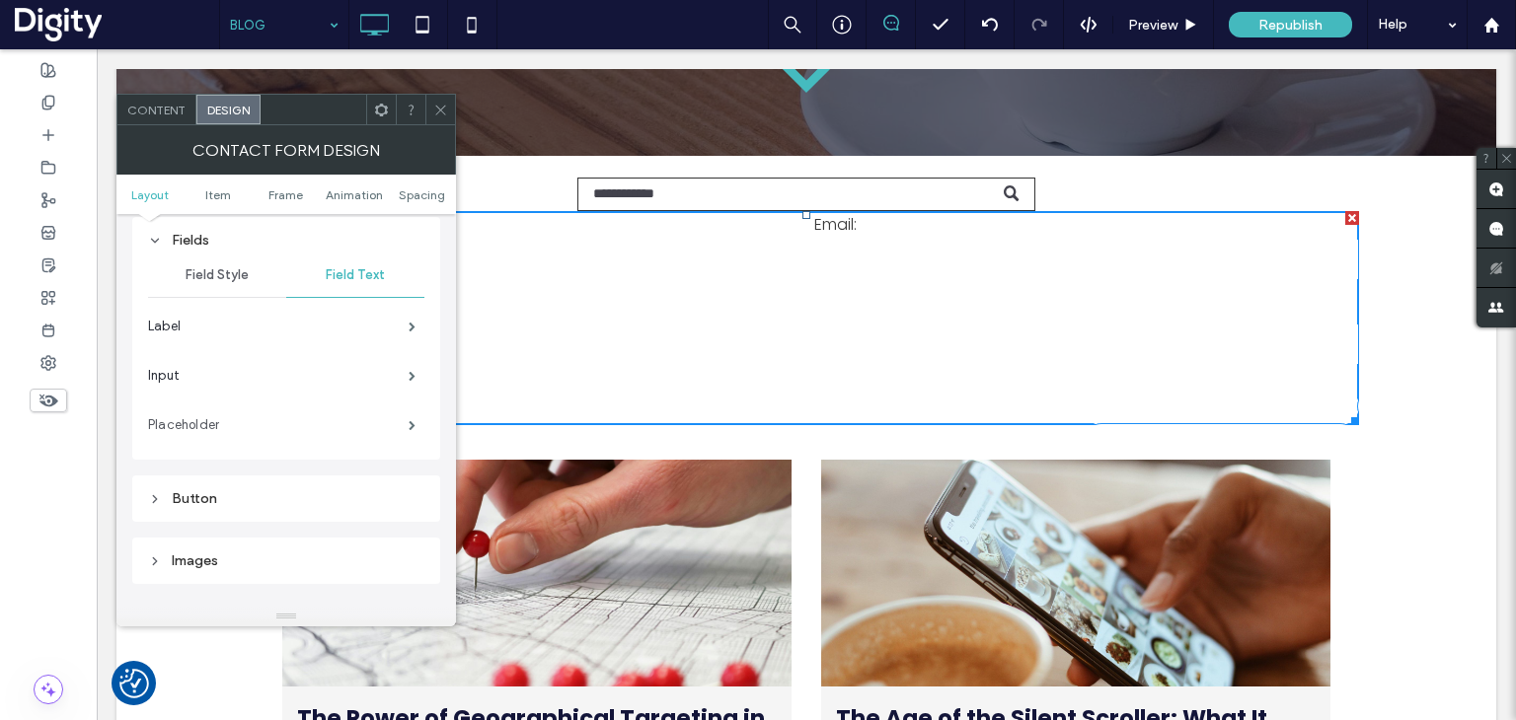
scroll to position [395, 0]
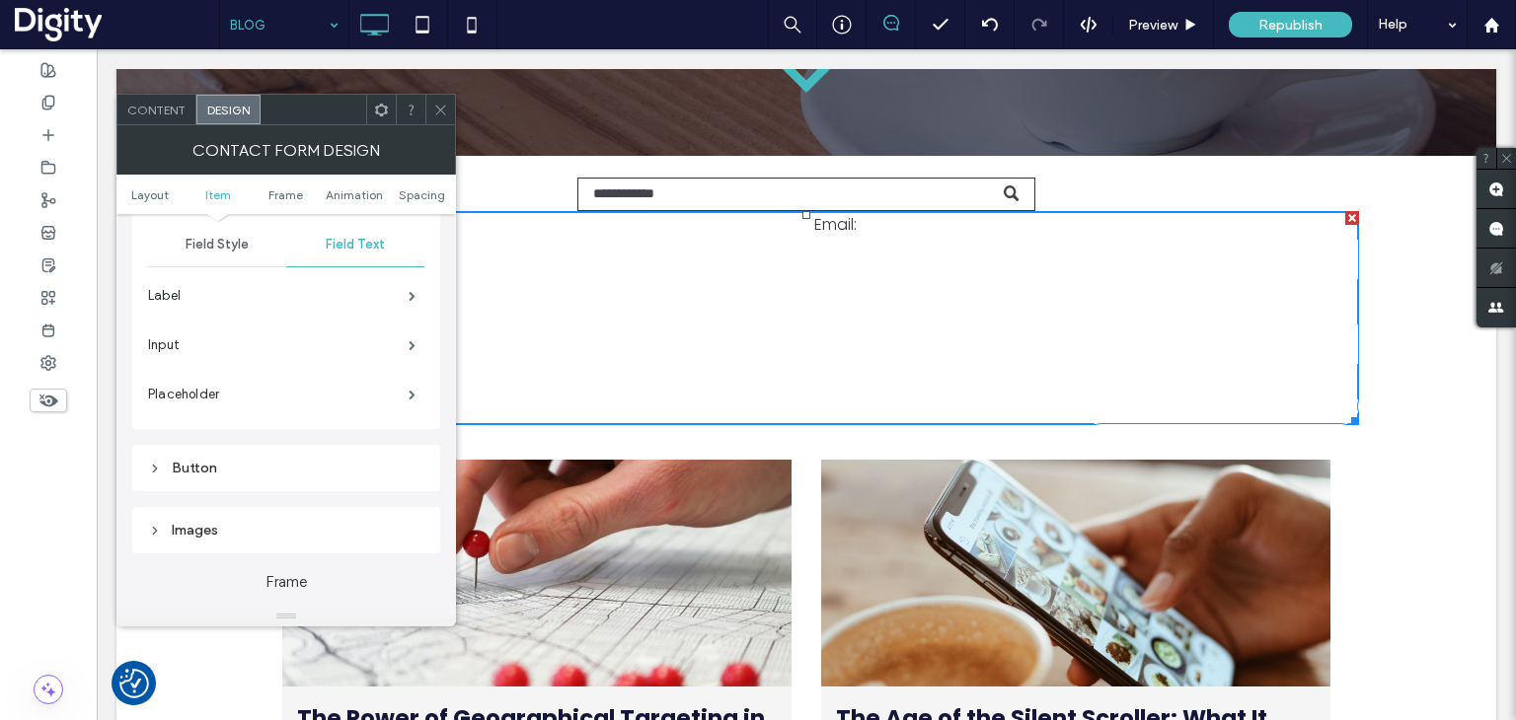
click at [203, 251] on span "Field Style" at bounding box center [217, 245] width 63 height 16
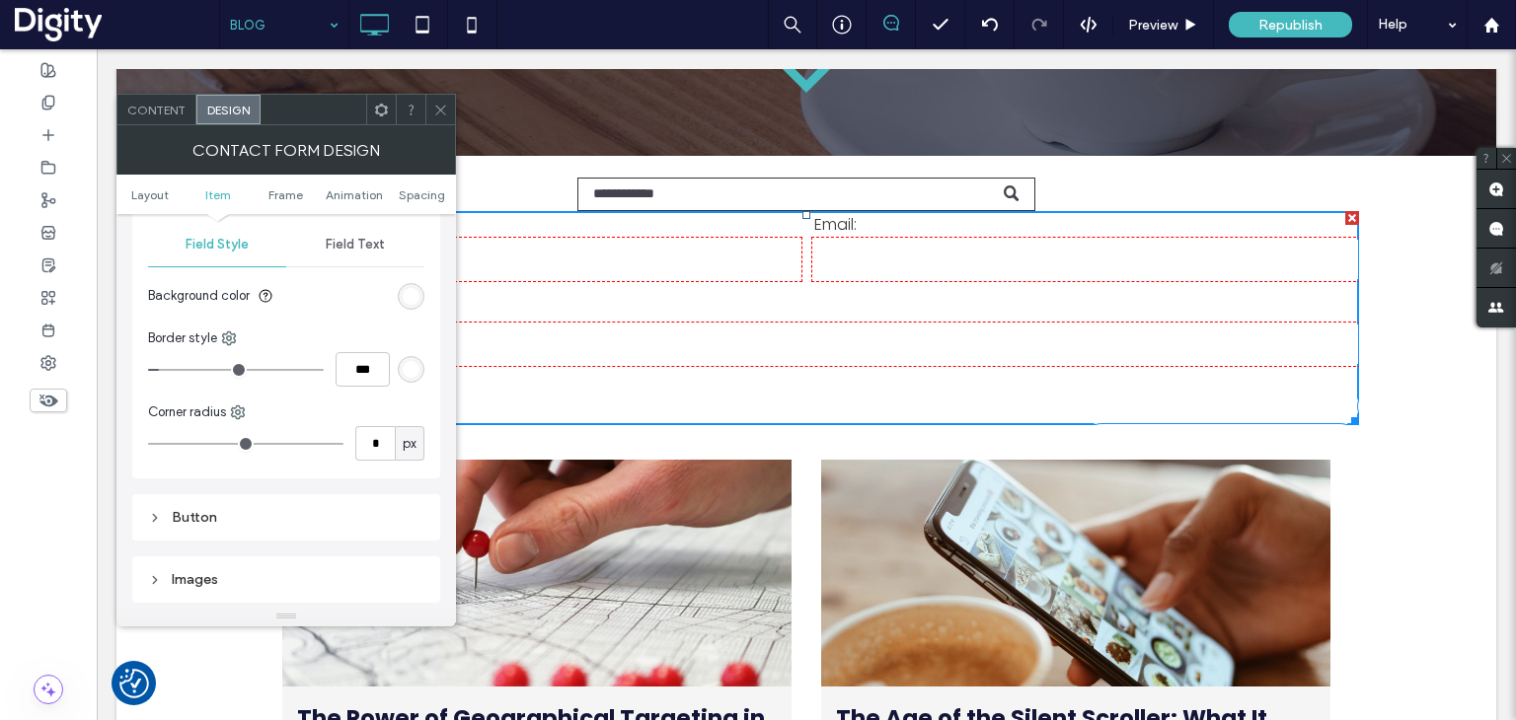
click at [410, 293] on div "rgb(255, 255, 255)" at bounding box center [411, 296] width 17 height 17
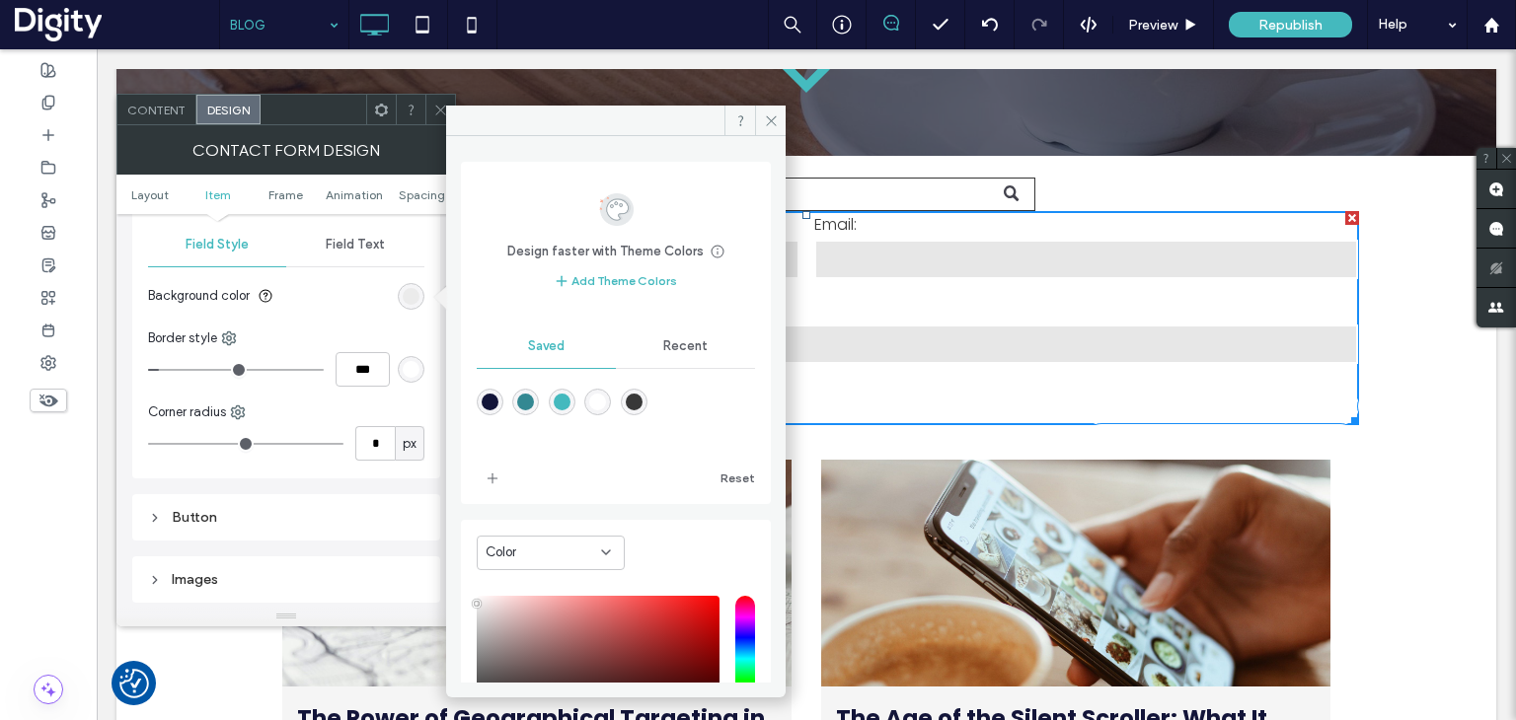
type input "*******"
drag, startPoint x: 483, startPoint y: 609, endPoint x: 470, endPoint y: 607, distance: 14.0
click at [470, 607] on div "Color HEX ******* Opacity ****" at bounding box center [616, 684] width 310 height 328
click at [771, 119] on icon at bounding box center [771, 120] width 15 height 15
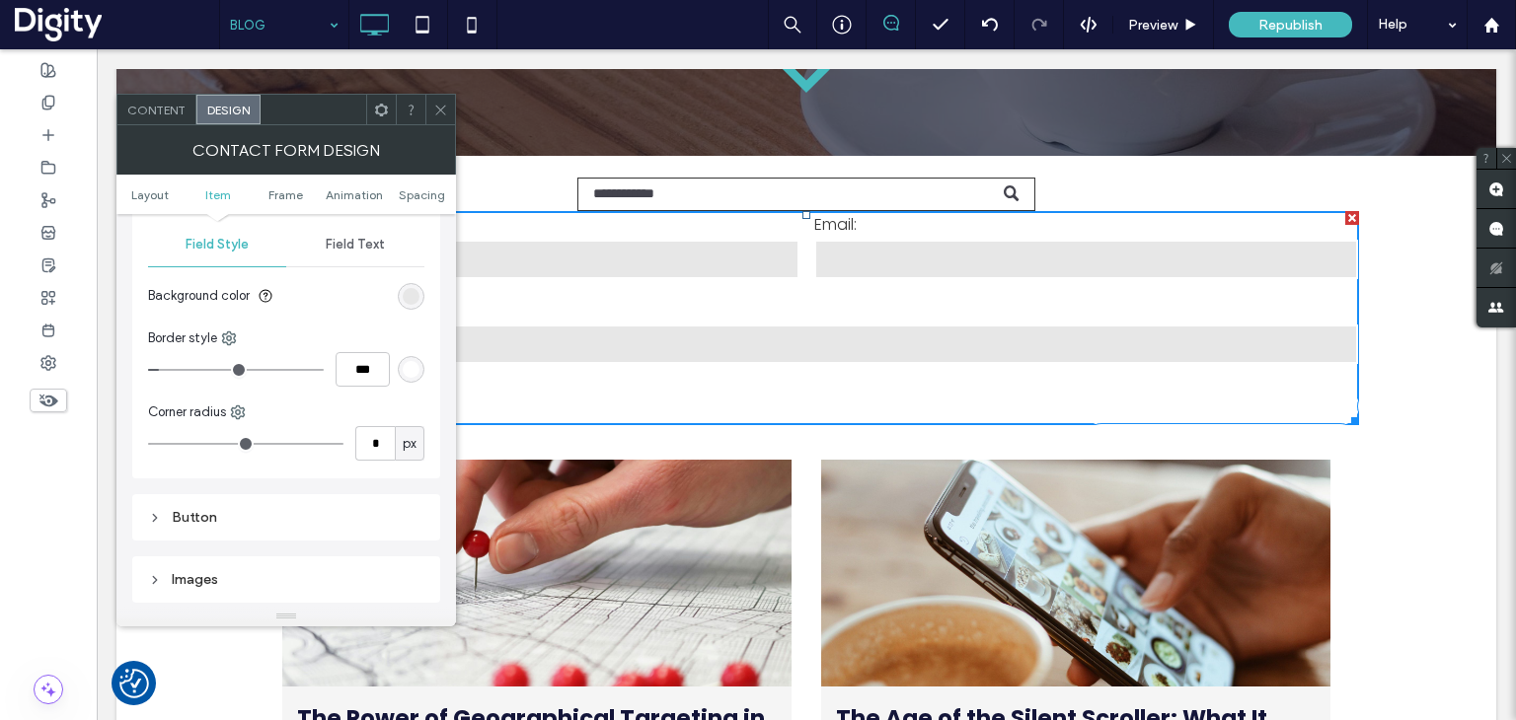
click at [443, 114] on icon at bounding box center [440, 110] width 15 height 15
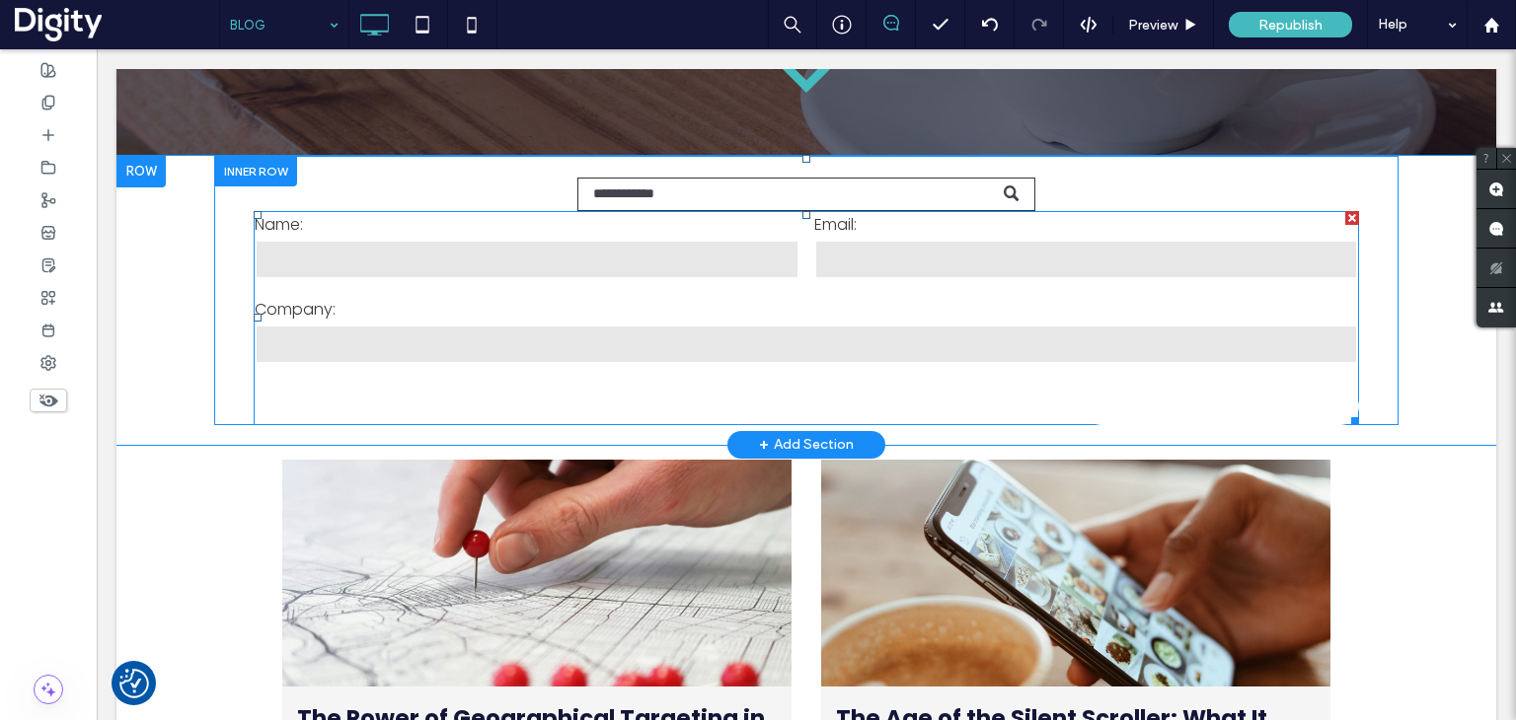
click at [443, 293] on div "Company:" at bounding box center [807, 331] width 1118 height 85
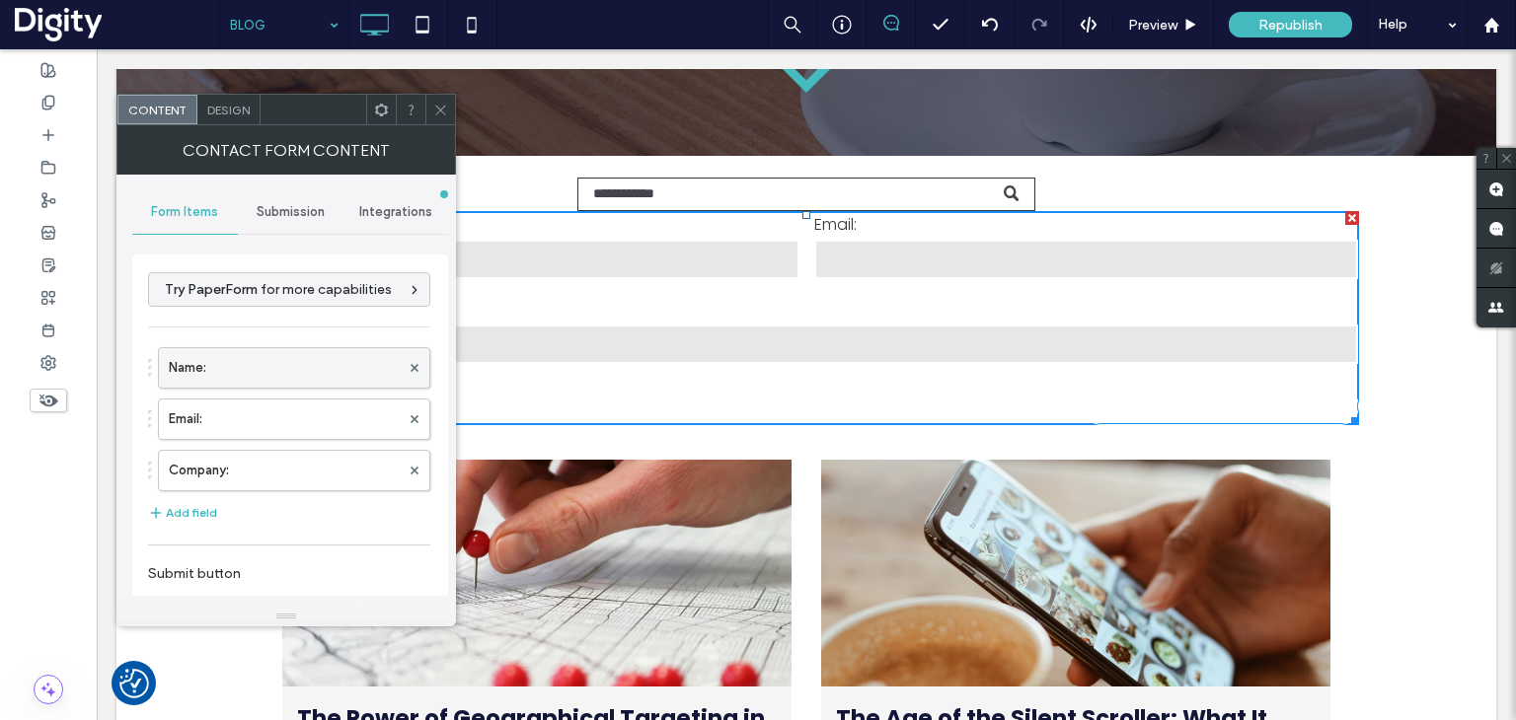
click at [343, 365] on label "Name:" at bounding box center [284, 367] width 231 height 39
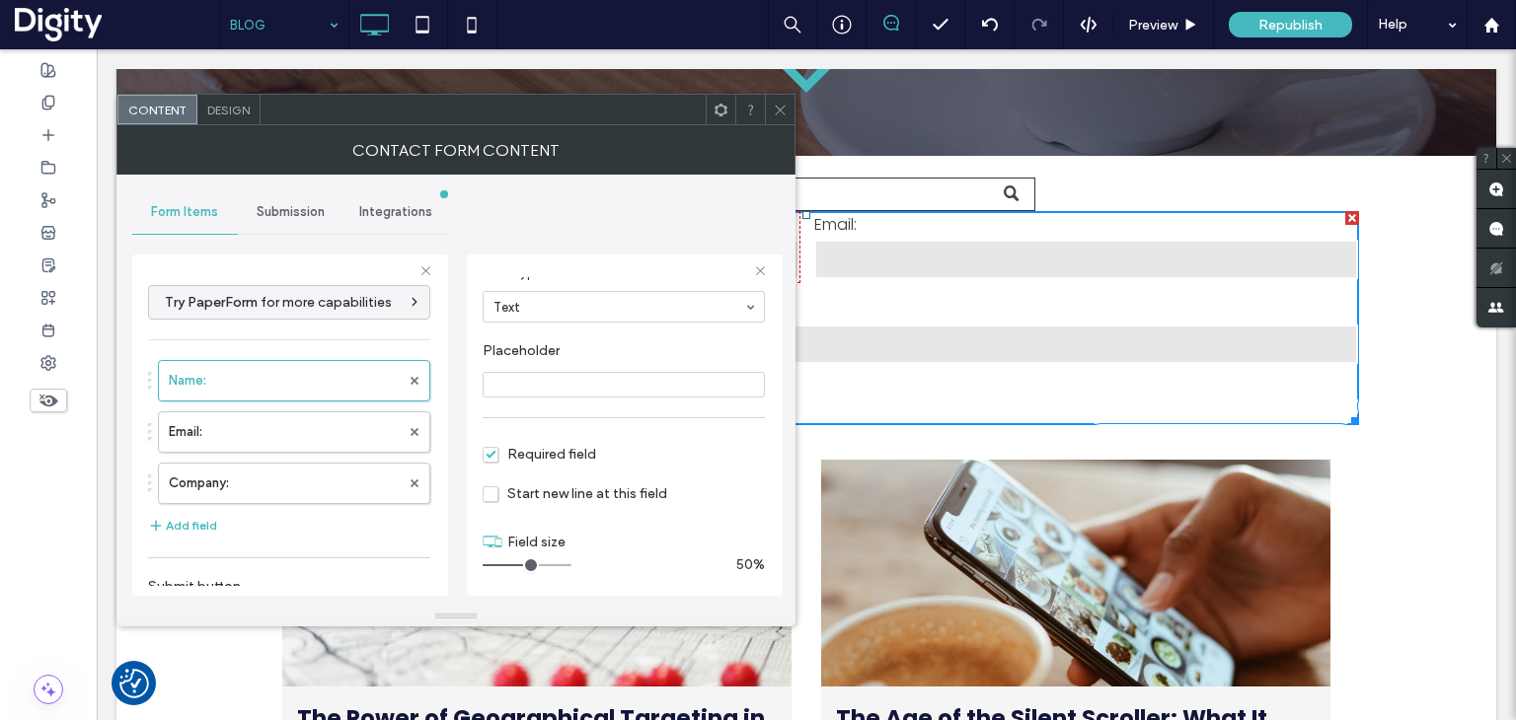
scroll to position [136, 0]
drag, startPoint x: 525, startPoint y: 560, endPoint x: 508, endPoint y: 560, distance: 16.8
click at [508, 562] on input "range" at bounding box center [527, 563] width 89 height 2
click at [320, 433] on label "Email:" at bounding box center [284, 431] width 231 height 39
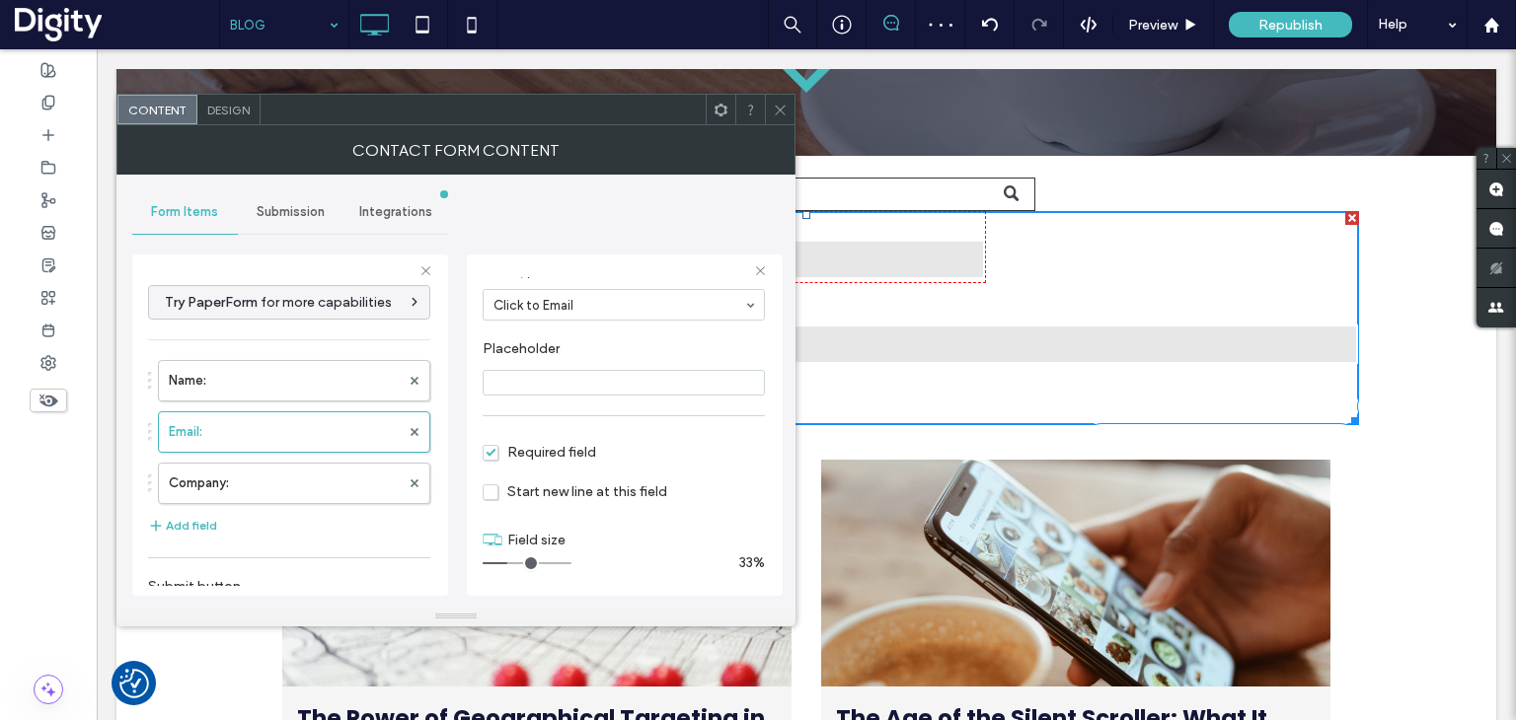
drag, startPoint x: 524, startPoint y: 563, endPoint x: 508, endPoint y: 563, distance: 15.8
click at [508, 563] on input "range" at bounding box center [527, 563] width 89 height 2
click at [302, 476] on label "Company:" at bounding box center [284, 483] width 231 height 39
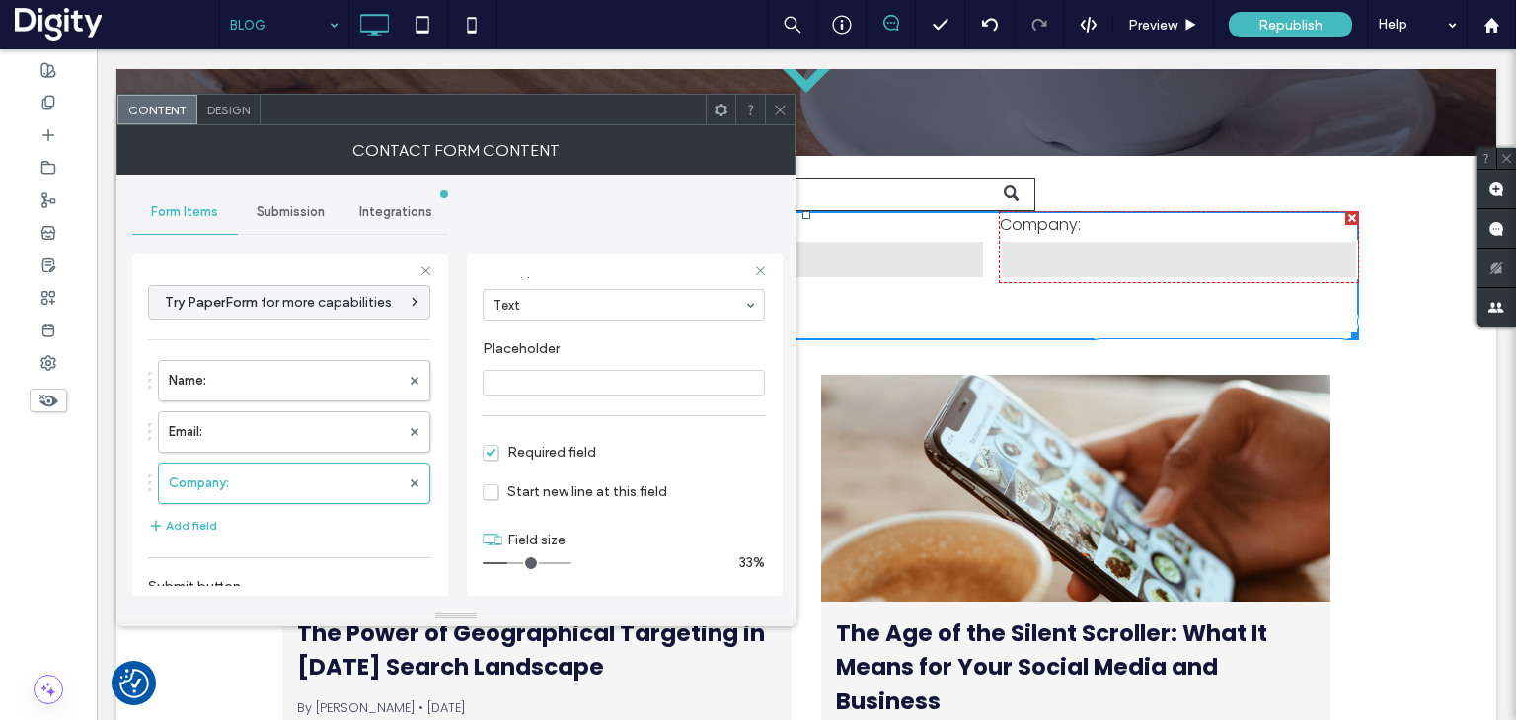
drag, startPoint x: 567, startPoint y: 561, endPoint x: 510, endPoint y: 558, distance: 57.4
type input "*"
click at [510, 562] on input "range" at bounding box center [527, 563] width 89 height 2
click at [783, 108] on icon at bounding box center [780, 110] width 15 height 15
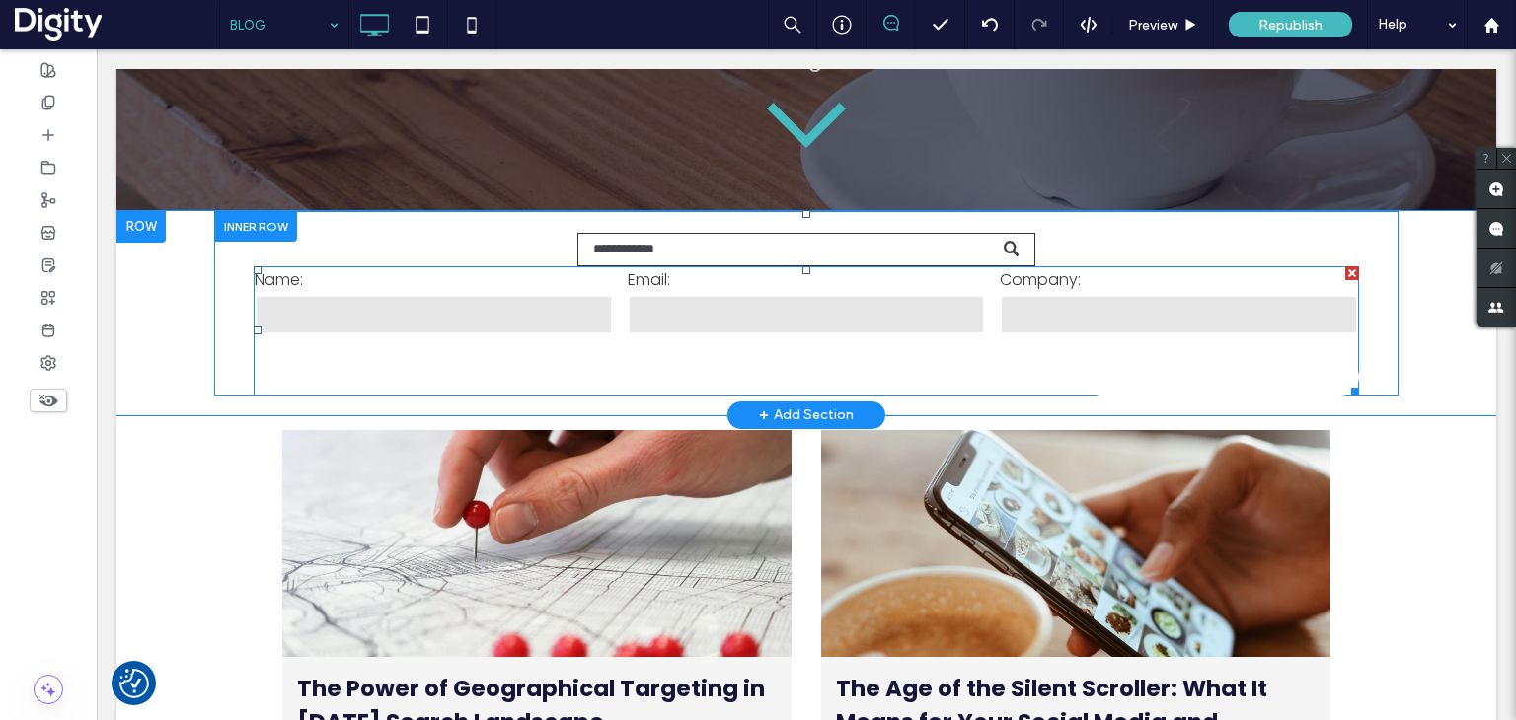
scroll to position [197, 0]
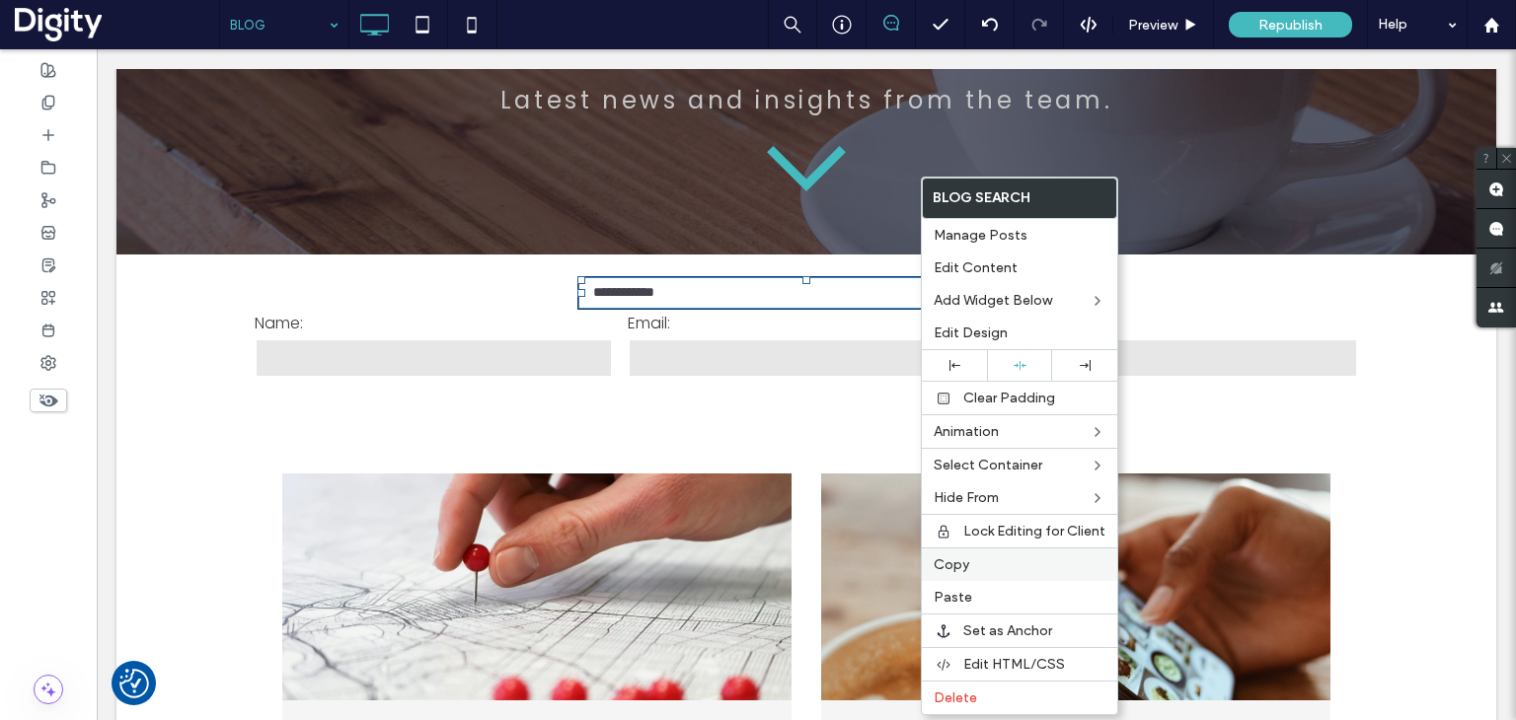
click at [973, 565] on label "Copy" at bounding box center [1019, 565] width 172 height 17
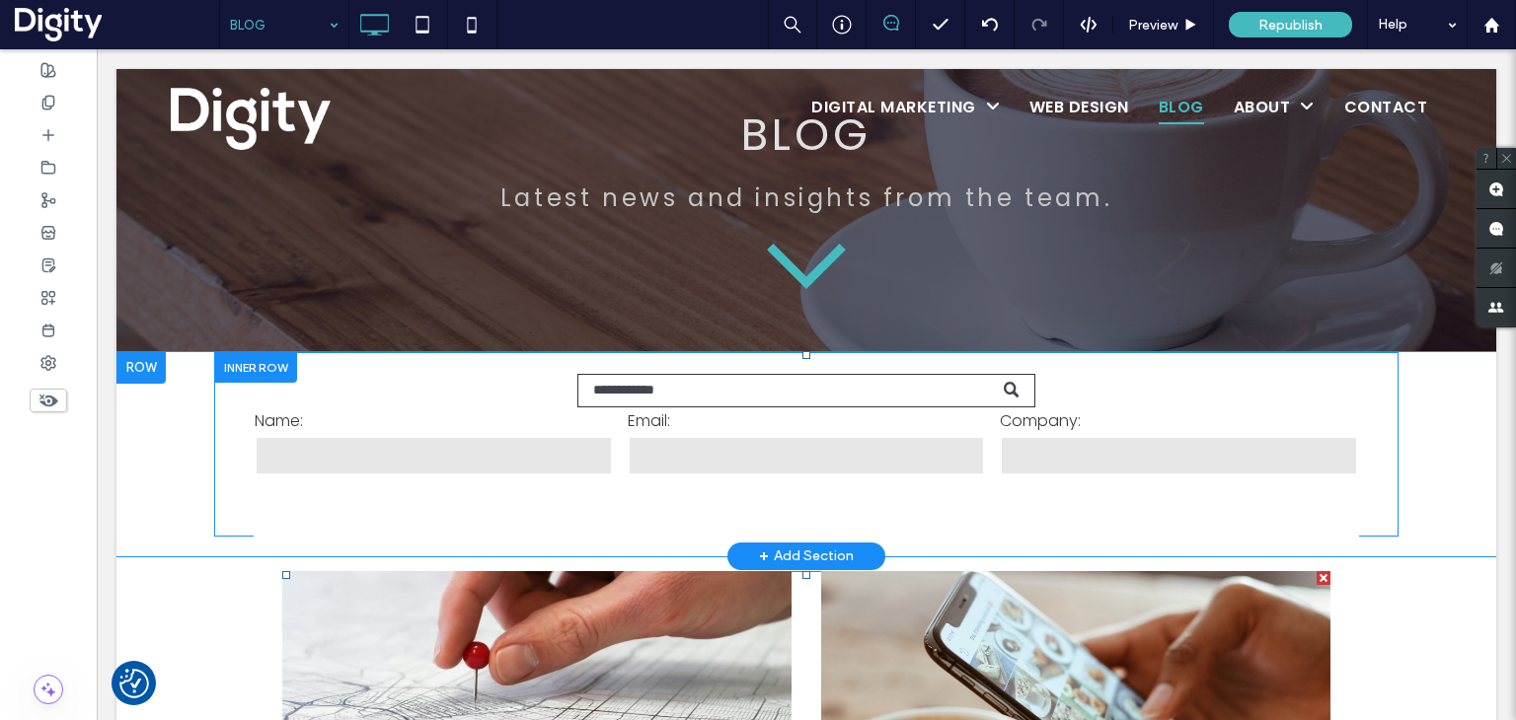
scroll to position [99, 0]
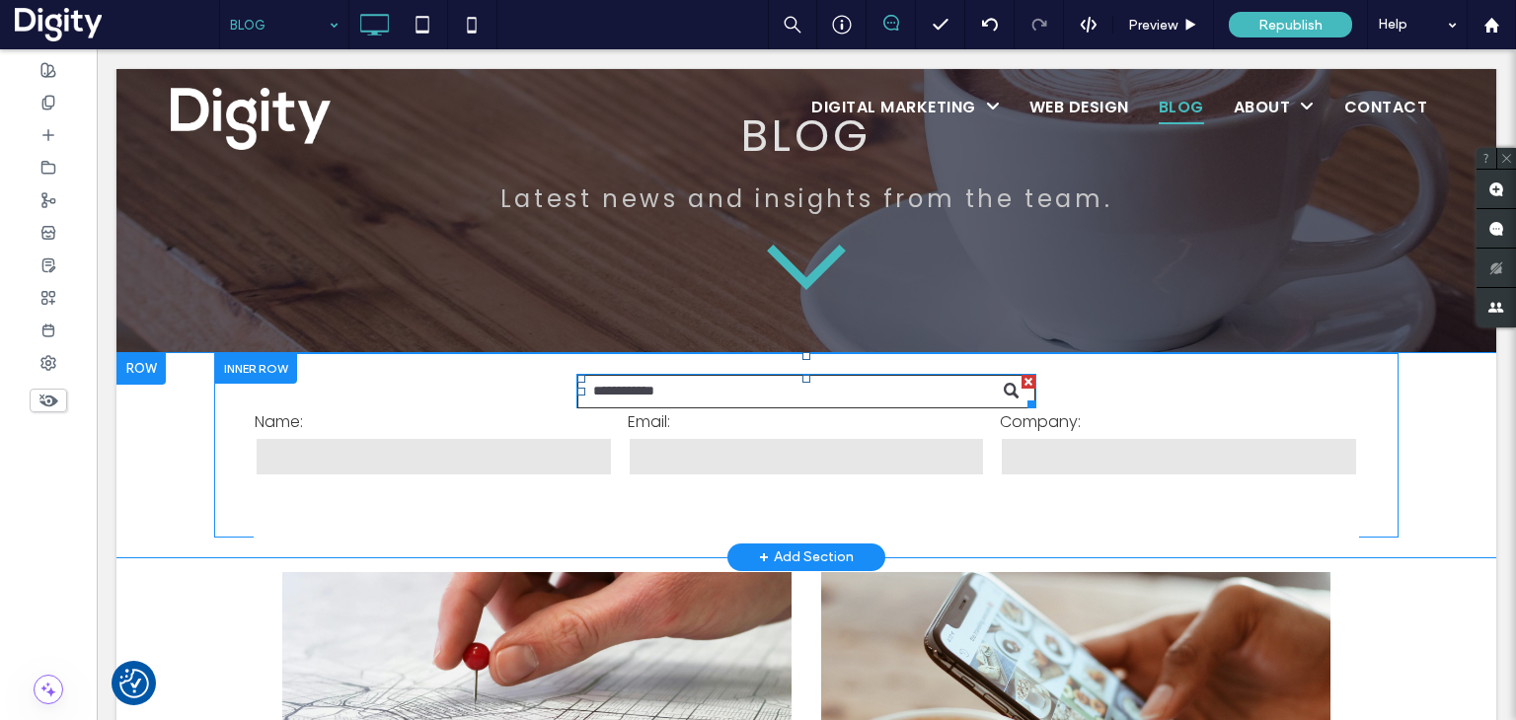
click at [1021, 380] on div at bounding box center [1028, 382] width 14 height 14
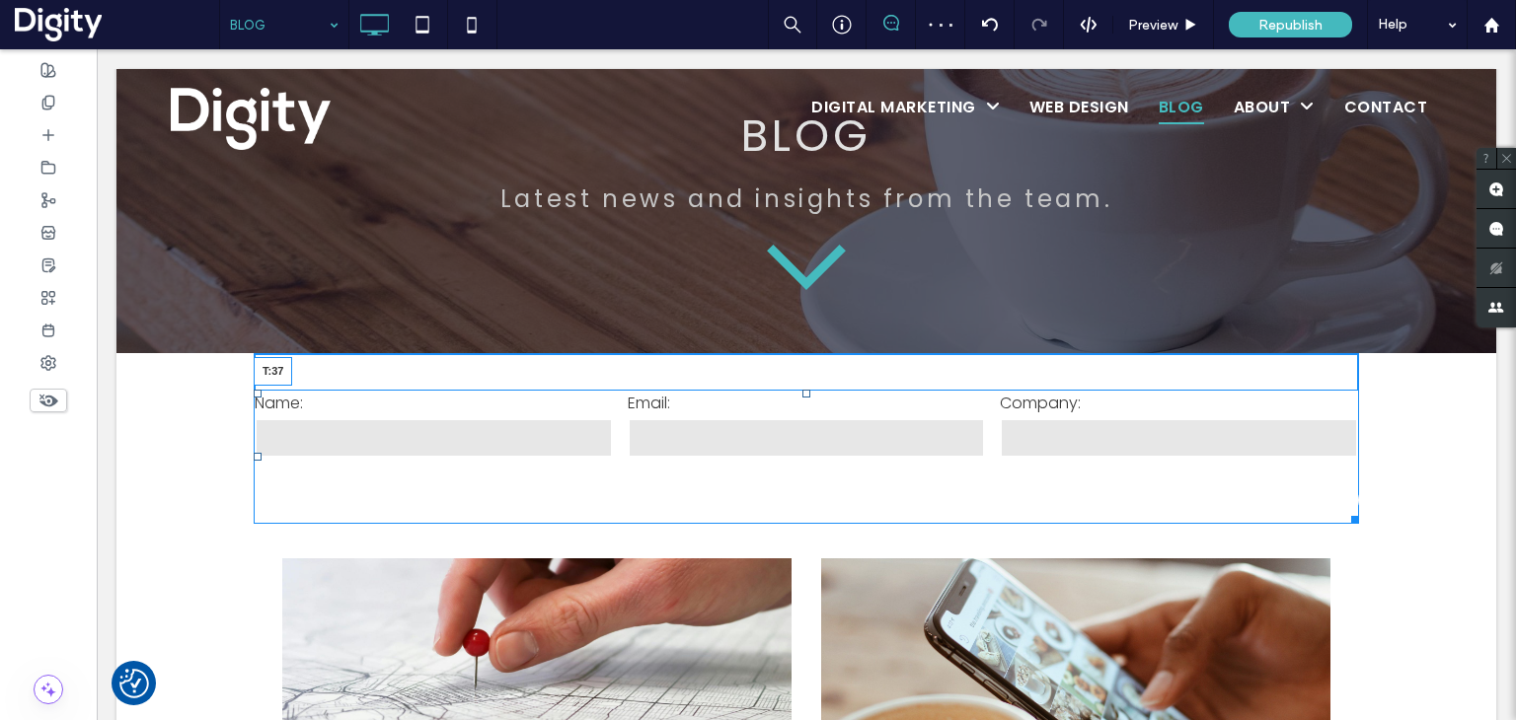
drag, startPoint x: 797, startPoint y: 359, endPoint x: 805, endPoint y: 399, distance: 40.3
click at [805, 399] on div "Join Mailing List Name: Email: Company: ********* Thank you for subscribing to …" at bounding box center [806, 457] width 1105 height 134
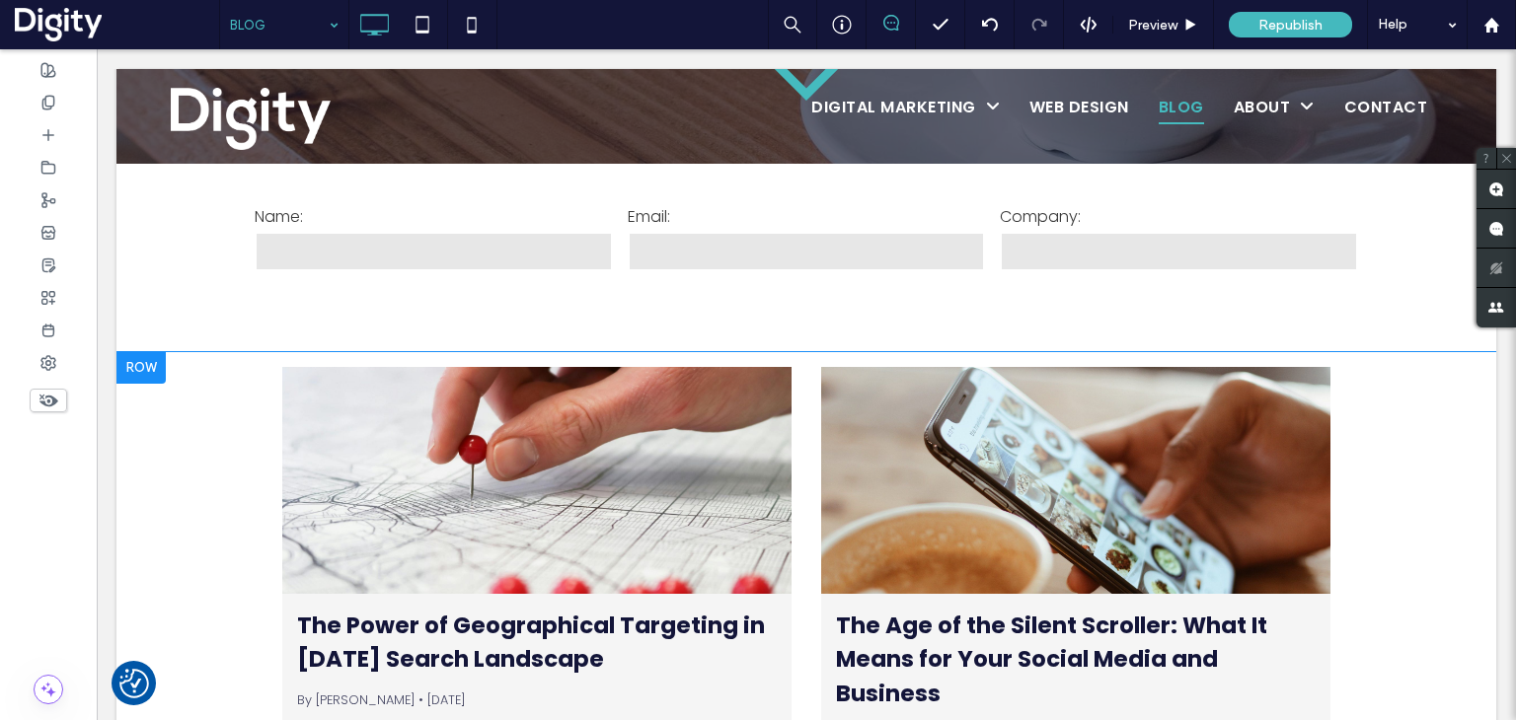
scroll to position [296, 0]
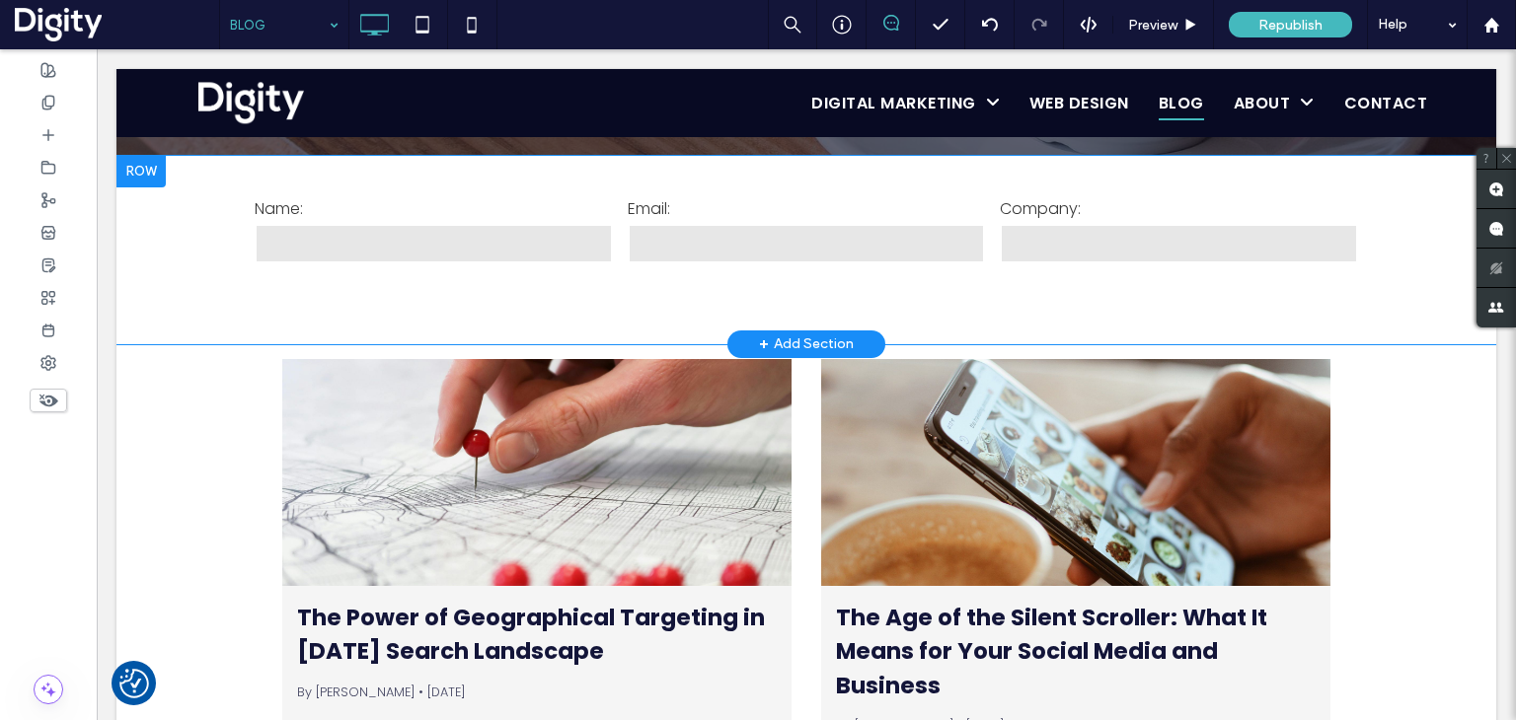
click at [151, 176] on div at bounding box center [140, 172] width 49 height 32
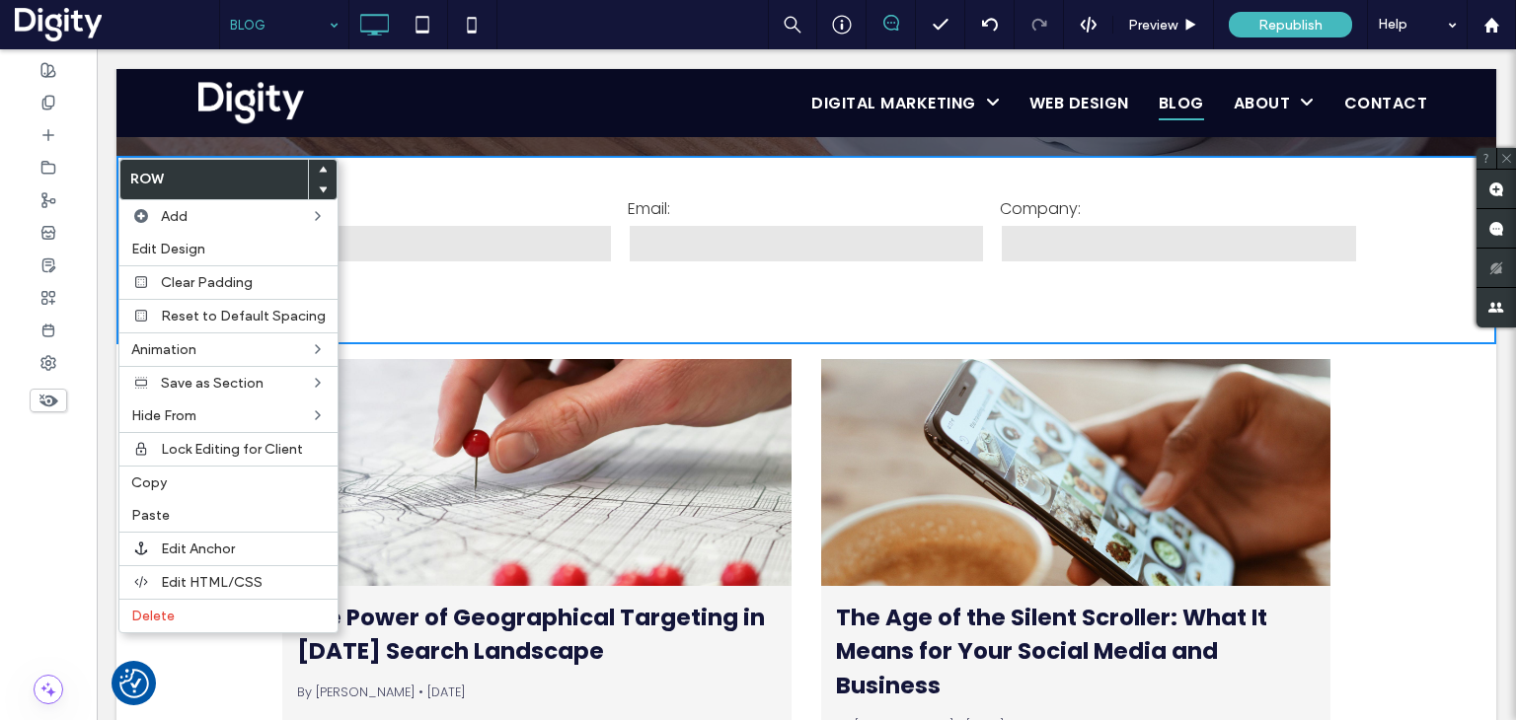
click at [319, 186] on use at bounding box center [323, 189] width 9 height 6
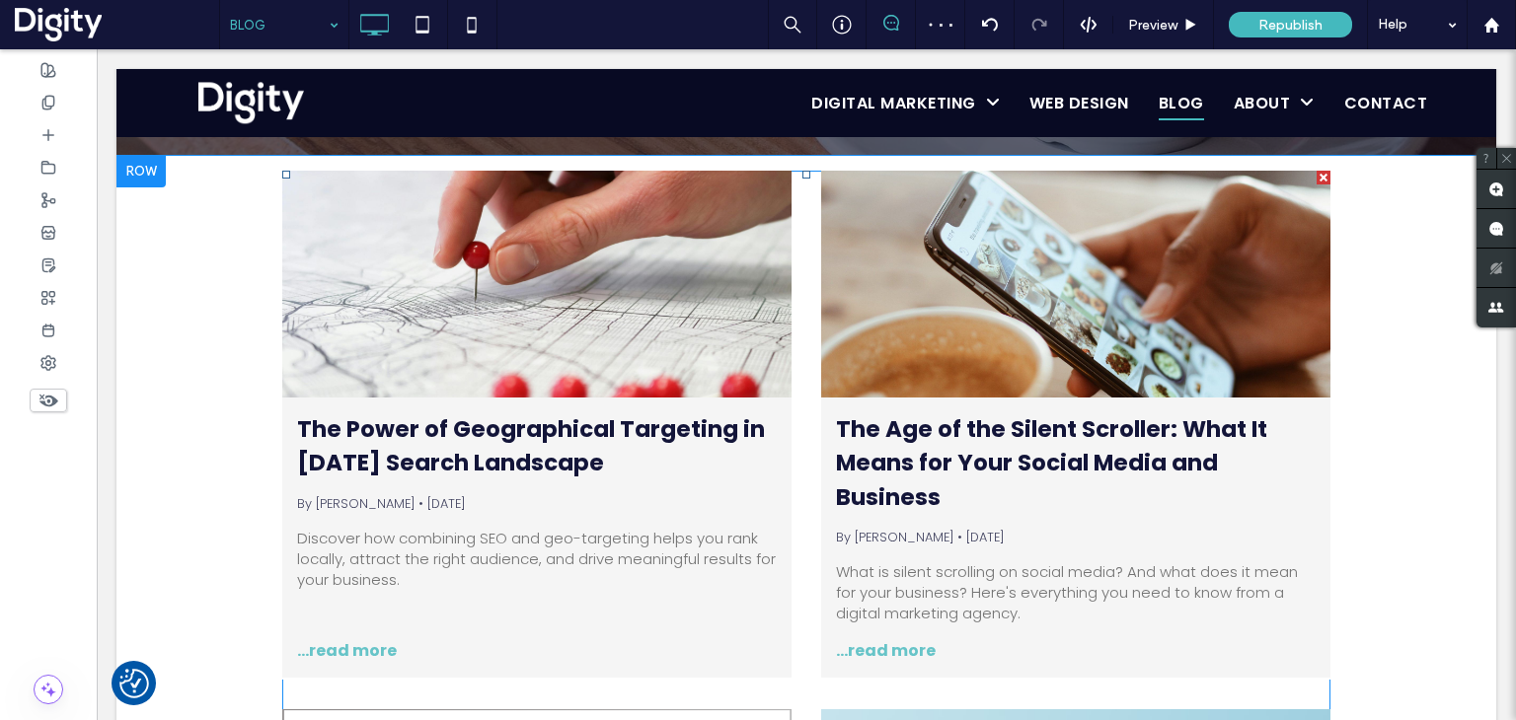
scroll to position [0, 0]
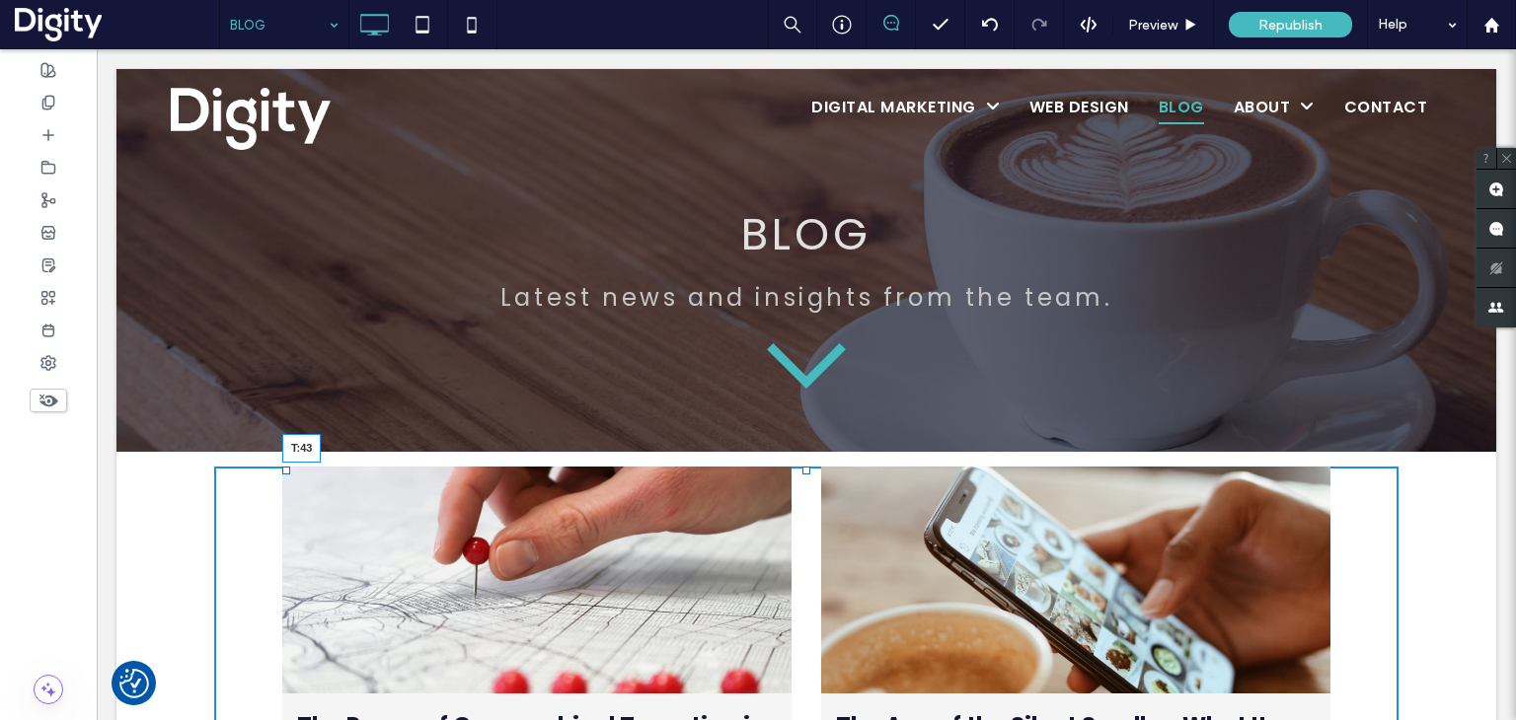
drag, startPoint x: 798, startPoint y: 472, endPoint x: 804, endPoint y: 518, distance: 46.8
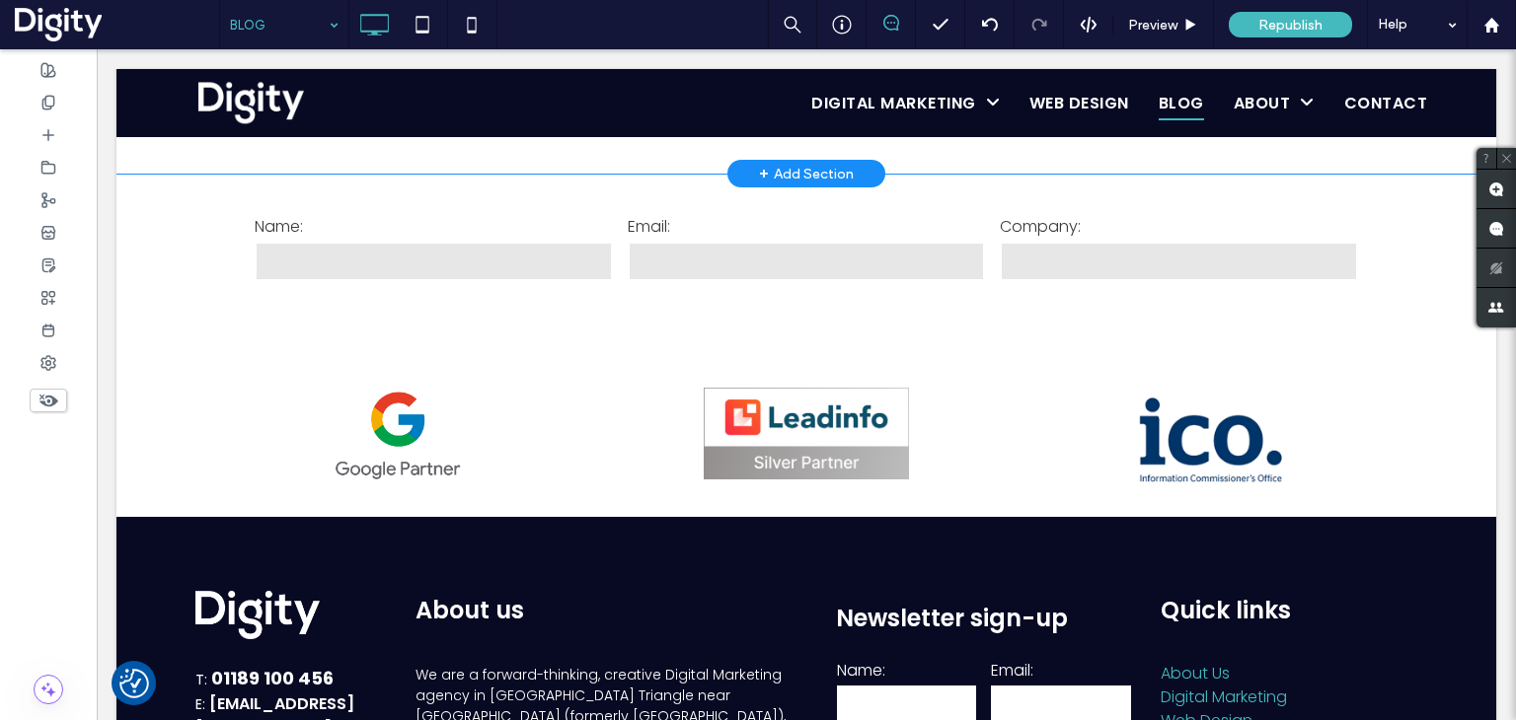
scroll to position [2072, 0]
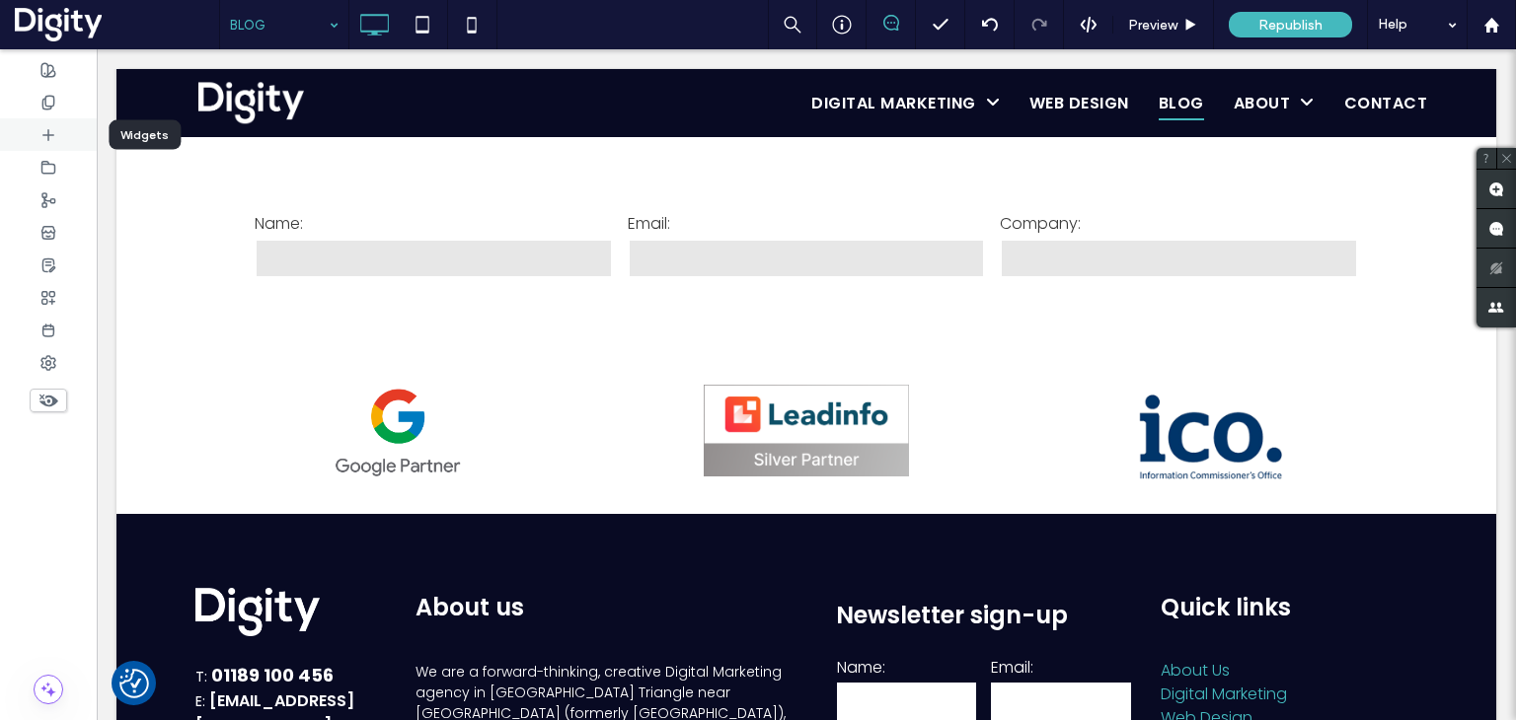
click at [55, 134] on icon at bounding box center [48, 135] width 16 height 16
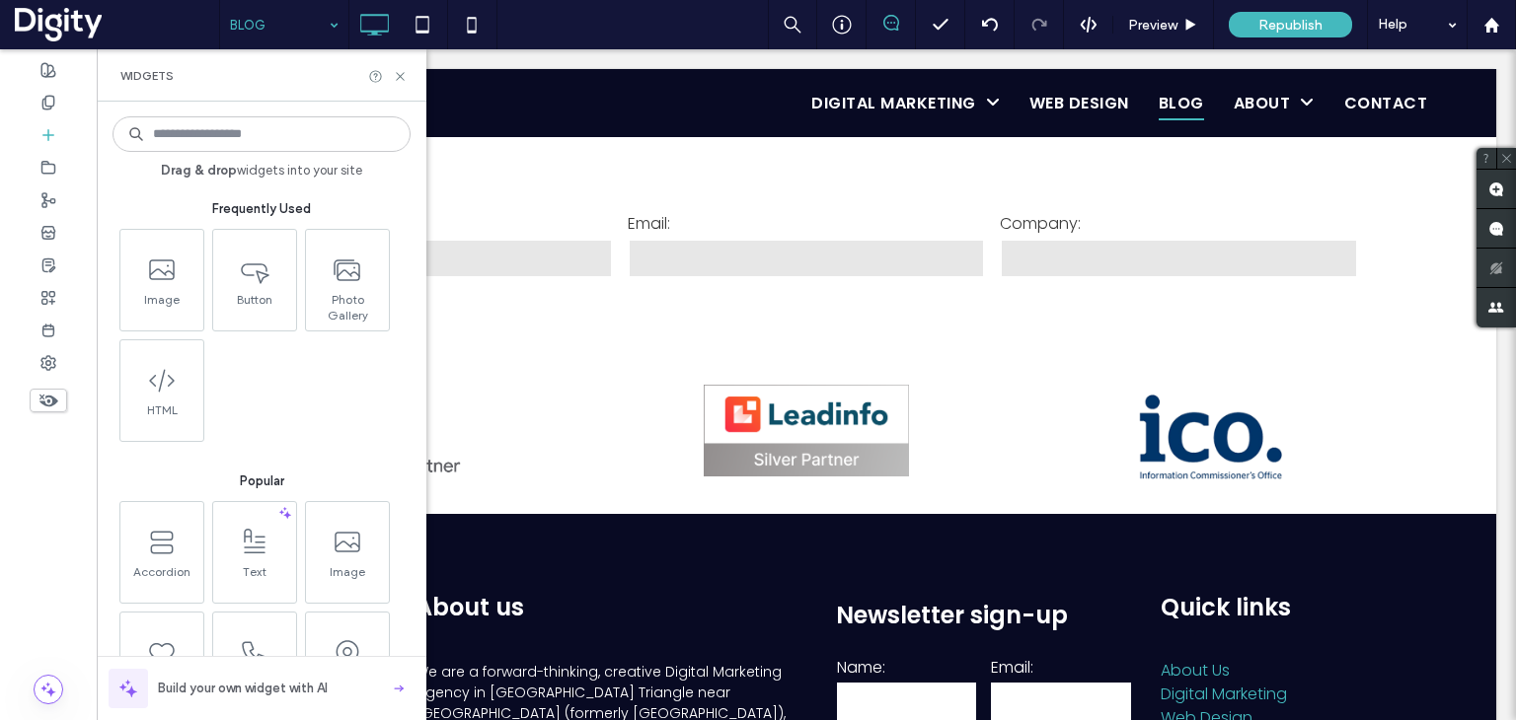
click at [223, 132] on input at bounding box center [261, 134] width 298 height 36
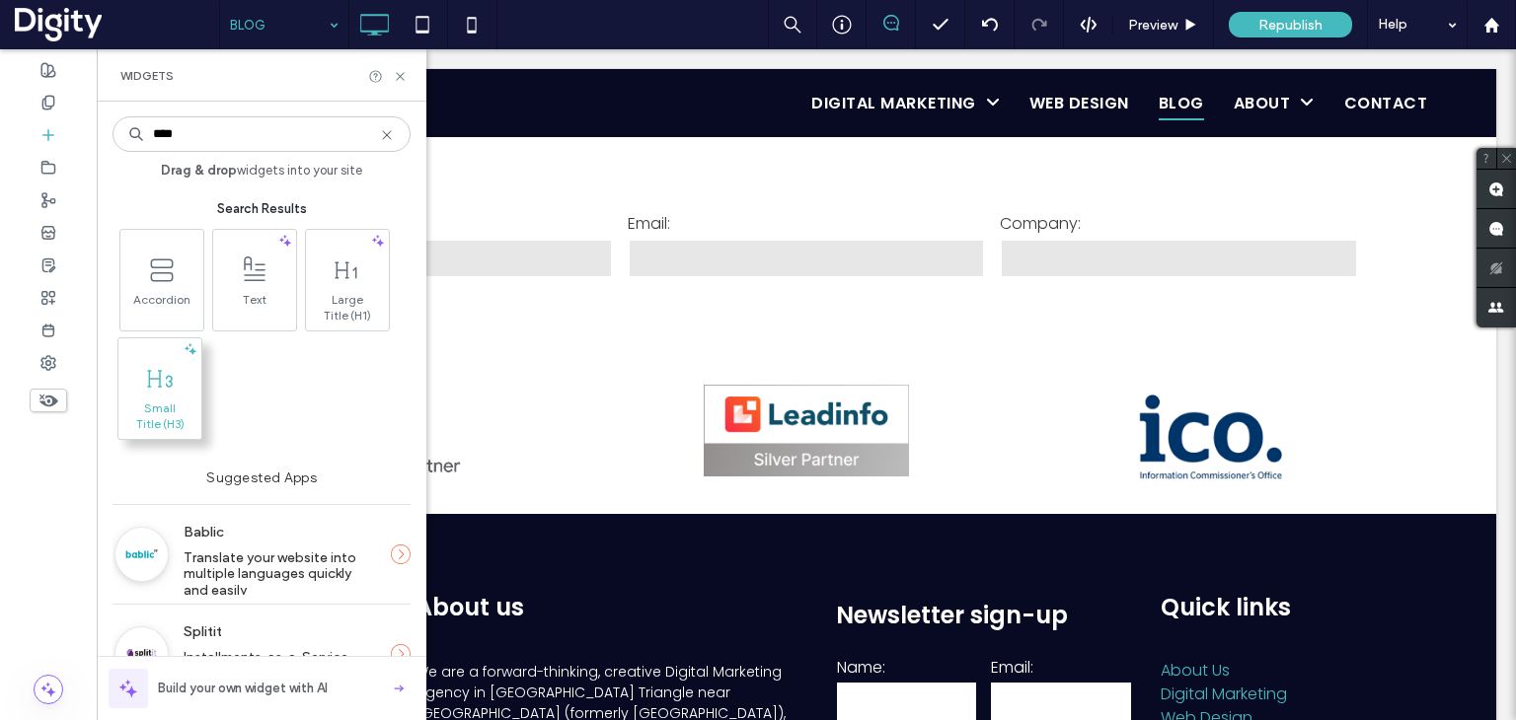
type input "****"
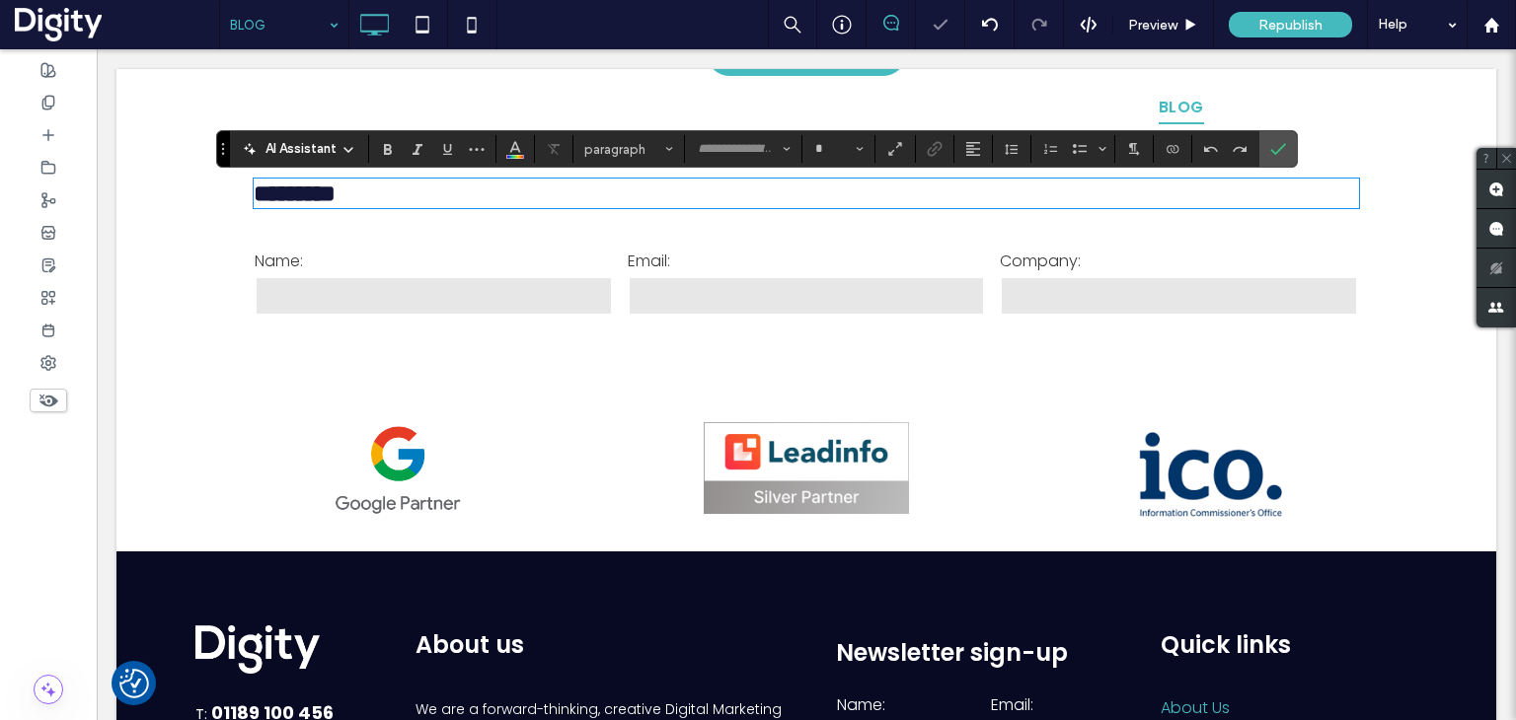
type input "*******"
type input "**"
click at [973, 143] on use "Alignment" at bounding box center [973, 149] width 14 height 14
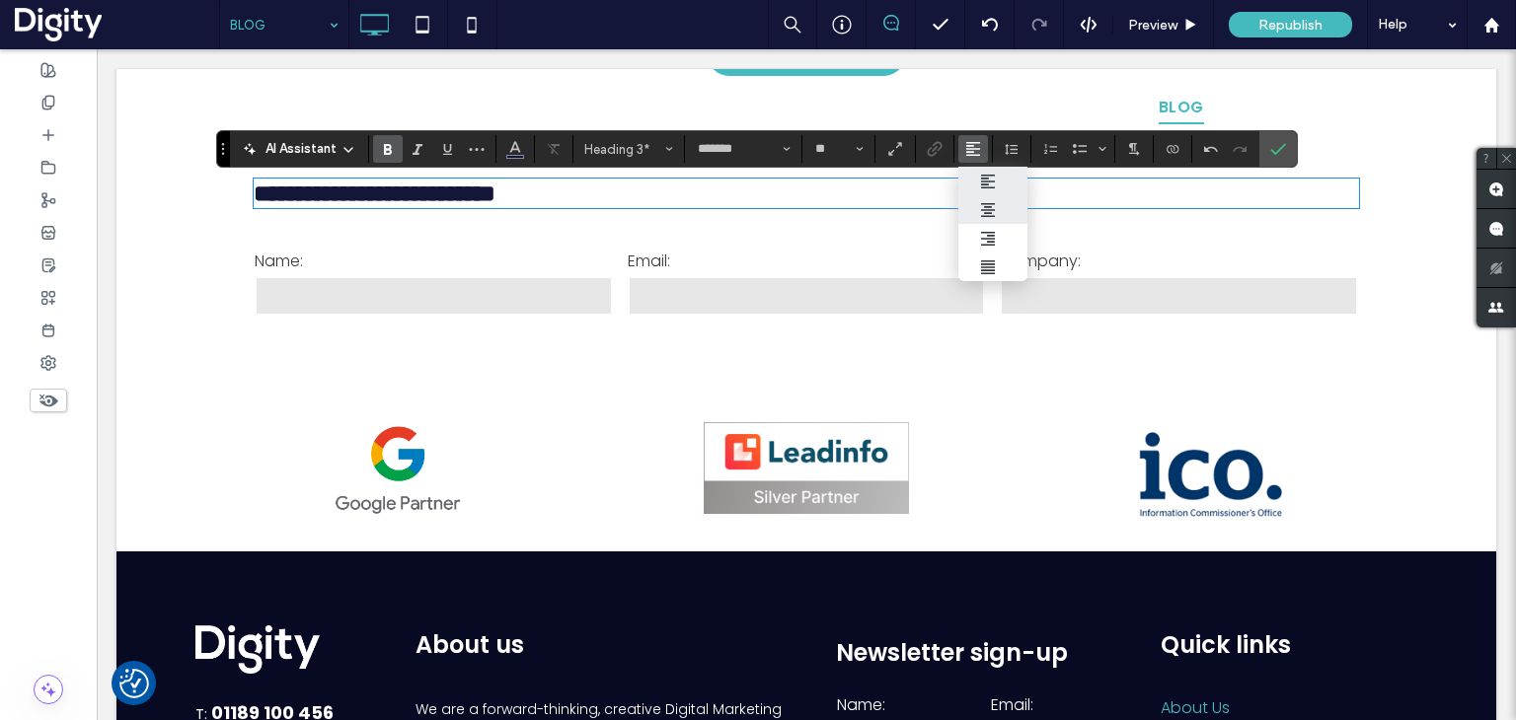
click at [987, 206] on icon "ui.textEditor.alignment.center" at bounding box center [988, 210] width 16 height 16
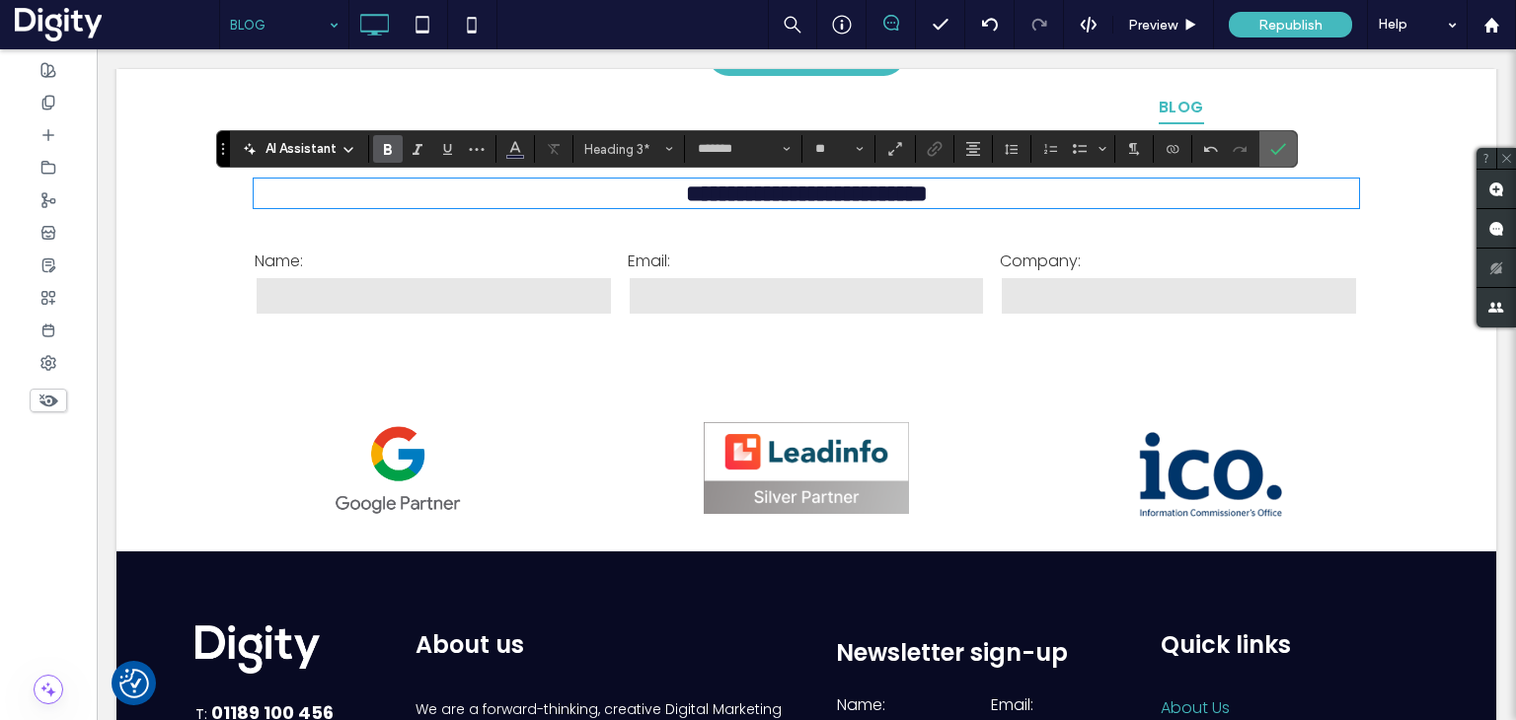
click at [1270, 148] on icon "Confirm" at bounding box center [1278, 149] width 16 height 16
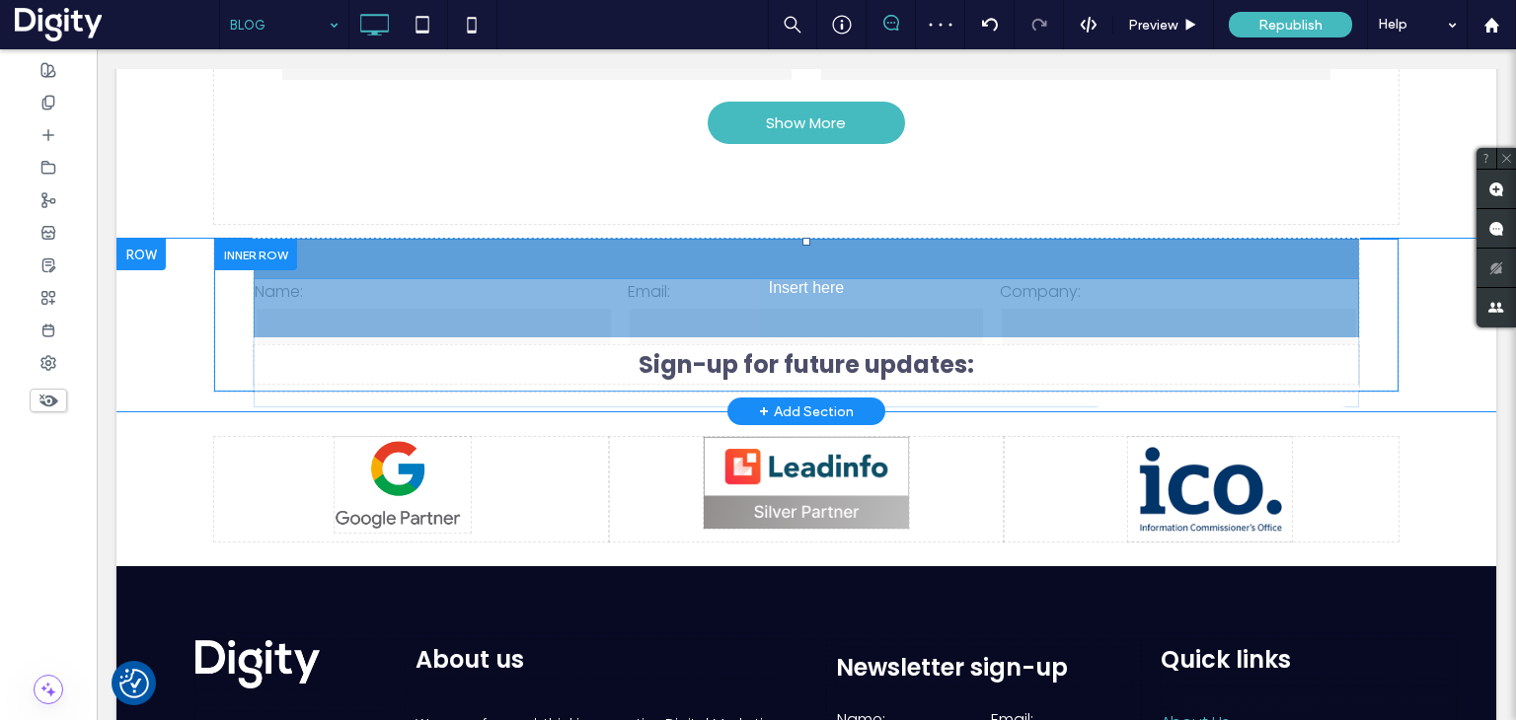
drag, startPoint x: 804, startPoint y: 264, endPoint x: 904, endPoint y: 290, distance: 102.9
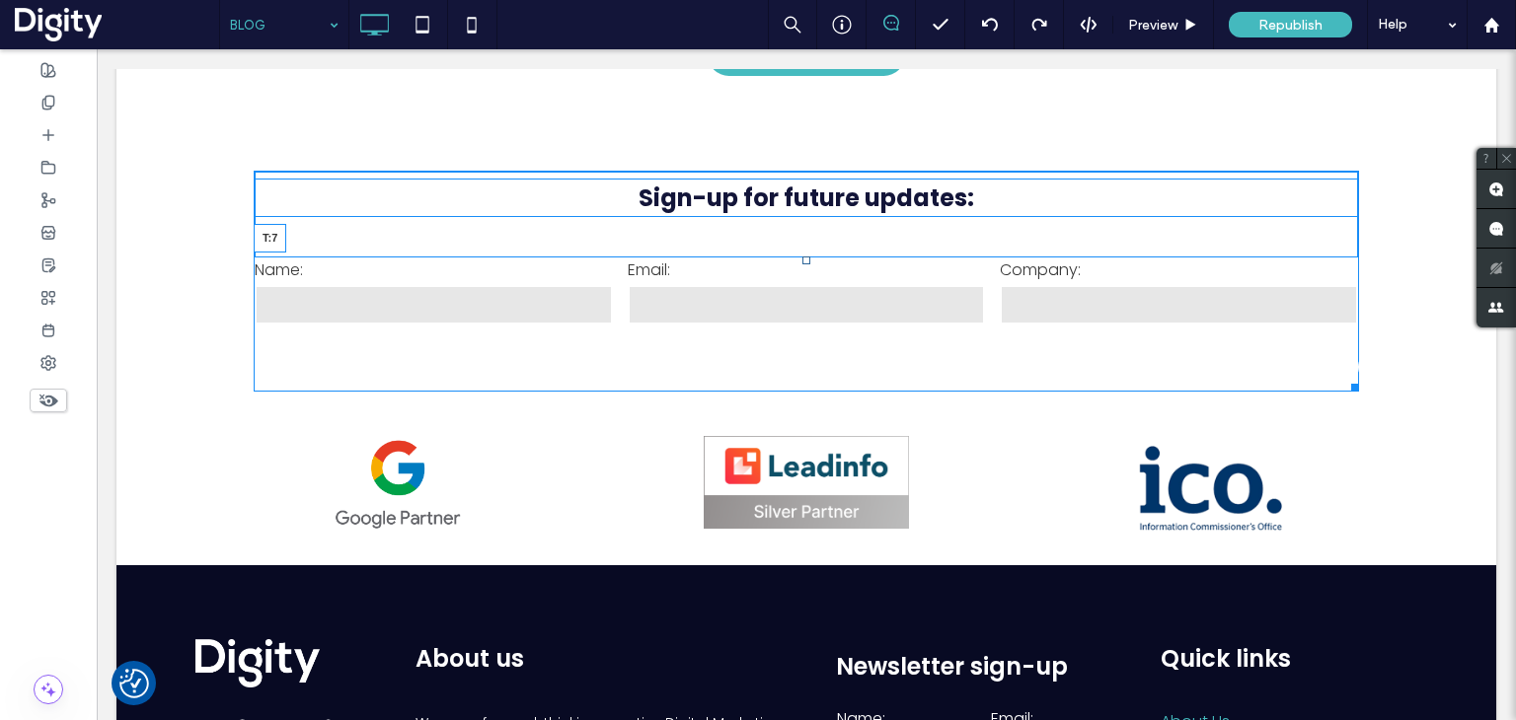
drag, startPoint x: 801, startPoint y: 267, endPoint x: 931, endPoint y: 298, distance: 133.8
click at [802, 257] on div at bounding box center [806, 261] width 8 height 8
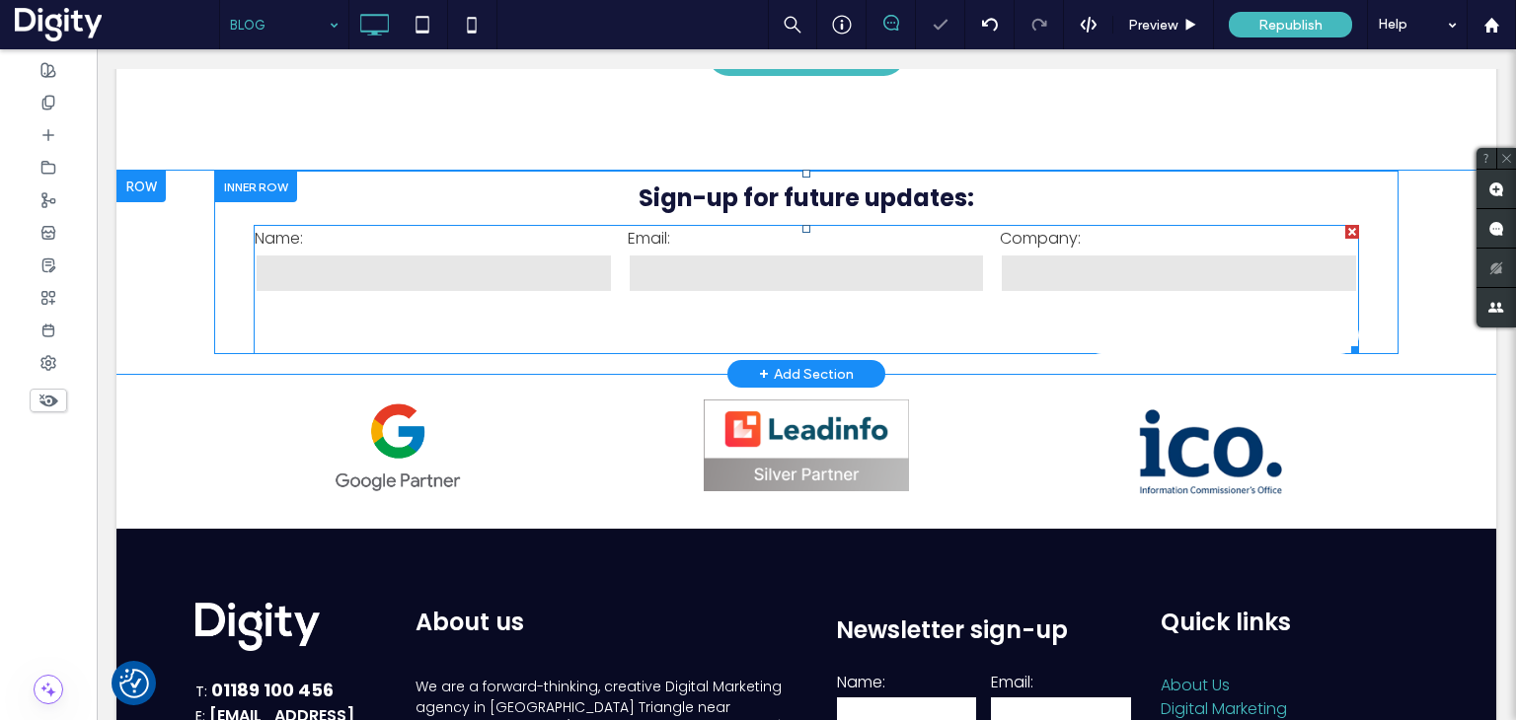
click at [837, 243] on label "Email:" at bounding box center [807, 238] width 358 height 25
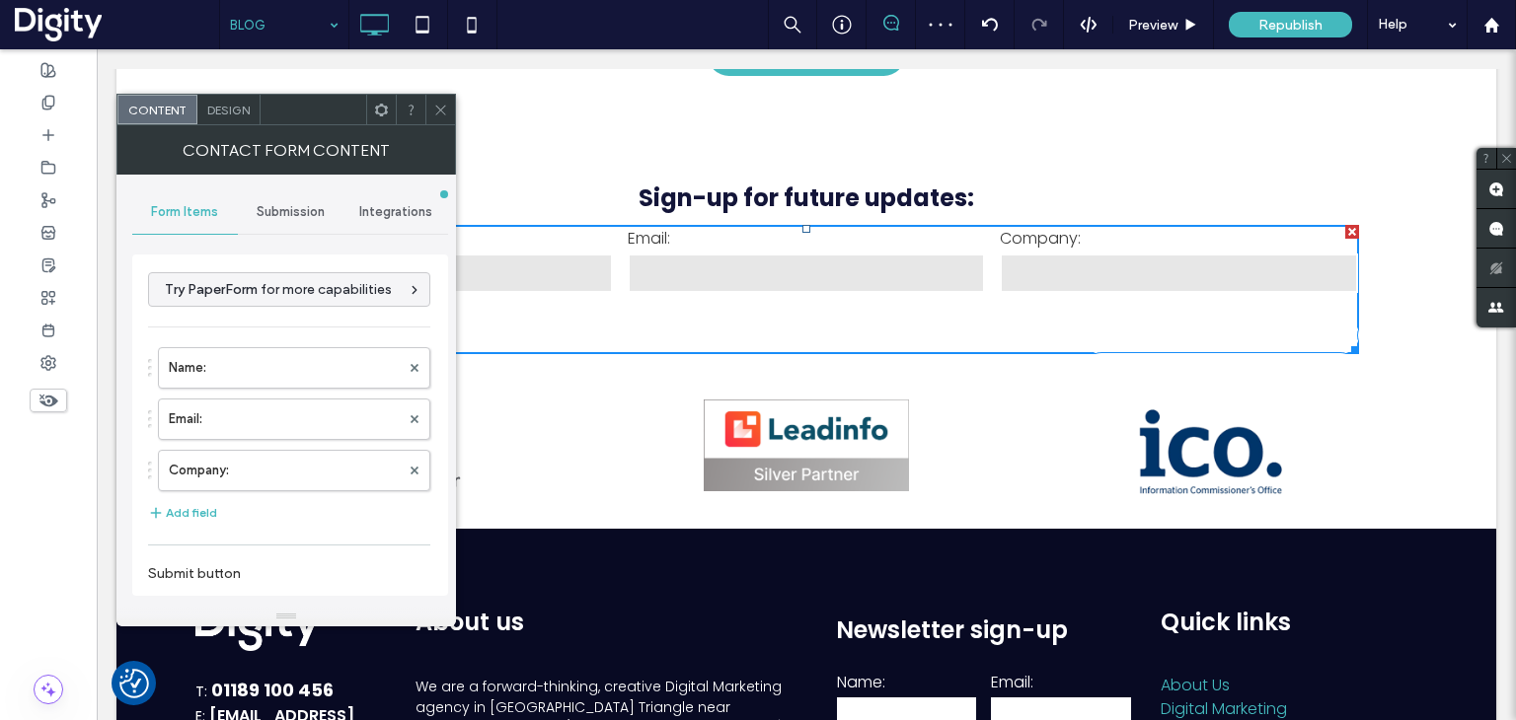
click at [229, 104] on span "Design" at bounding box center [228, 110] width 42 height 15
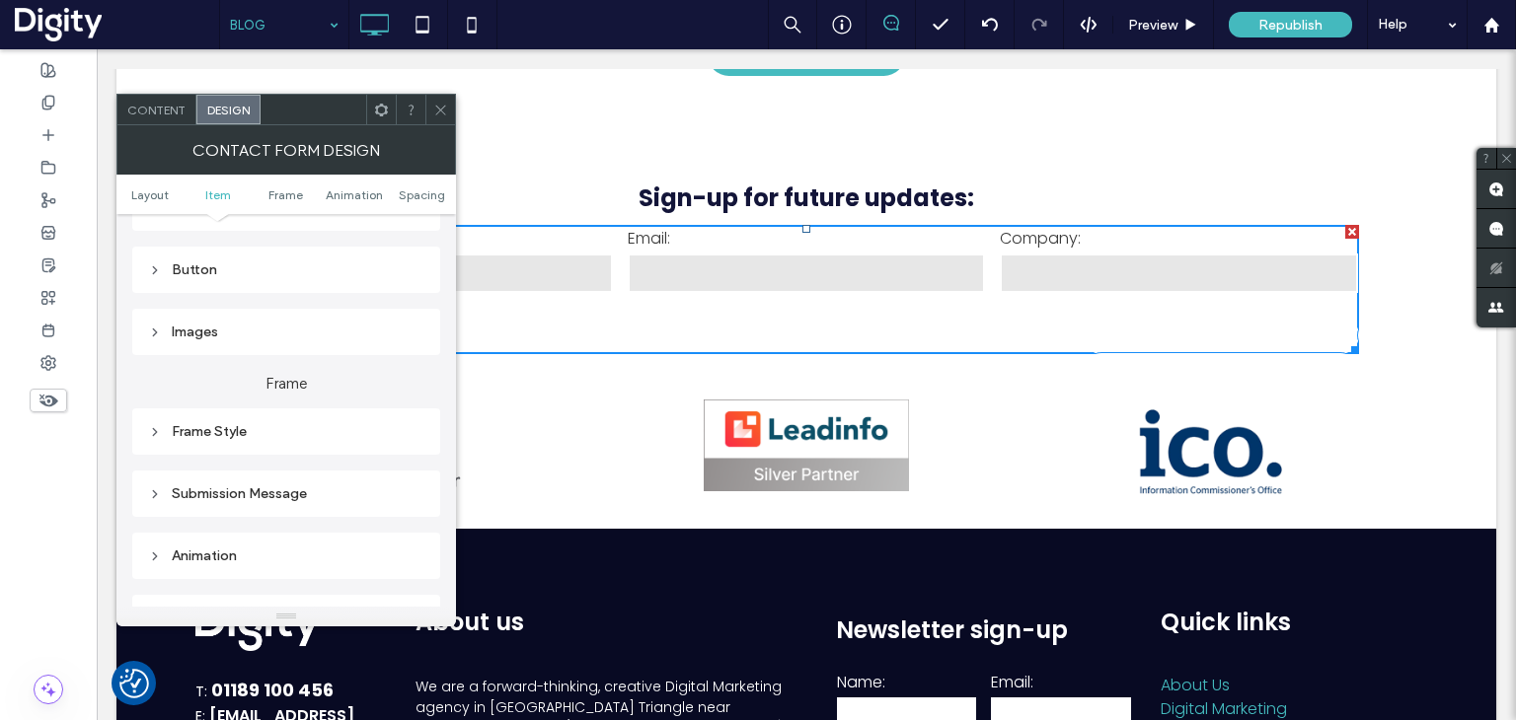
scroll to position [296, 0]
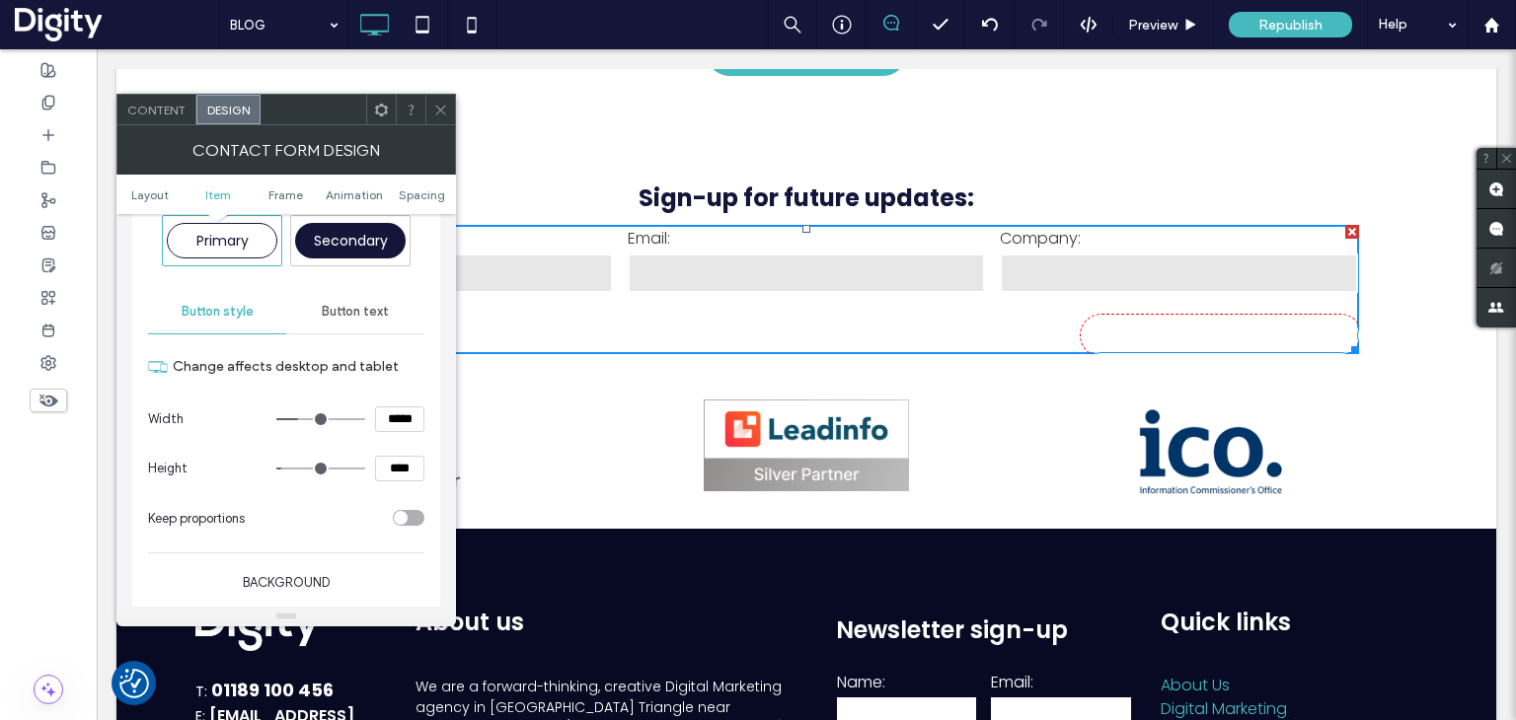
scroll to position [493, 0]
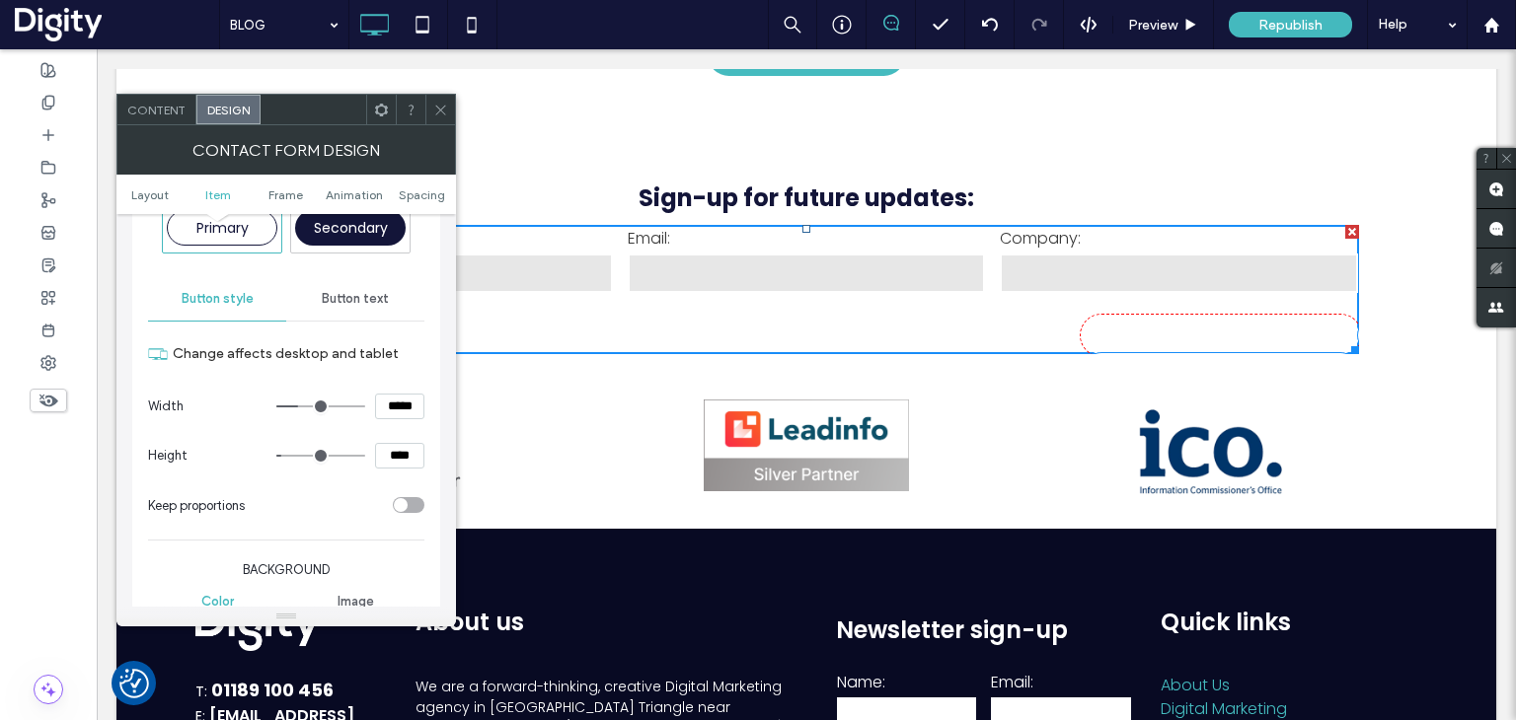
click at [332, 234] on span "Secondary" at bounding box center [351, 228] width 74 height 20
type input "*"
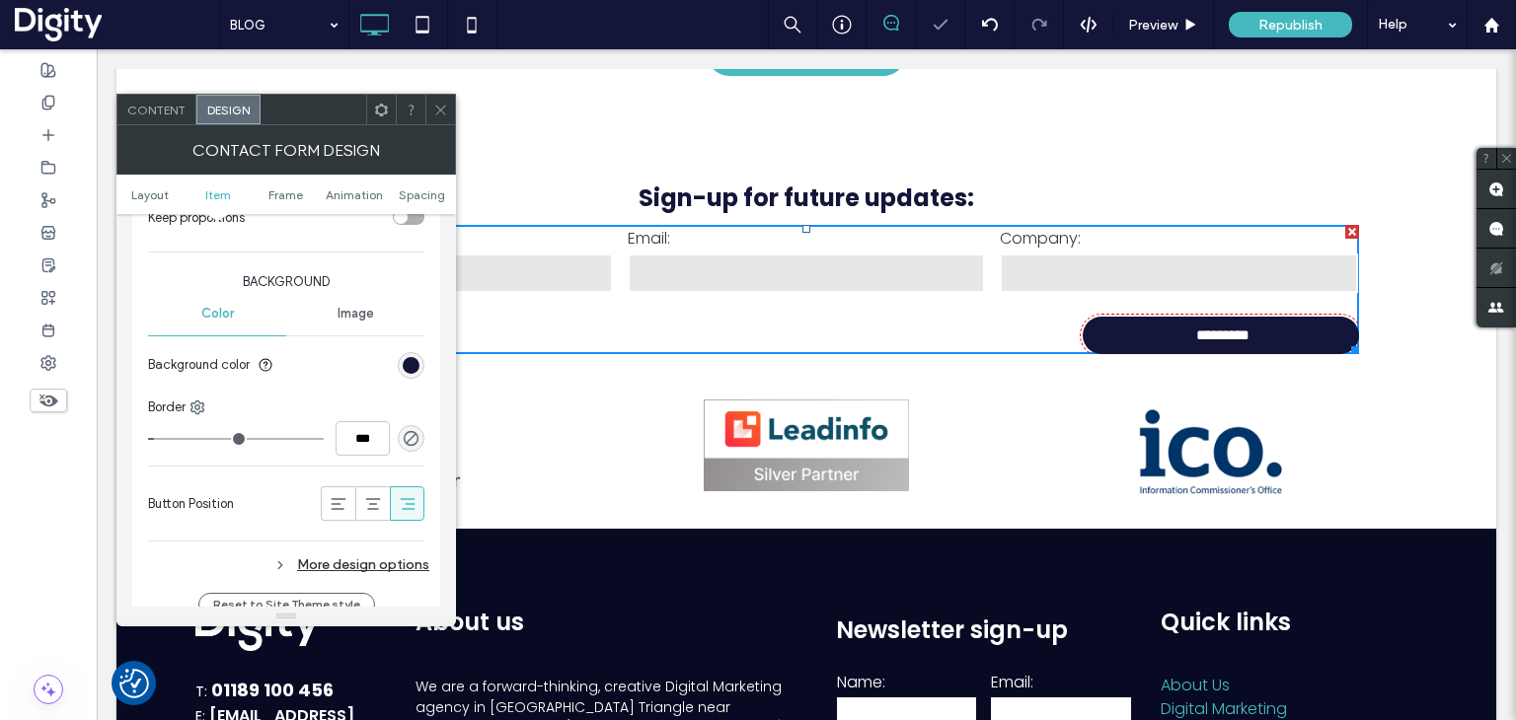
scroll to position [888, 0]
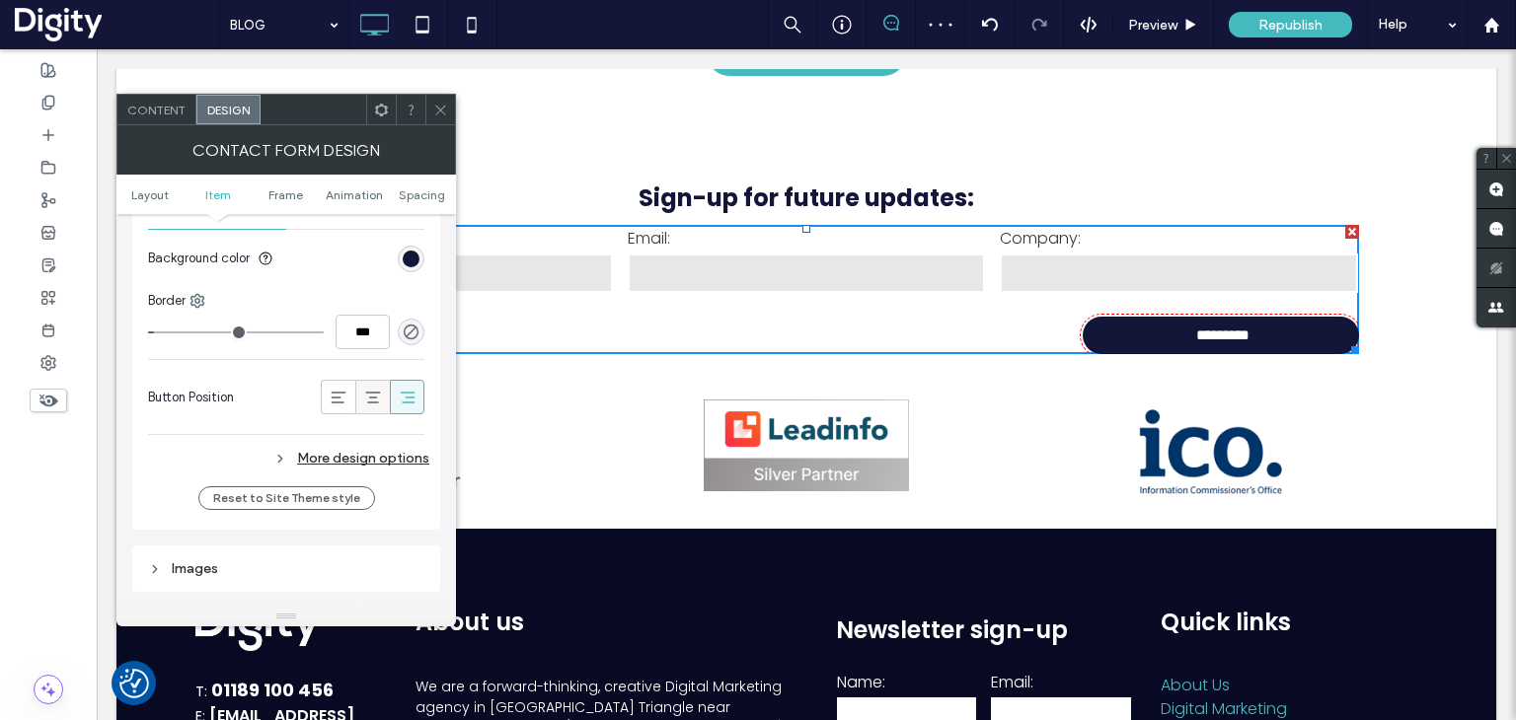
click at [368, 400] on use at bounding box center [372, 398] width 15 height 12
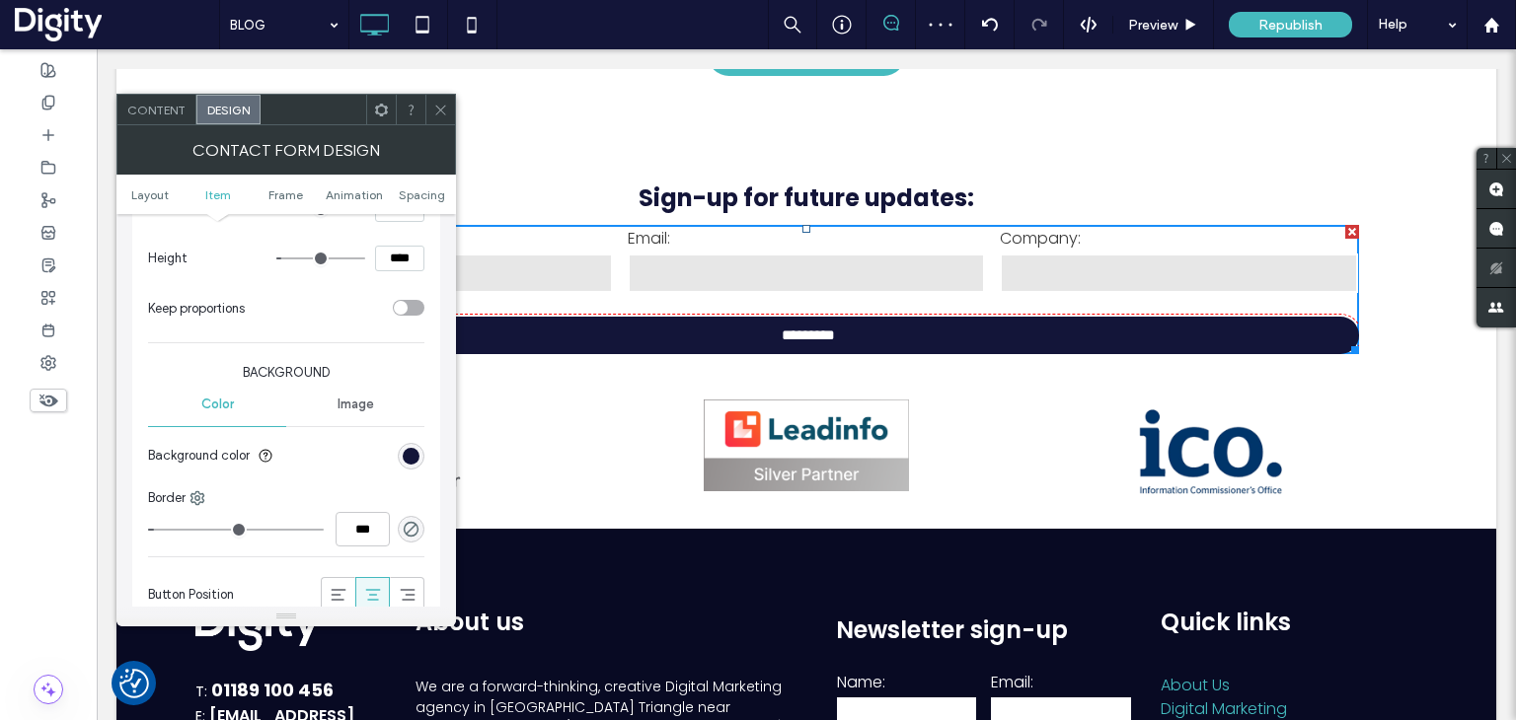
scroll to position [592, 0]
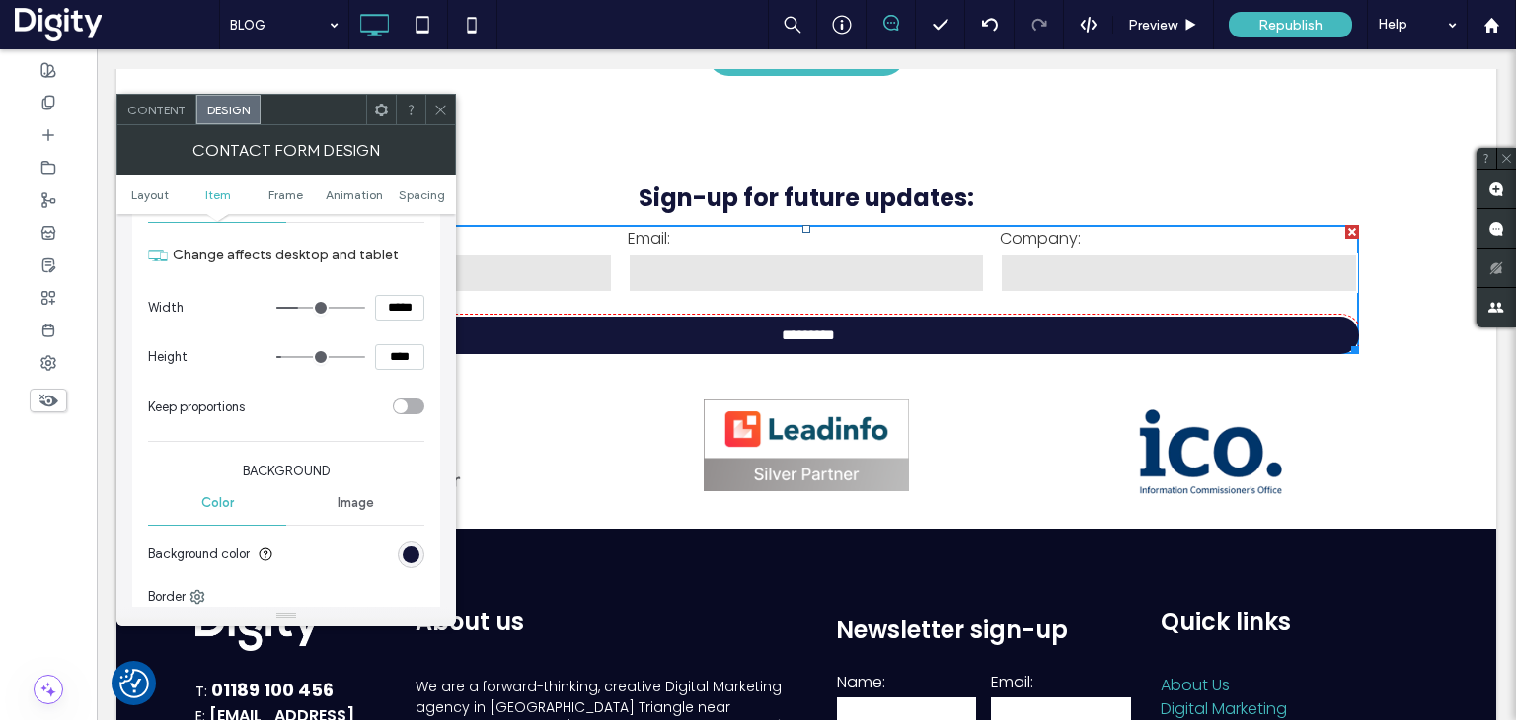
drag, startPoint x: 400, startPoint y: 305, endPoint x: 364, endPoint y: 305, distance: 35.5
click at [364, 305] on div "*****" at bounding box center [350, 308] width 148 height 26
type input "*****"
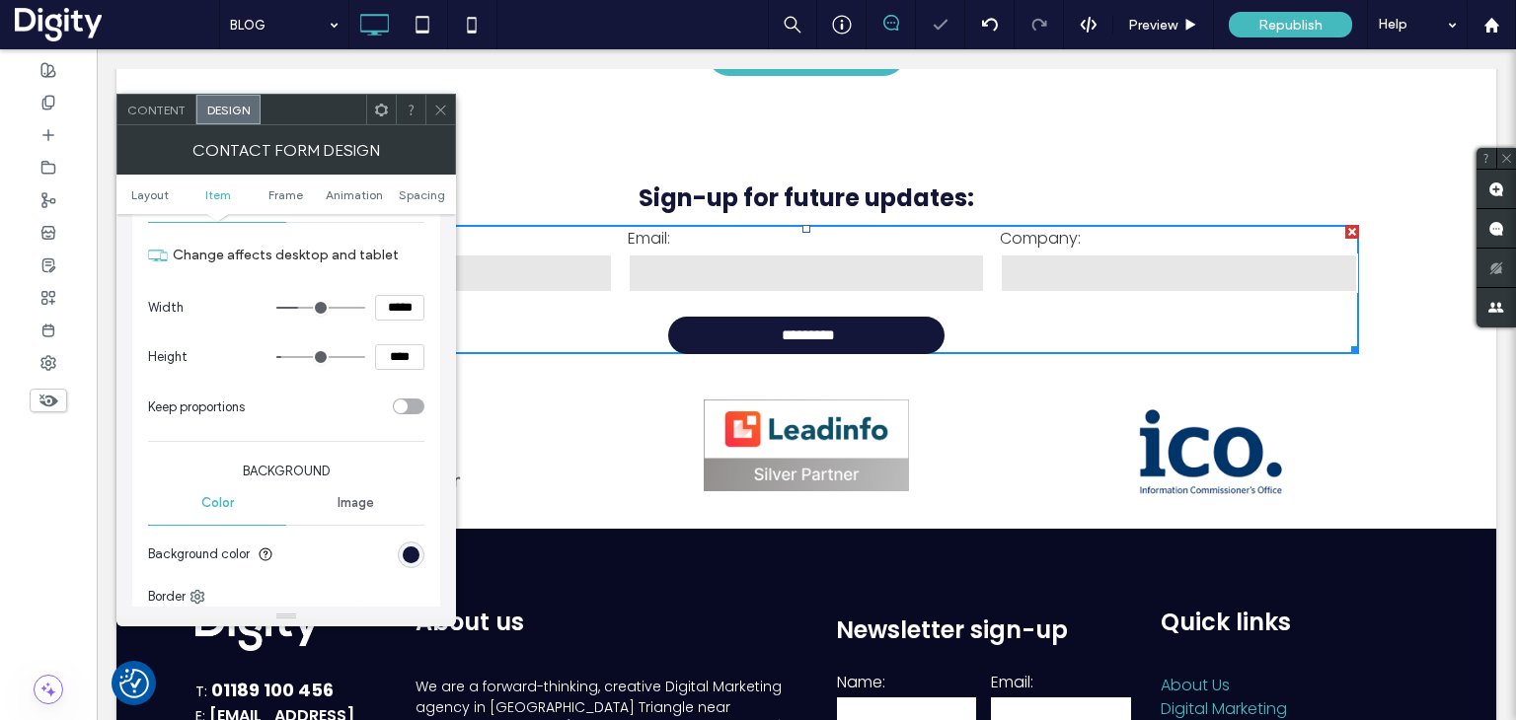
click at [450, 105] on div at bounding box center [440, 110] width 30 height 30
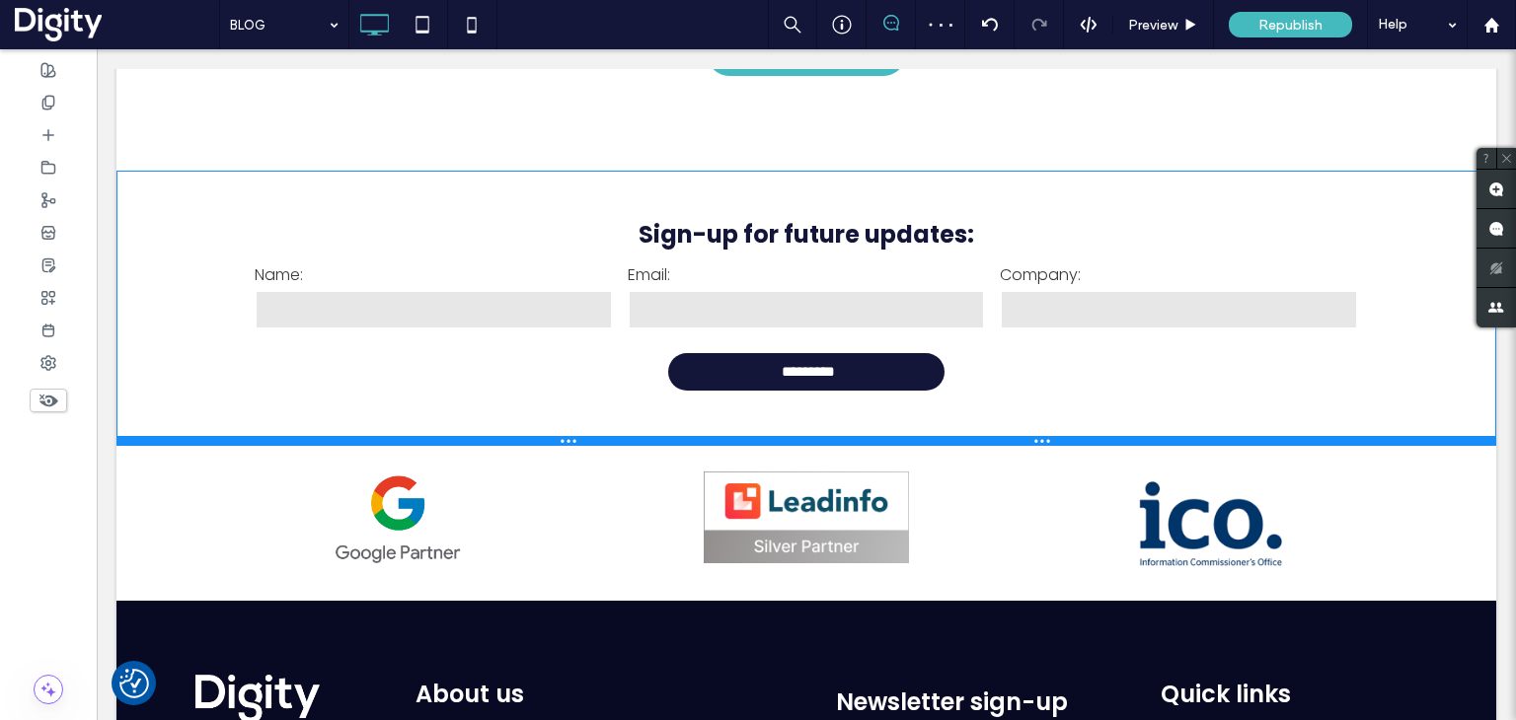
drag, startPoint x: 373, startPoint y: 379, endPoint x: 390, endPoint y: 447, distance: 70.1
click at [390, 446] on div at bounding box center [805, 441] width 1379 height 10
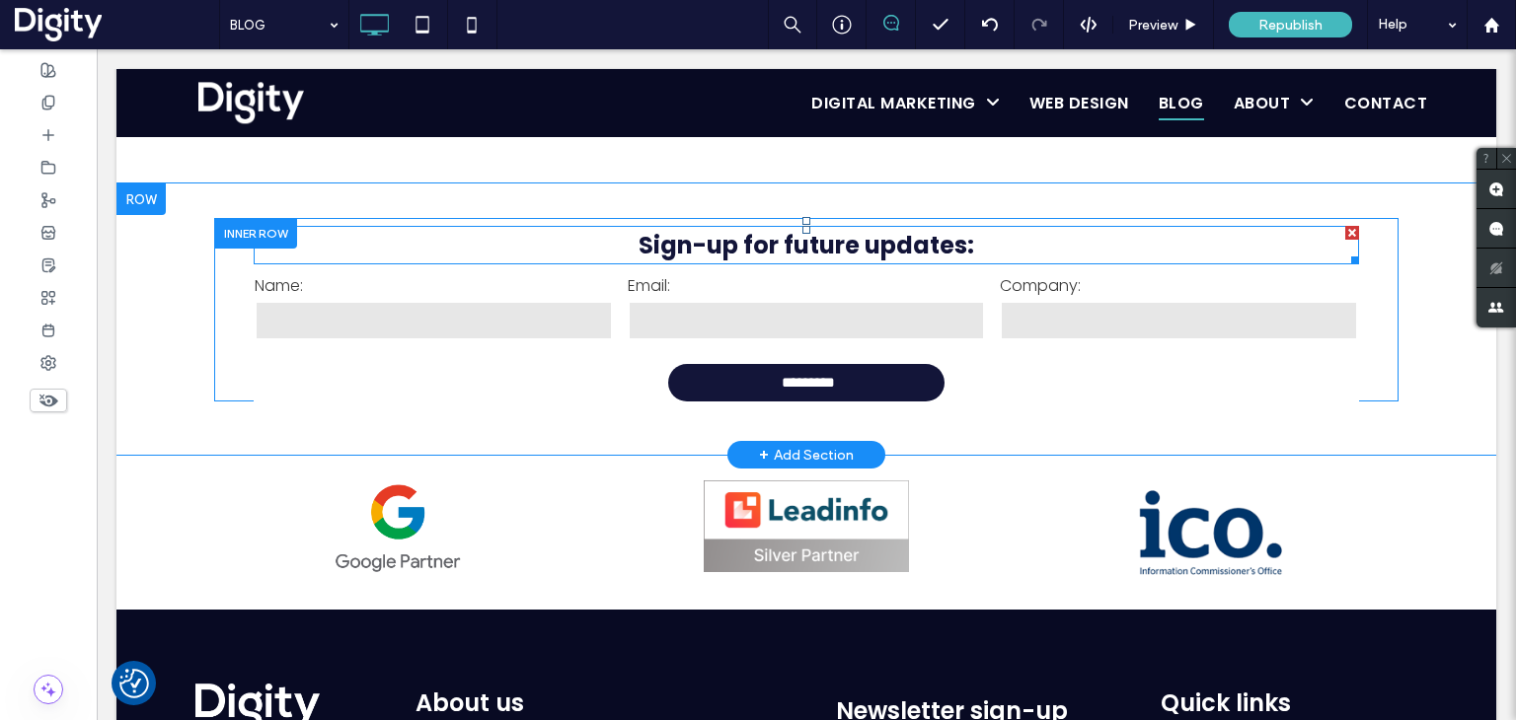
scroll to position [2072, 0]
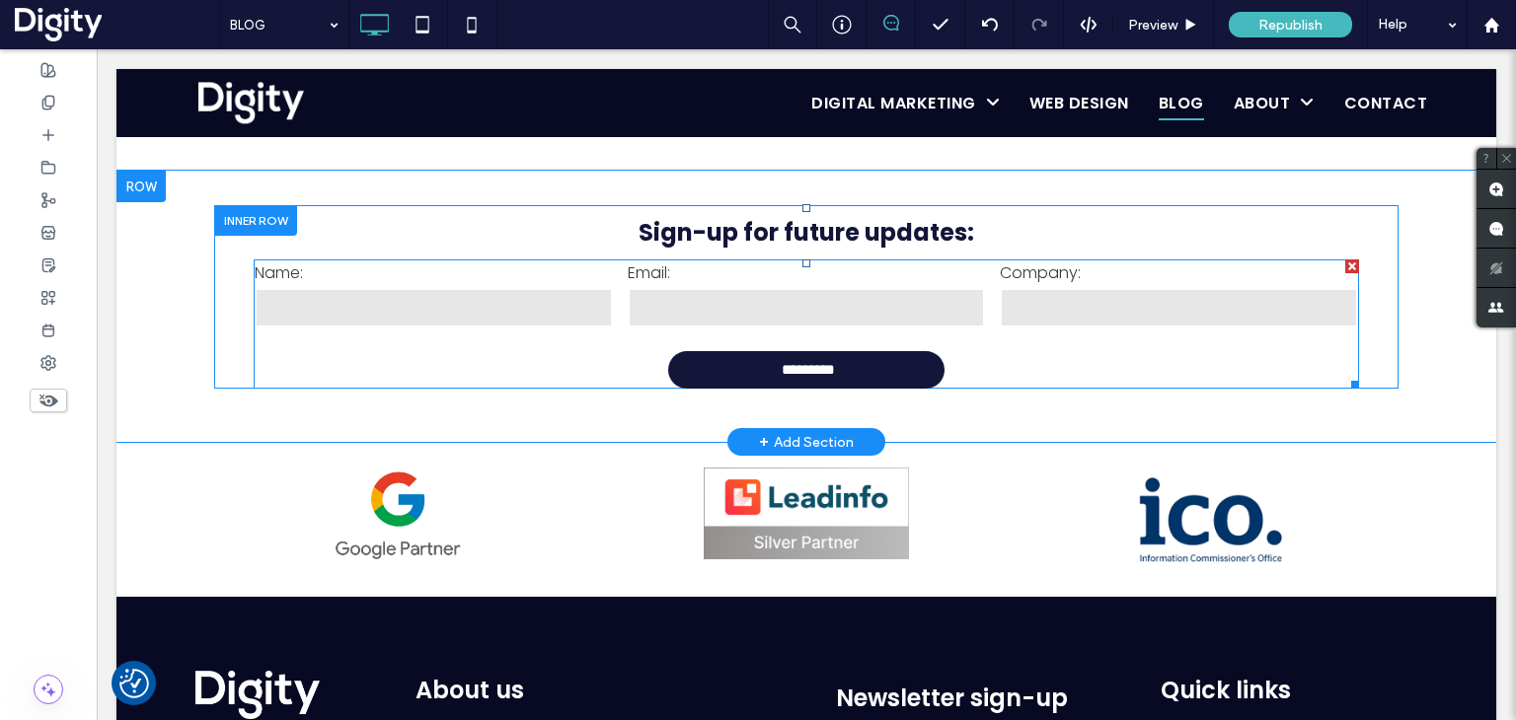
click at [502, 279] on label "Name:" at bounding box center [434, 272] width 358 height 25
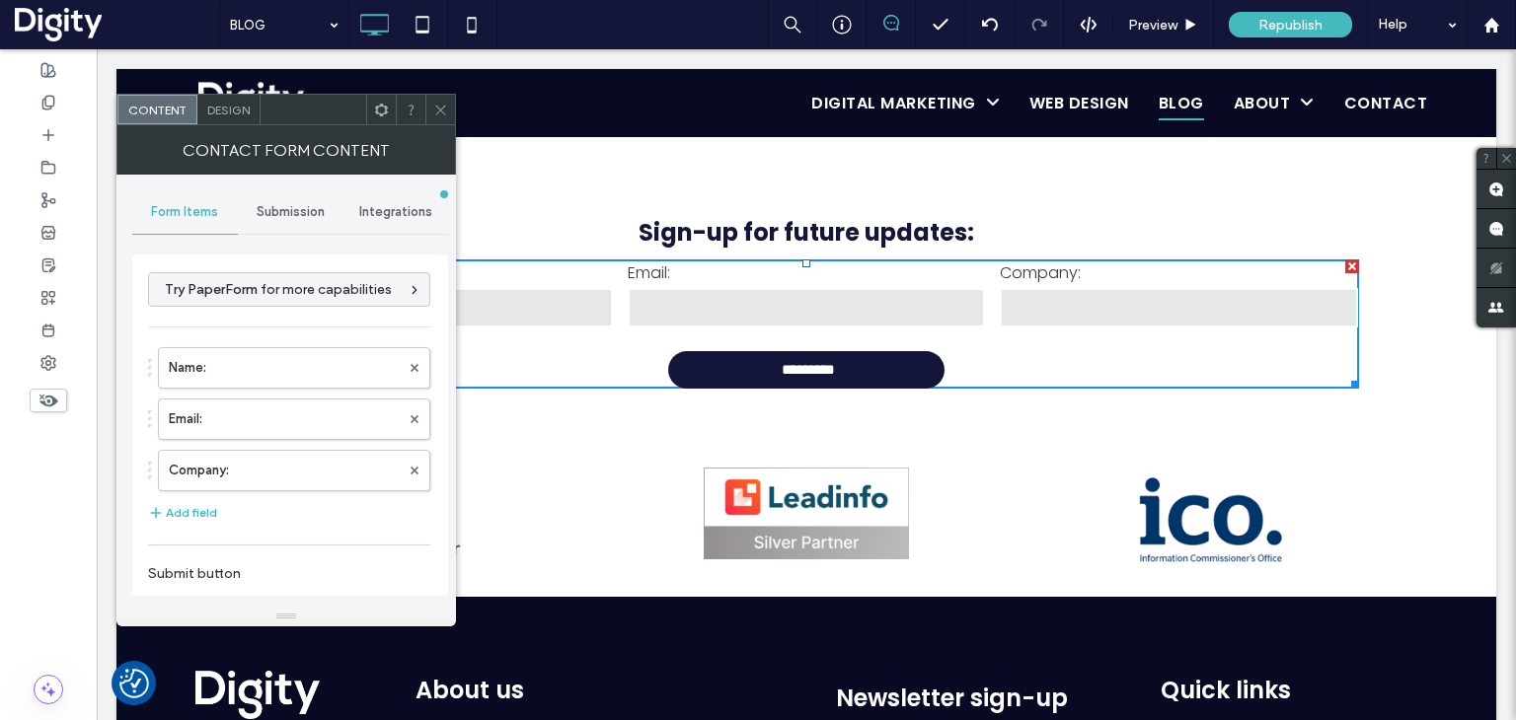
click at [301, 211] on span "Submission" at bounding box center [291, 212] width 68 height 16
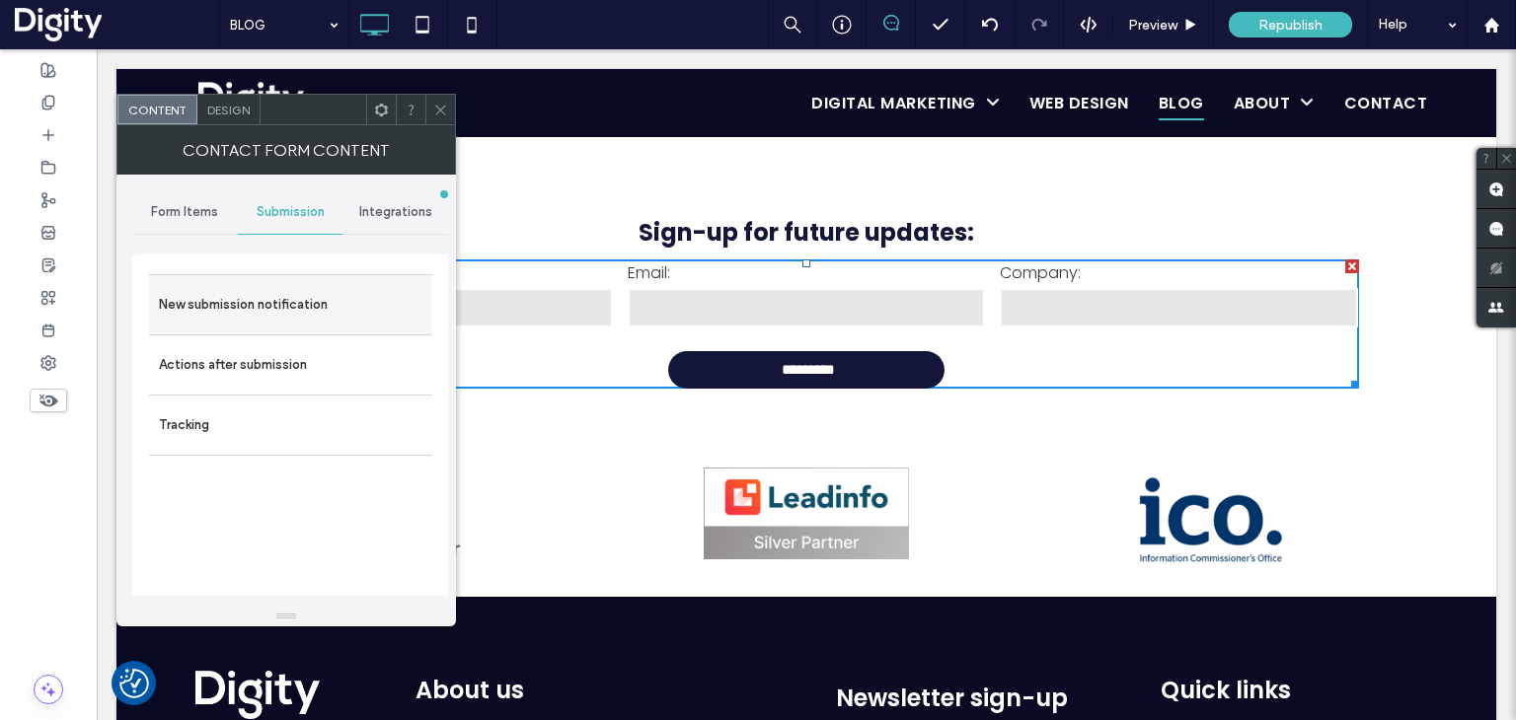
click at [309, 303] on label "New submission notification" at bounding box center [290, 304] width 263 height 39
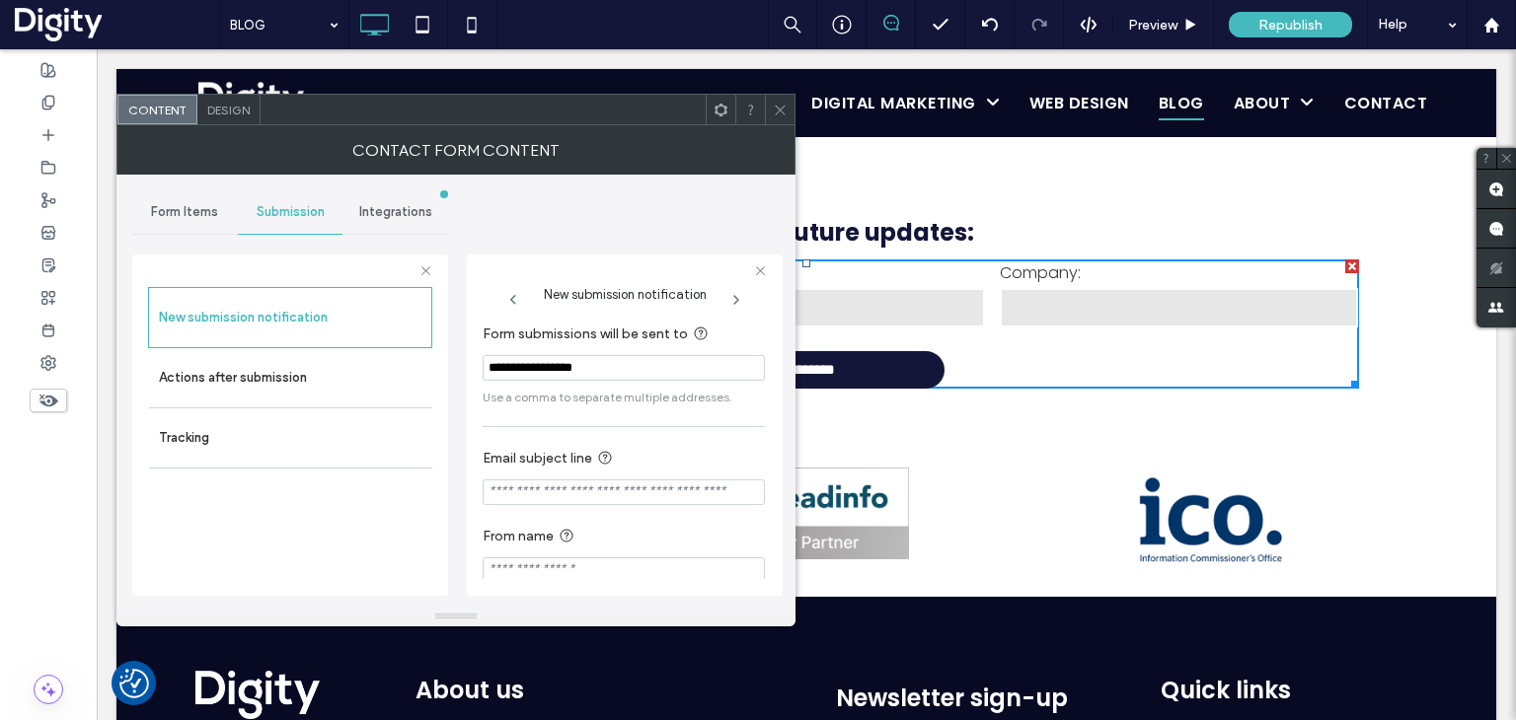
click at [521, 498] on input "Email subject line" at bounding box center [624, 493] width 282 height 26
type input "**********"
click at [615, 451] on label "Email subject line" at bounding box center [620, 459] width 274 height 25
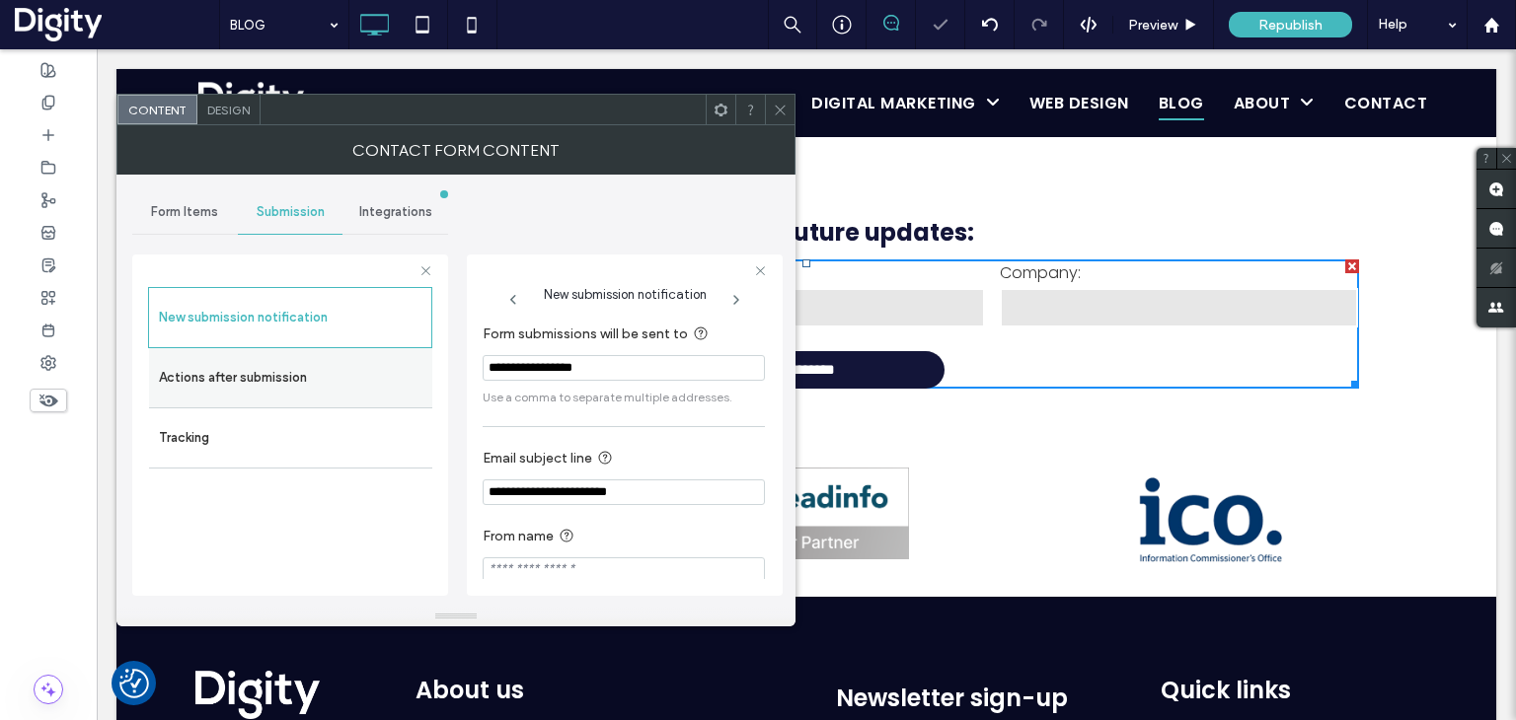
click at [367, 380] on label "Actions after submission" at bounding box center [290, 377] width 263 height 39
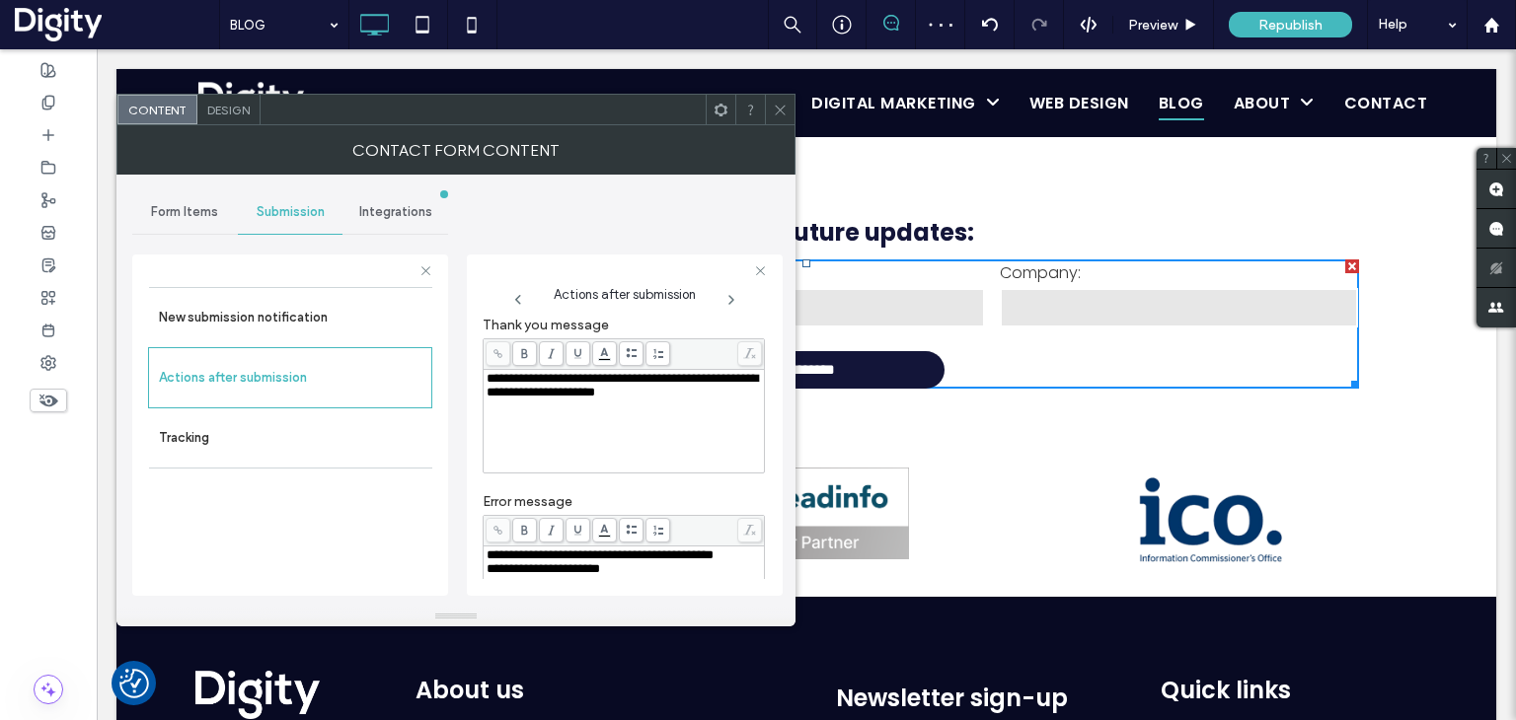
scroll to position [99, 0]
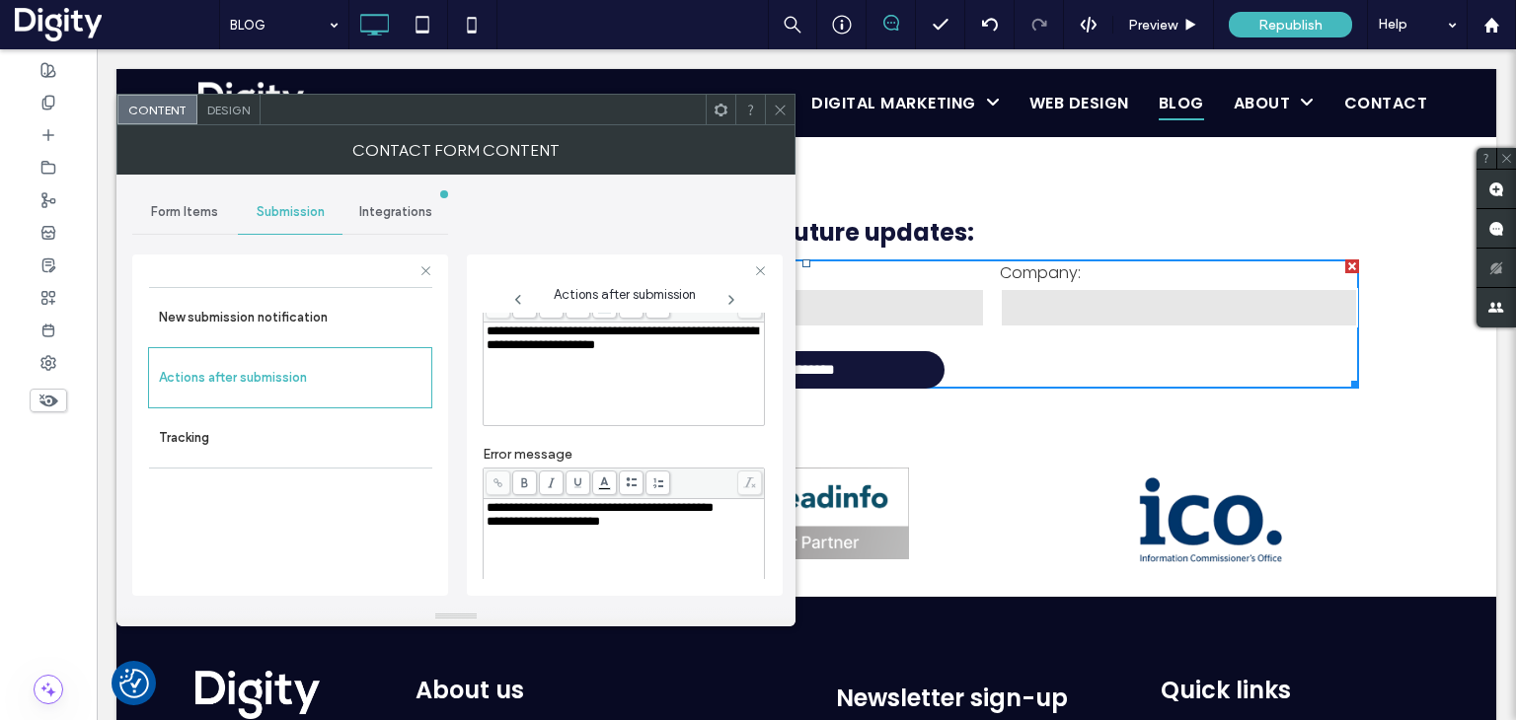
click at [371, 210] on span "Integrations" at bounding box center [395, 212] width 73 height 16
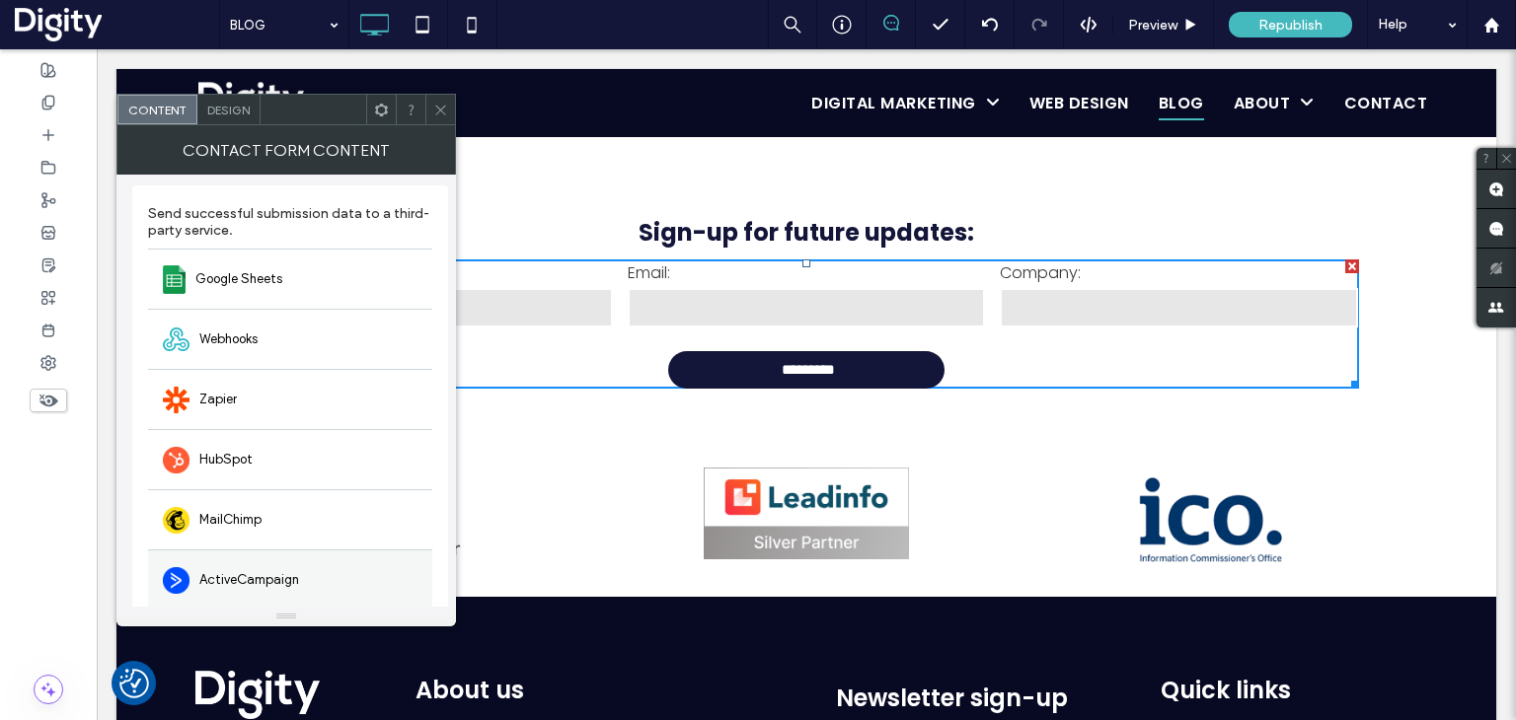
scroll to position [149, 0]
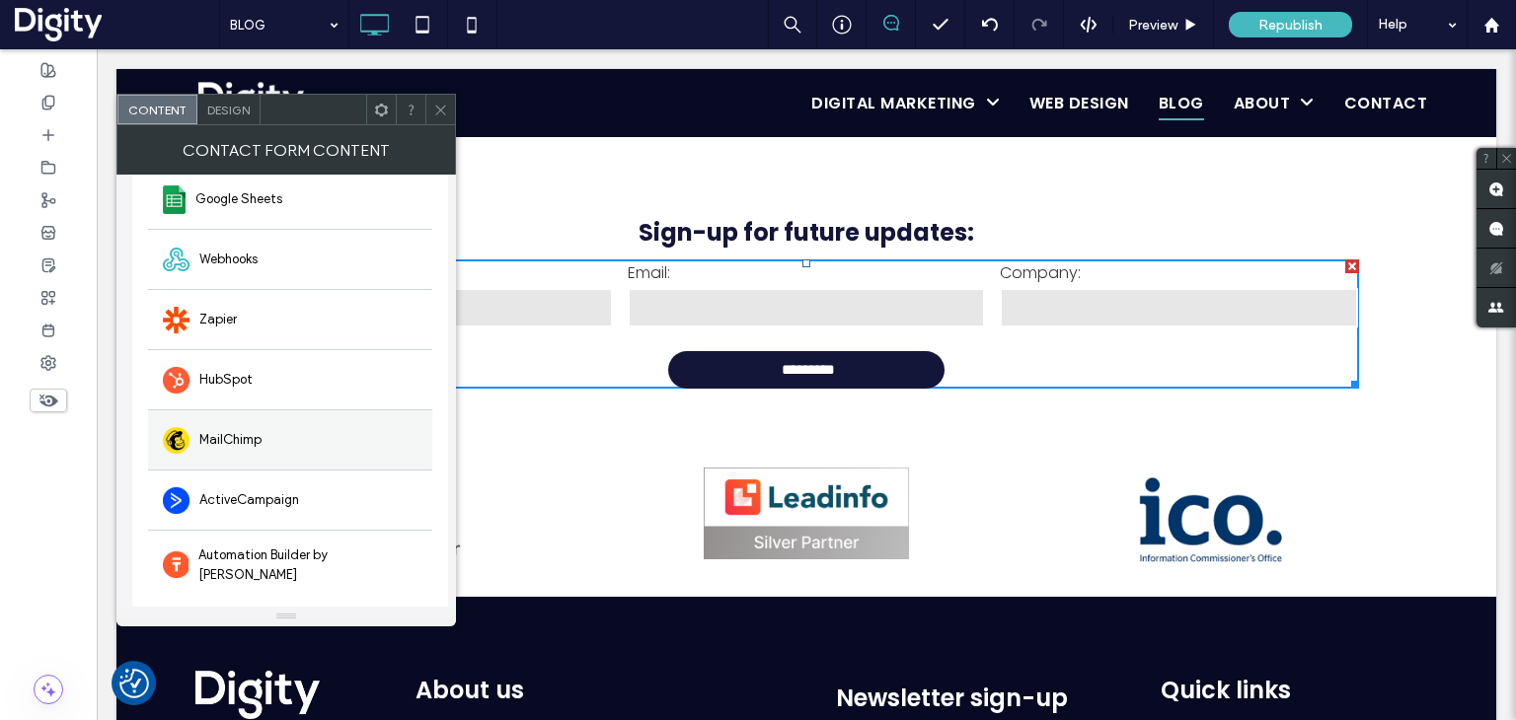
click at [306, 437] on div "MailChimp" at bounding box center [290, 439] width 284 height 60
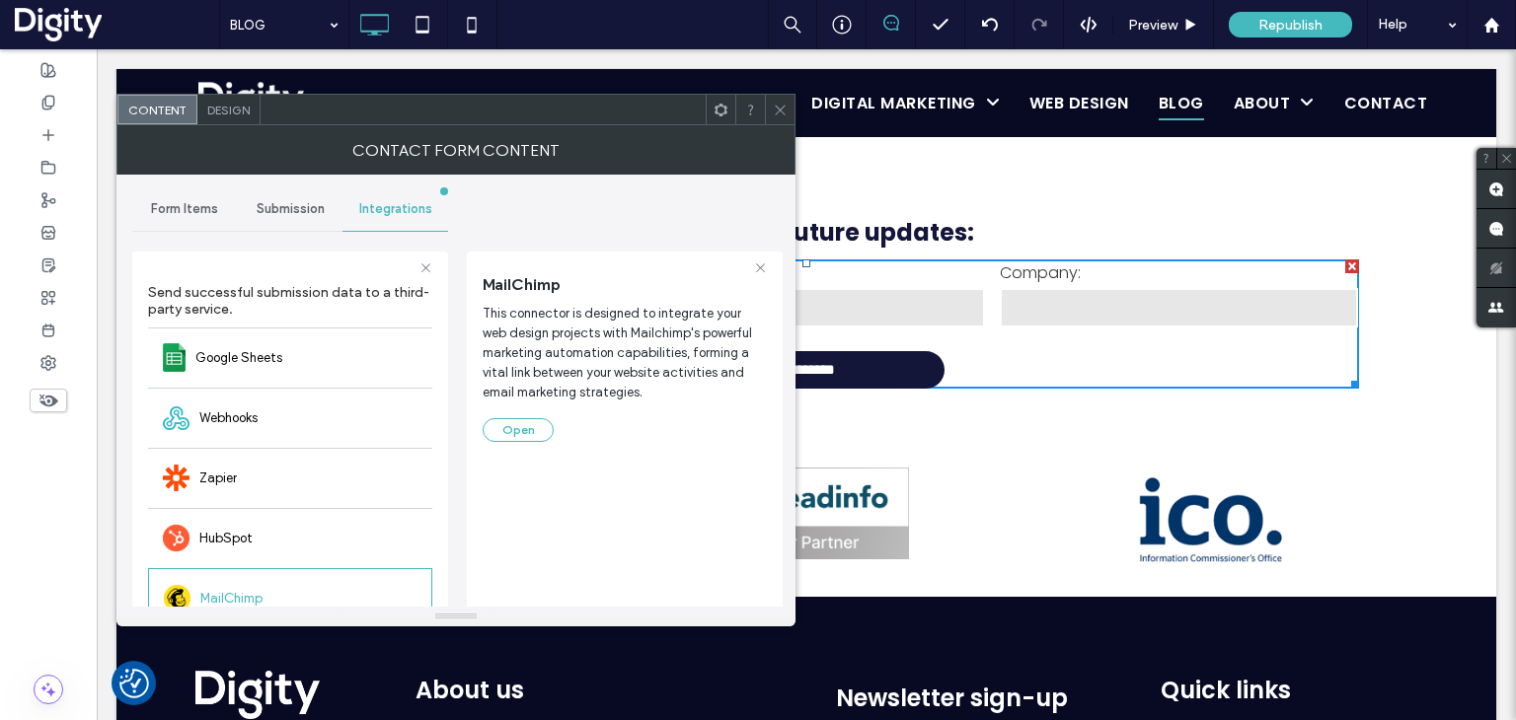
scroll to position [0, 0]
click at [780, 107] on icon at bounding box center [780, 110] width 15 height 15
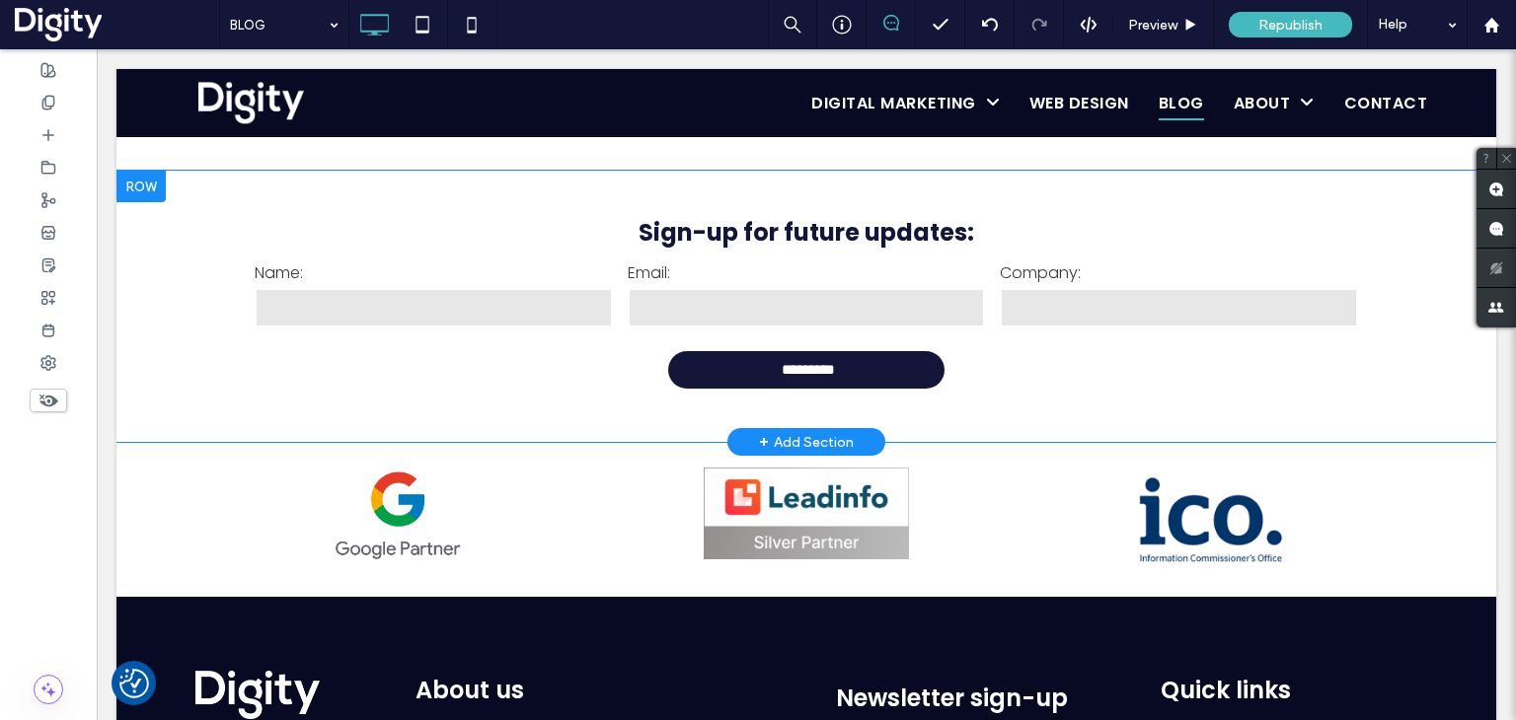
click at [144, 190] on div at bounding box center [140, 187] width 49 height 32
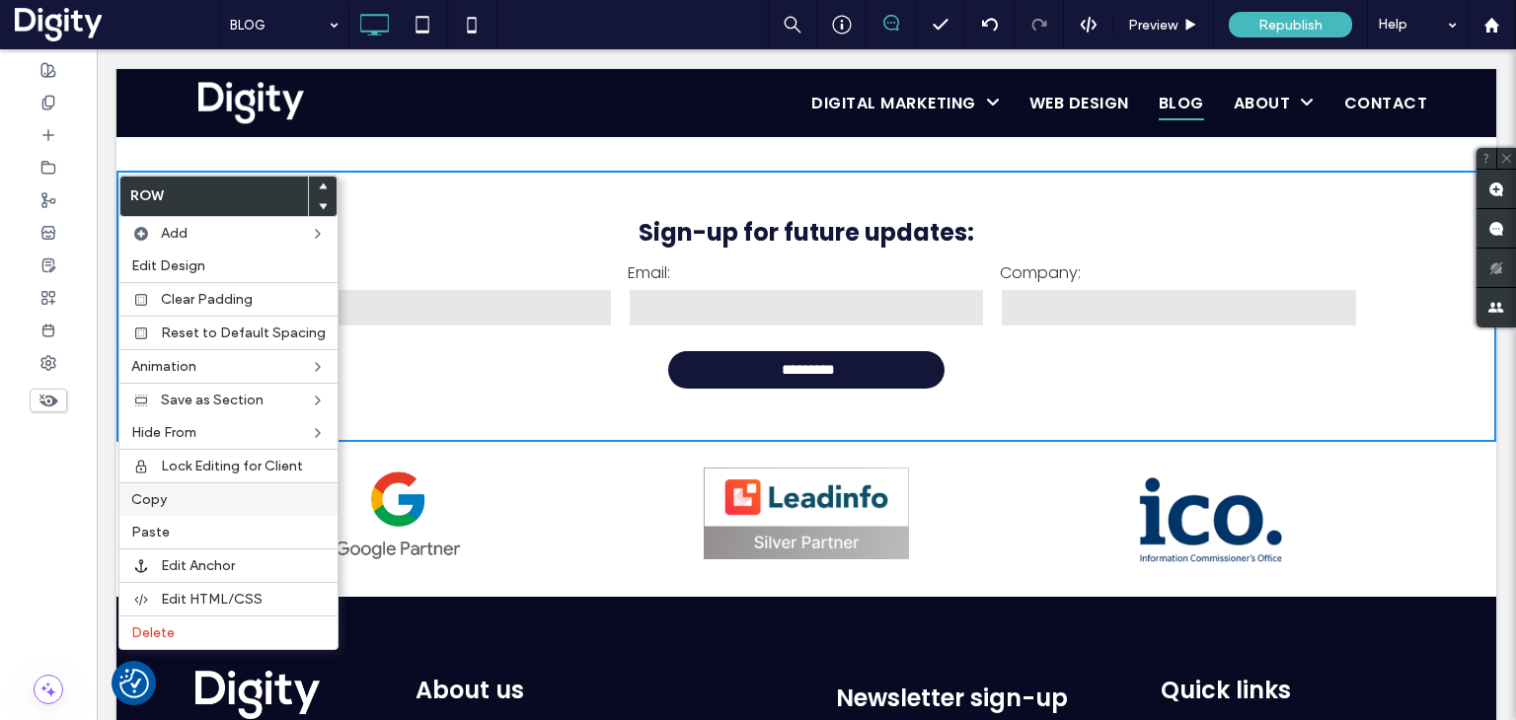
click at [151, 491] on span "Copy" at bounding box center [149, 499] width 36 height 17
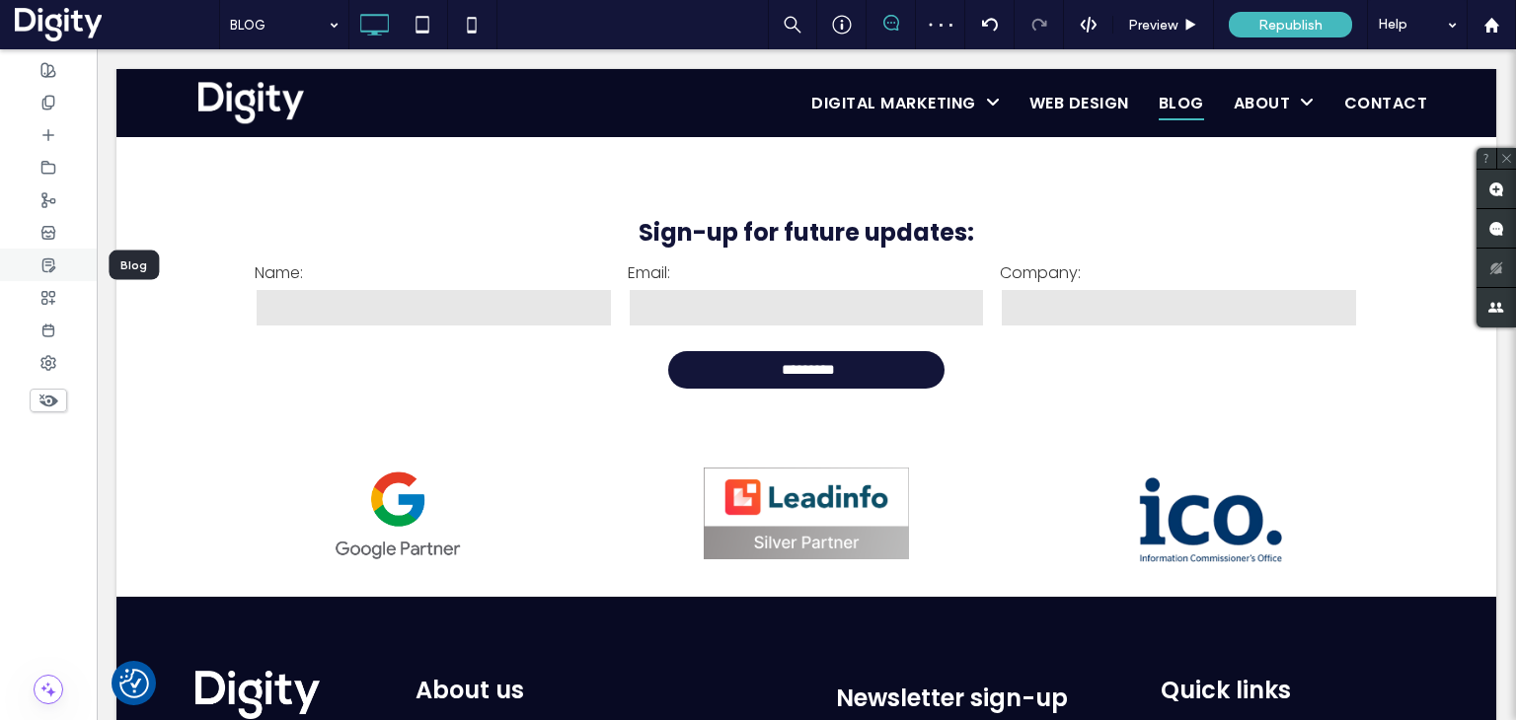
click at [60, 257] on div at bounding box center [48, 265] width 97 height 33
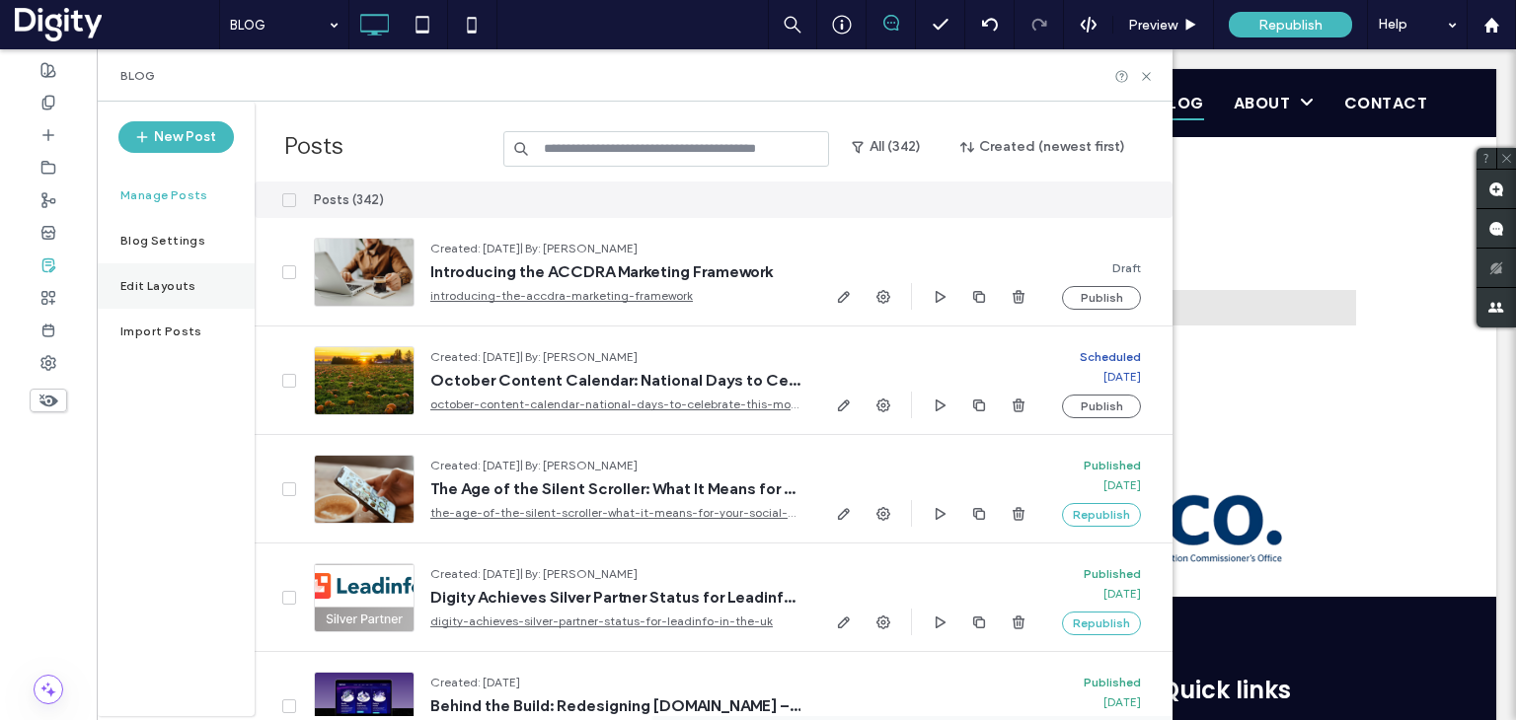
click at [170, 282] on label "Edit Layouts" at bounding box center [158, 286] width 76 height 14
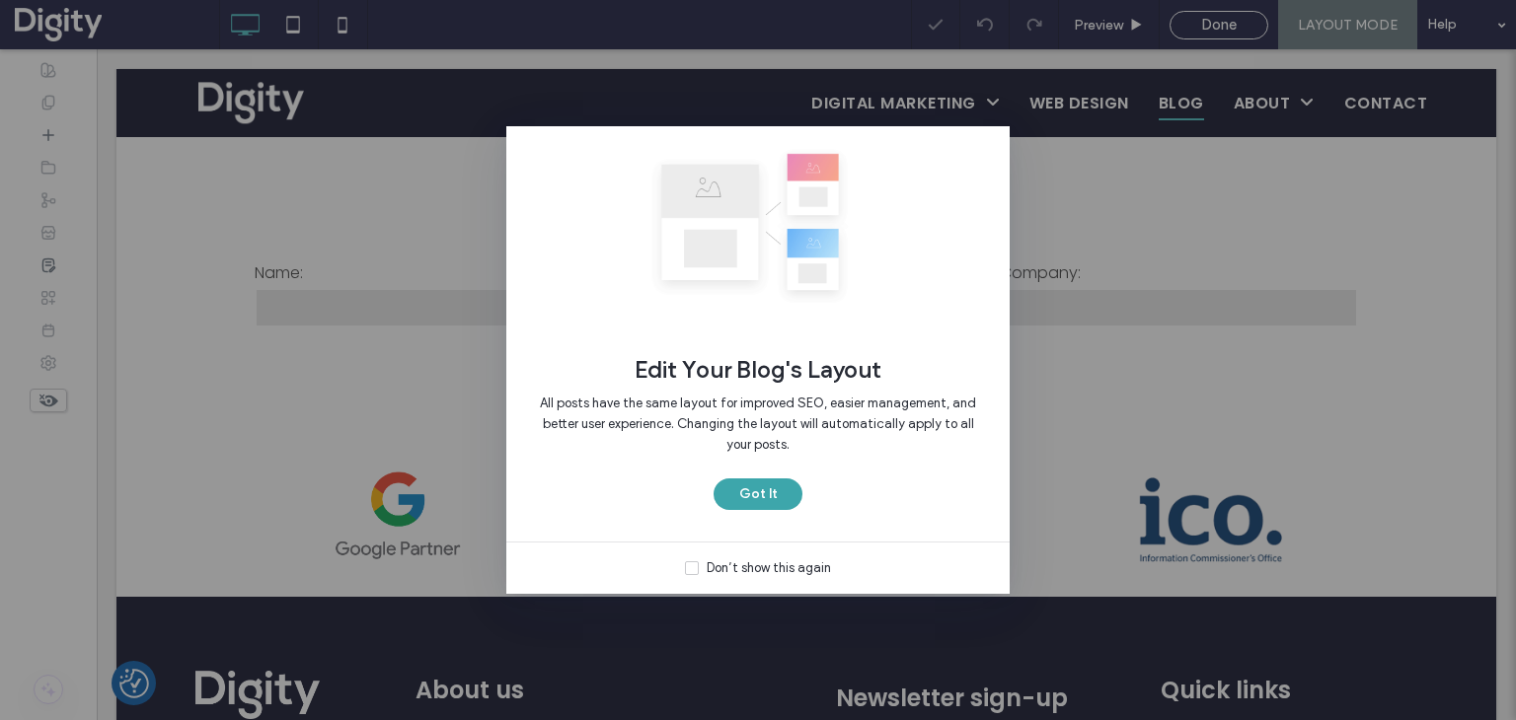
click at [743, 485] on button "Got It" at bounding box center [757, 495] width 89 height 32
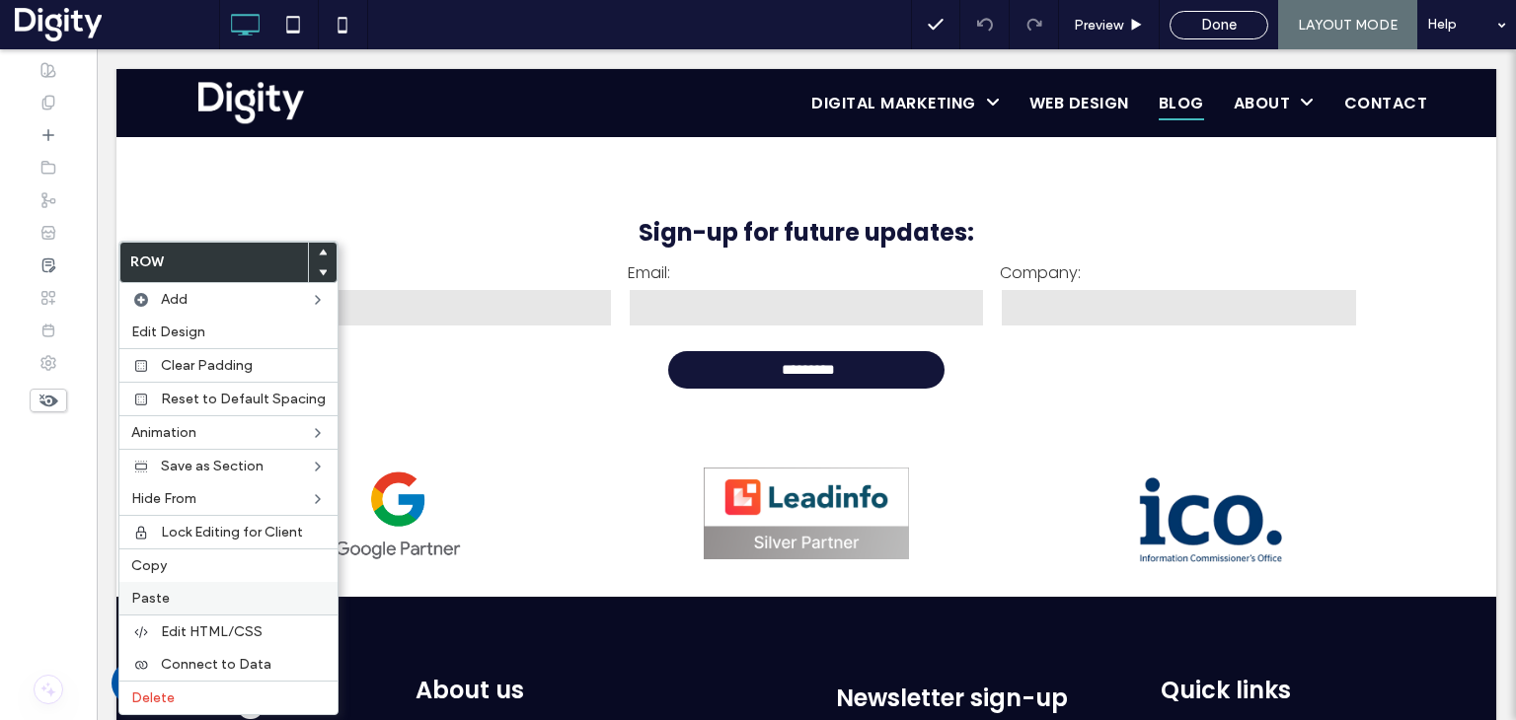
click at [174, 597] on label "Paste" at bounding box center [228, 598] width 194 height 17
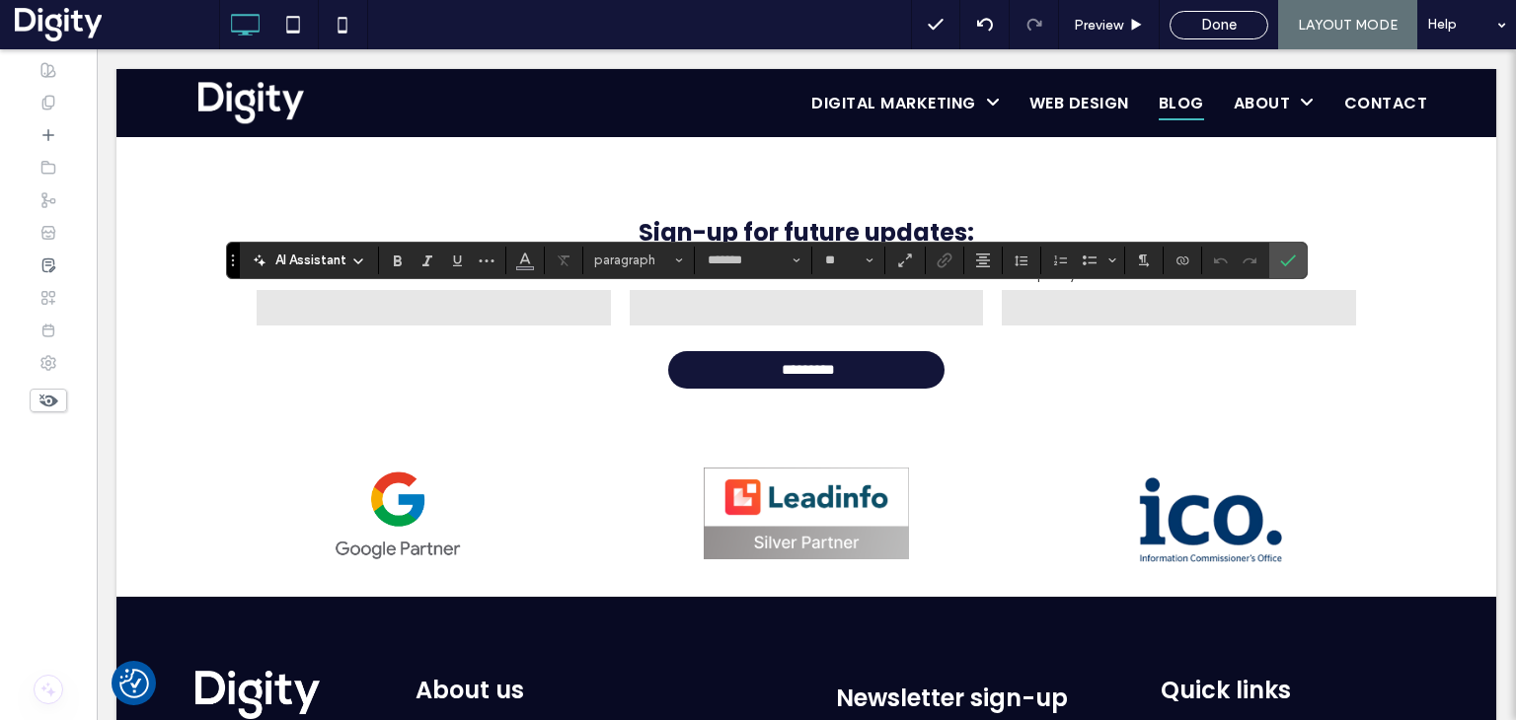
type input "**"
click at [1273, 258] on label "Confirm" at bounding box center [1288, 261] width 30 height 36
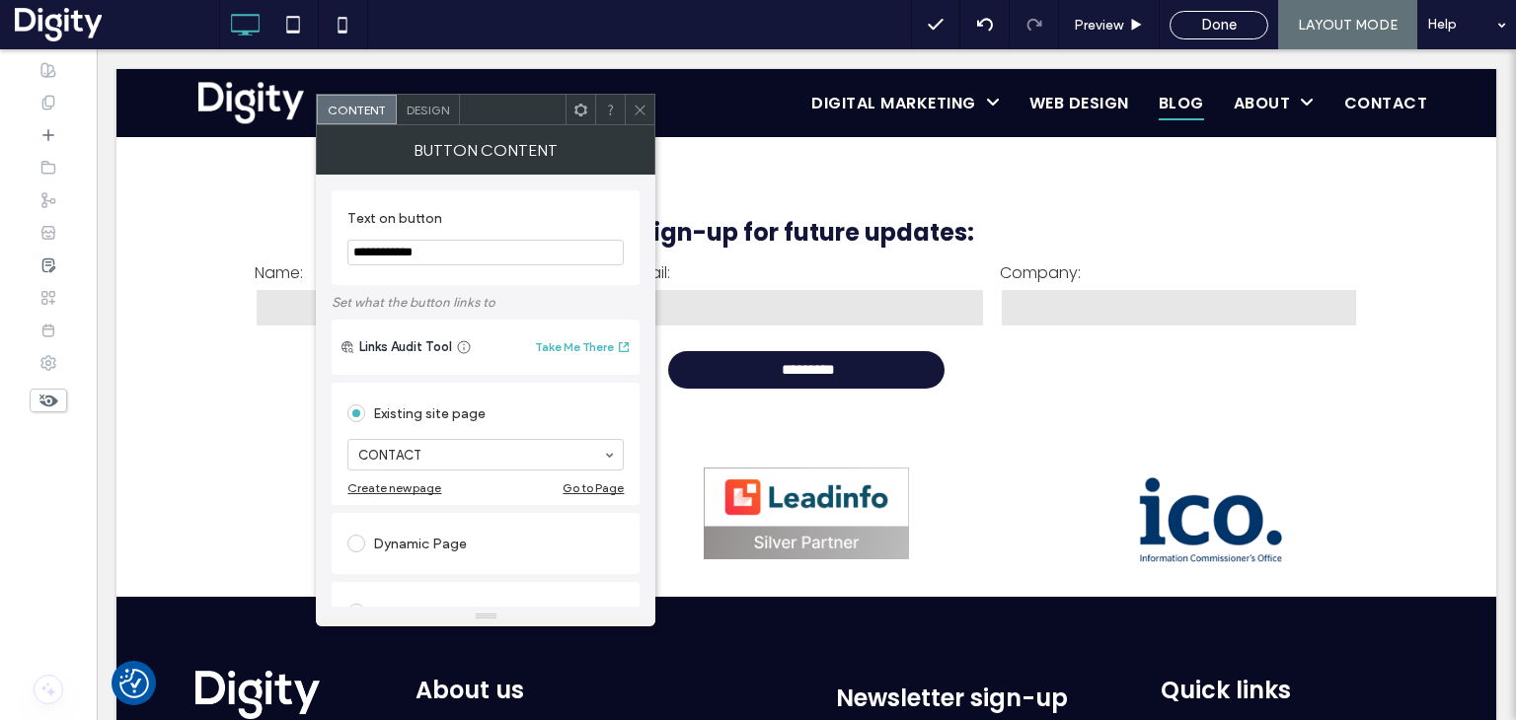
type input "**********"
click at [635, 108] on icon at bounding box center [639, 110] width 15 height 15
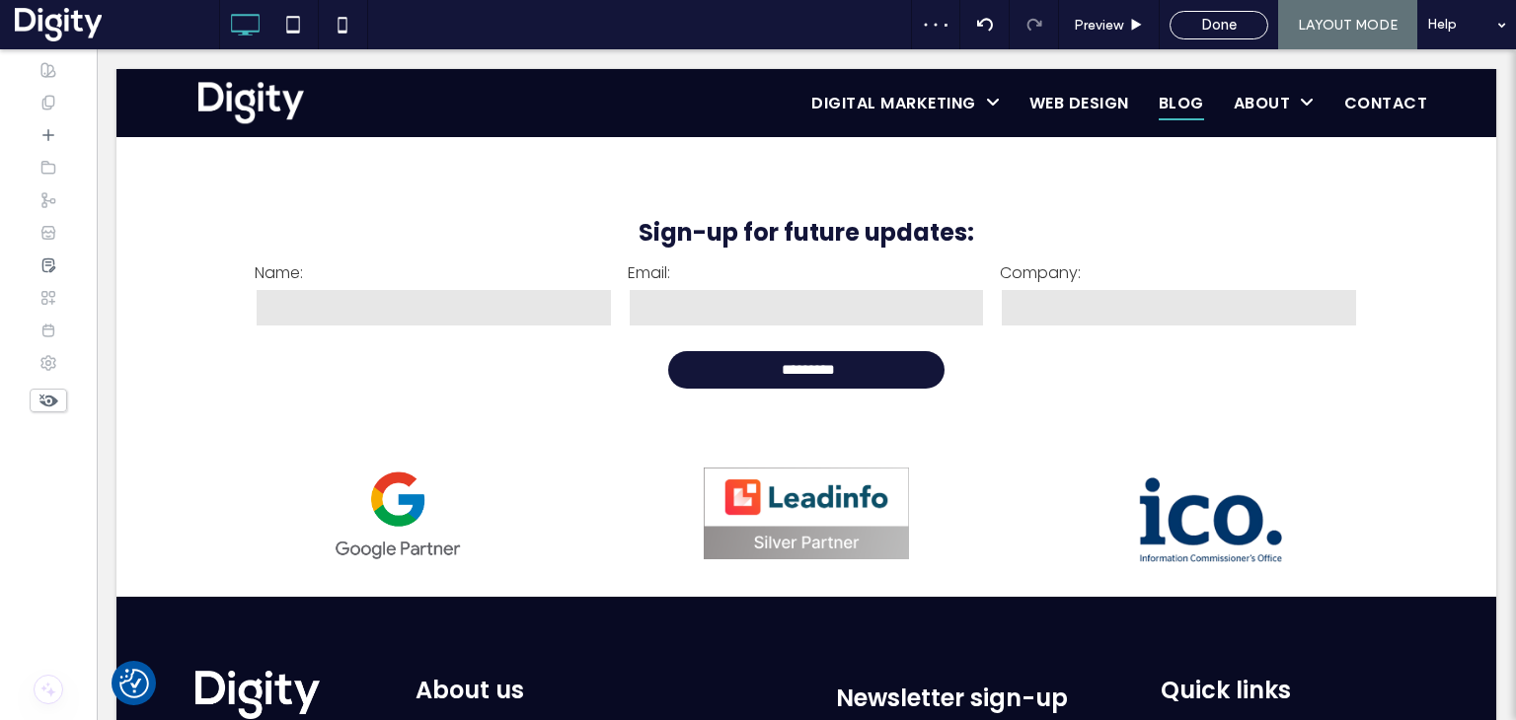
type input "*******"
type input "**"
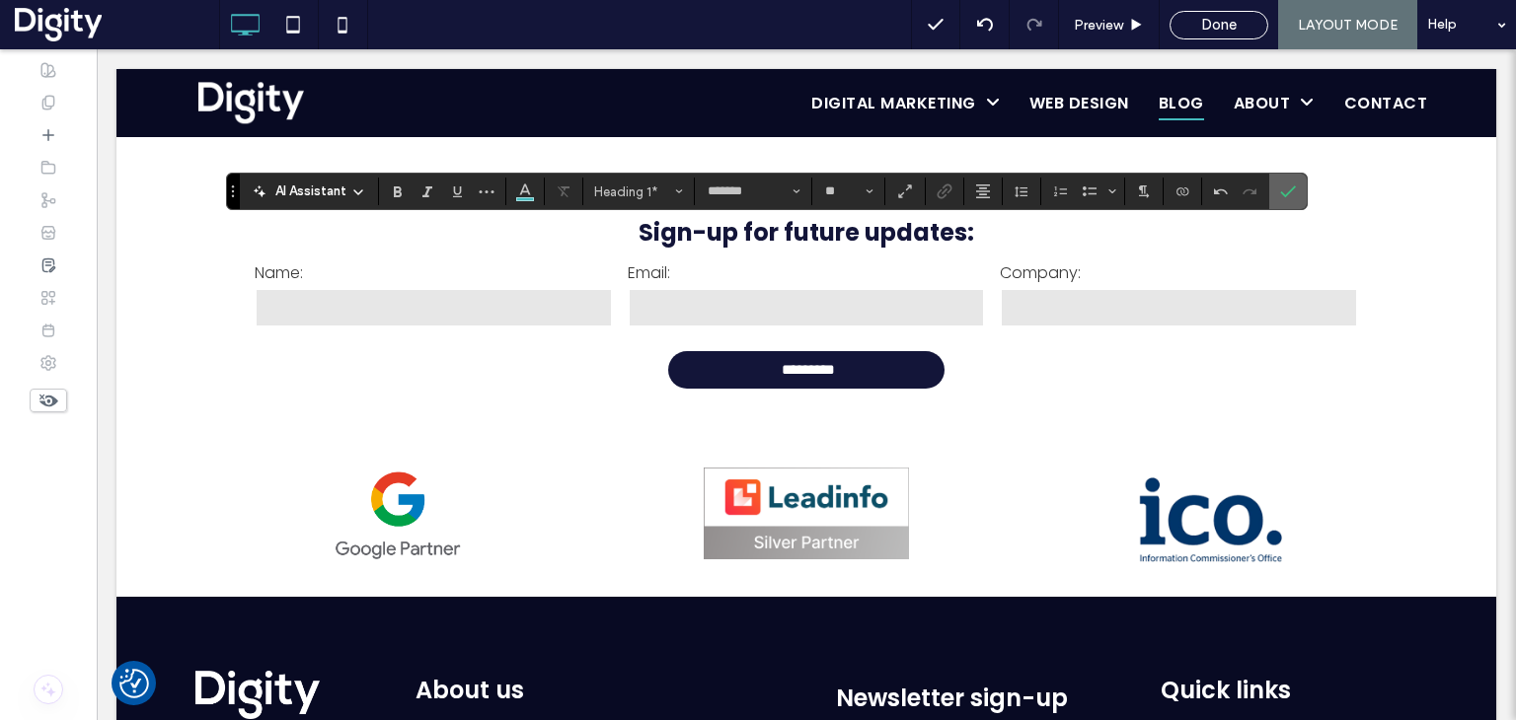
click at [1296, 191] on label "Confirm" at bounding box center [1288, 192] width 30 height 36
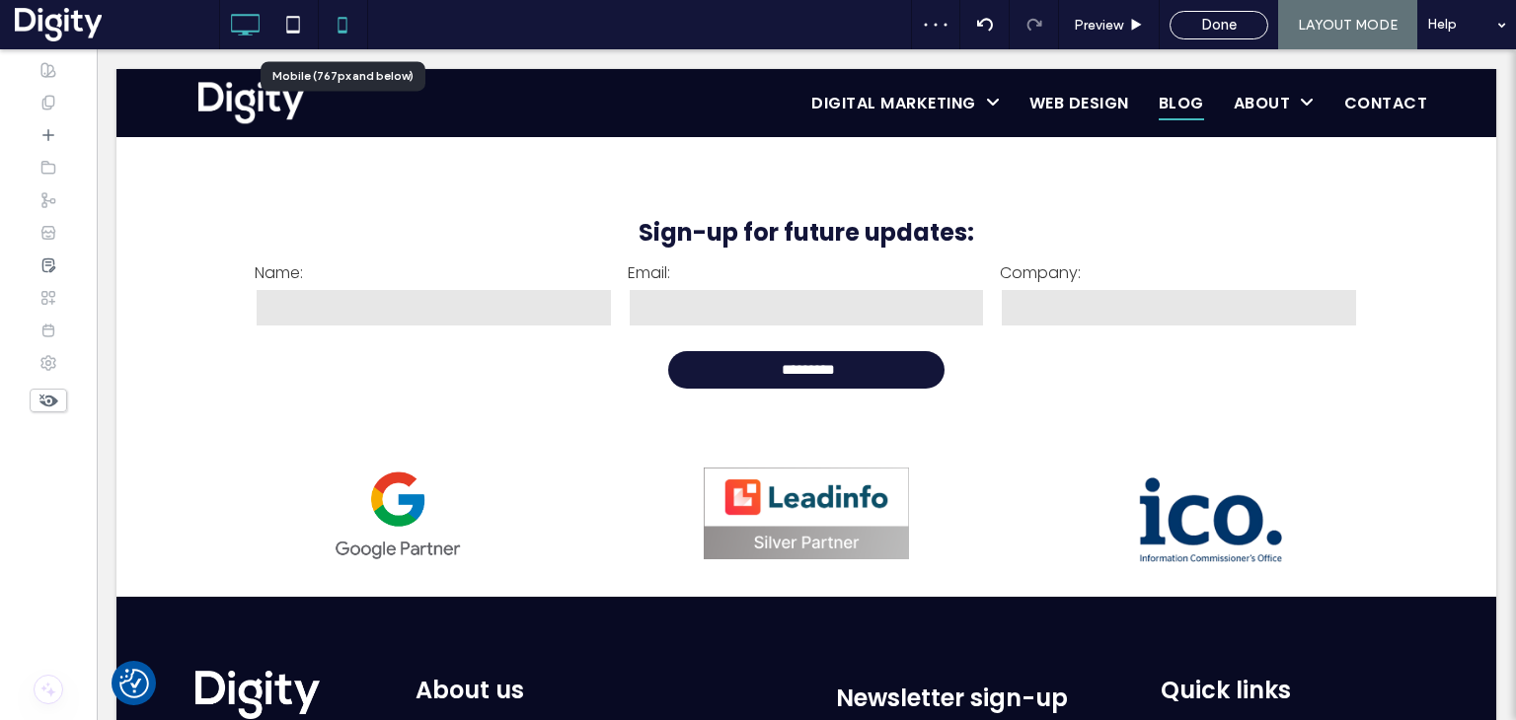
click at [337, 21] on use at bounding box center [341, 25] width 9 height 16
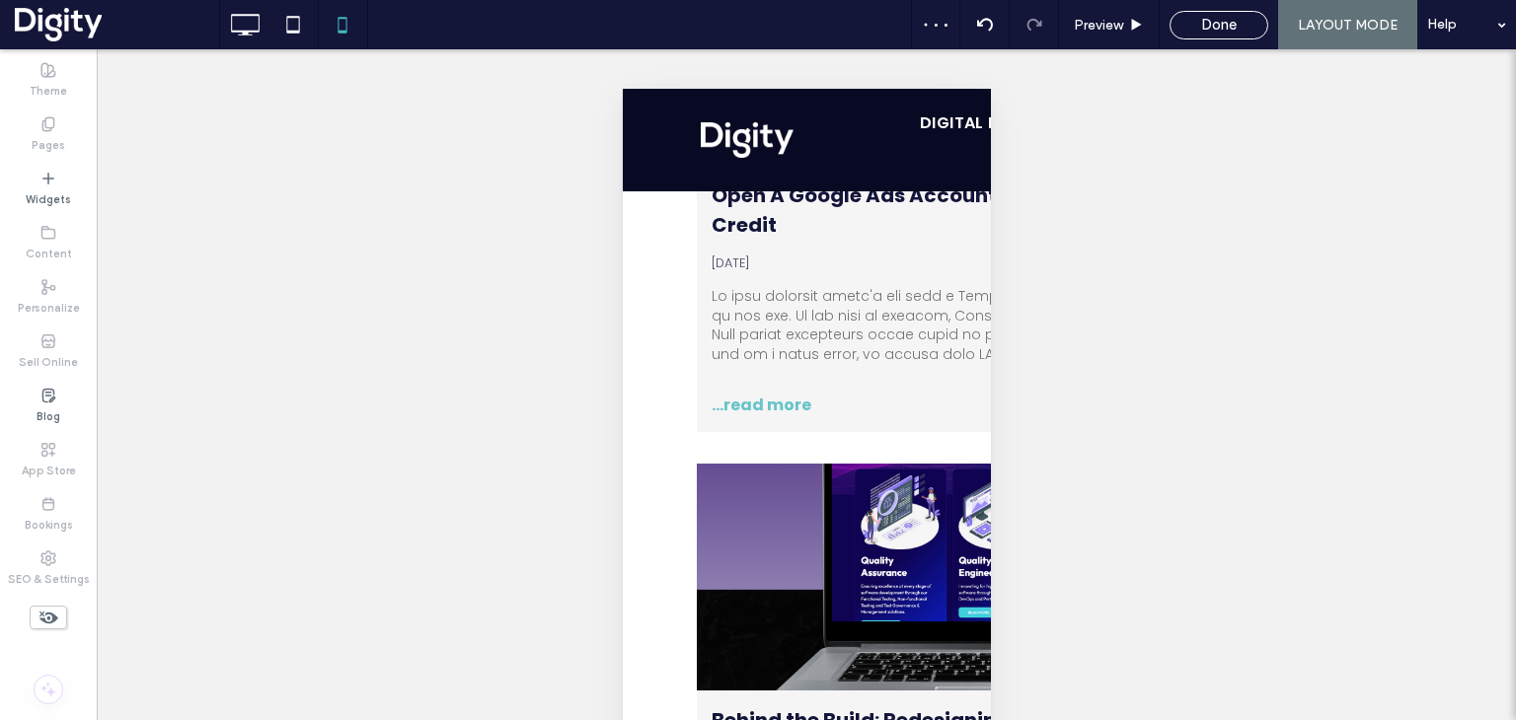
type input "*******"
type input "**"
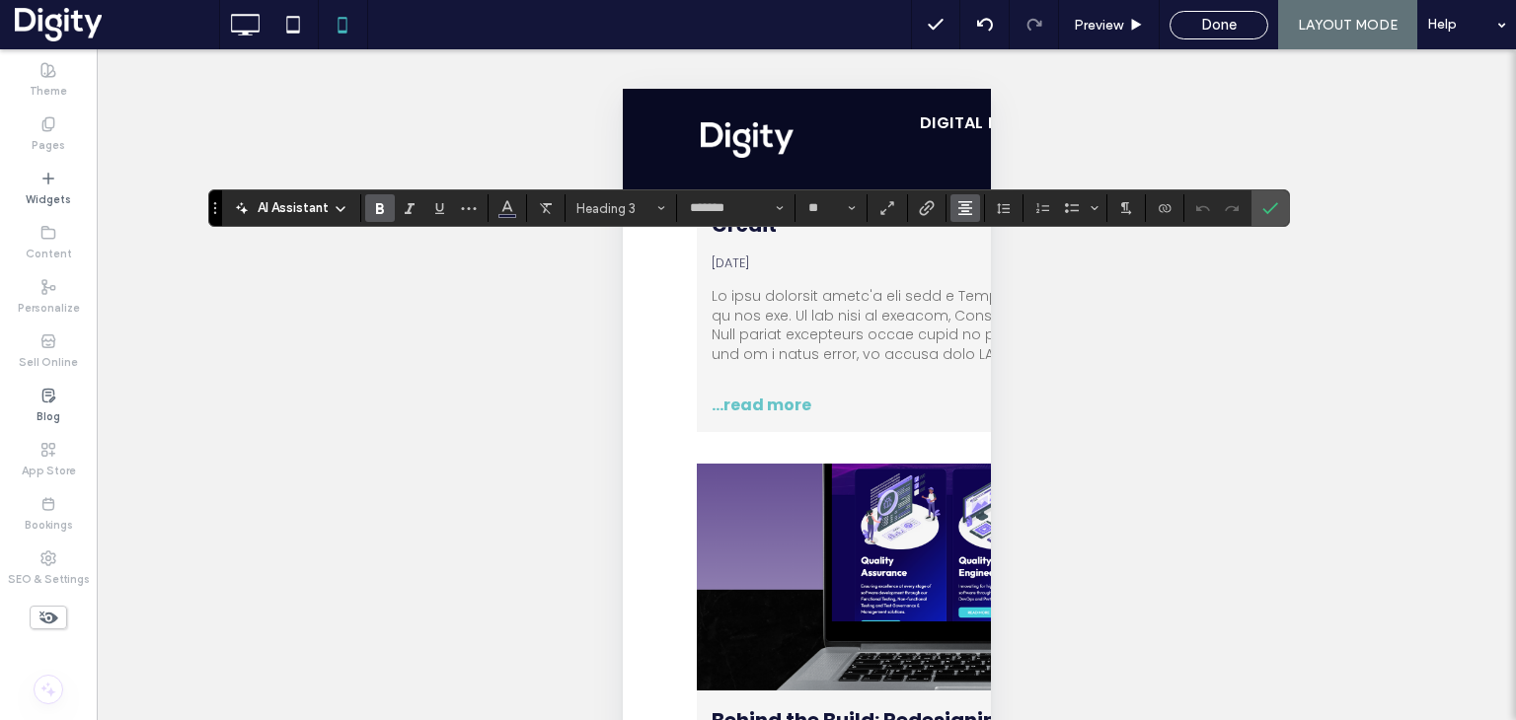
click at [963, 205] on use "Alignment" at bounding box center [965, 208] width 14 height 14
click at [973, 250] on label "ui.textEditor.alignment.left" at bounding box center [984, 240] width 69 height 29
drag, startPoint x: 1272, startPoint y: 210, endPoint x: 1066, endPoint y: 242, distance: 208.6
click at [1271, 210] on icon "Confirm" at bounding box center [1270, 208] width 16 height 16
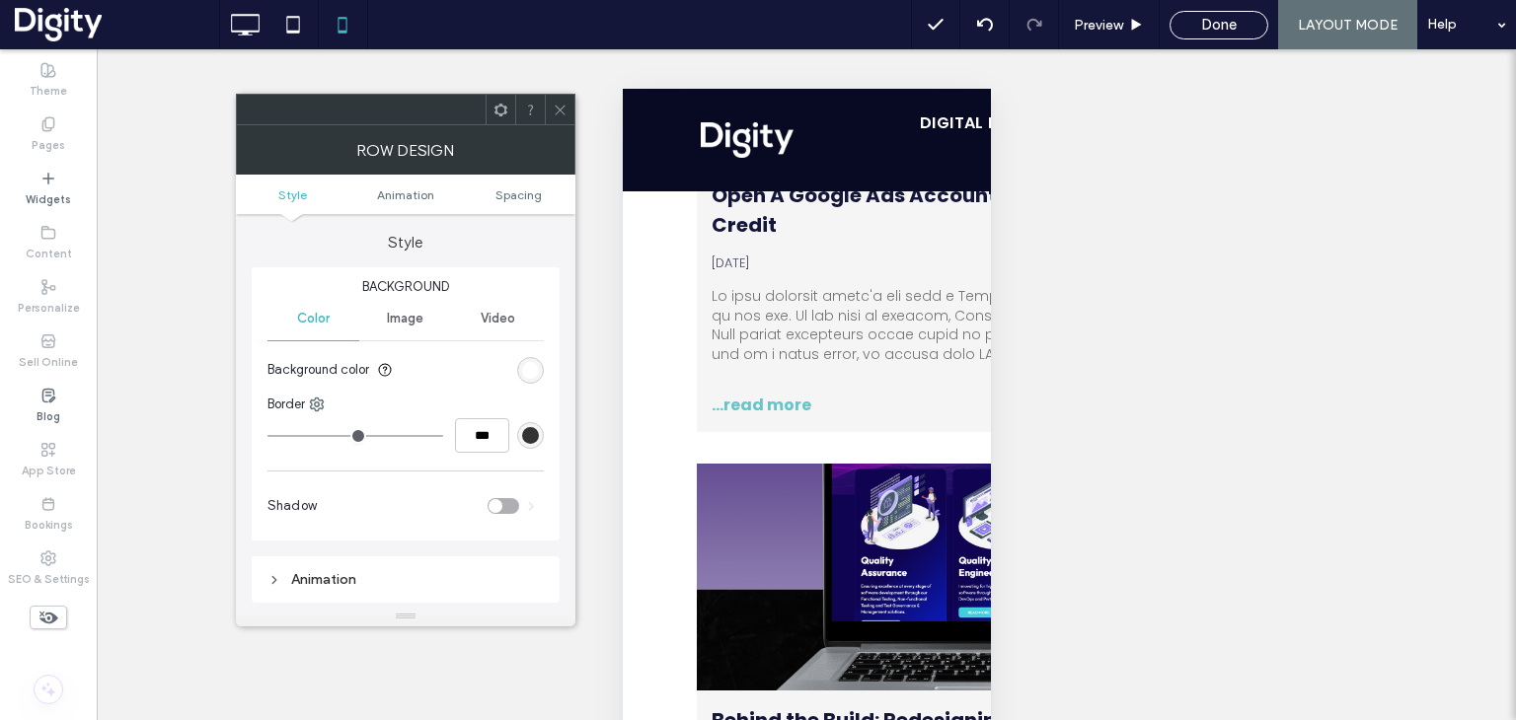
click at [525, 186] on ul "Style Animation Spacing" at bounding box center [405, 194] width 339 height 39
click at [524, 194] on span "Spacing" at bounding box center [518, 194] width 46 height 15
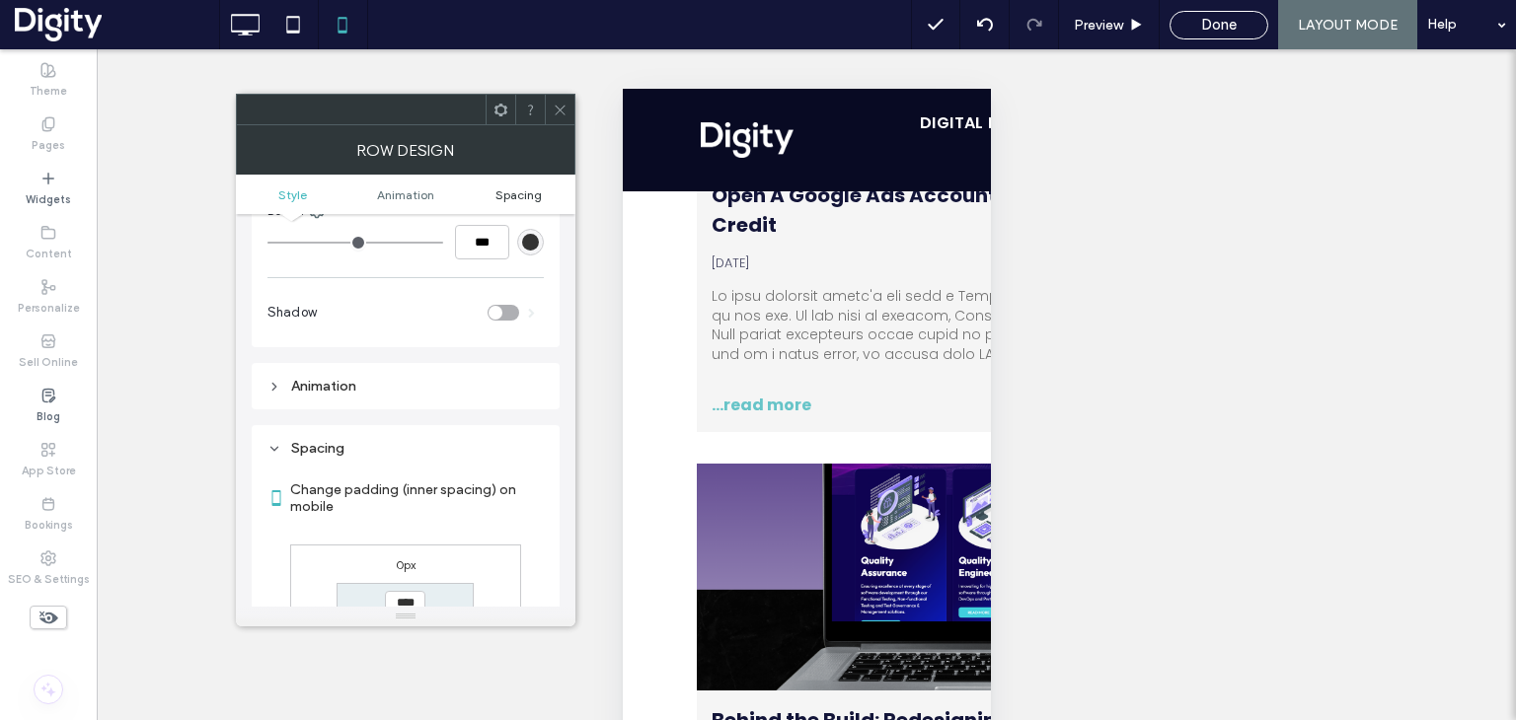
scroll to position [389, 0]
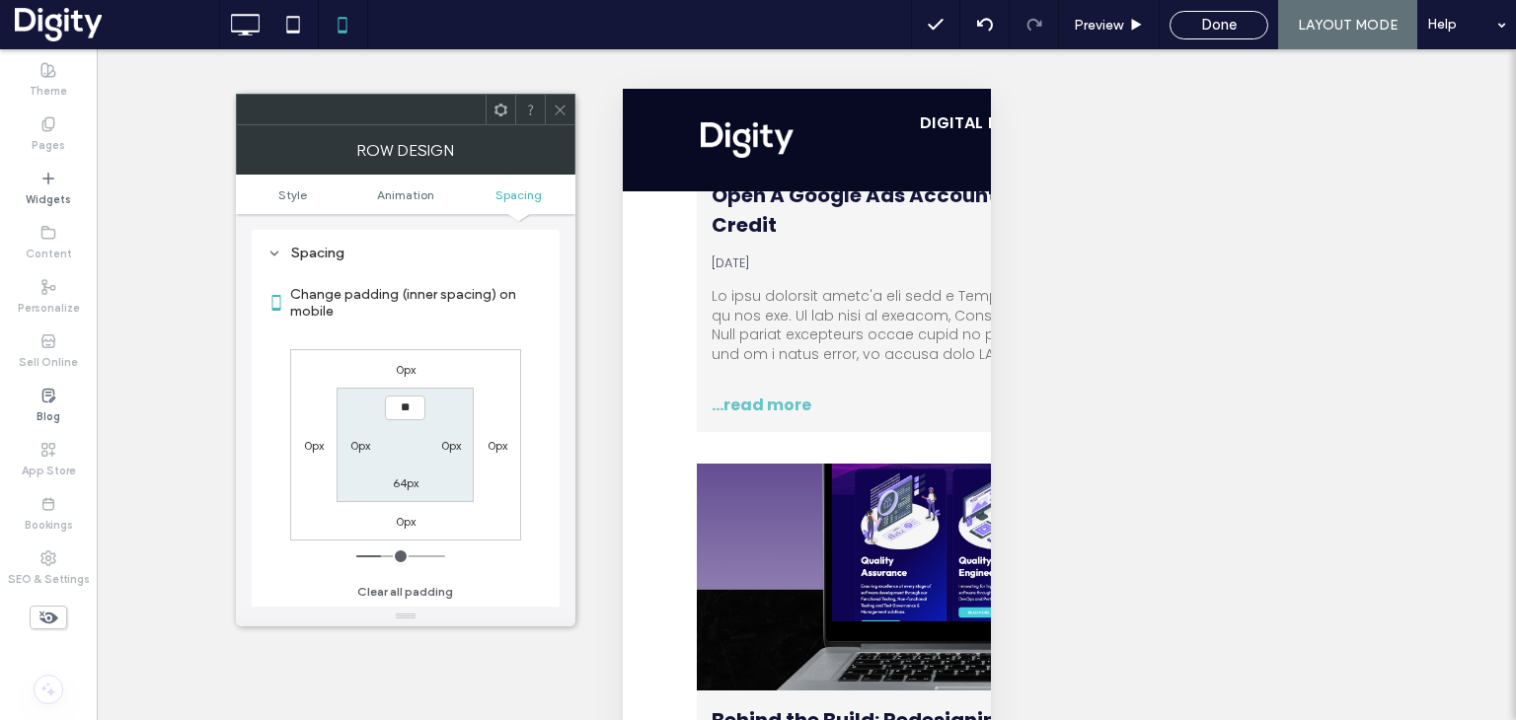
type input "****"
type input "**"
click at [553, 108] on div at bounding box center [560, 110] width 30 height 30
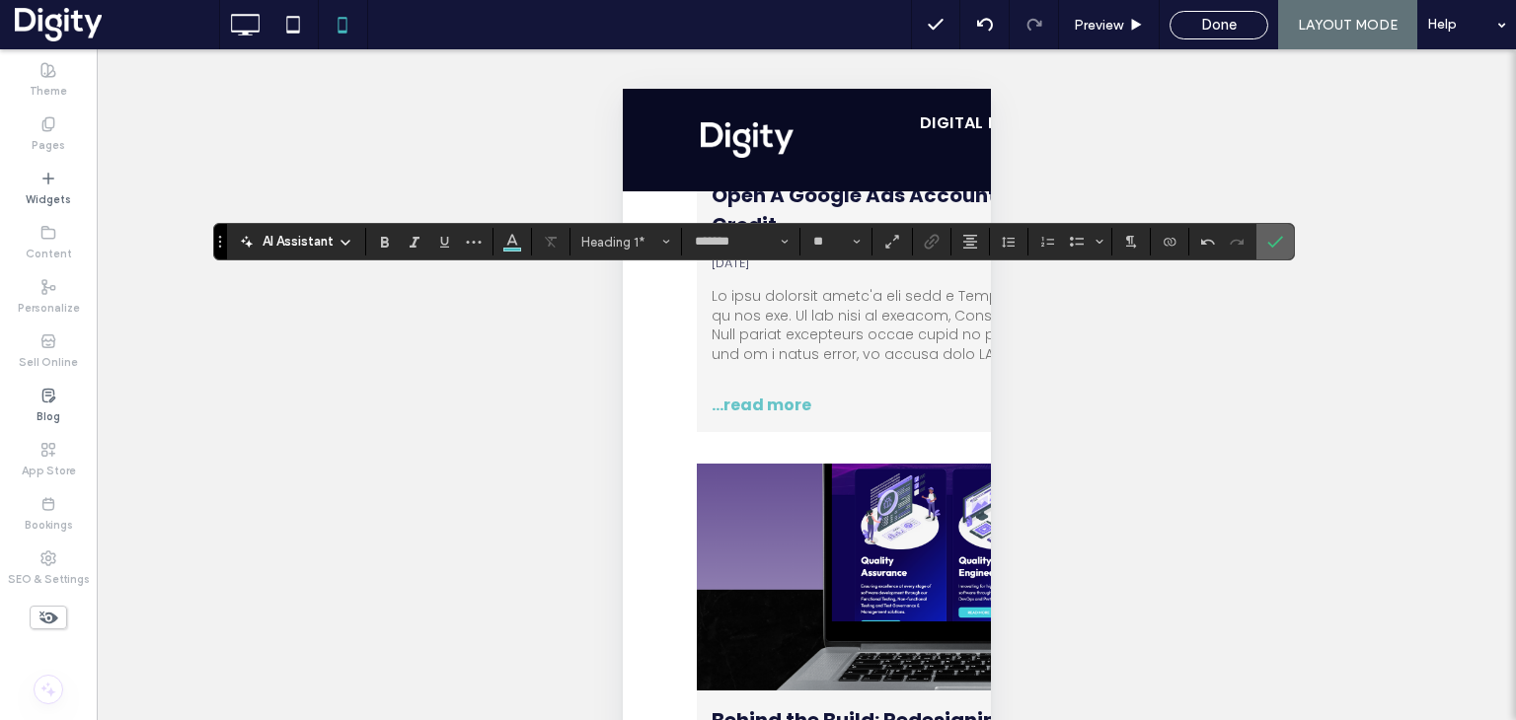
click at [1260, 238] on label "Confirm" at bounding box center [1275, 242] width 30 height 36
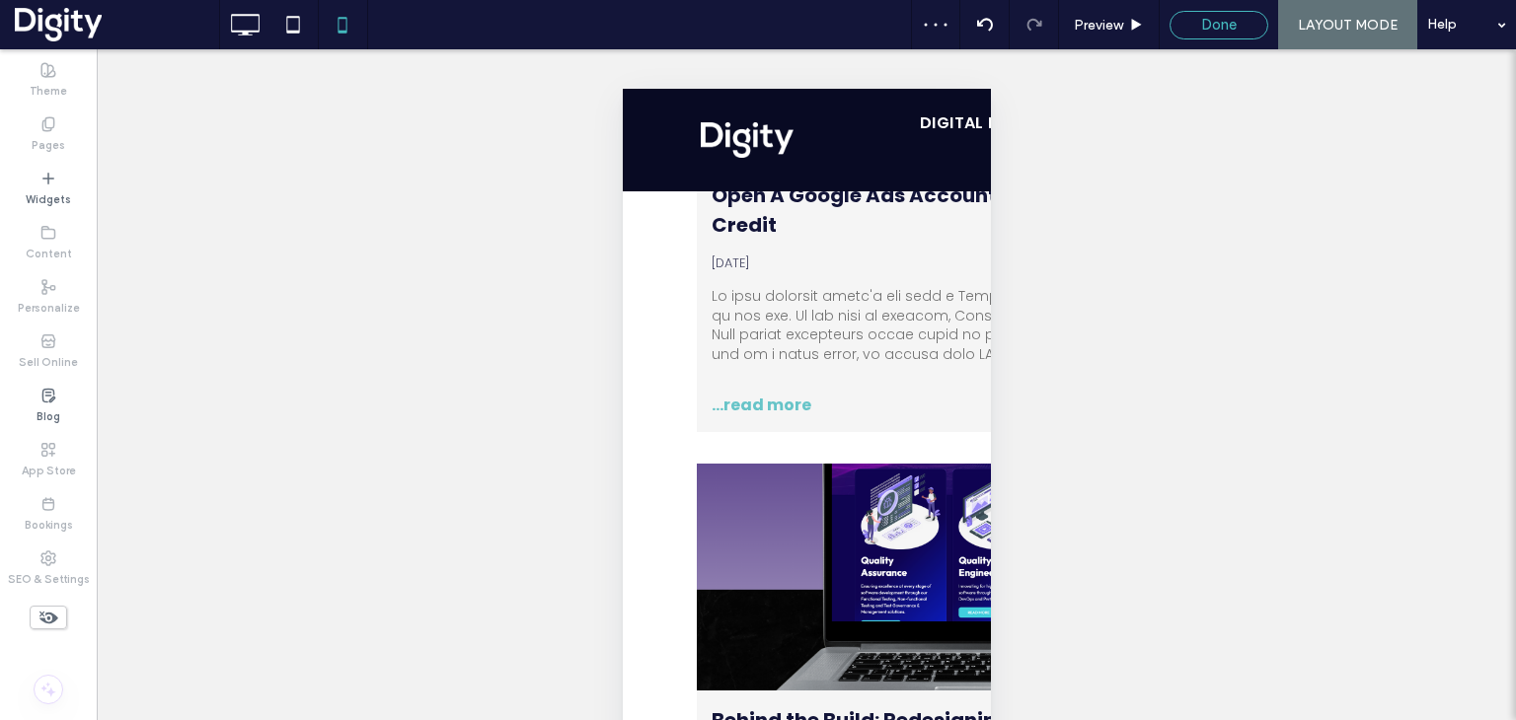
click at [1221, 25] on span "Done" at bounding box center [1219, 25] width 36 height 18
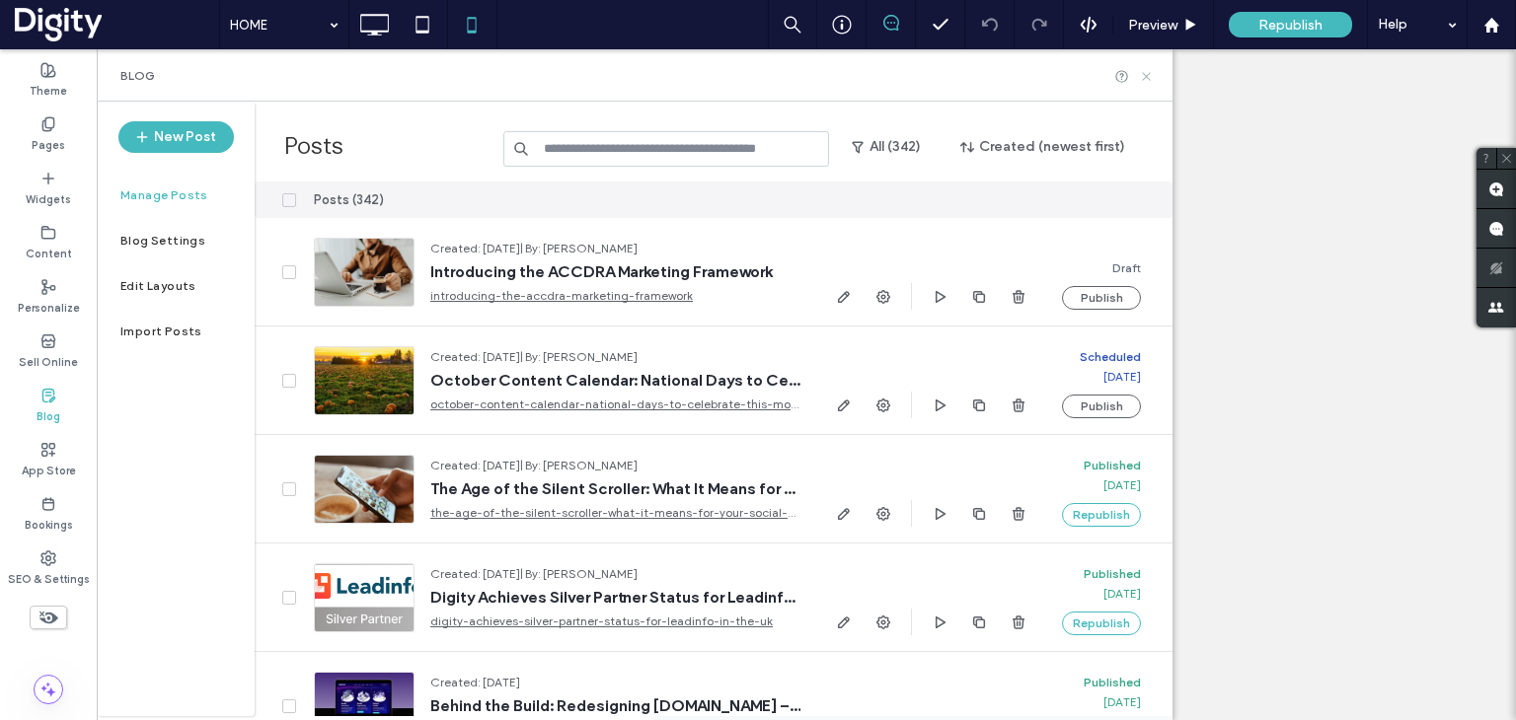
click at [1150, 75] on icon at bounding box center [1146, 76] width 15 height 15
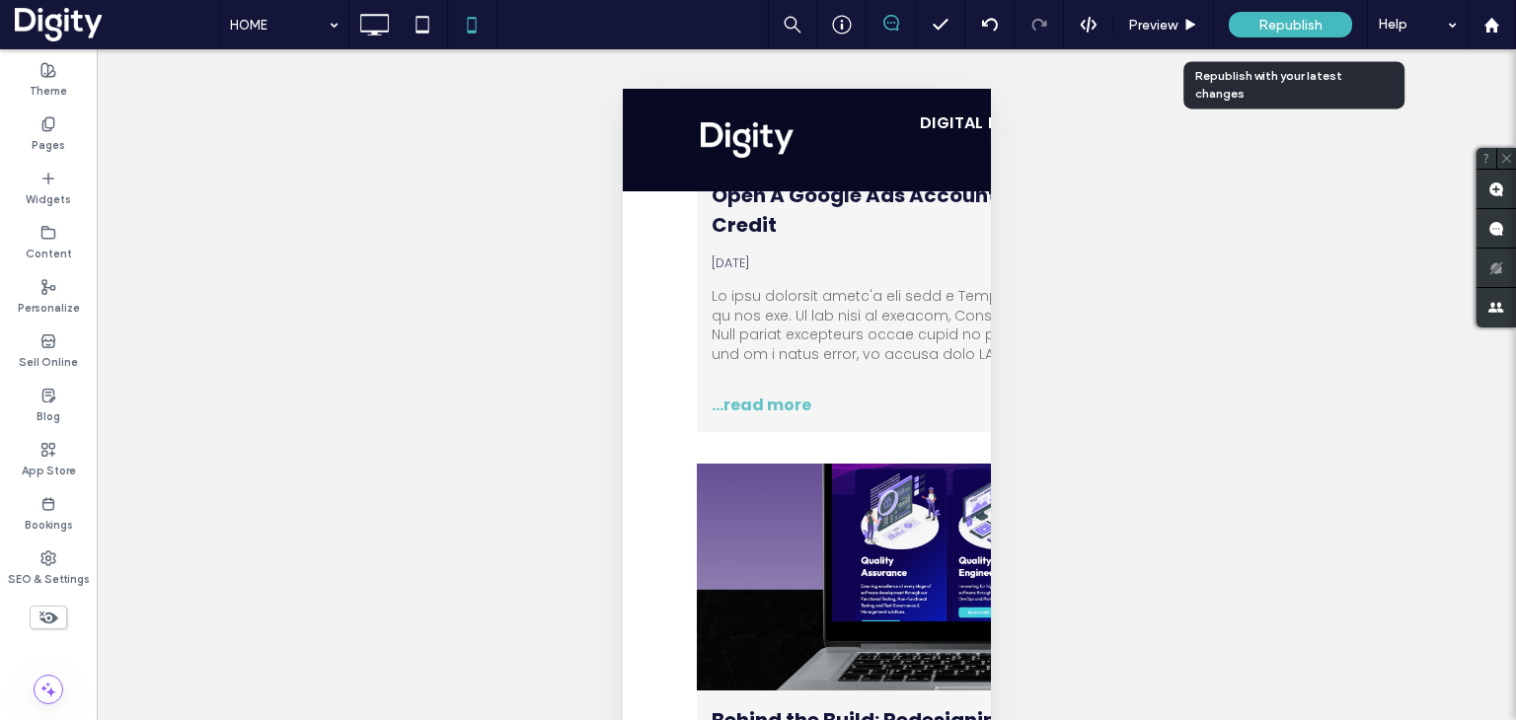
click at [1264, 22] on span "Republish" at bounding box center [1290, 25] width 64 height 17
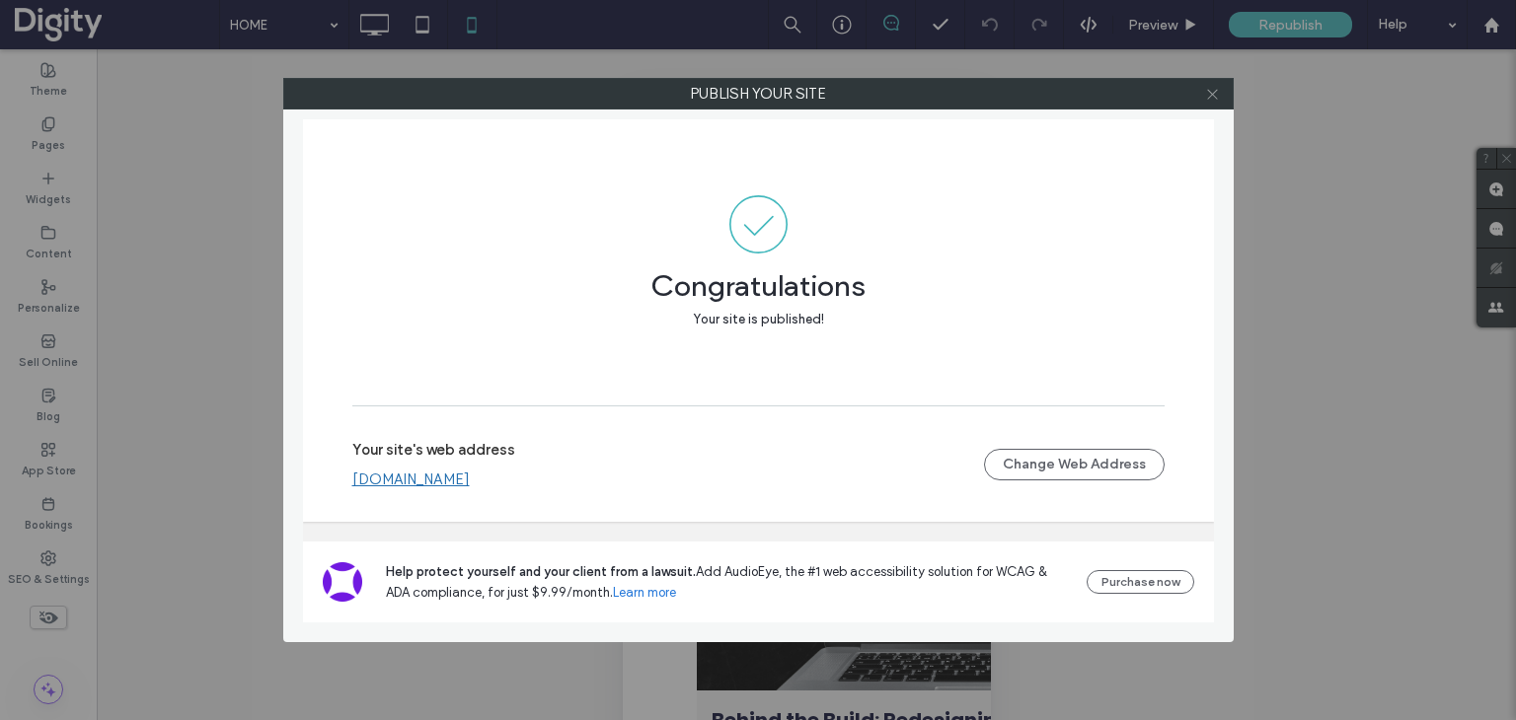
click at [1211, 92] on use at bounding box center [1212, 94] width 10 height 10
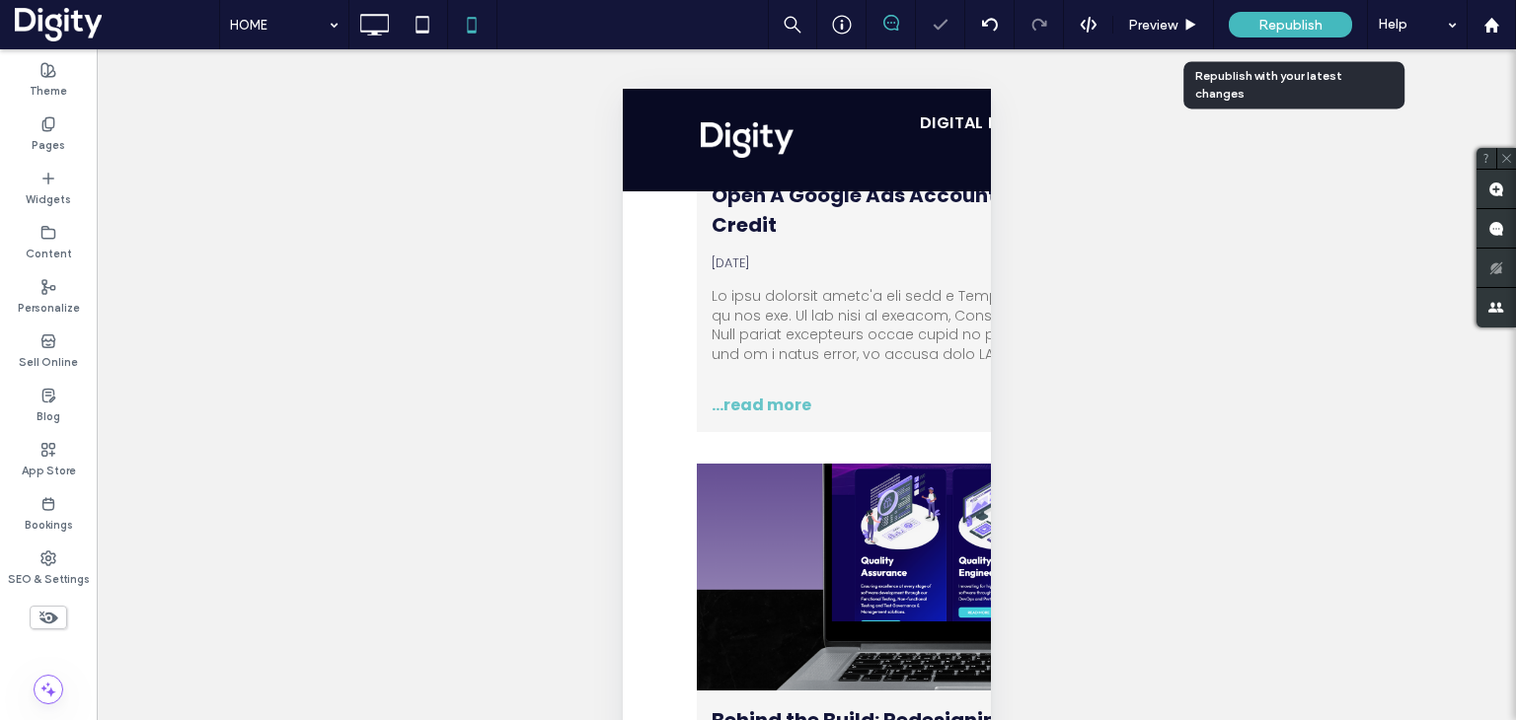
click at [1271, 25] on span "Republish" at bounding box center [1290, 25] width 64 height 17
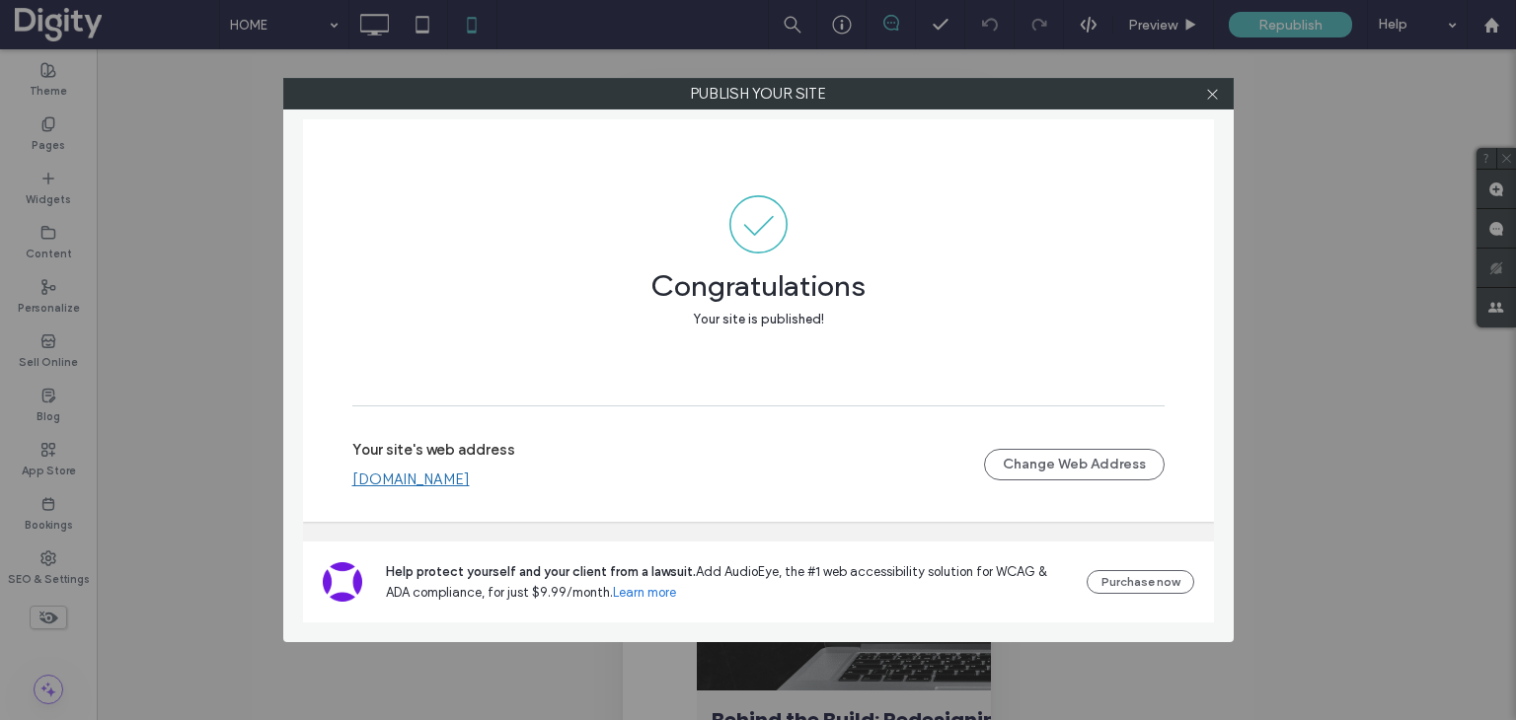
drag, startPoint x: 1212, startPoint y: 96, endPoint x: 1289, endPoint y: 81, distance: 78.4
click at [1213, 96] on icon at bounding box center [1212, 94] width 15 height 15
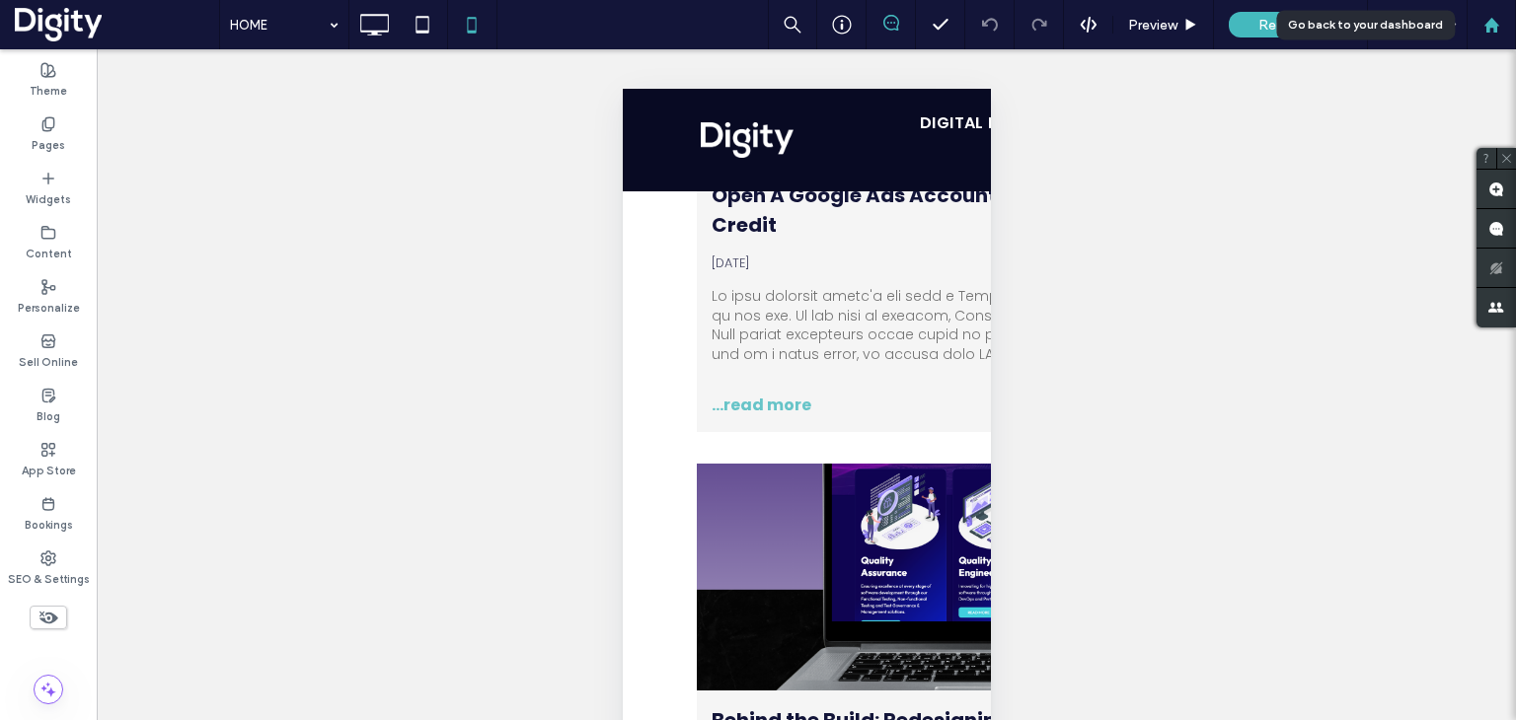
click at [1492, 19] on use at bounding box center [1490, 24] width 15 height 15
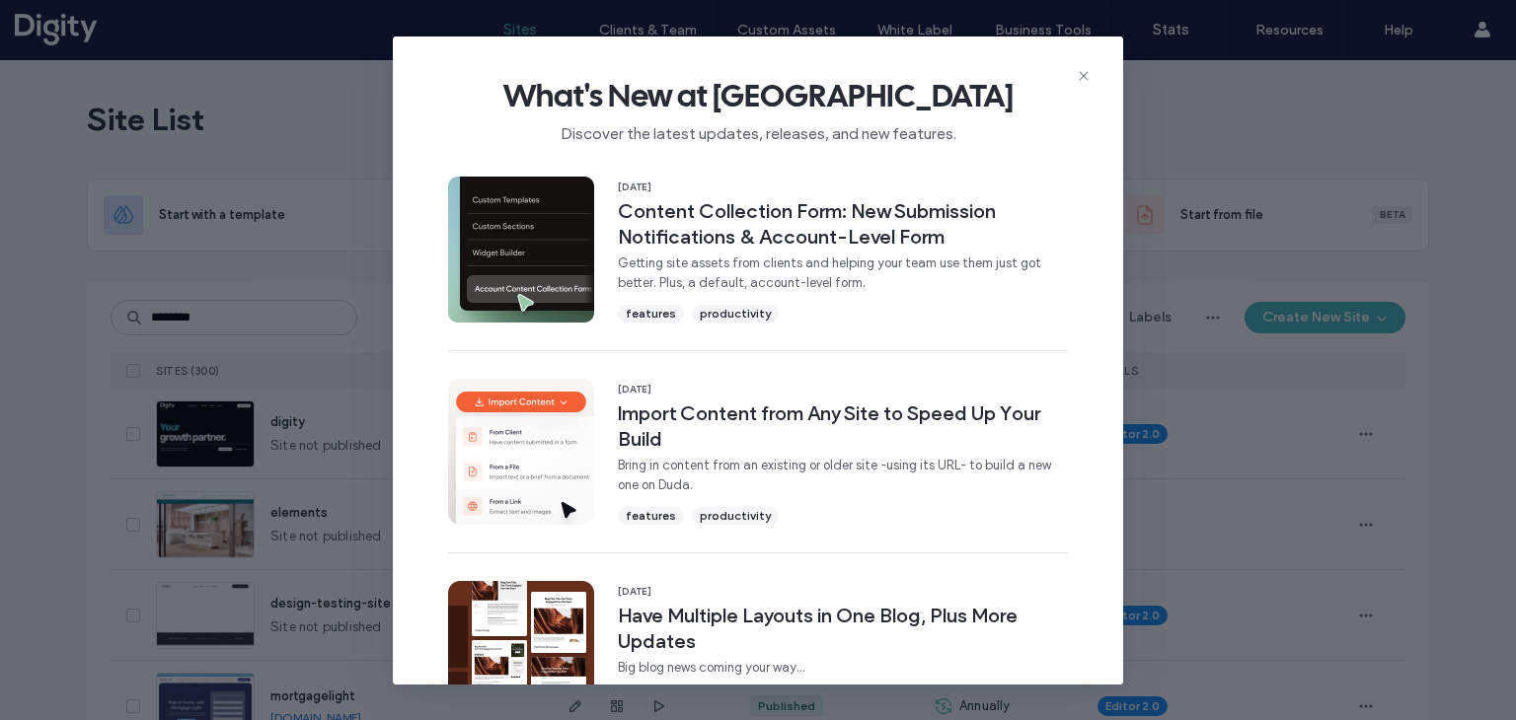
type input "********"
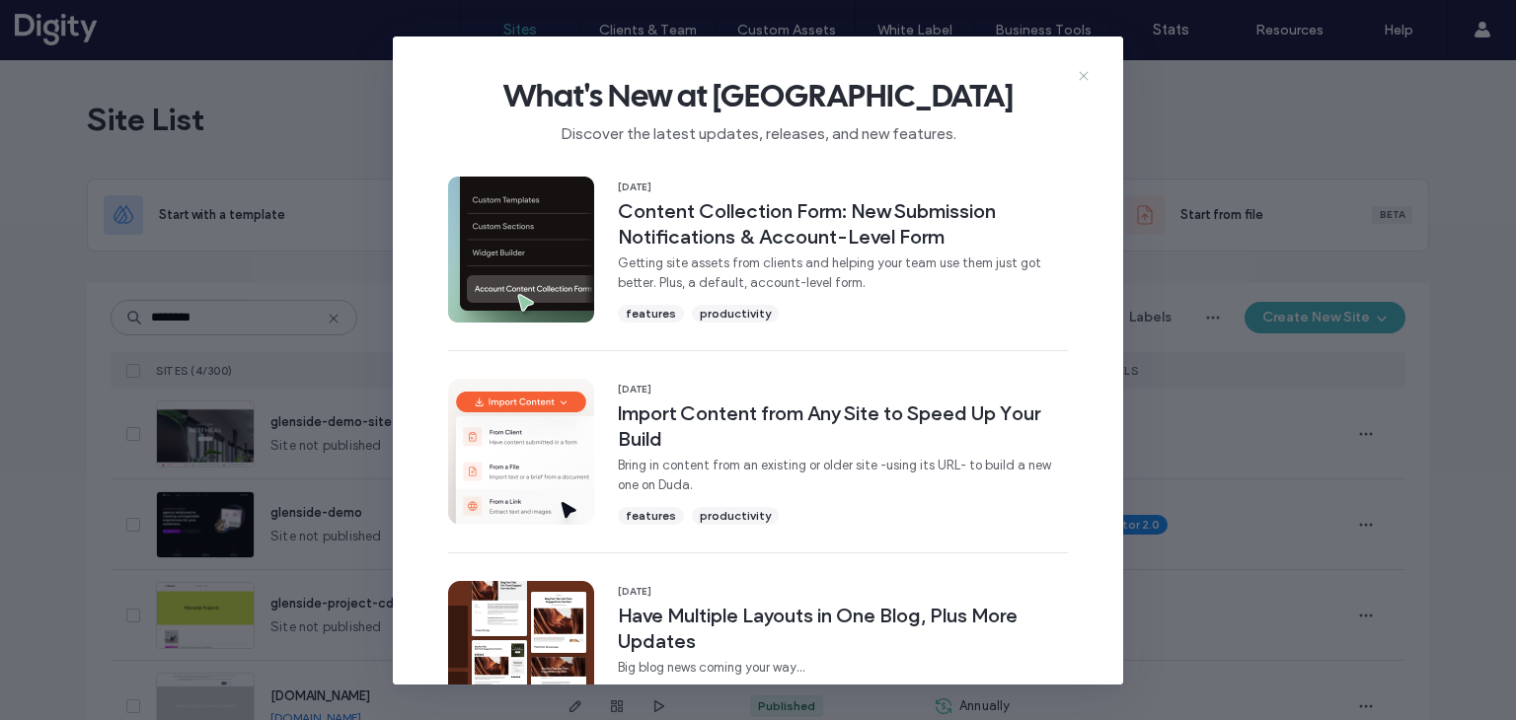
click at [1084, 68] on icon at bounding box center [1084, 76] width 16 height 16
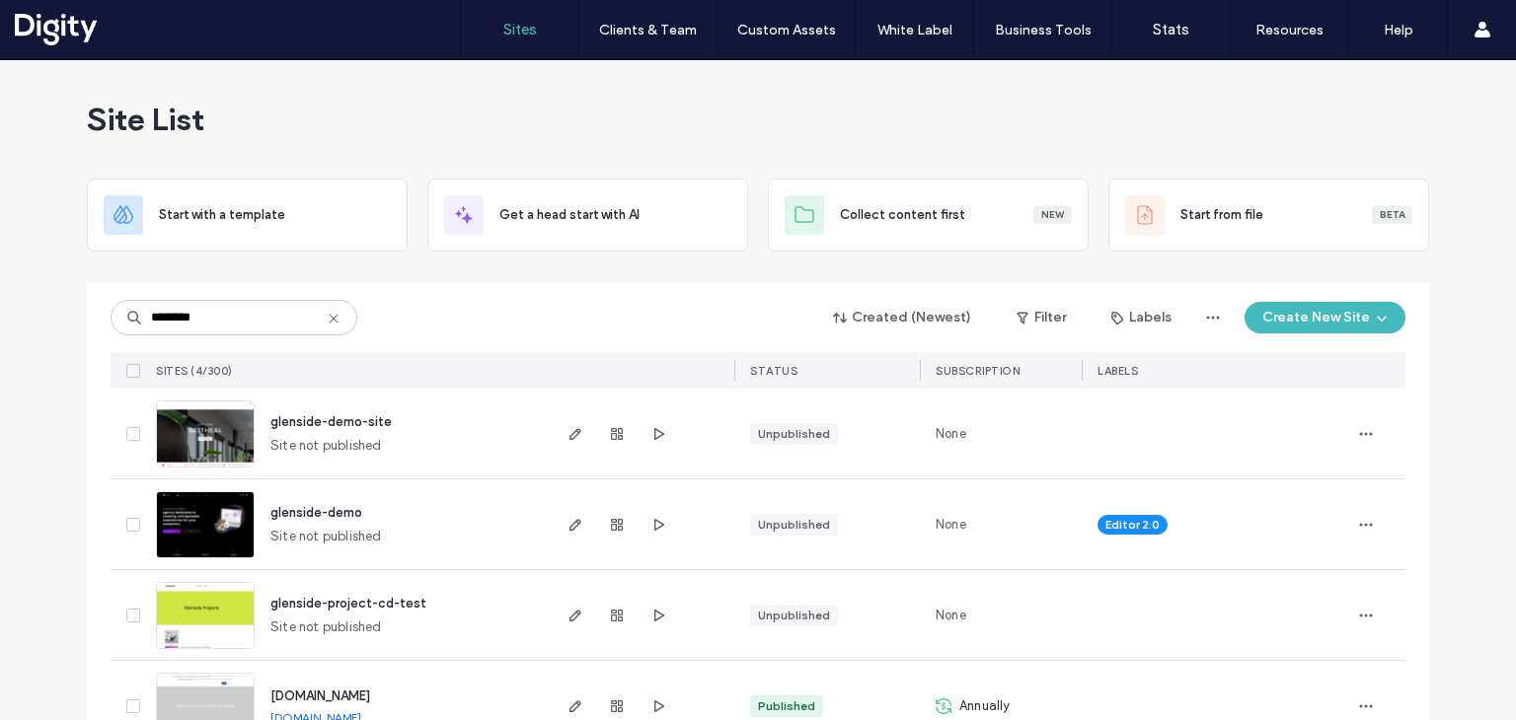
scroll to position [55, 0]
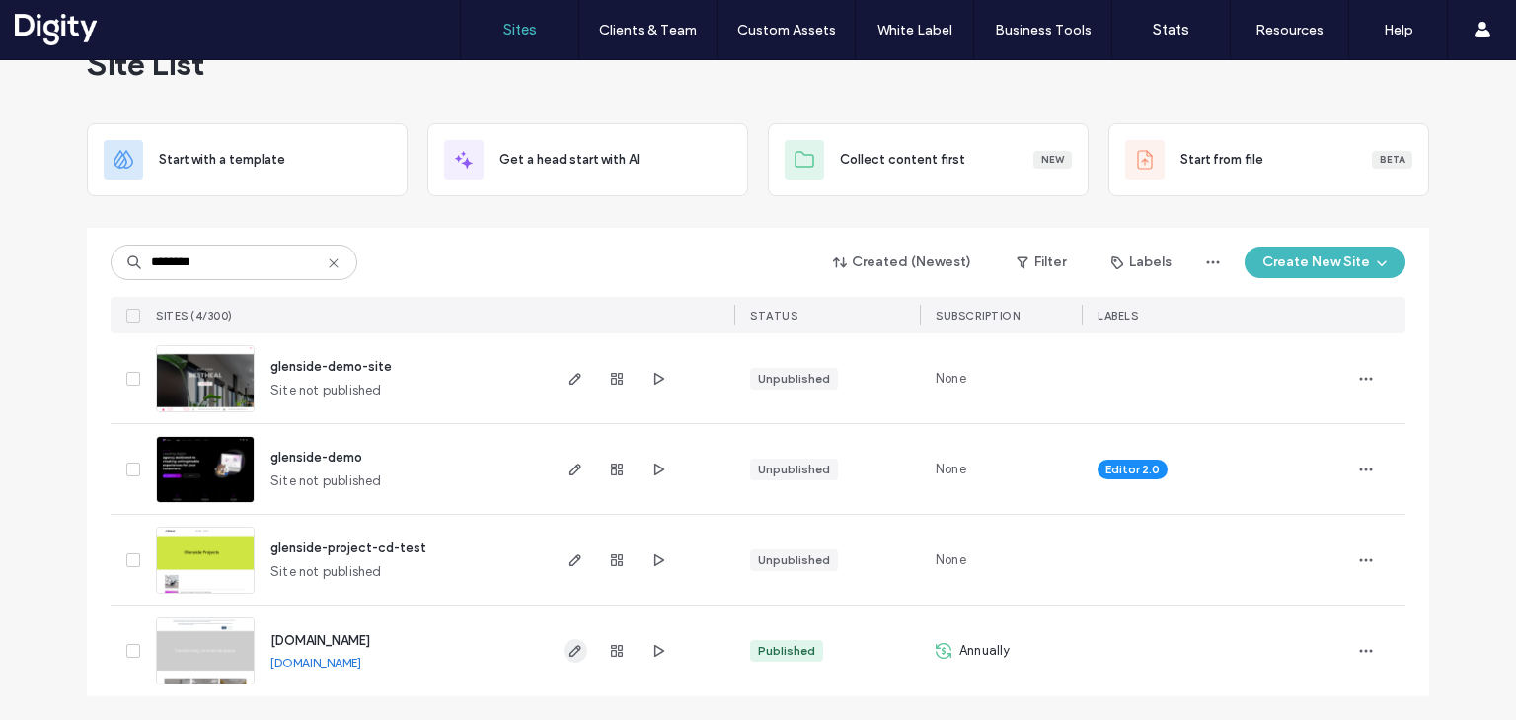
click at [567, 652] on icon "button" at bounding box center [575, 651] width 16 height 16
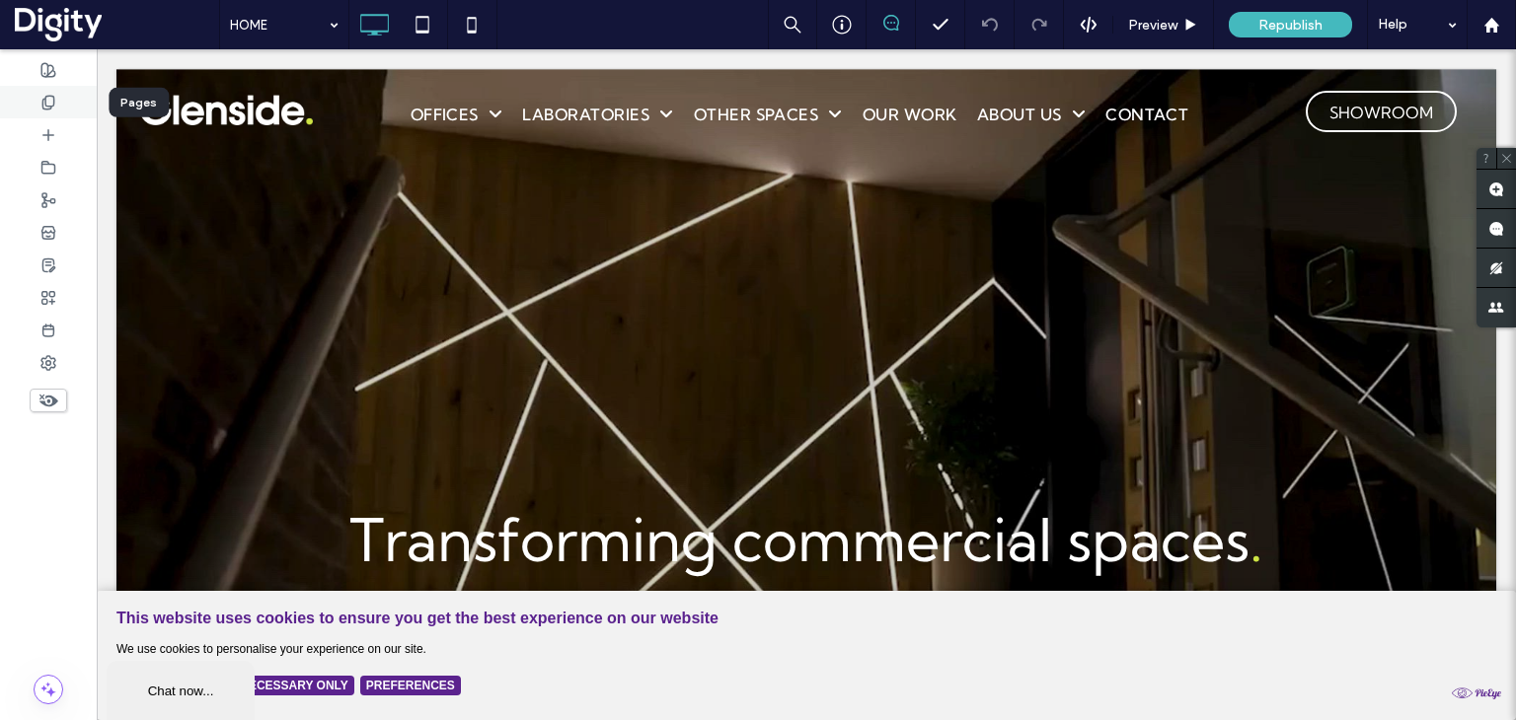
click at [49, 108] on use at bounding box center [47, 102] width 11 height 13
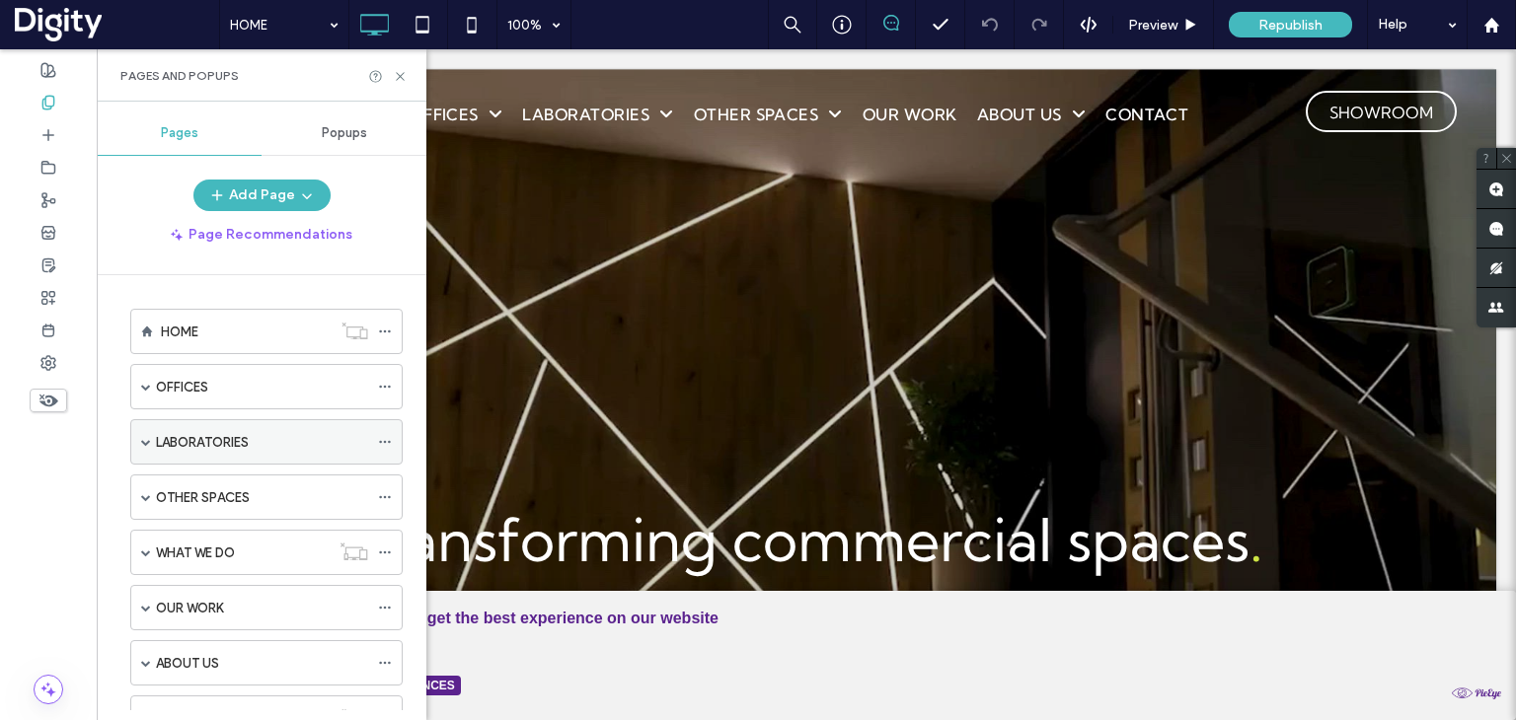
click at [147, 437] on span at bounding box center [146, 442] width 10 height 10
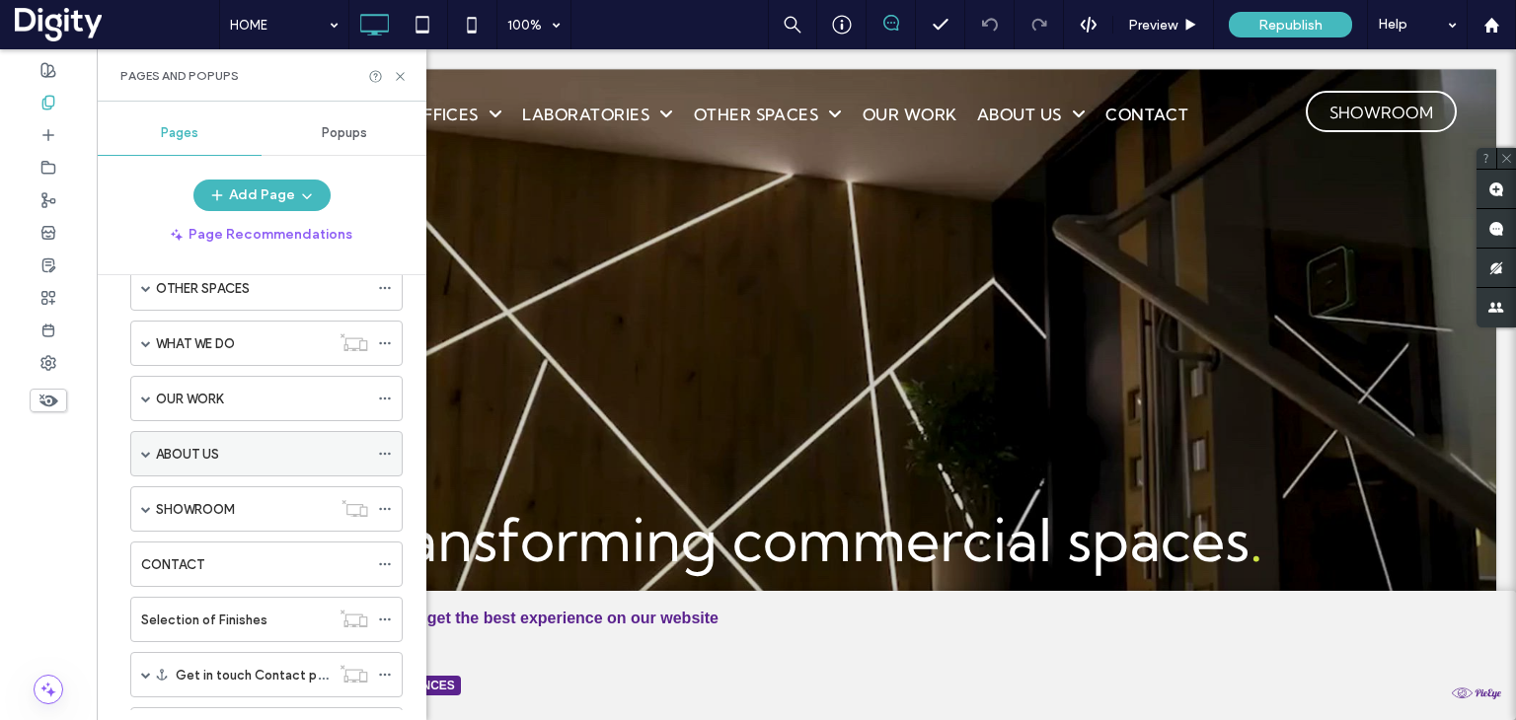
scroll to position [493, 0]
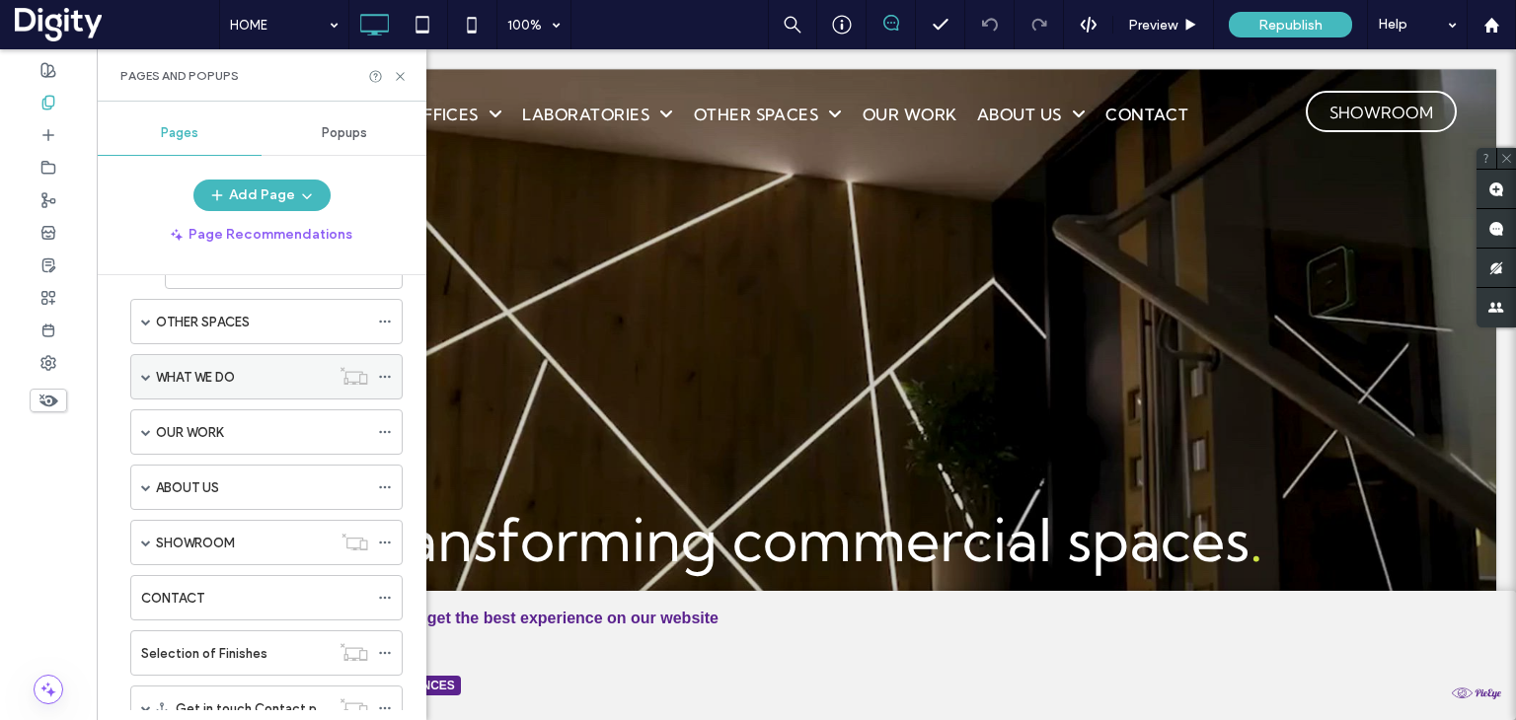
click at [143, 372] on span at bounding box center [146, 377] width 10 height 10
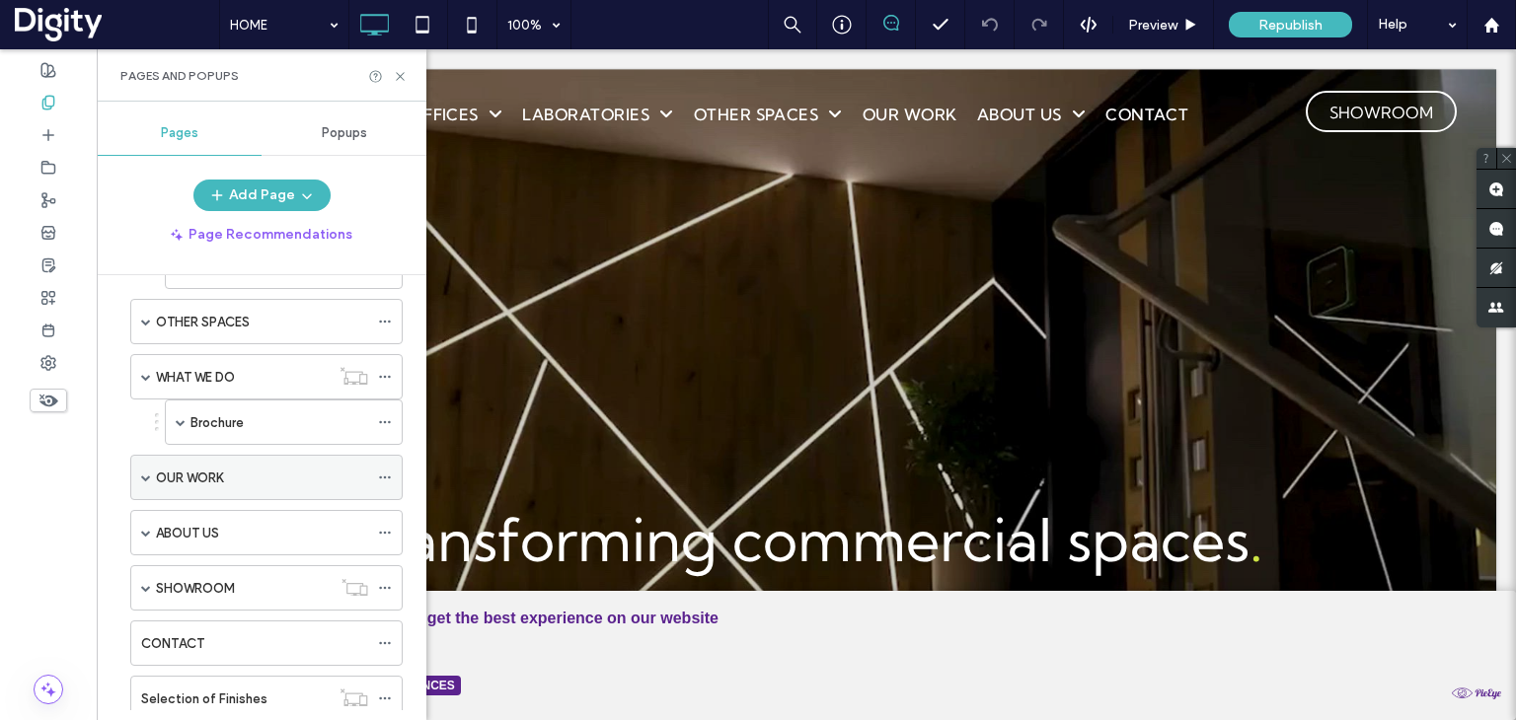
click at [146, 473] on span at bounding box center [146, 478] width 10 height 10
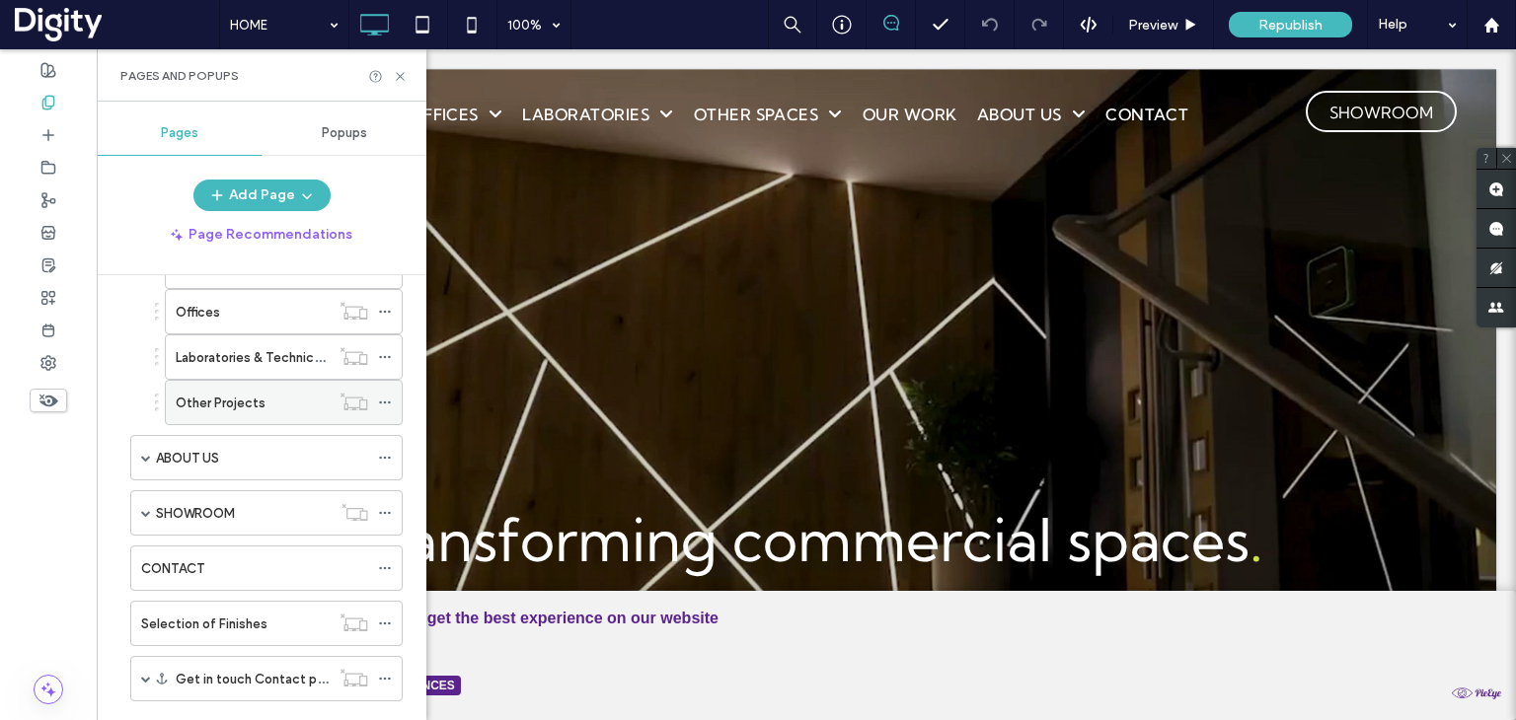
scroll to position [2171, 0]
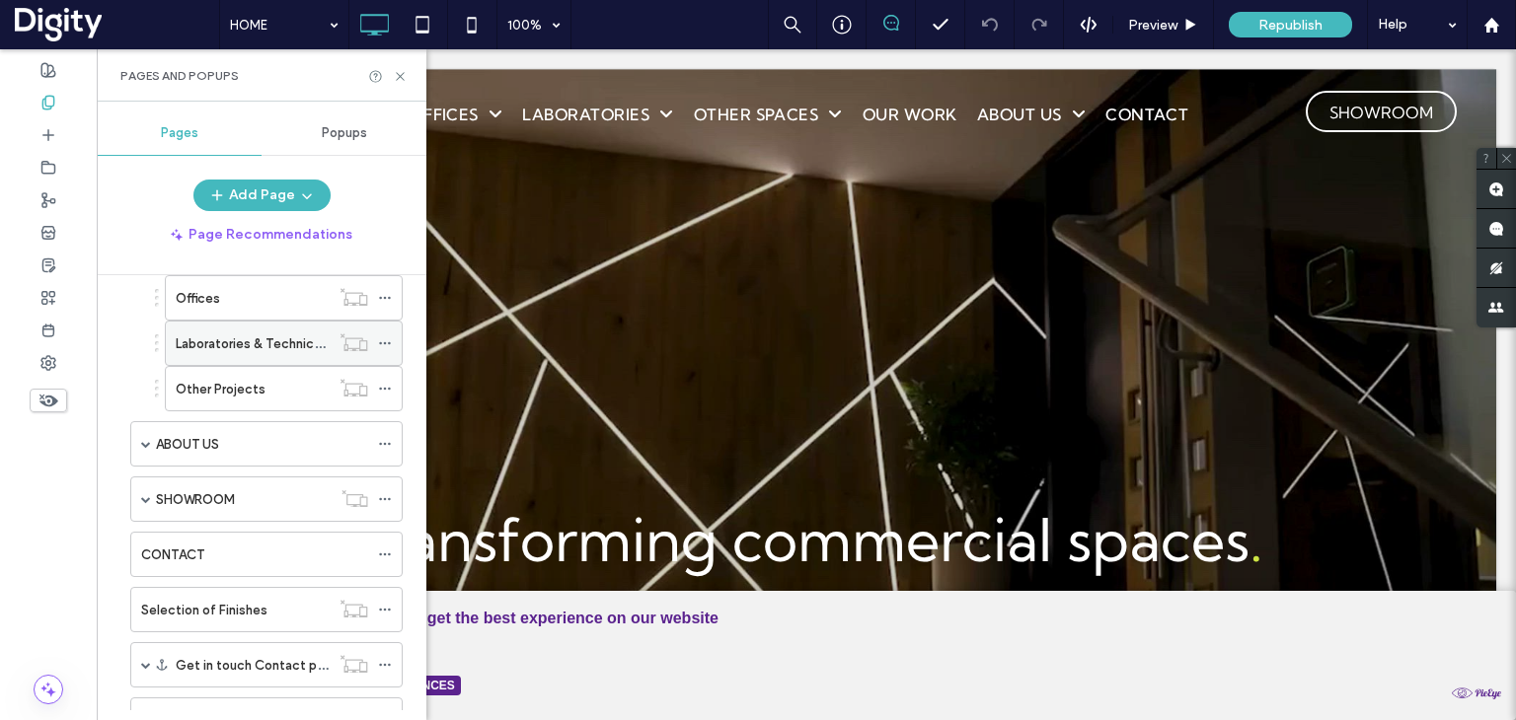
click at [264, 327] on label "Laboratories & Technical Spaces" at bounding box center [274, 344] width 196 height 35
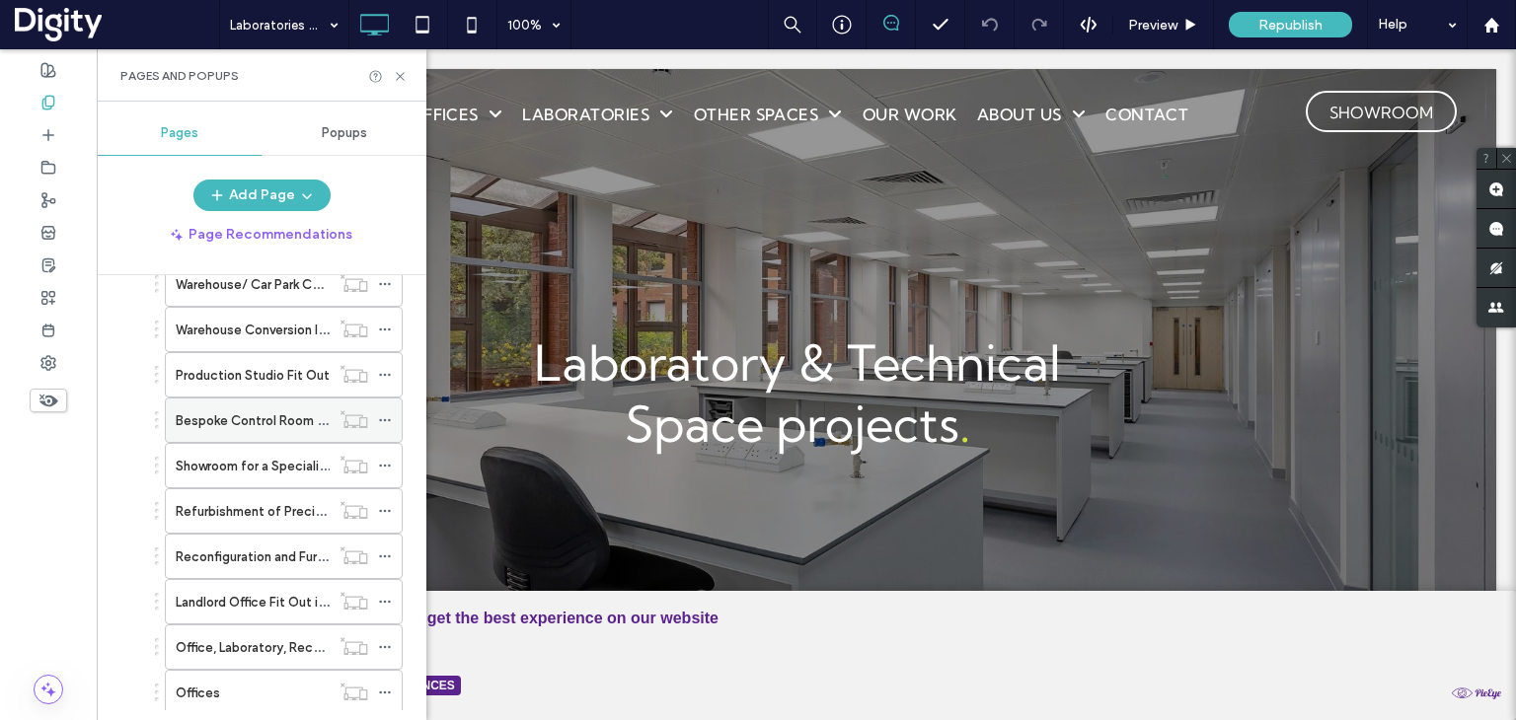
scroll to position [1973, 0]
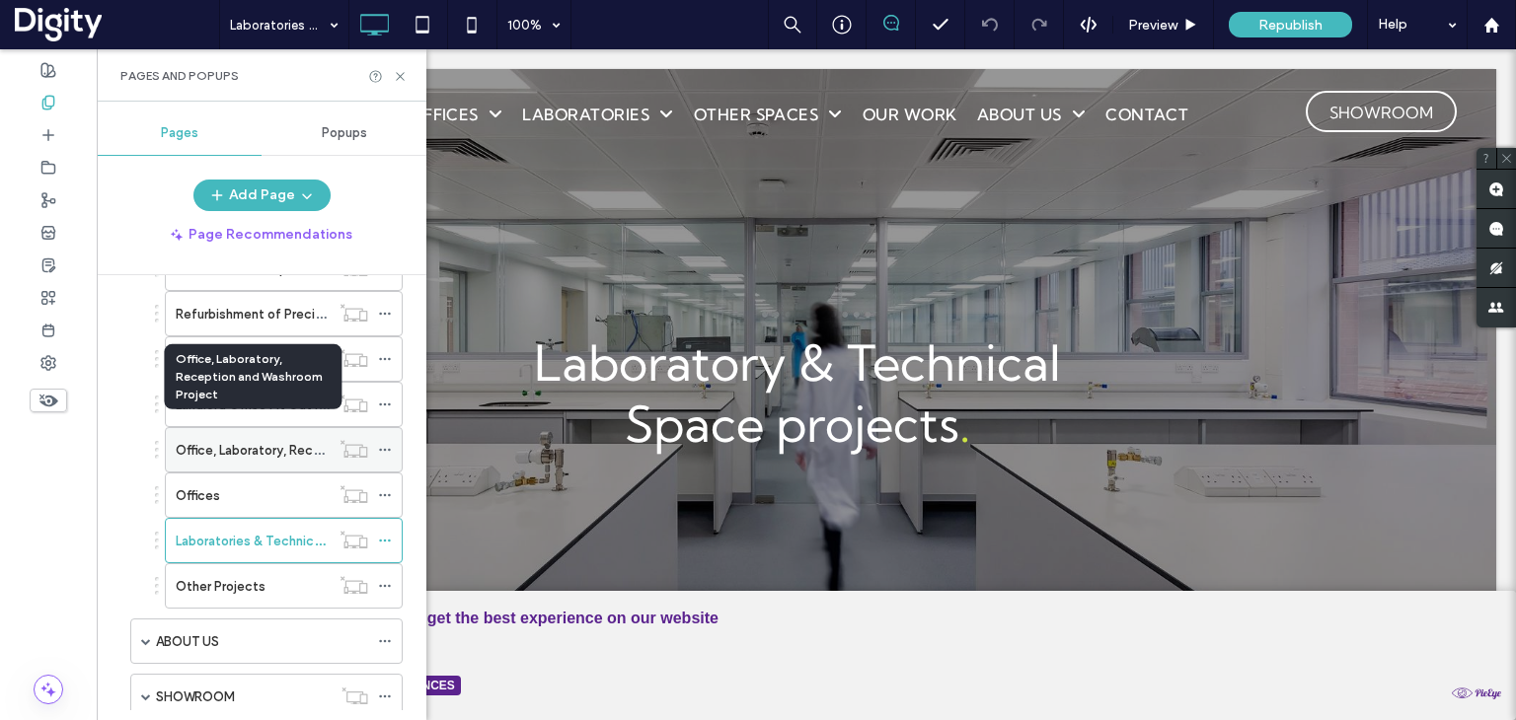
click at [215, 433] on label "Office, Laboratory, Reception and Washroom Project" at bounding box center [333, 450] width 314 height 35
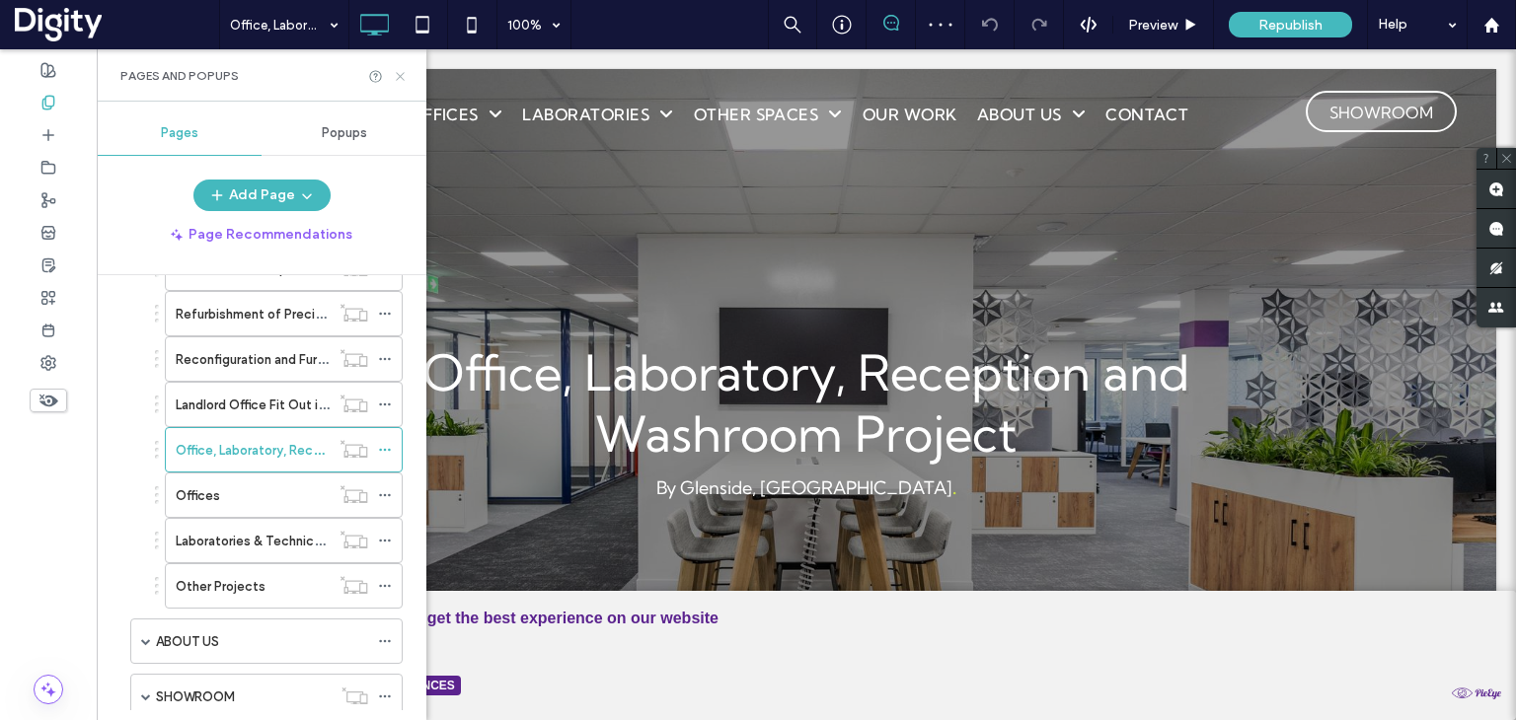
click at [406, 65] on div "Pages and Popups" at bounding box center [262, 75] width 330 height 52
click at [402, 76] on icon at bounding box center [400, 76] width 15 height 15
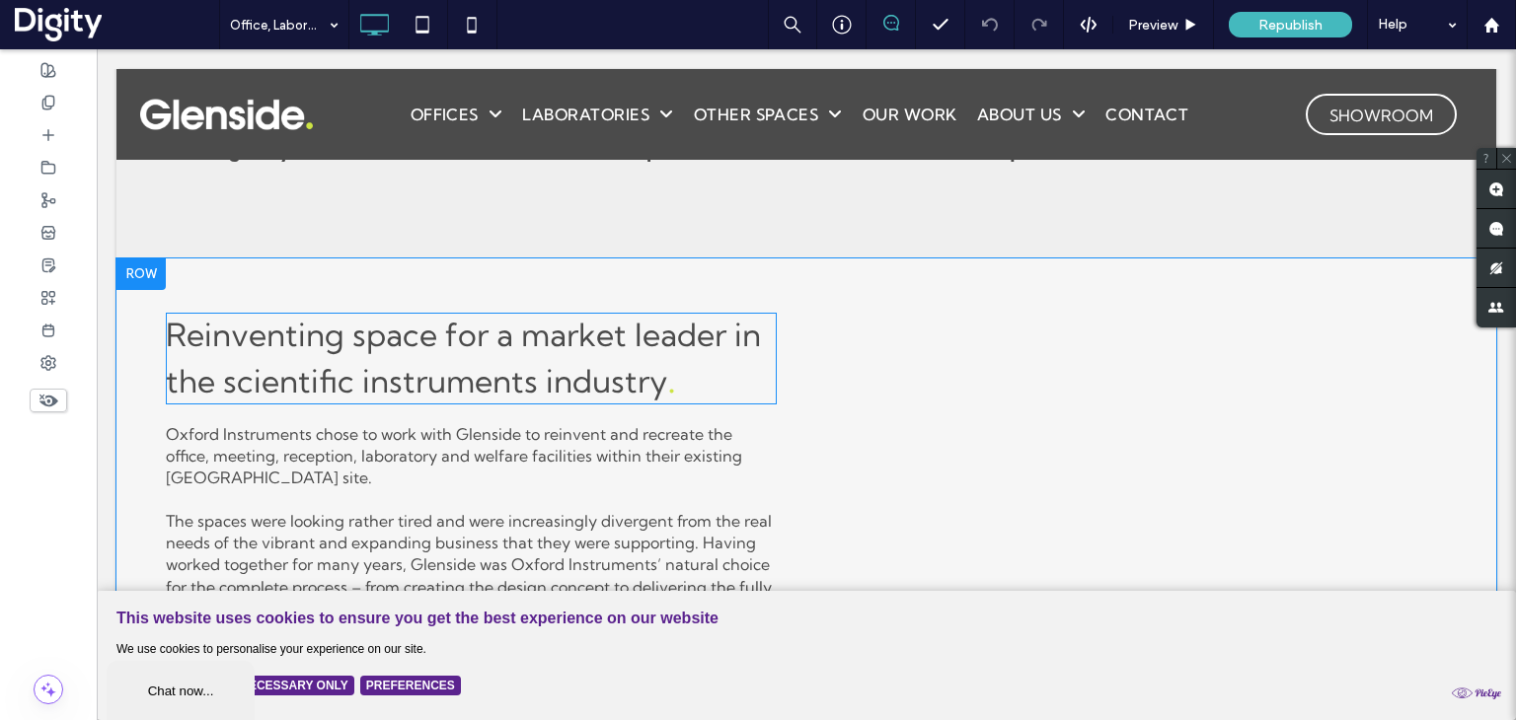
scroll to position [888, 0]
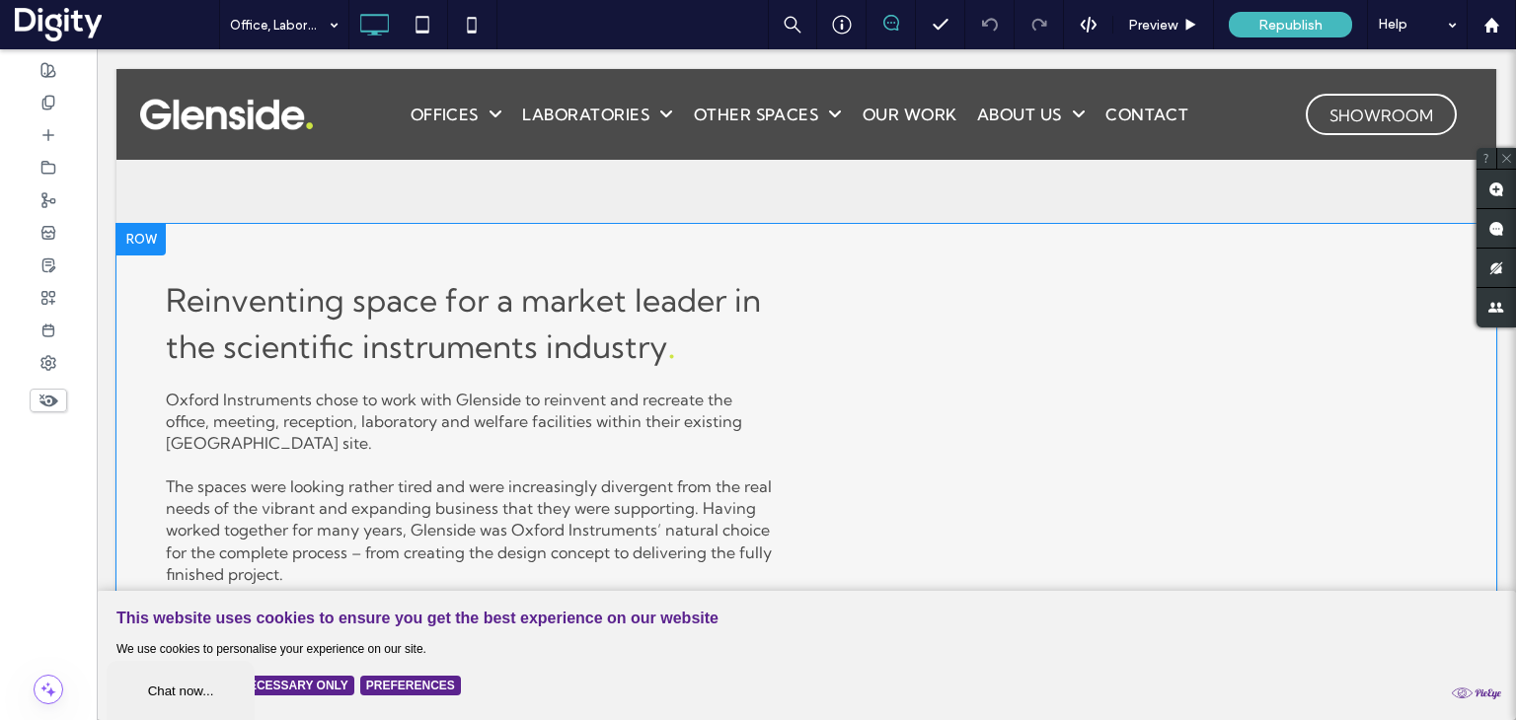
click at [161, 245] on div at bounding box center [140, 240] width 49 height 32
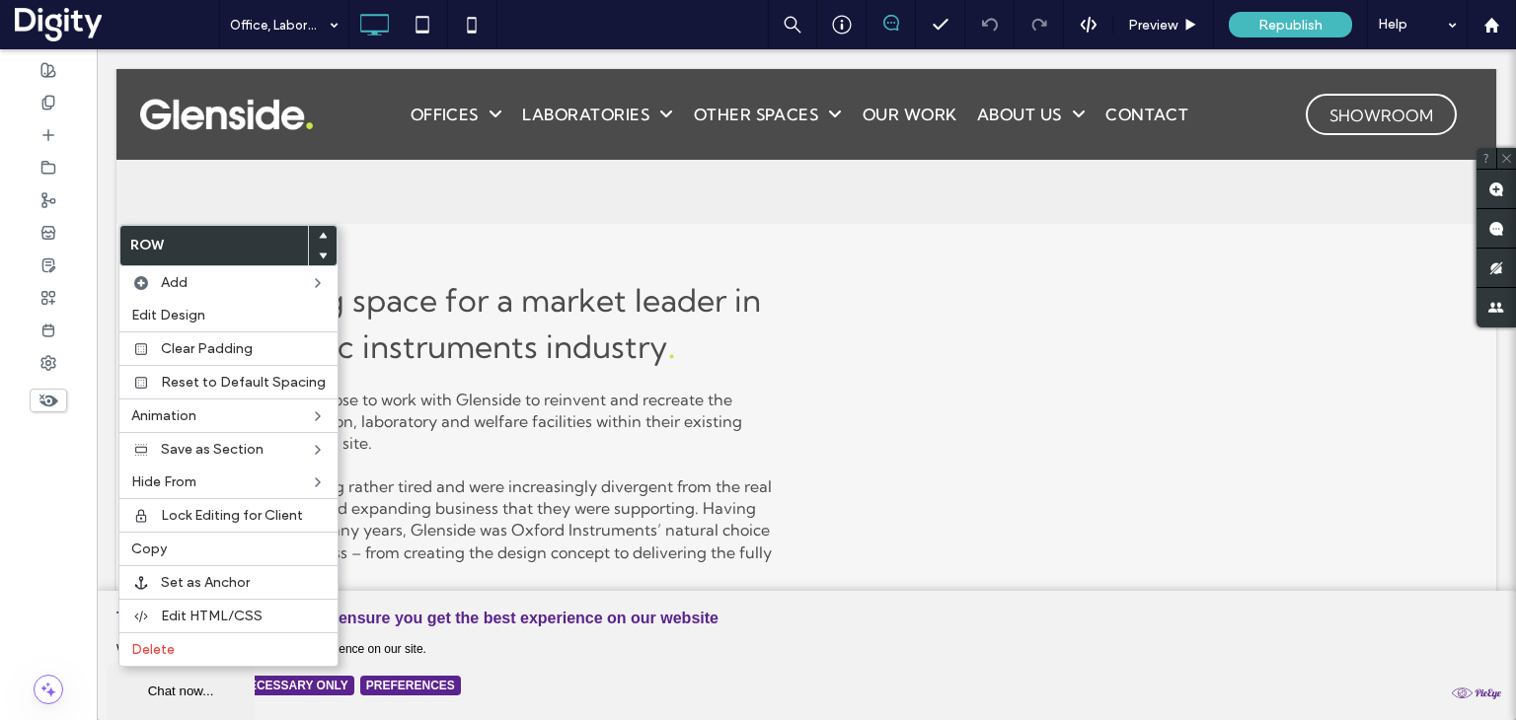
click at [838, 259] on div "Click To Paste" at bounding box center [1151, 443] width 690 height 439
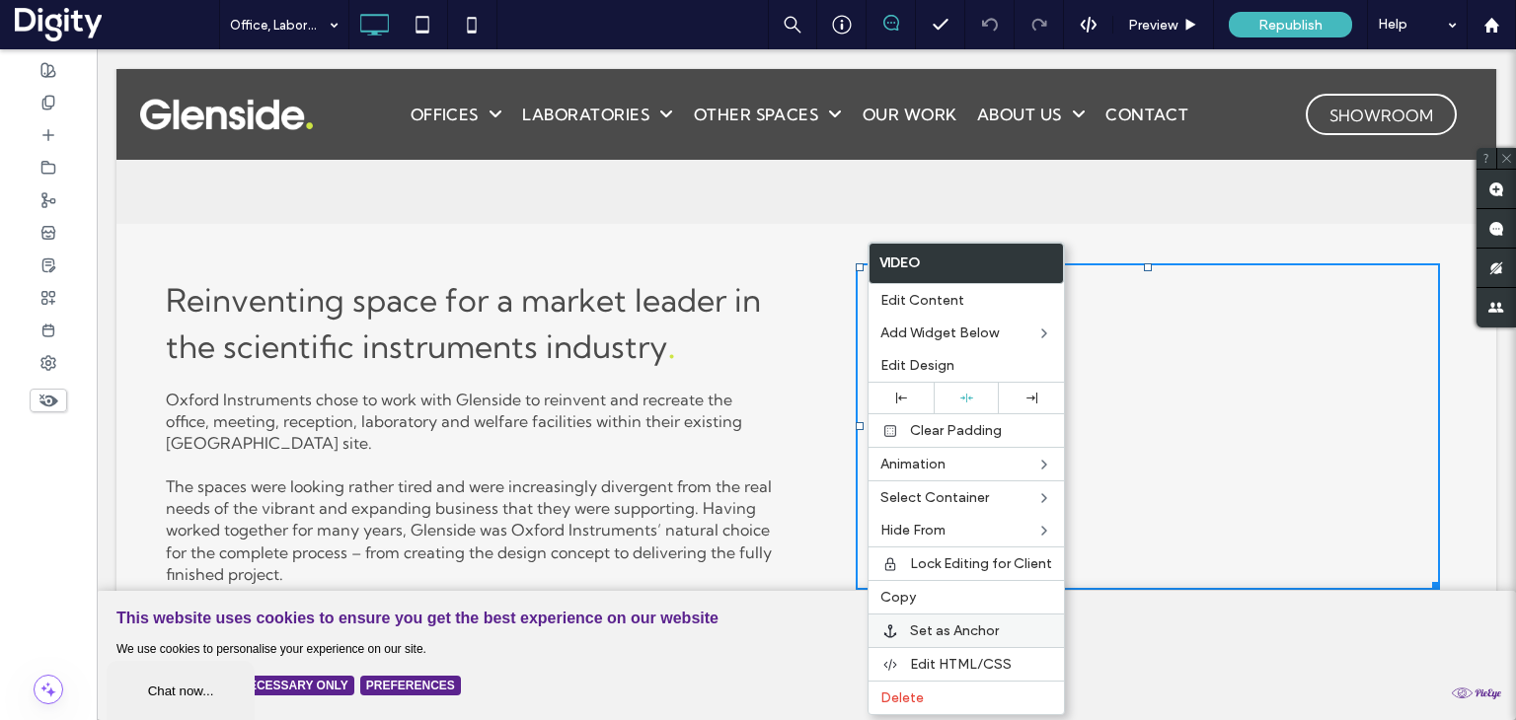
click at [973, 626] on span "Set as Anchor" at bounding box center [954, 631] width 89 height 17
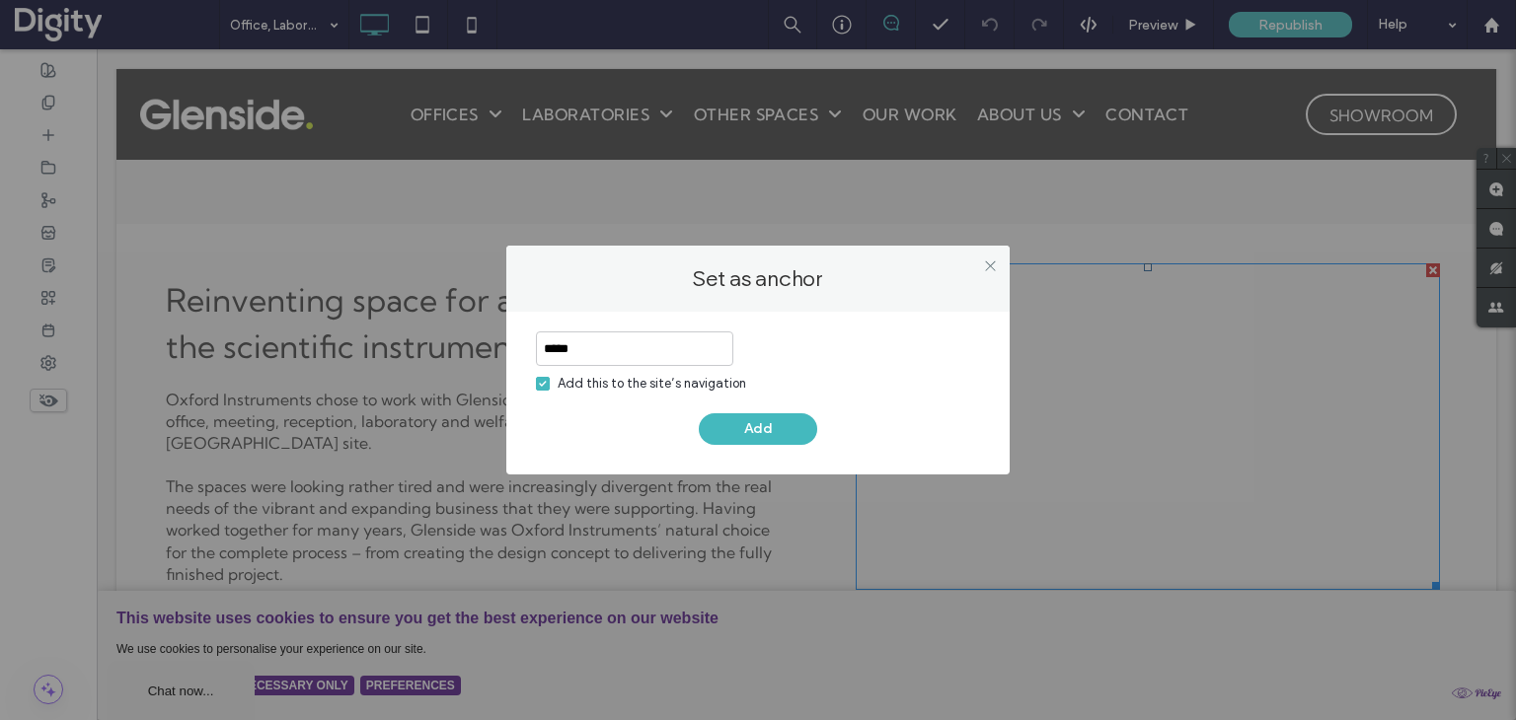
type input "*****"
click at [547, 388] on span at bounding box center [543, 384] width 14 height 14
click at [738, 424] on button "Add" at bounding box center [758, 429] width 118 height 32
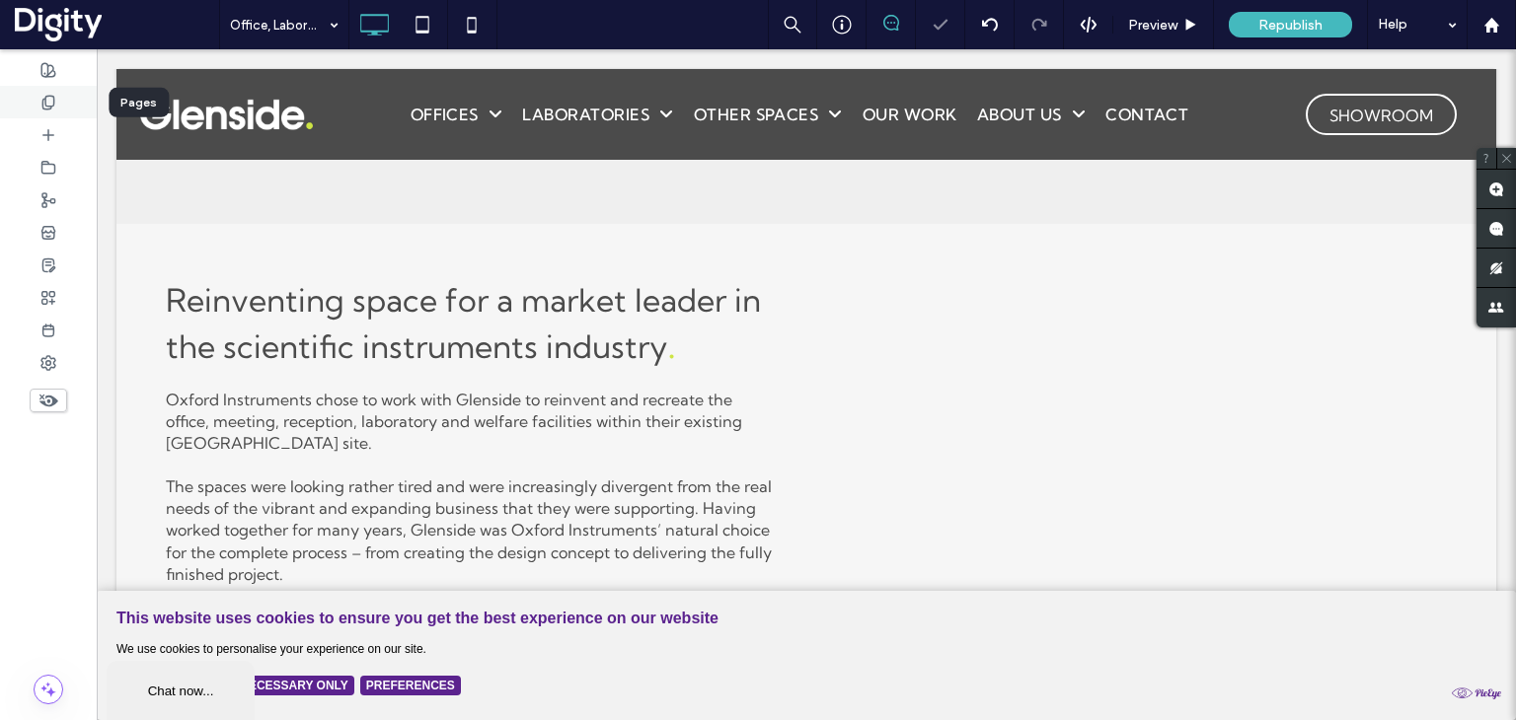
click at [48, 107] on icon at bounding box center [48, 103] width 16 height 16
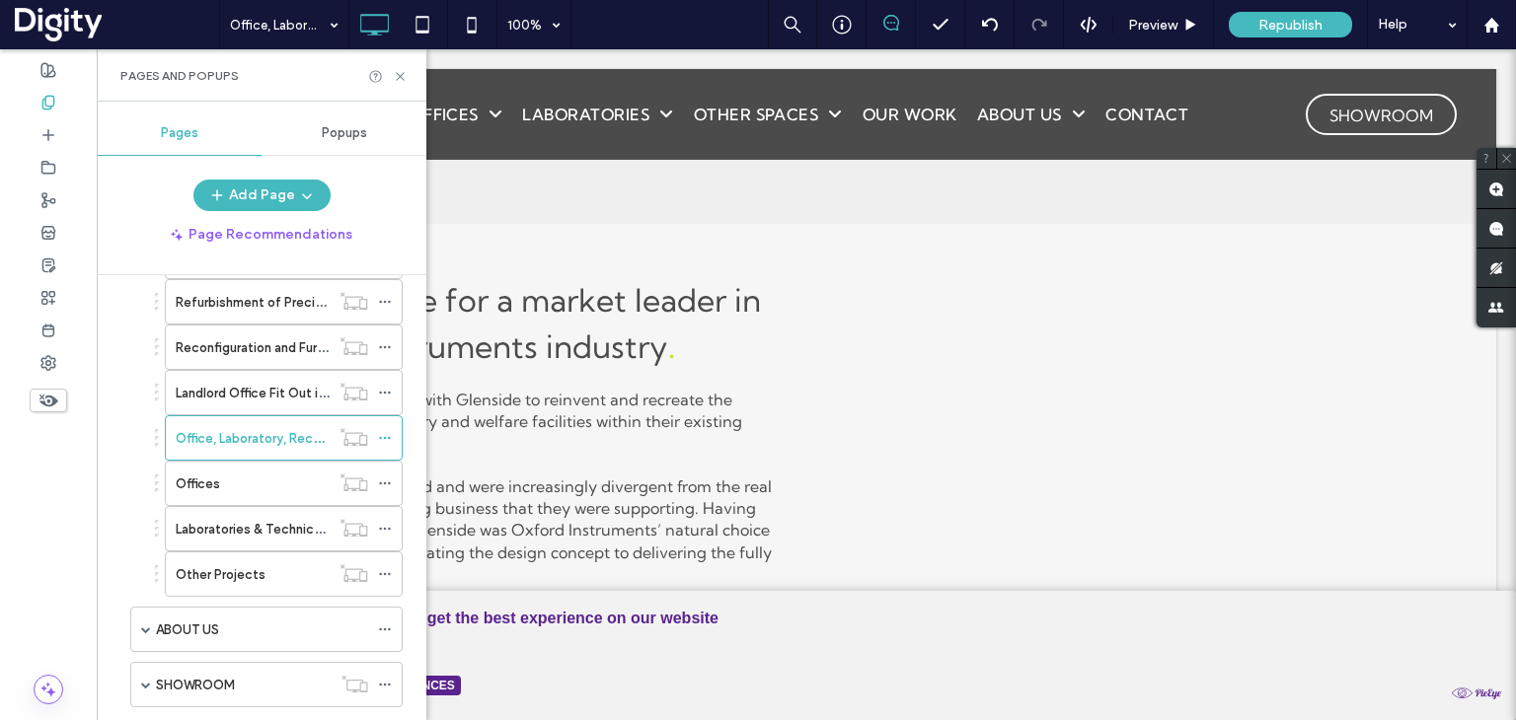
scroll to position [2072, 0]
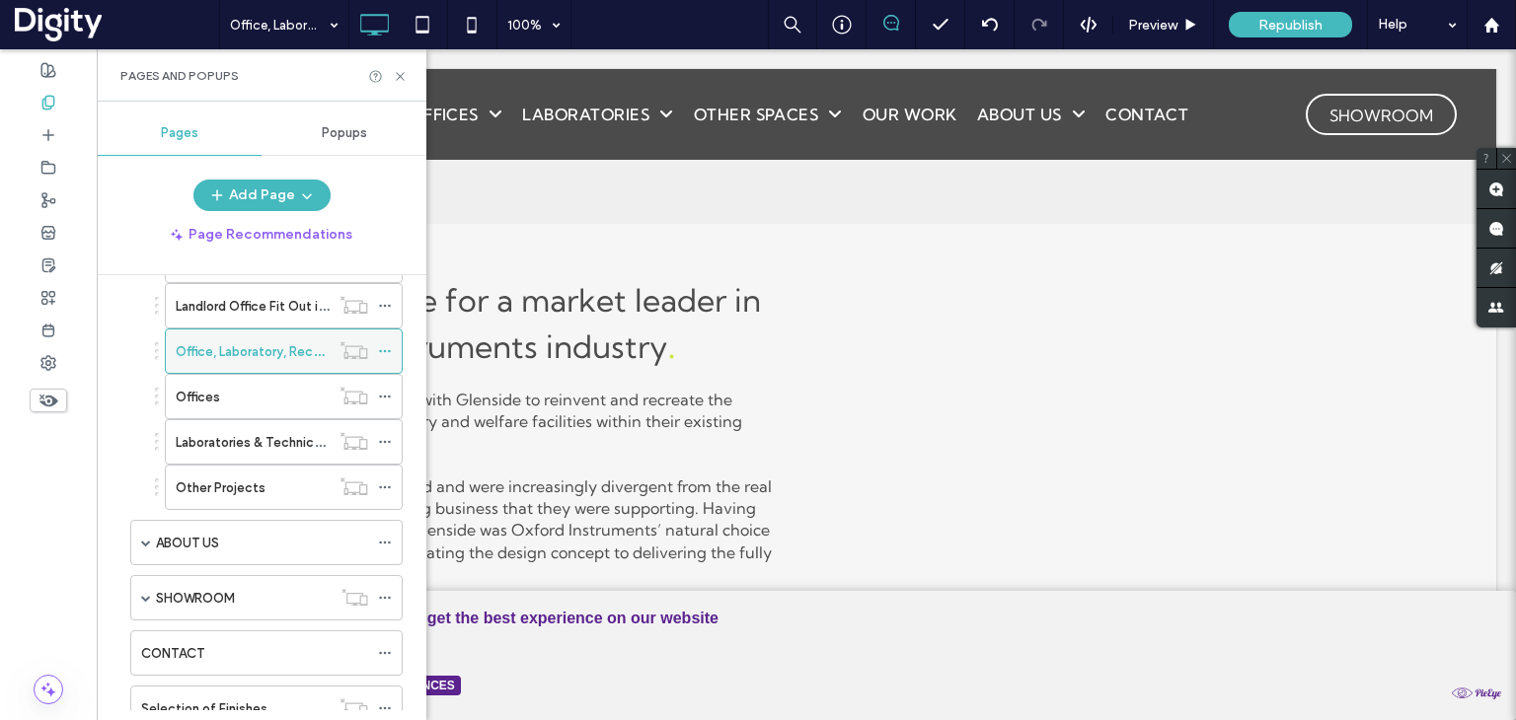
click at [385, 344] on icon at bounding box center [385, 351] width 14 height 14
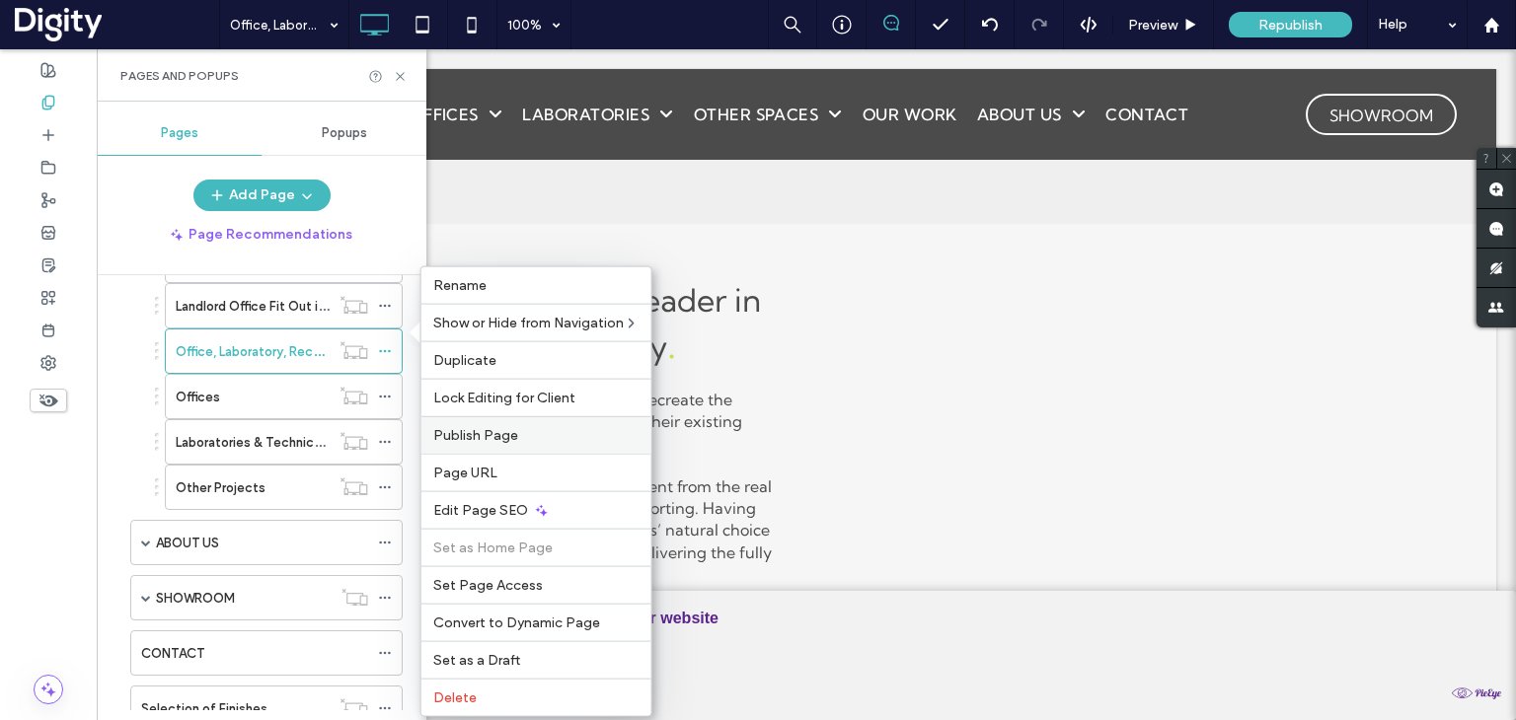
click at [475, 434] on span "Publish Page" at bounding box center [475, 435] width 85 height 17
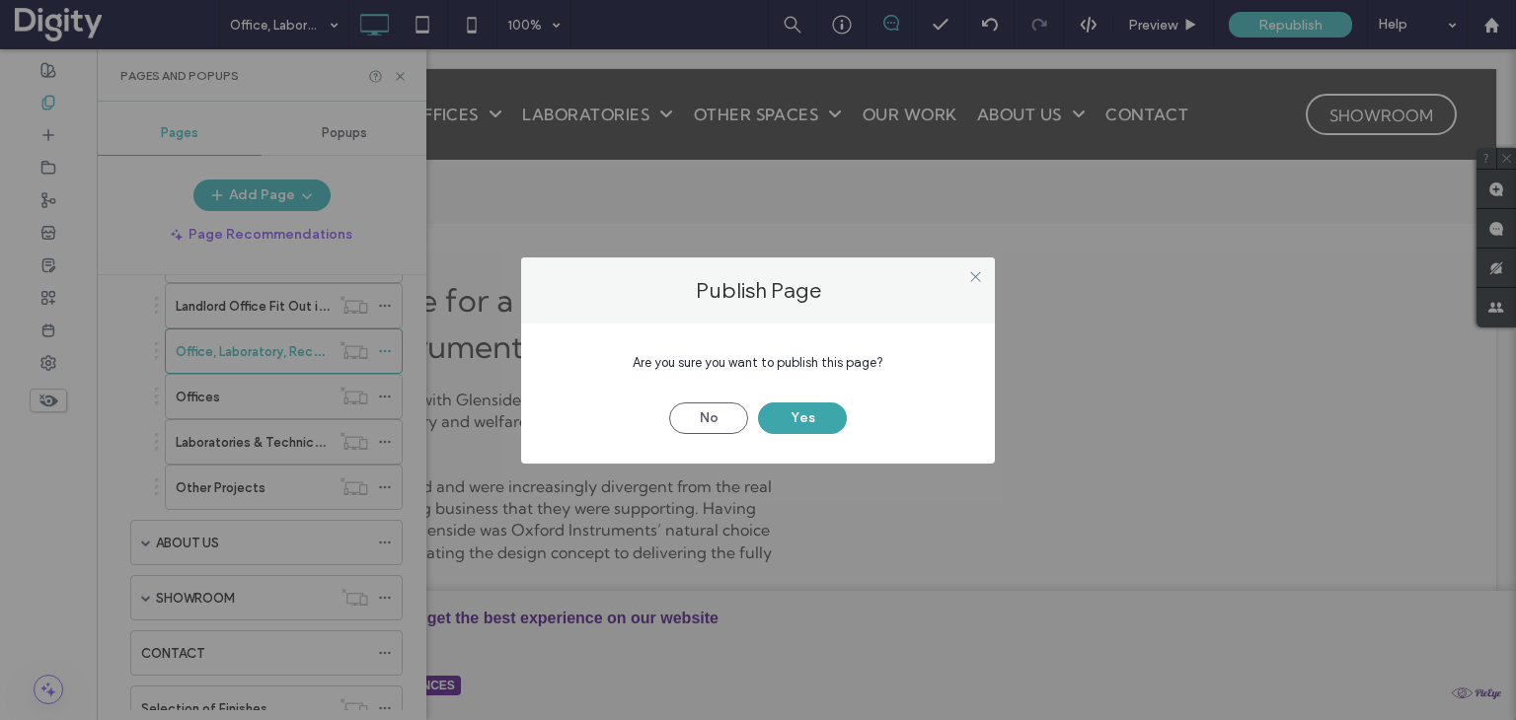
click at [805, 420] on button "Yes" at bounding box center [802, 419] width 89 height 32
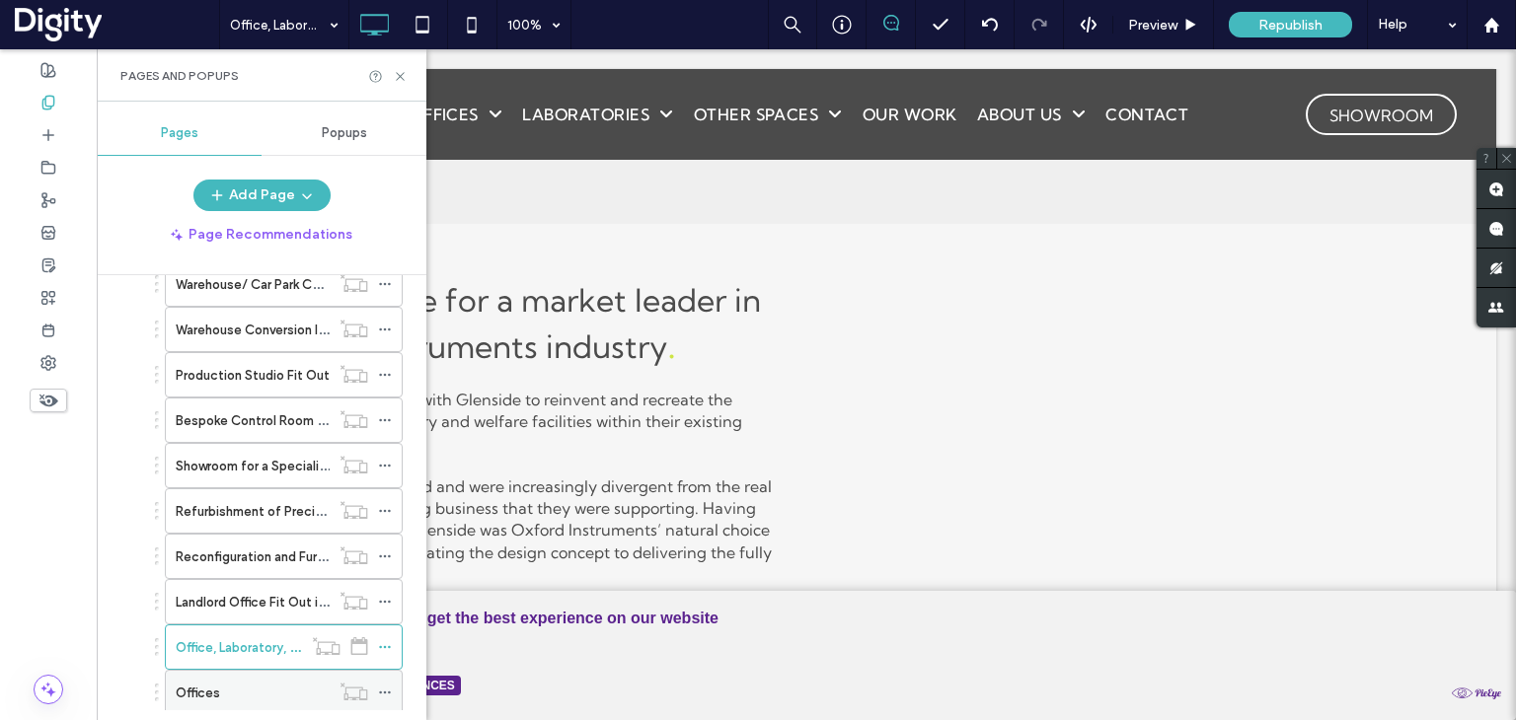
scroll to position [1677, 0]
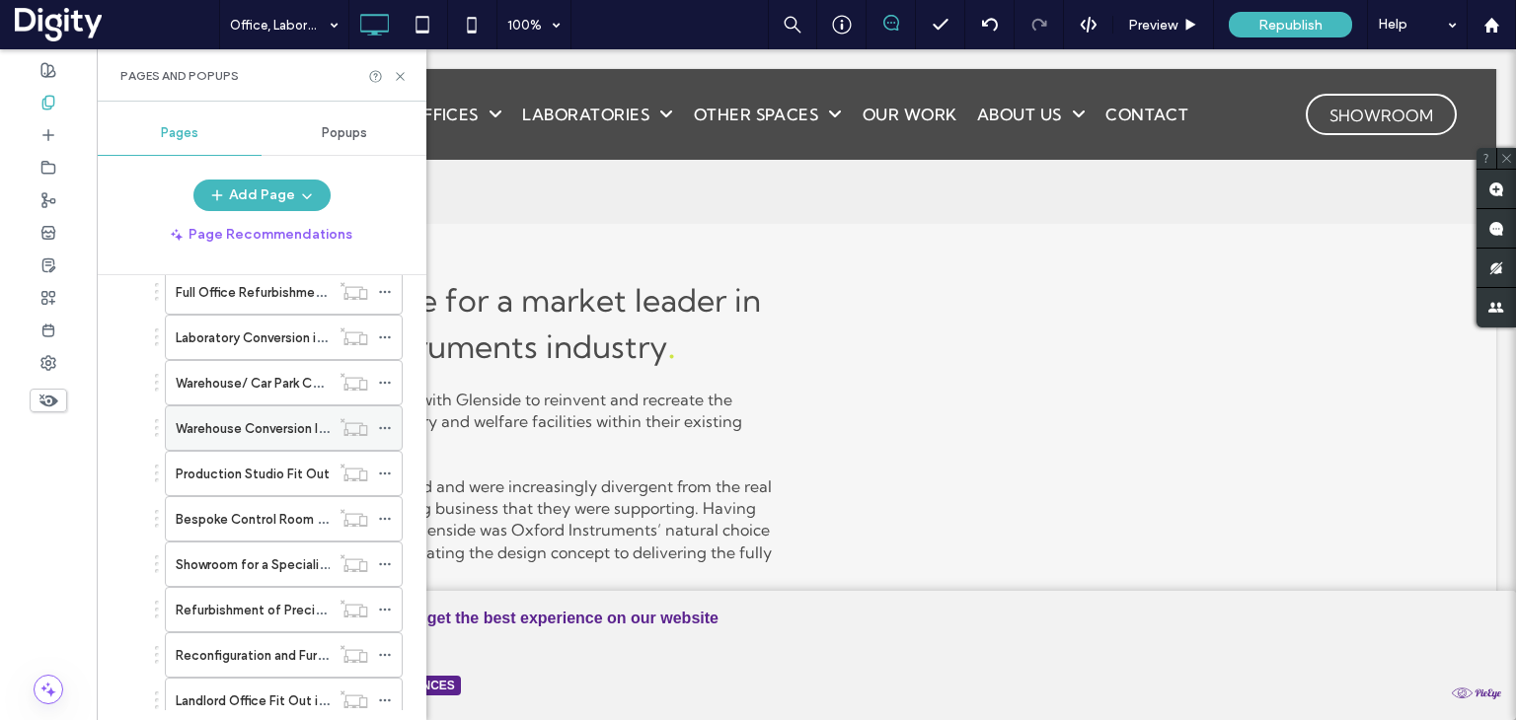
click at [257, 412] on label "Warehouse Conversion Into a Highly Bespoke Production Facility in Andover" at bounding box center [441, 428] width 531 height 35
click at [402, 76] on icon at bounding box center [400, 76] width 15 height 15
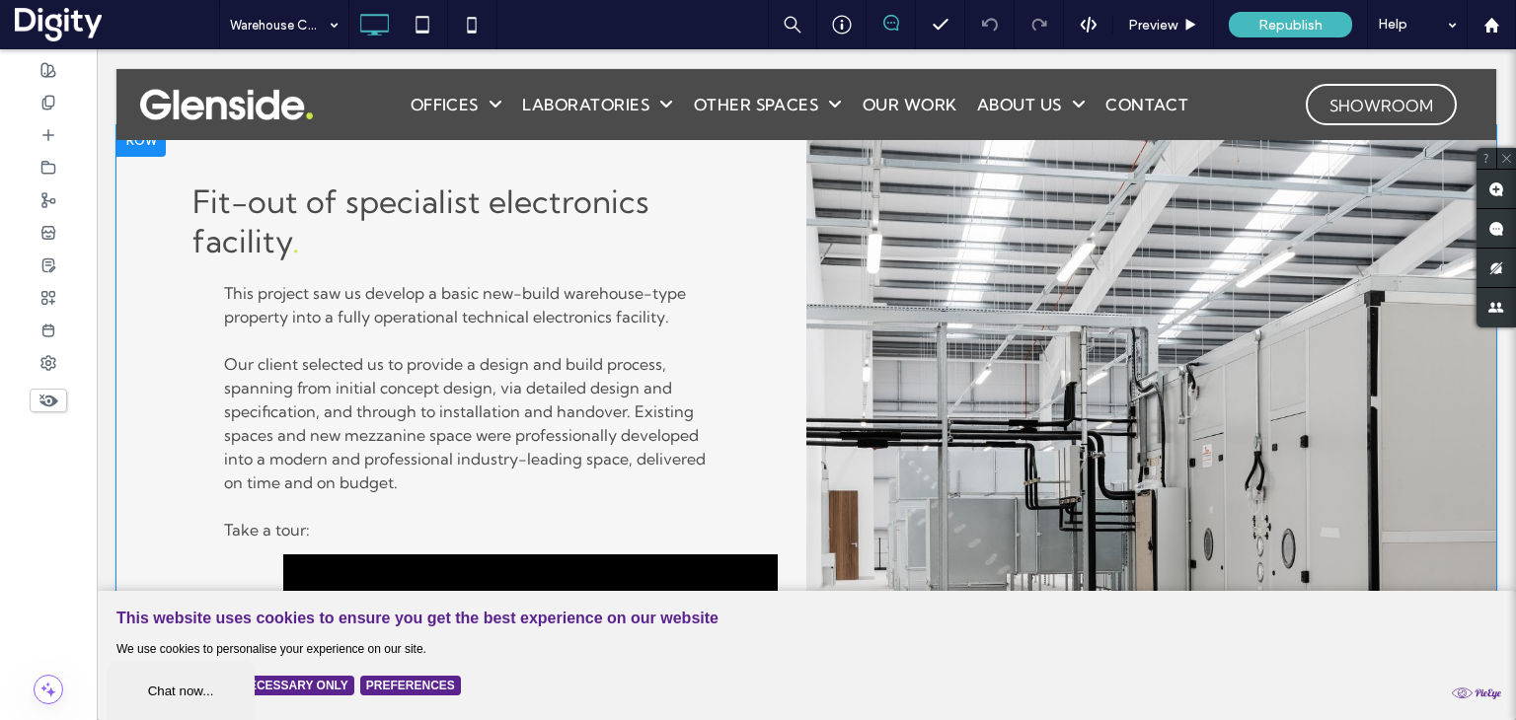
scroll to position [1283, 0]
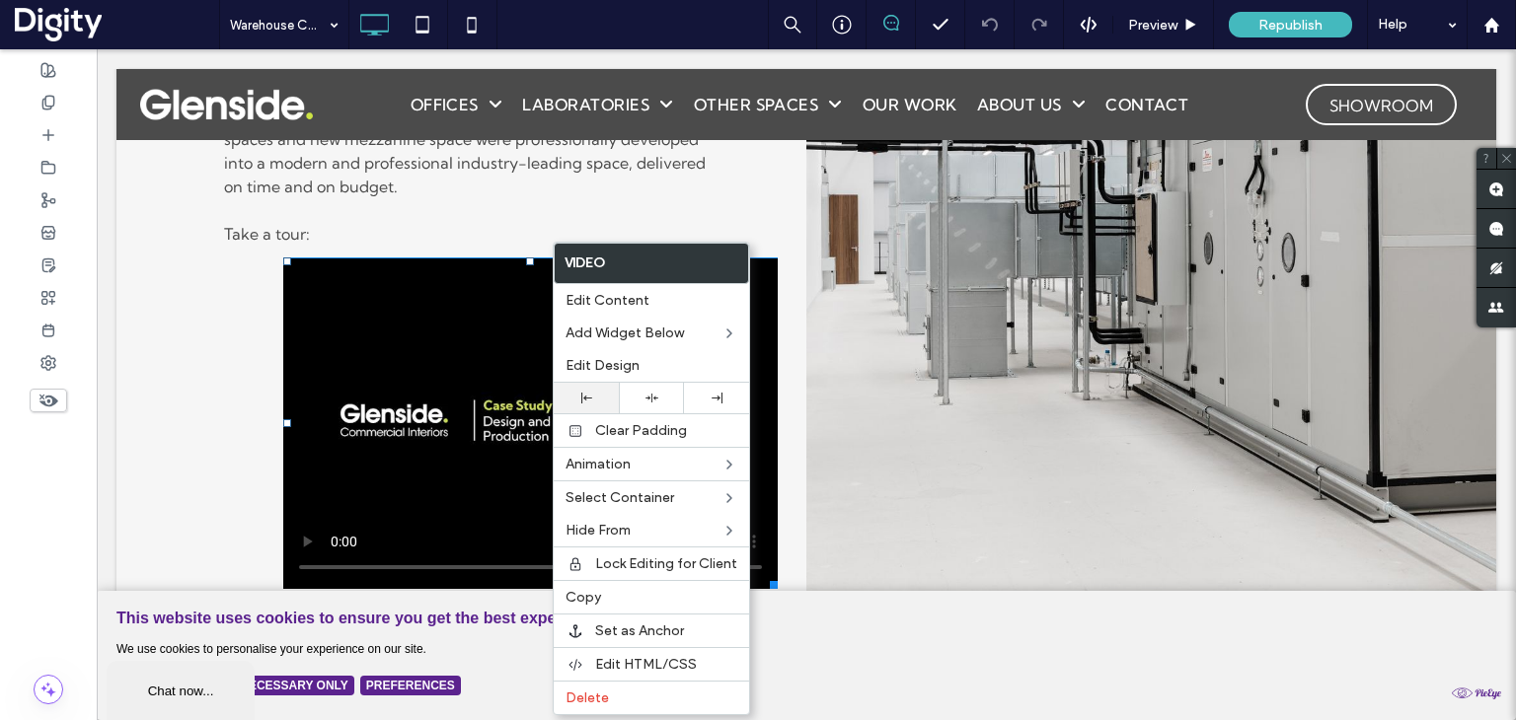
click at [588, 399] on icon at bounding box center [586, 398] width 11 height 11
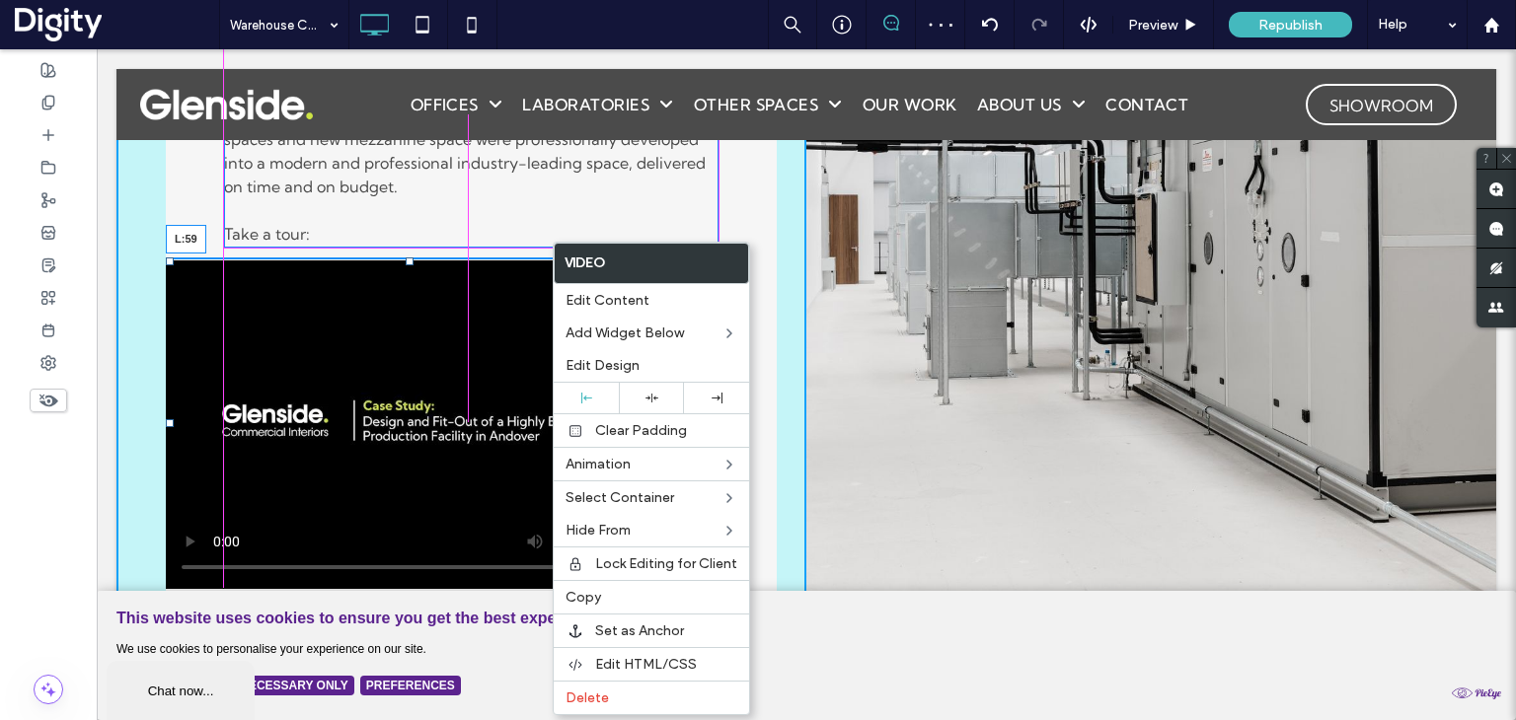
drag, startPoint x: 171, startPoint y: 417, endPoint x: 229, endPoint y: 421, distance: 58.4
click at [174, 421] on div at bounding box center [170, 423] width 8 height 8
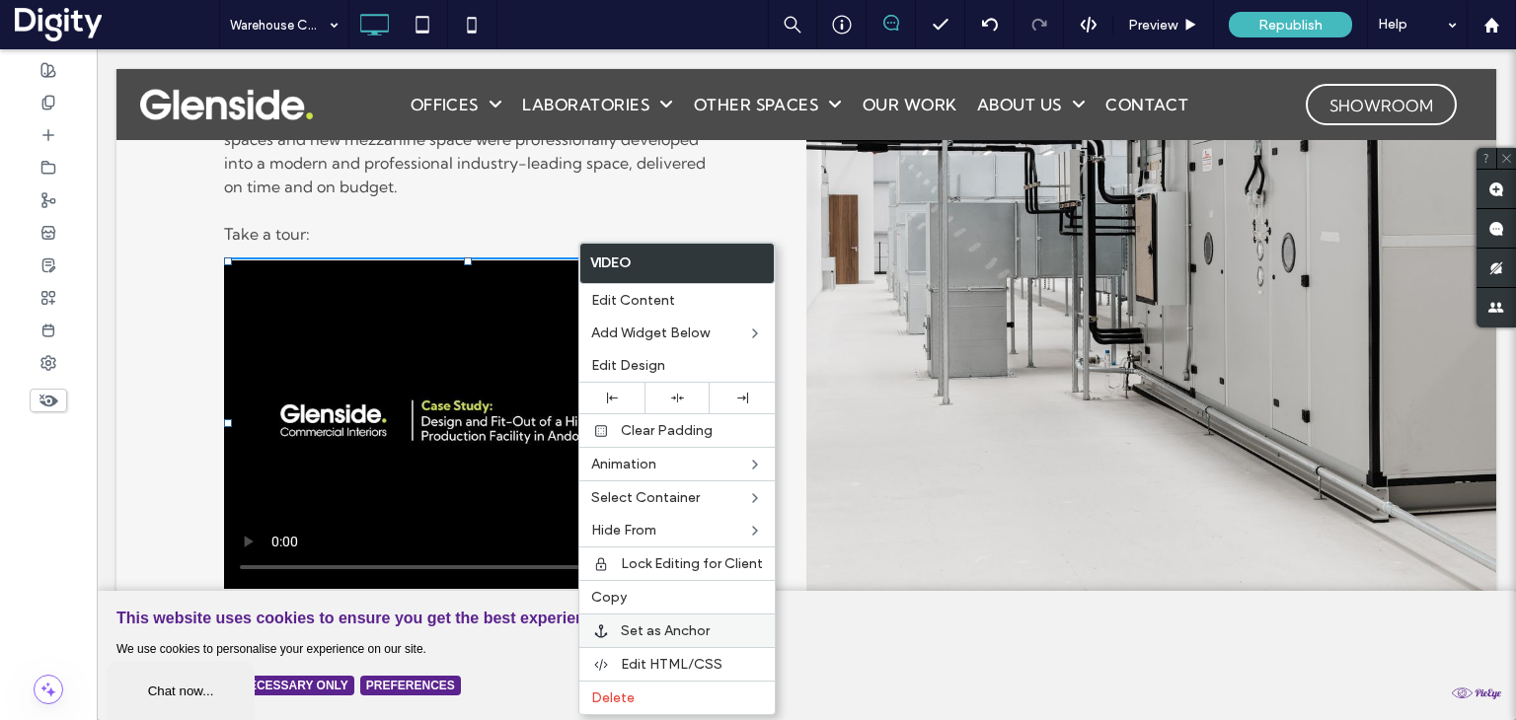
click at [659, 631] on span "Set as Anchor" at bounding box center [665, 631] width 89 height 17
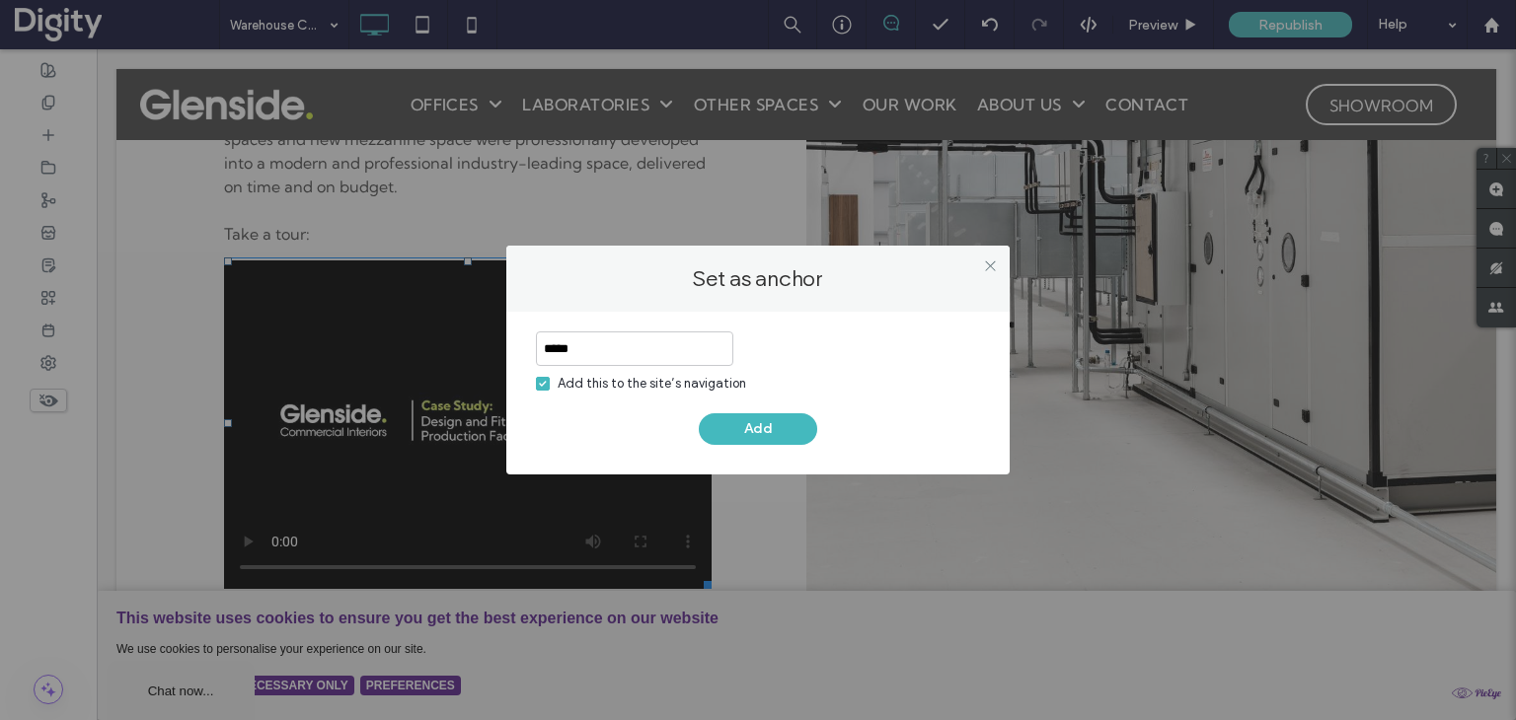
type input "*****"
drag, startPoint x: 546, startPoint y: 384, endPoint x: 563, endPoint y: 385, distance: 17.8
click at [546, 385] on icon at bounding box center [543, 384] width 8 height 6
click at [754, 426] on button "Add" at bounding box center [758, 429] width 118 height 32
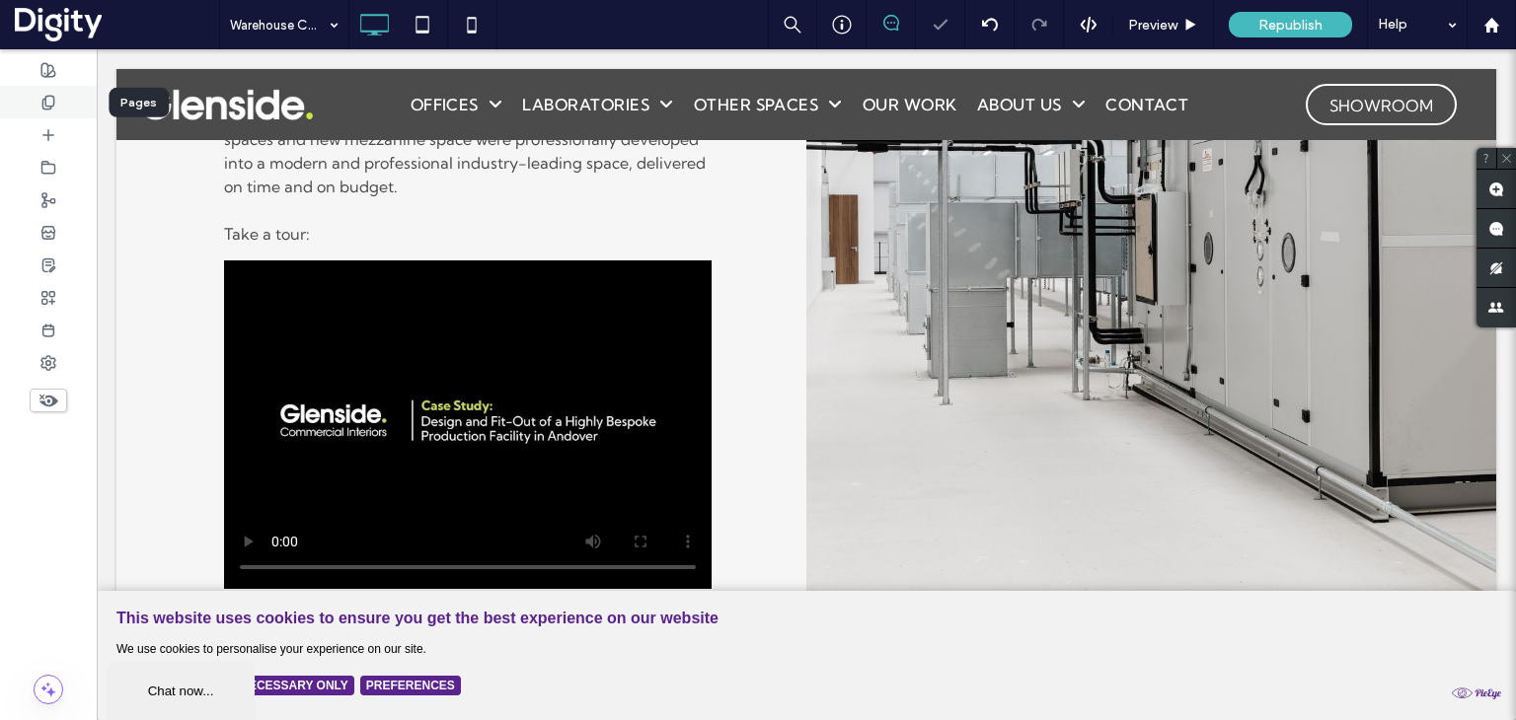
click at [38, 95] on div at bounding box center [48, 102] width 97 height 33
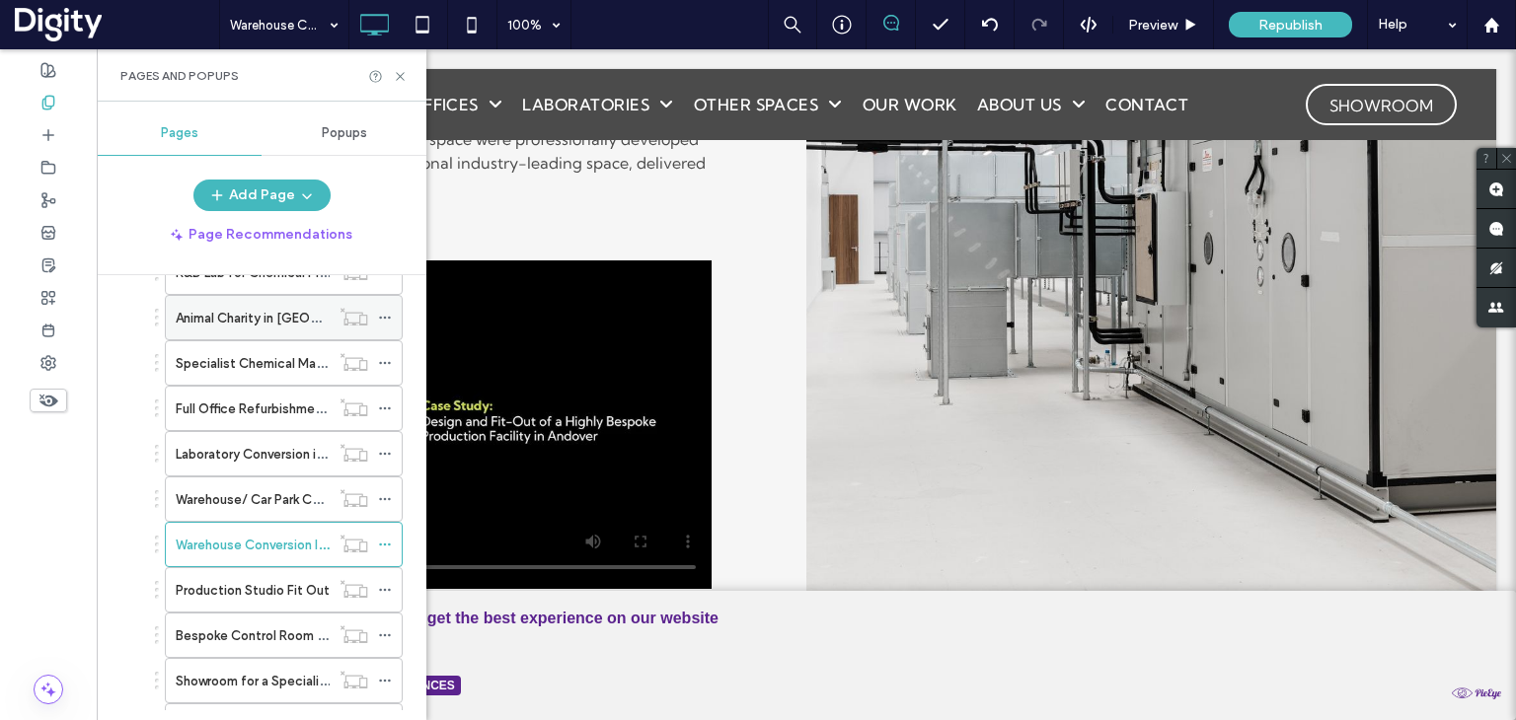
scroll to position [1677, 0]
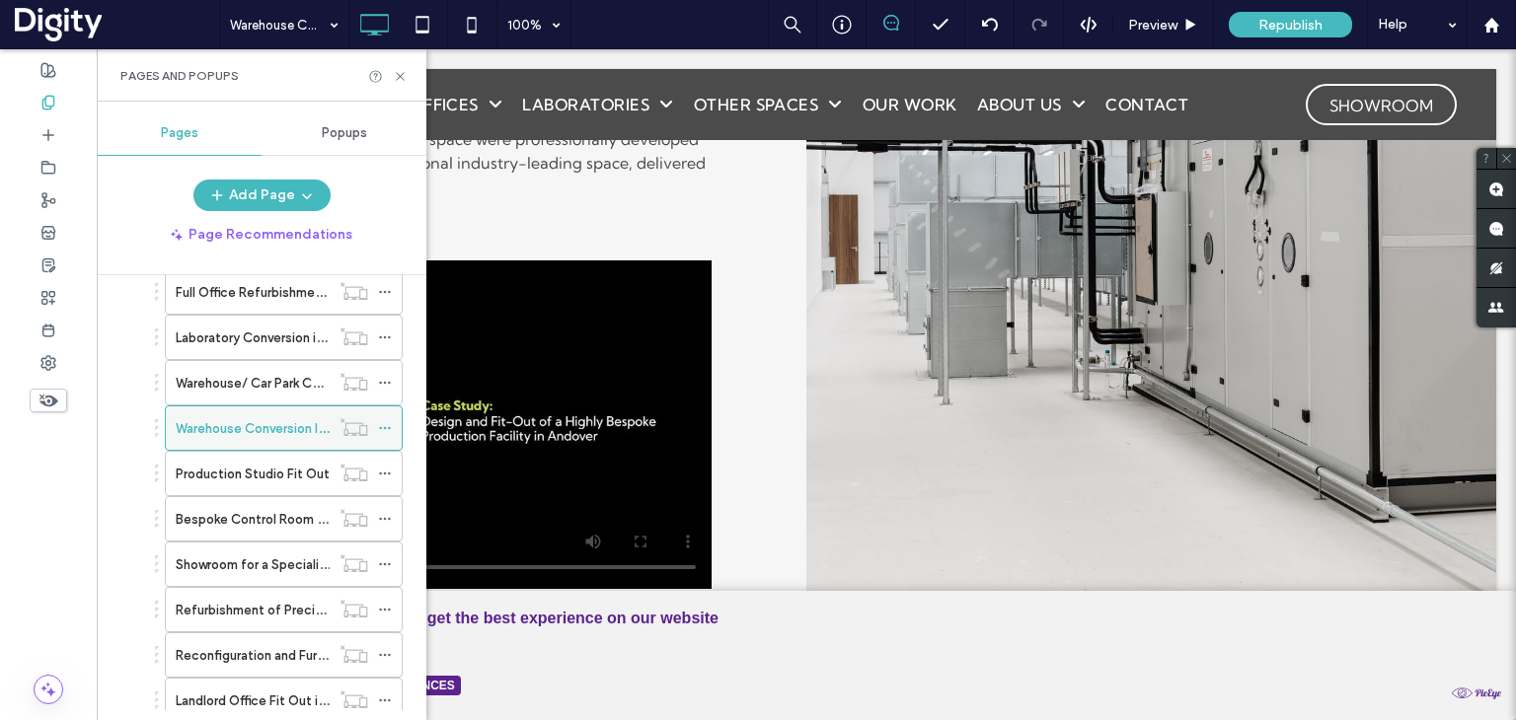
click at [384, 427] on use at bounding box center [384, 428] width 11 height 3
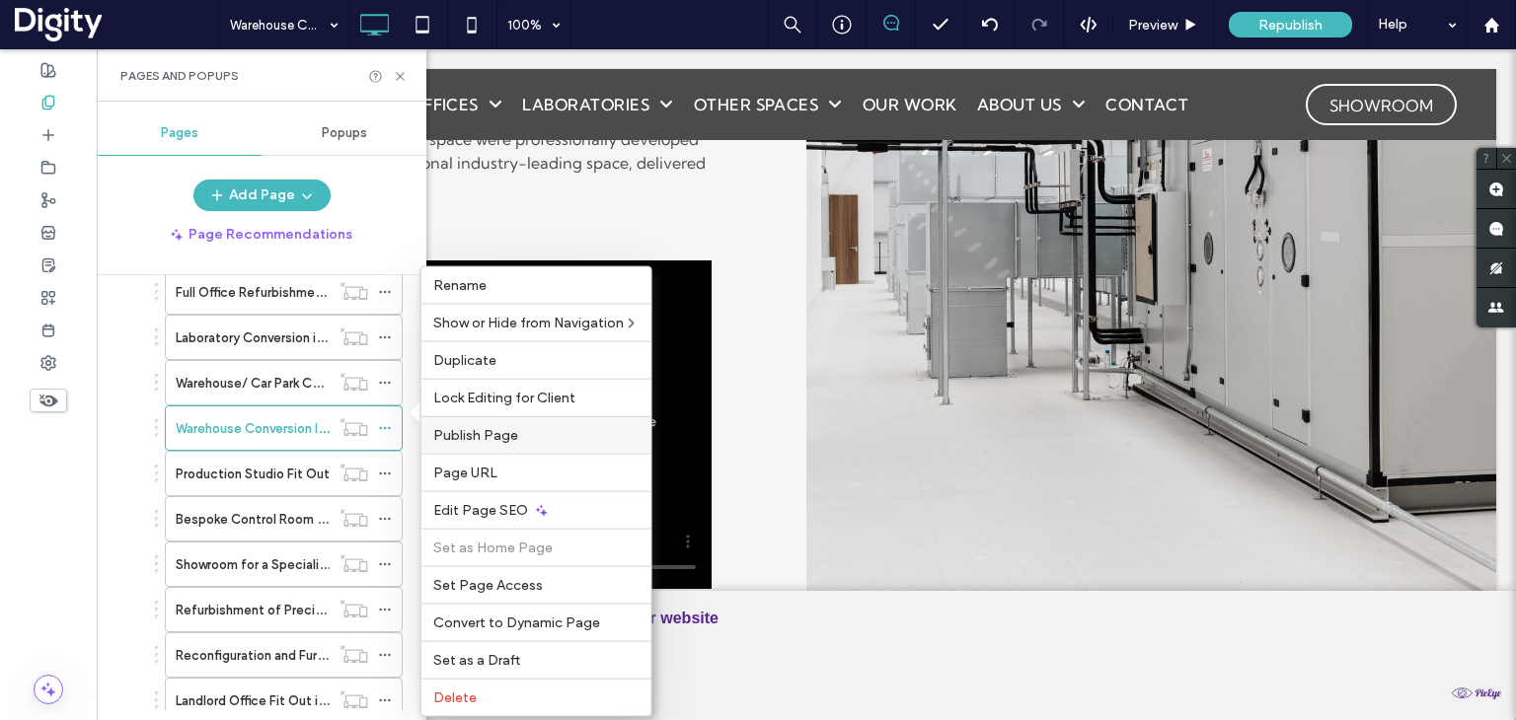
click at [453, 431] on span "Publish Page" at bounding box center [475, 435] width 85 height 17
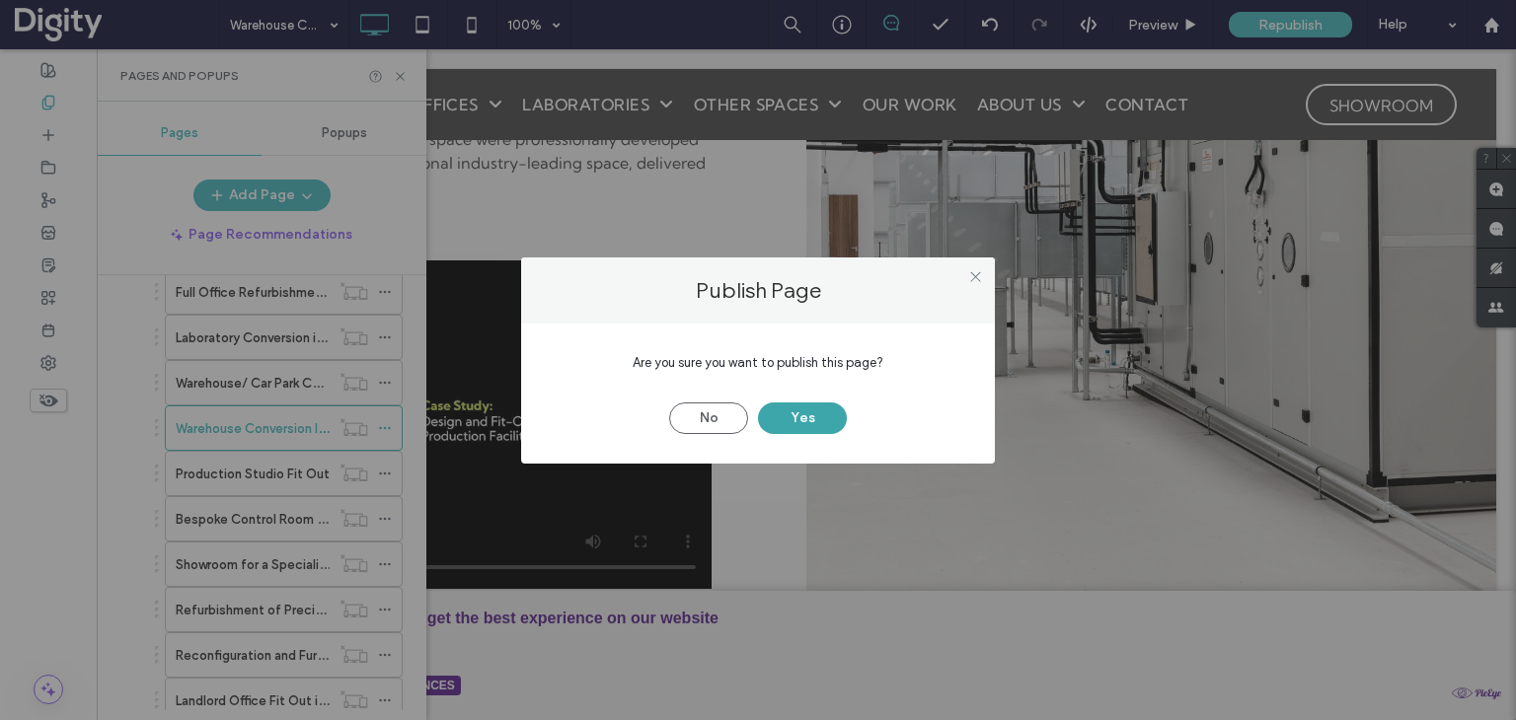
click at [820, 413] on button "Yes" at bounding box center [802, 419] width 89 height 32
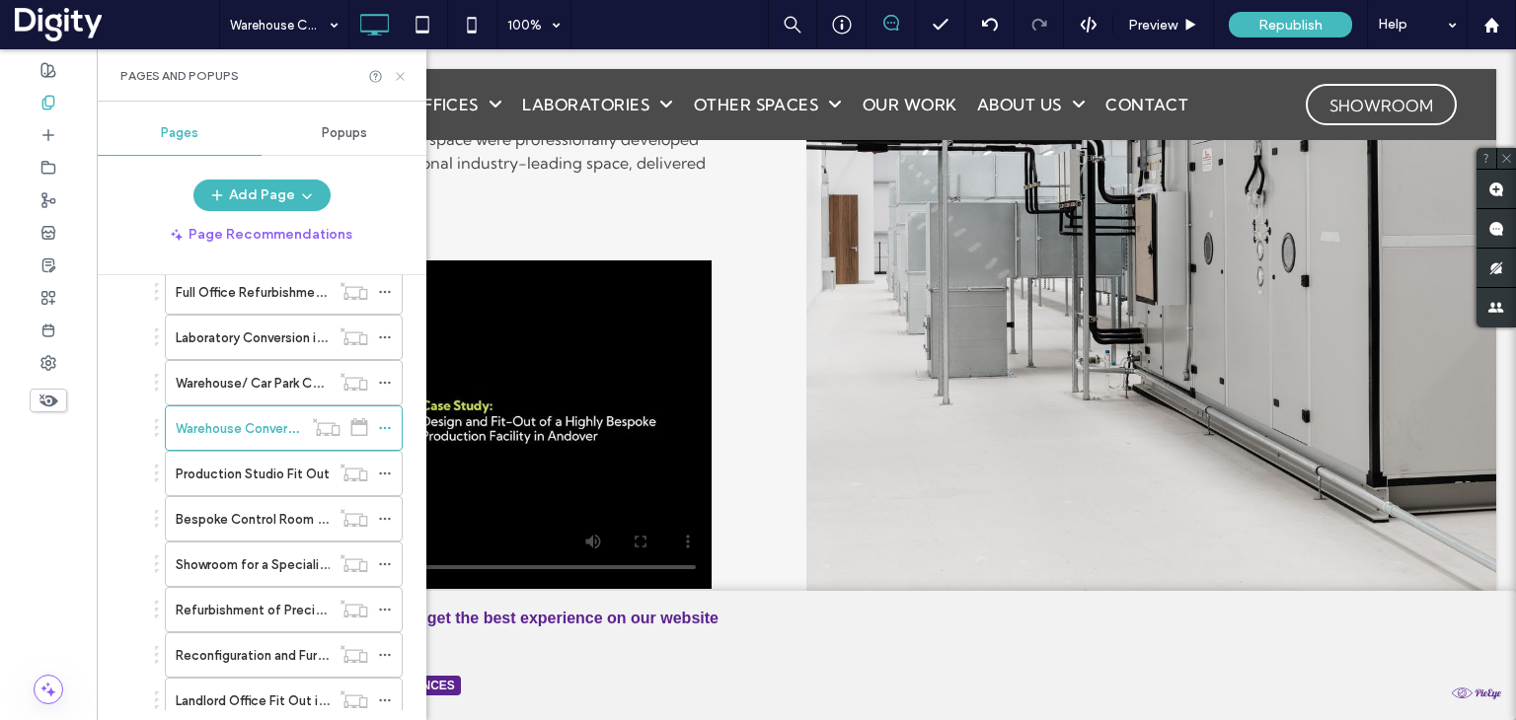
click at [407, 77] on icon at bounding box center [400, 76] width 15 height 15
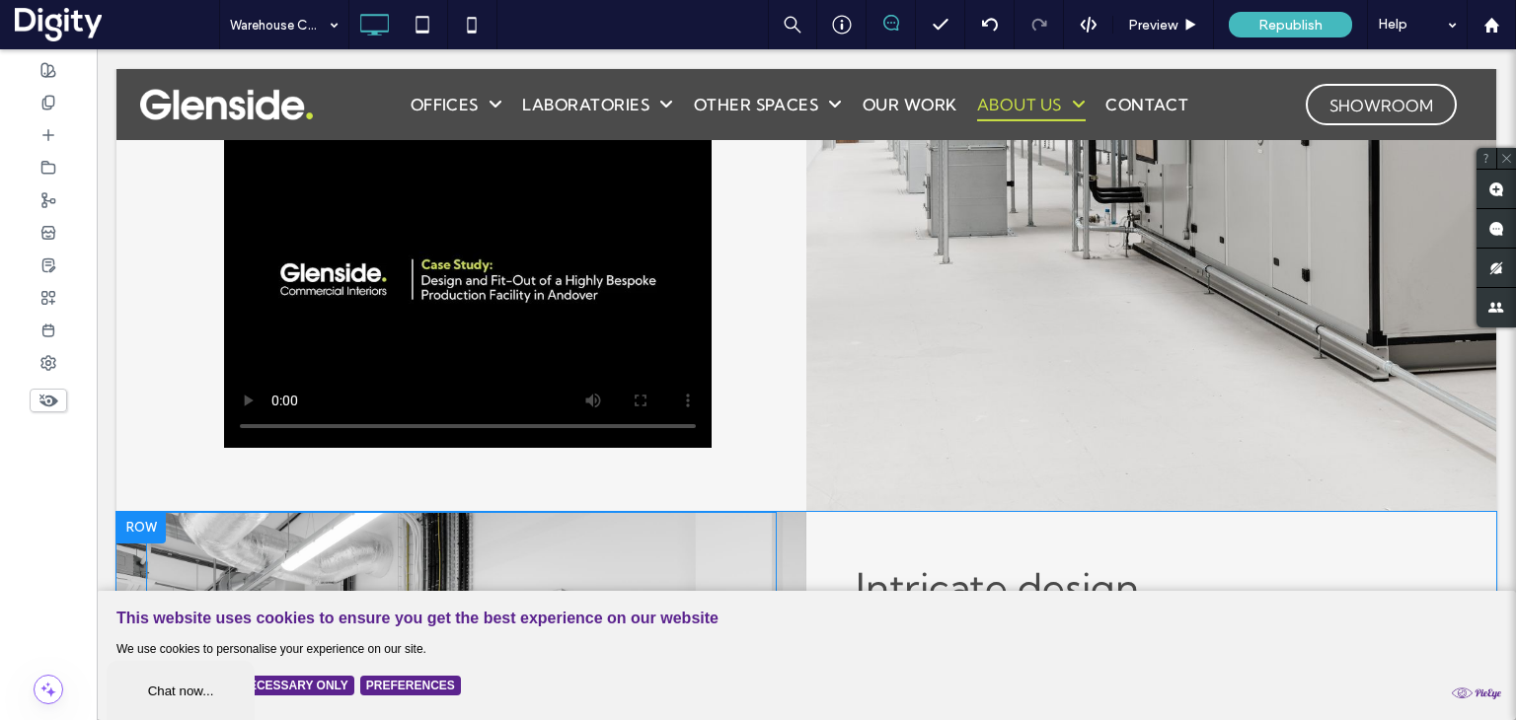
scroll to position [1480, 0]
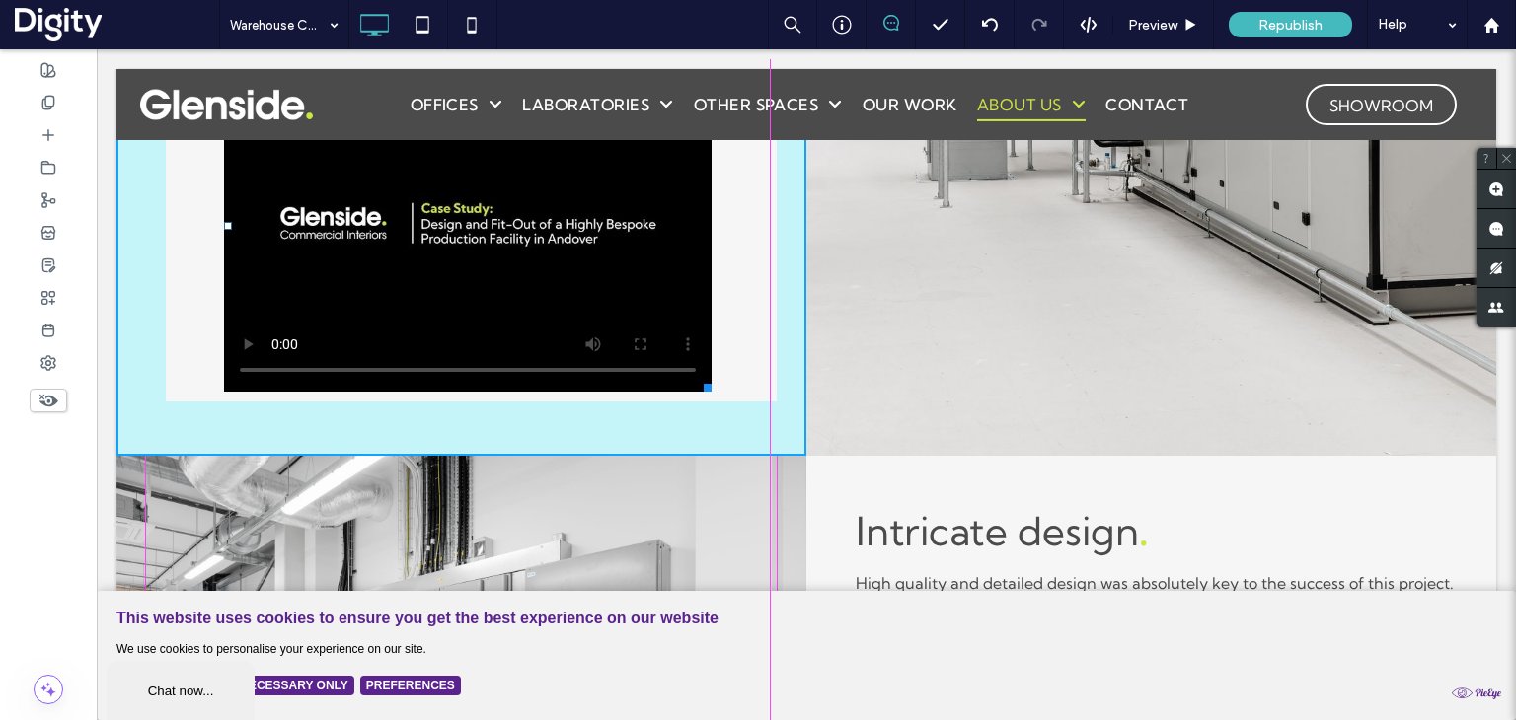
drag, startPoint x: 706, startPoint y: 386, endPoint x: 818, endPoint y: 427, distance: 119.0
click at [818, 427] on div "Fit-out of specialist electronics facility . This project saw us develop a basi…" at bounding box center [805, 44] width 1379 height 824
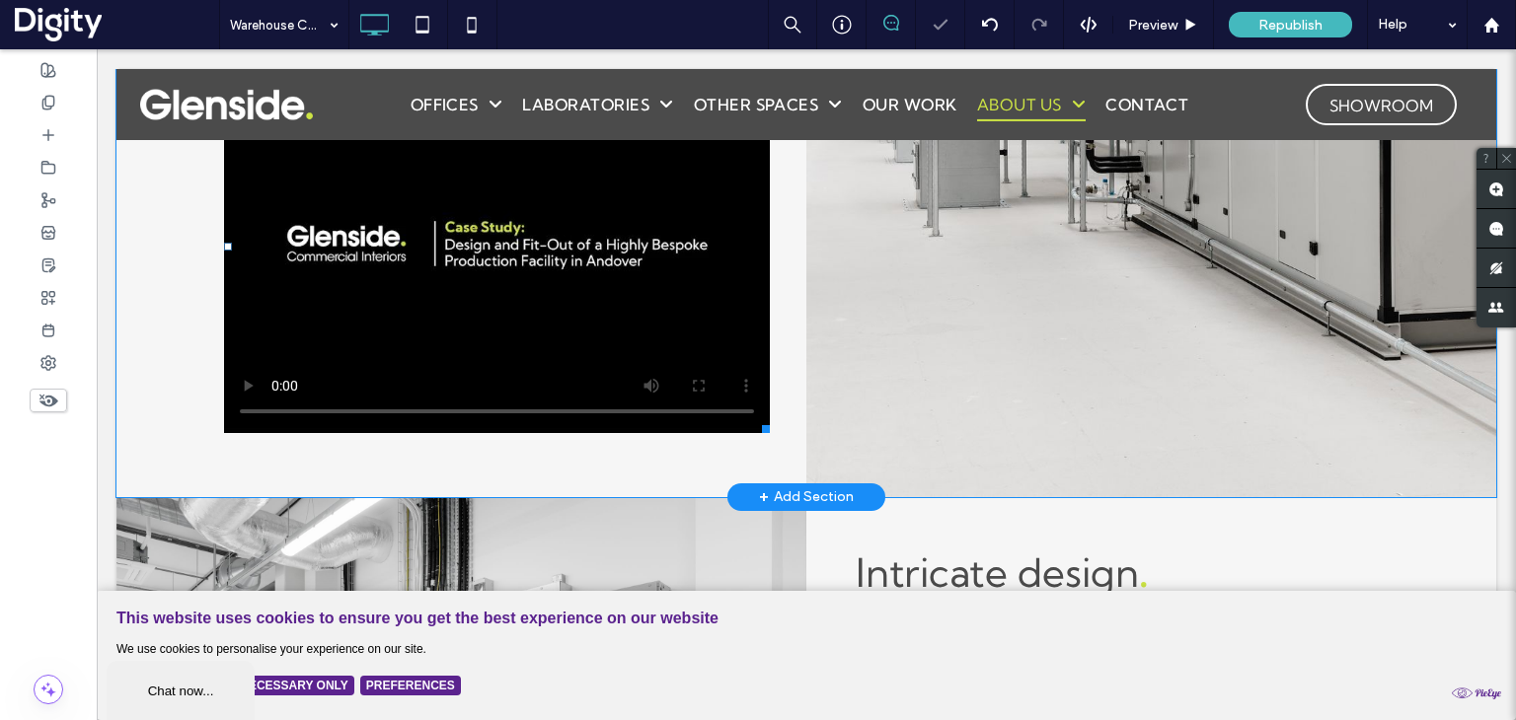
scroll to position [1283, 0]
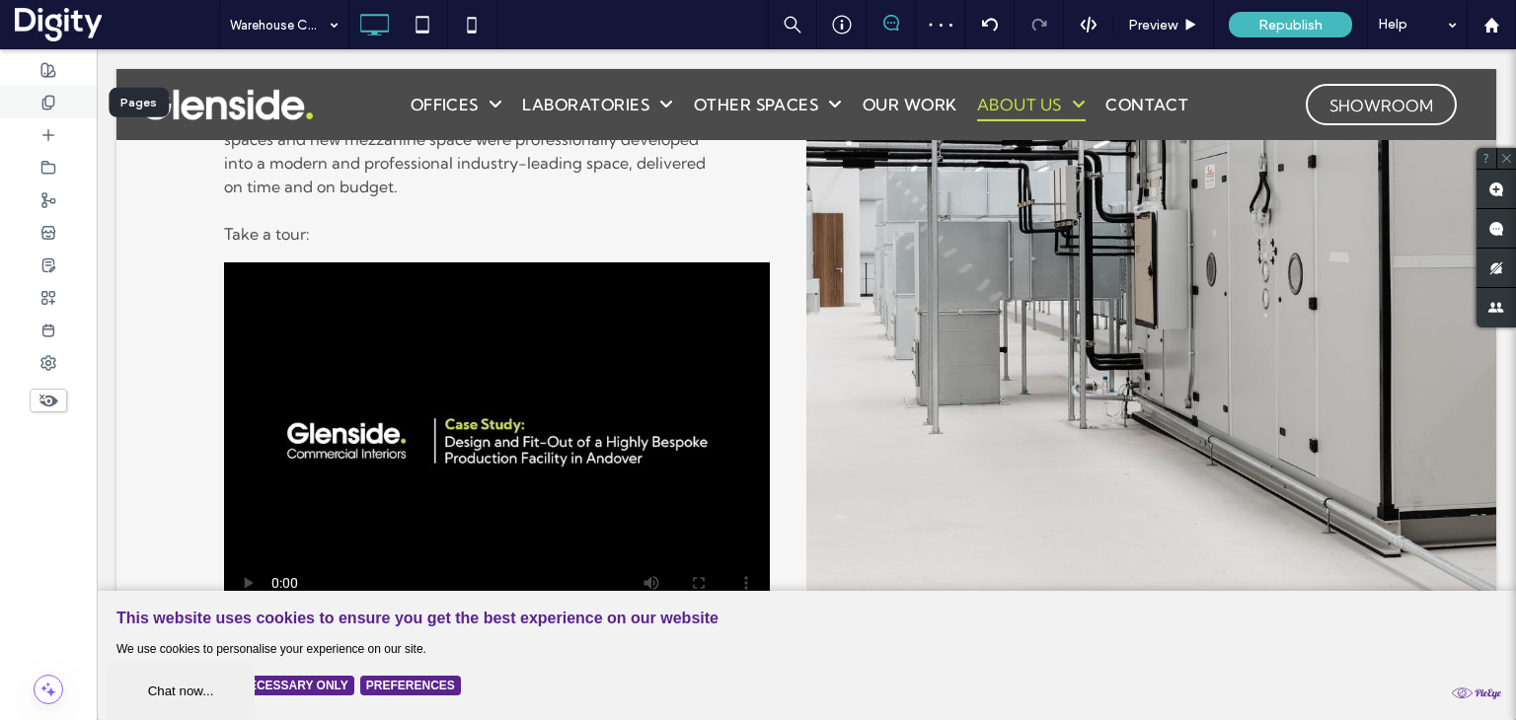
click at [50, 104] on icon at bounding box center [48, 103] width 16 height 16
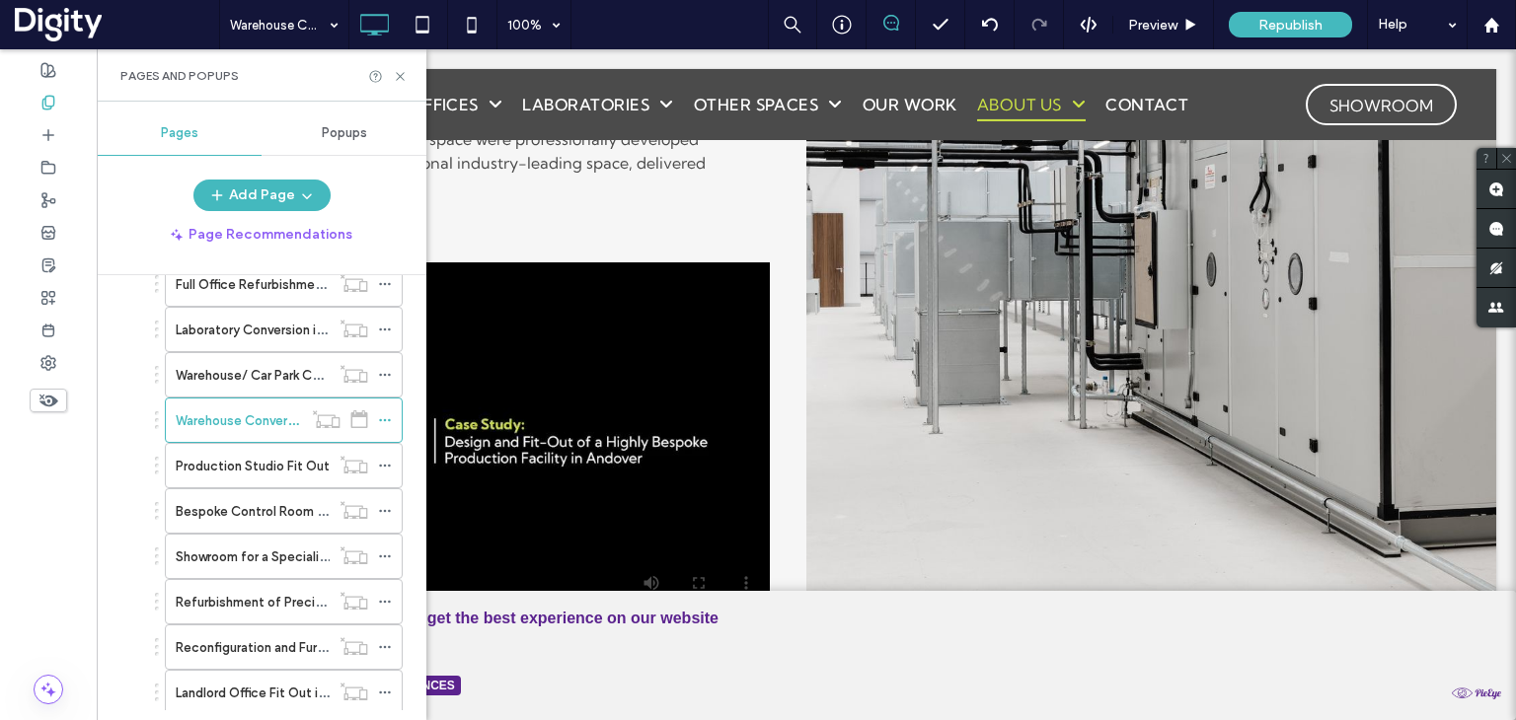
scroll to position [1579, 0]
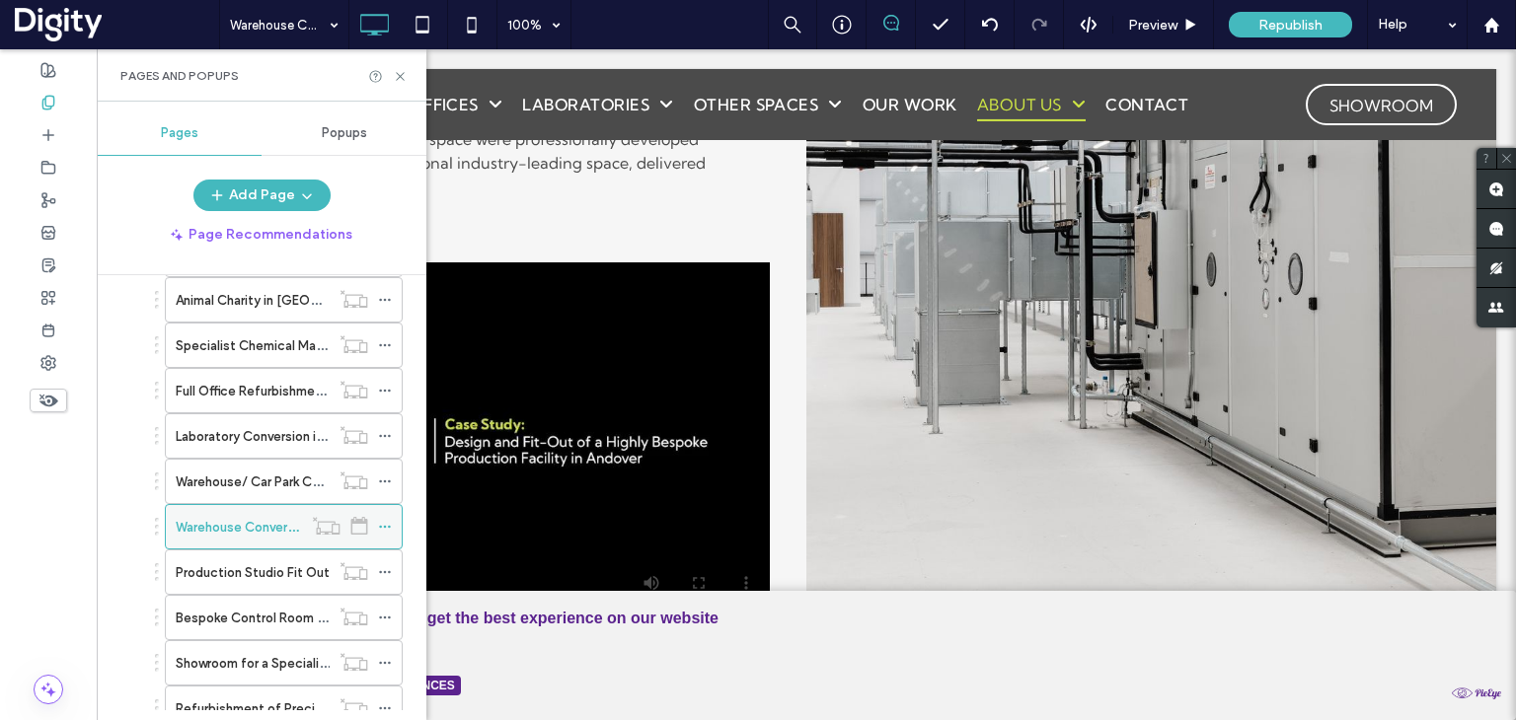
click at [385, 520] on icon at bounding box center [385, 527] width 14 height 14
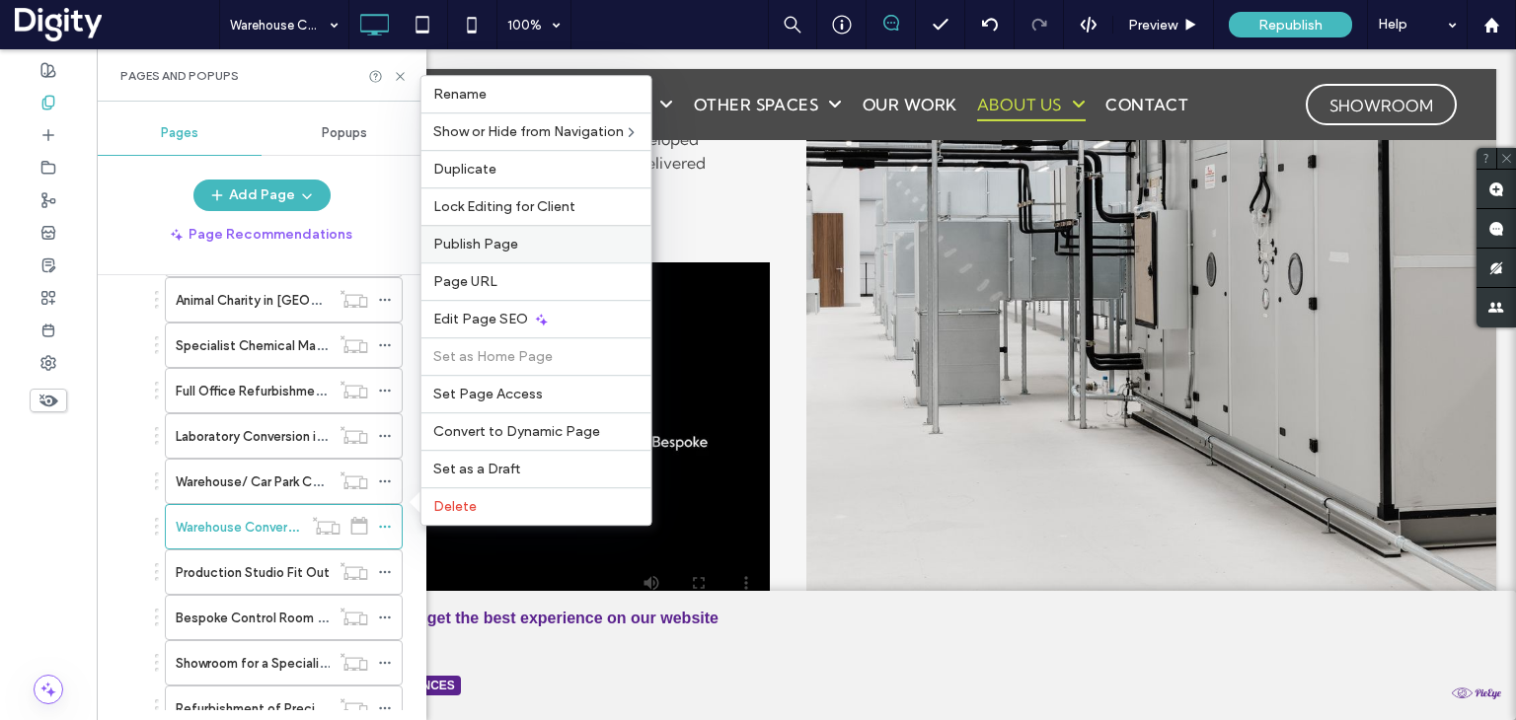
click at [473, 253] on span "Publish Page" at bounding box center [475, 244] width 85 height 17
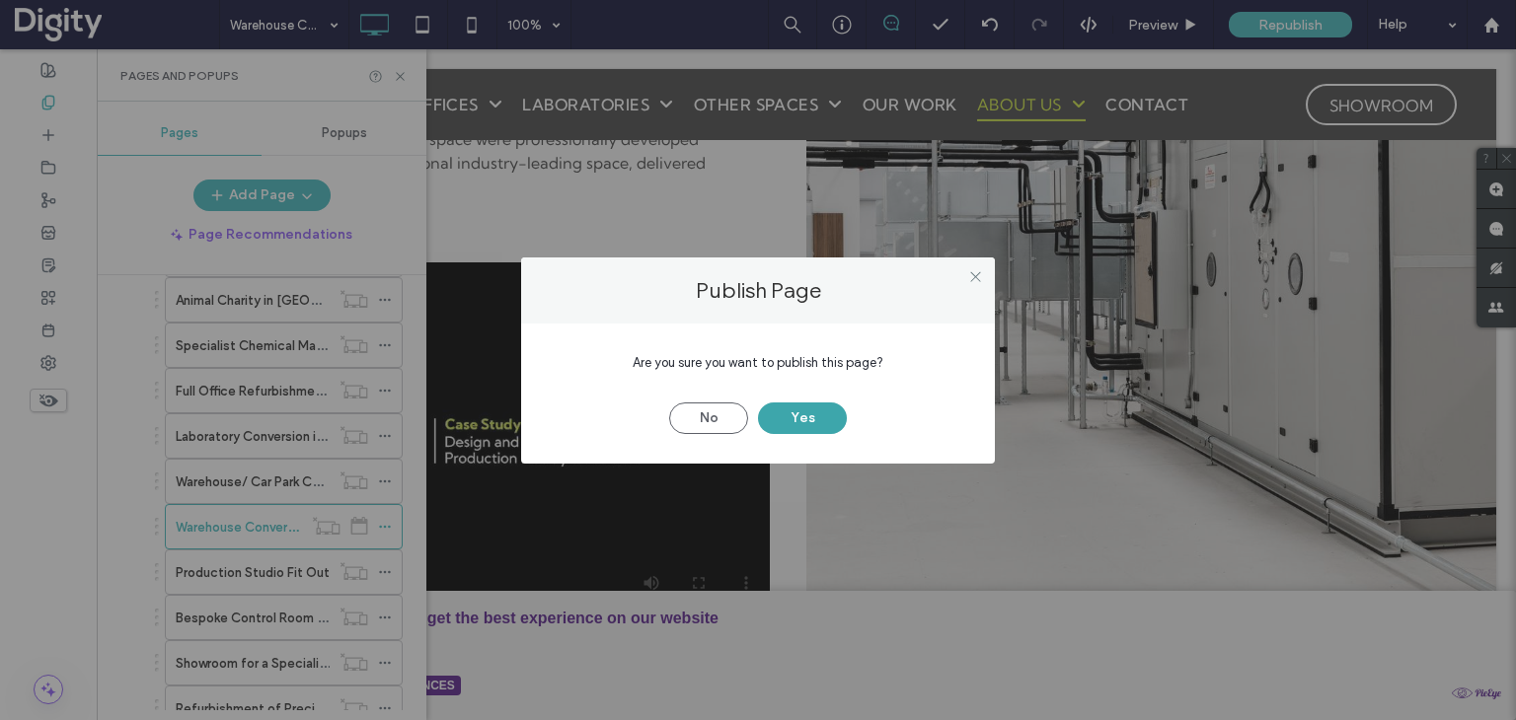
click at [795, 411] on button "Yes" at bounding box center [802, 419] width 89 height 32
